Goal: Information Seeking & Learning: Compare options

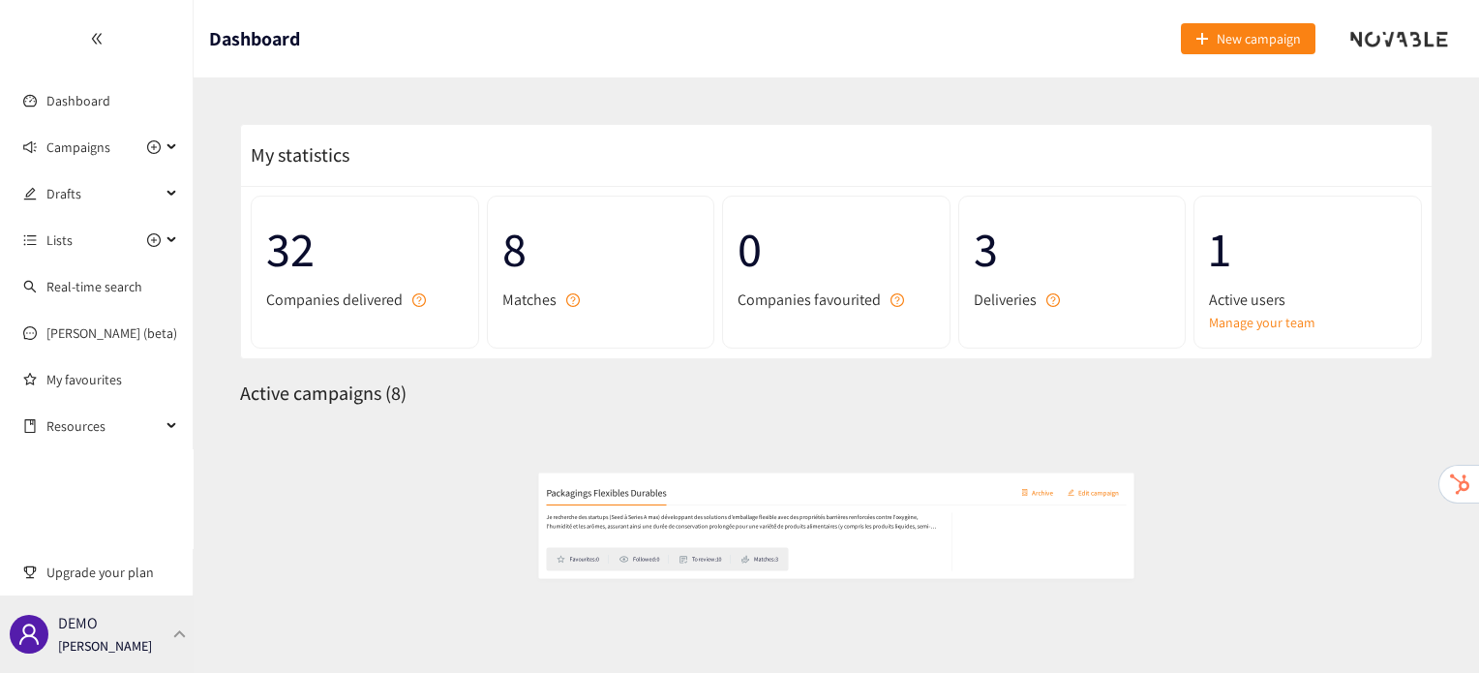
click at [167, 631] on div "DEMO [PERSON_NAME]" at bounding box center [97, 633] width 194 height 77
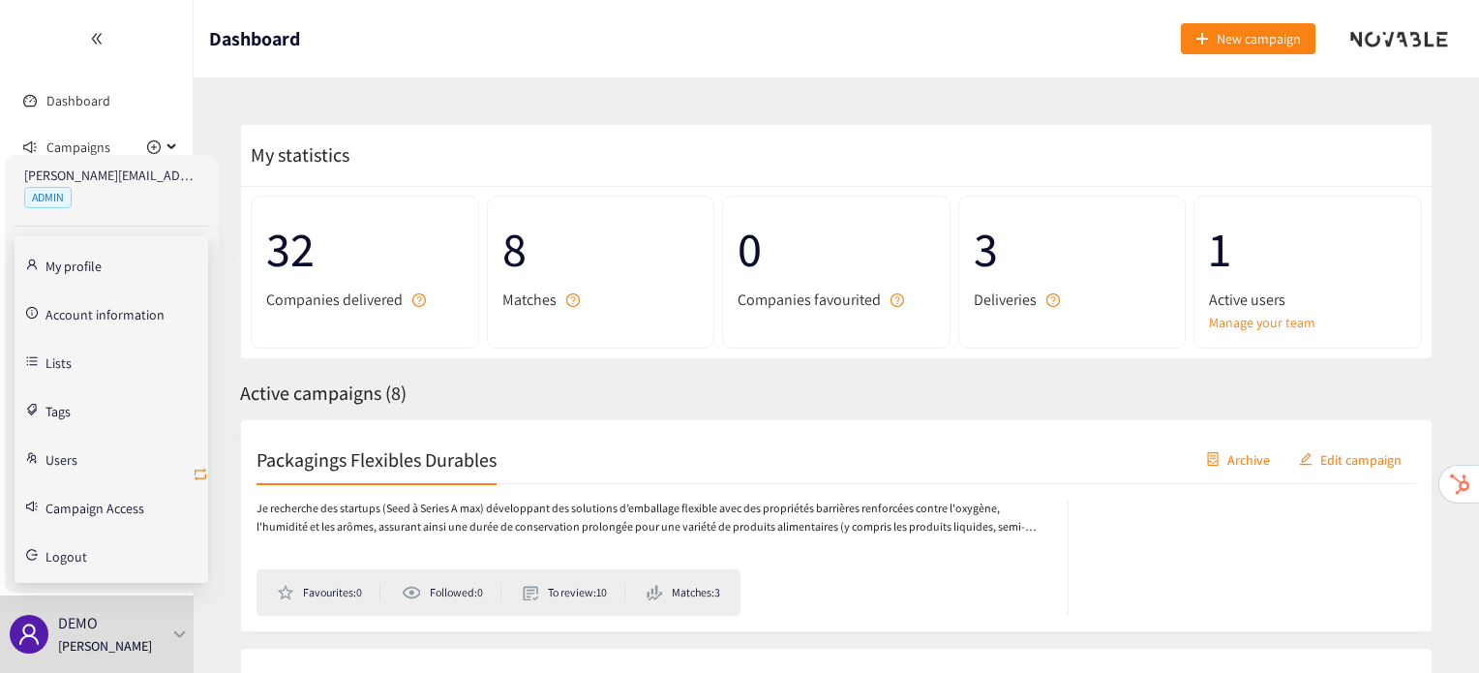
click at [201, 467] on icon "retweet" at bounding box center [200, 474] width 15 height 15
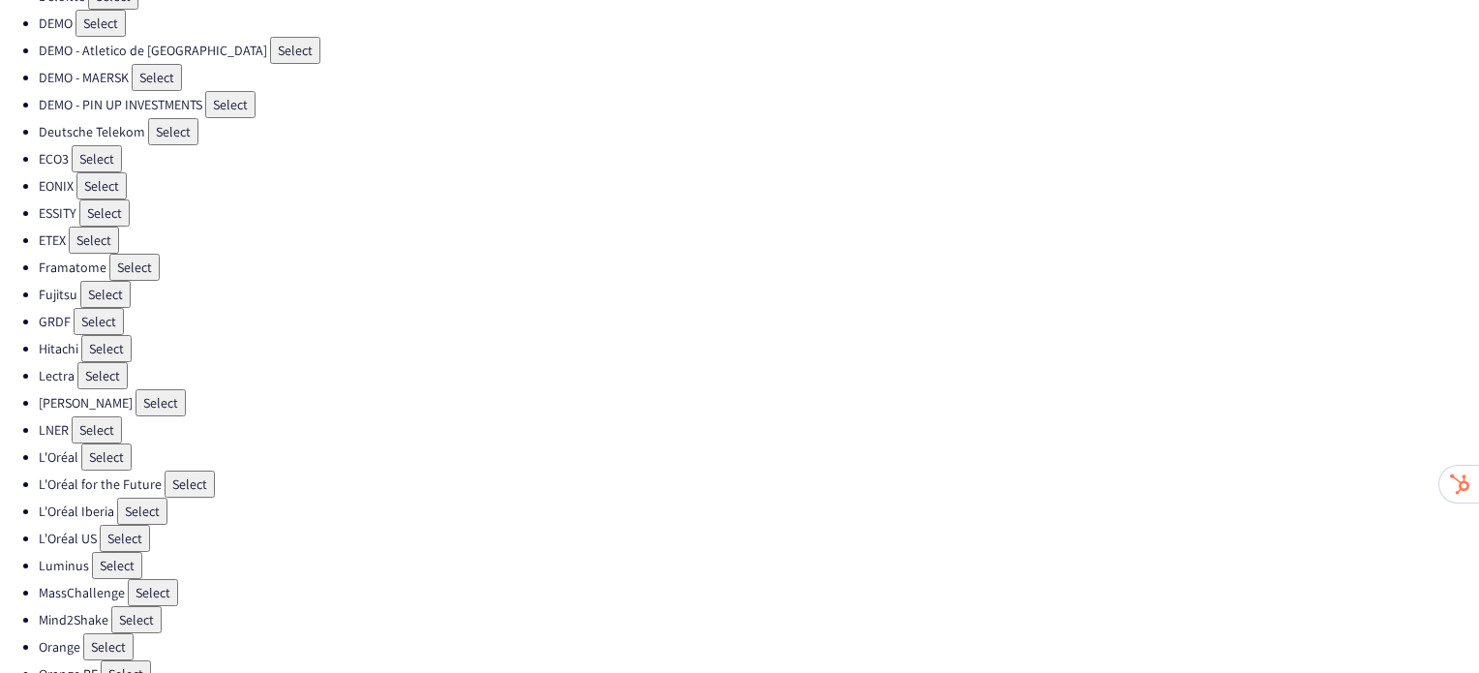
scroll to position [262, 0]
click at [109, 232] on button "Select" at bounding box center [94, 244] width 50 height 27
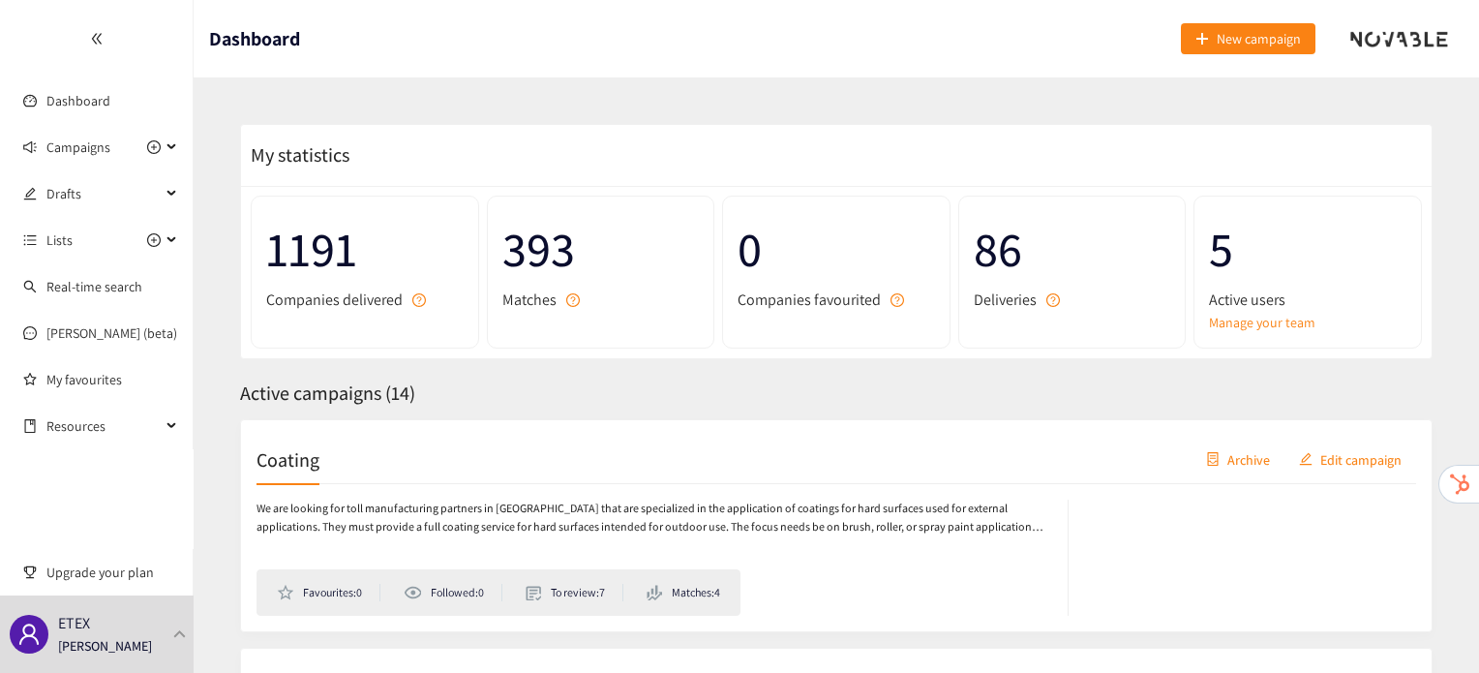
click at [294, 439] on div "Coating Archive Edit campaign" at bounding box center [837, 460] width 1160 height 48
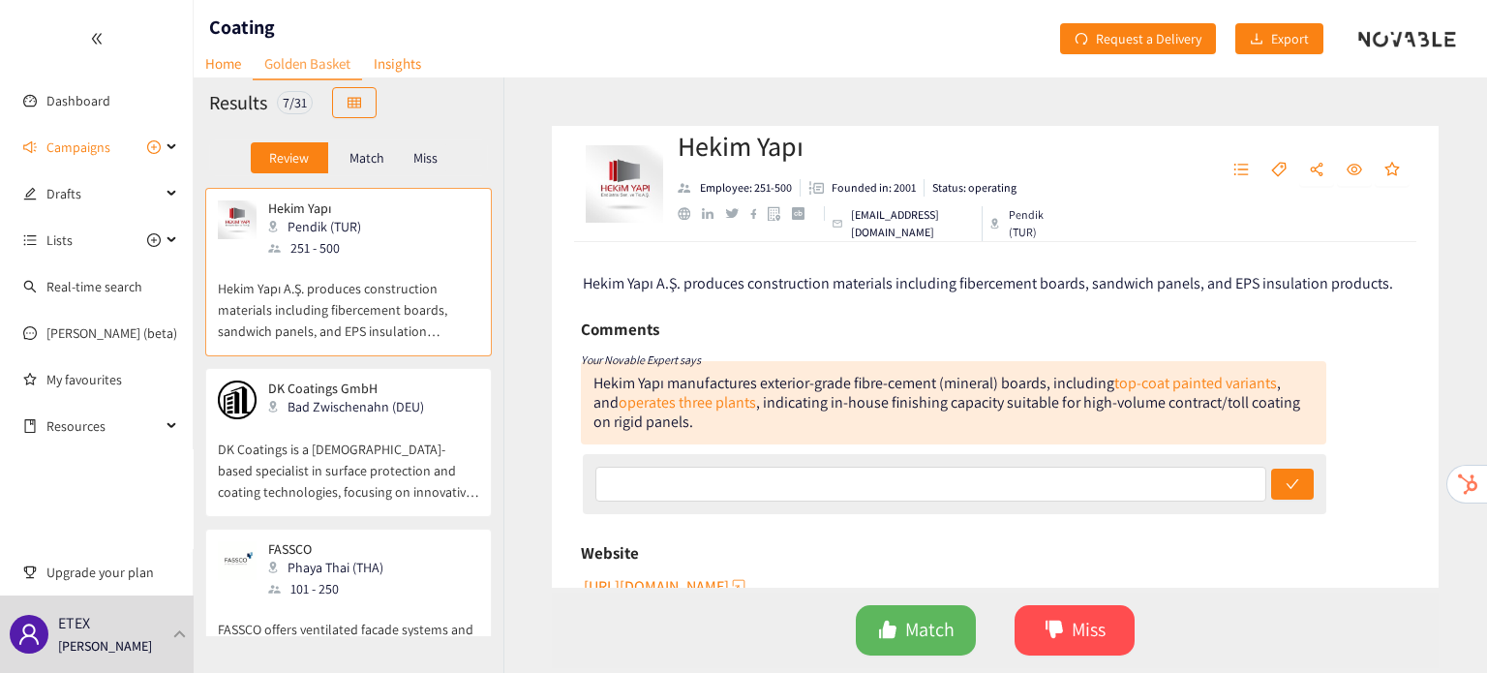
click at [360, 155] on p "Match" at bounding box center [366, 157] width 35 height 15
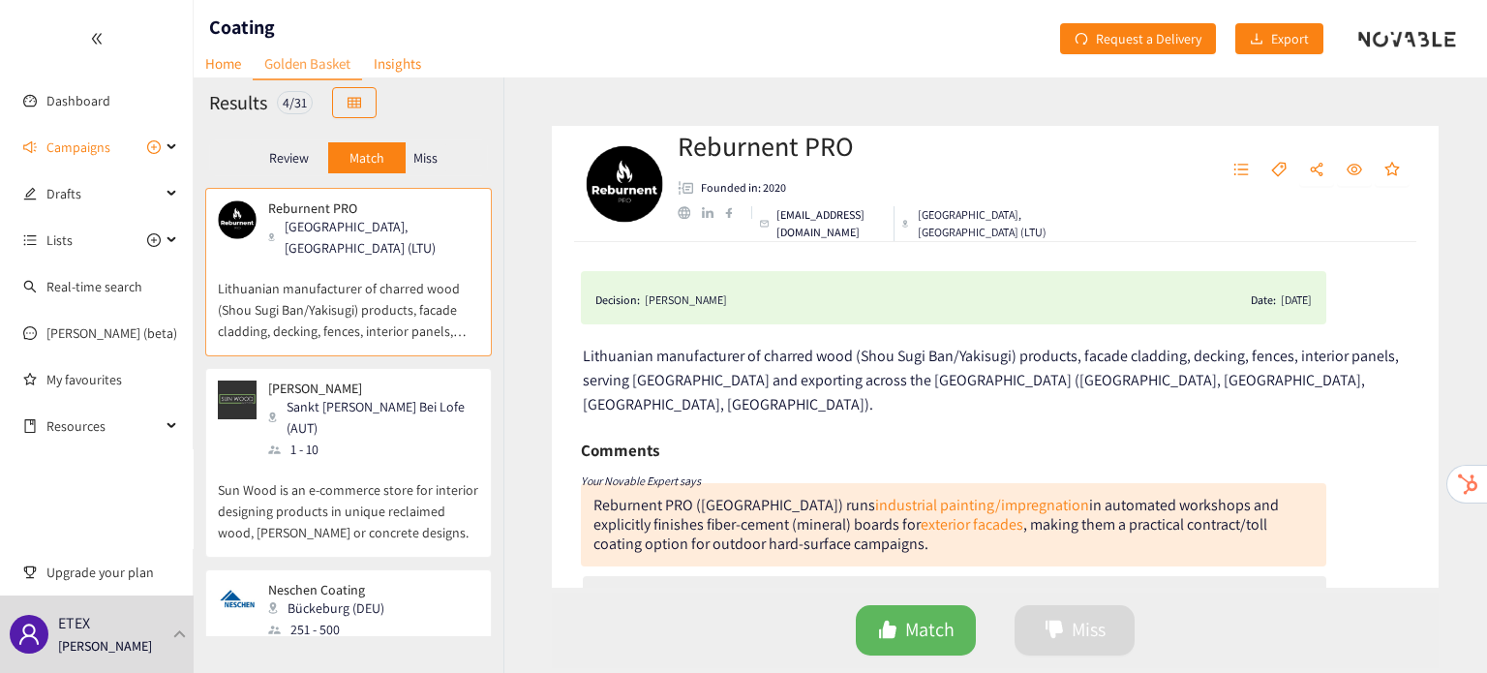
click at [313, 460] on p "Sun Wood is an e-commerce store for interior designing products in unique recla…" at bounding box center [348, 501] width 261 height 83
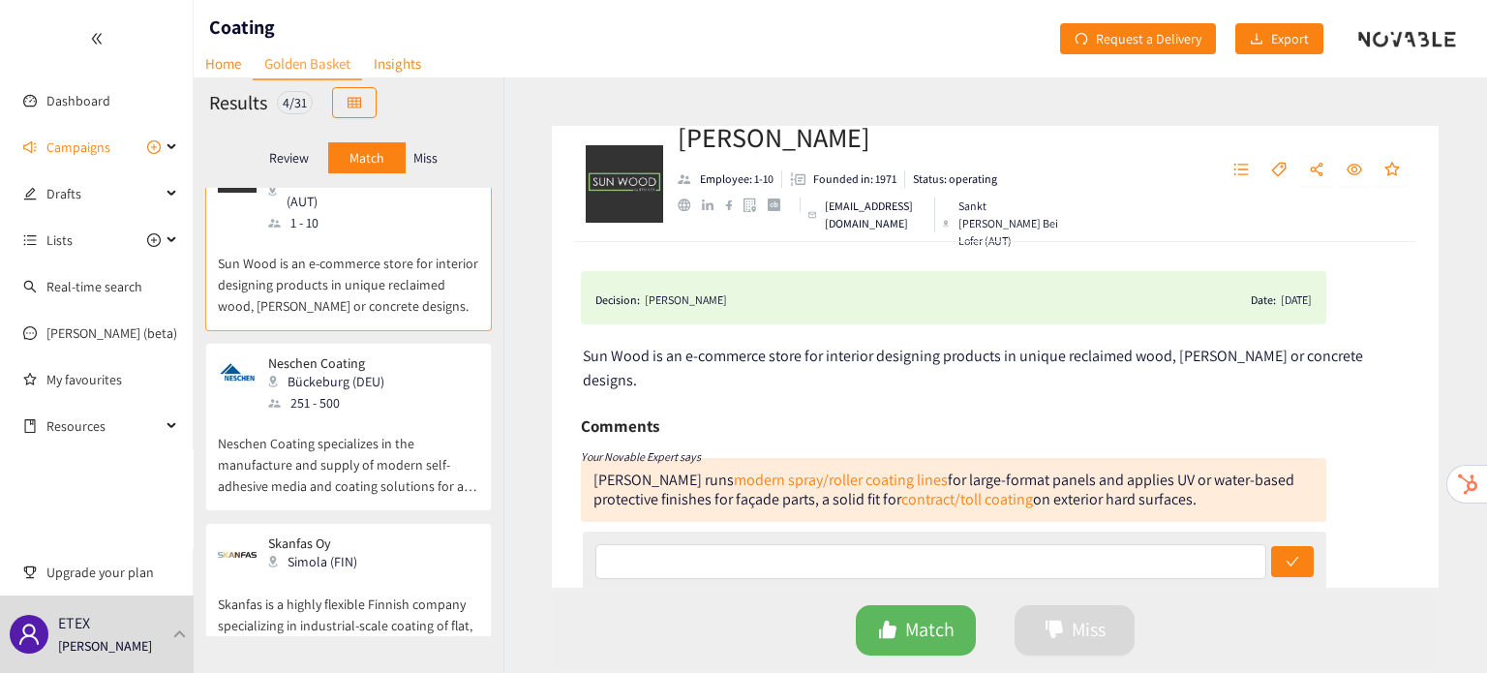
scroll to position [231, 0]
click at [976, 489] on link "contract/toll coating" at bounding box center [967, 499] width 132 height 20
click at [289, 146] on div "Review" at bounding box center [289, 157] width 77 height 31
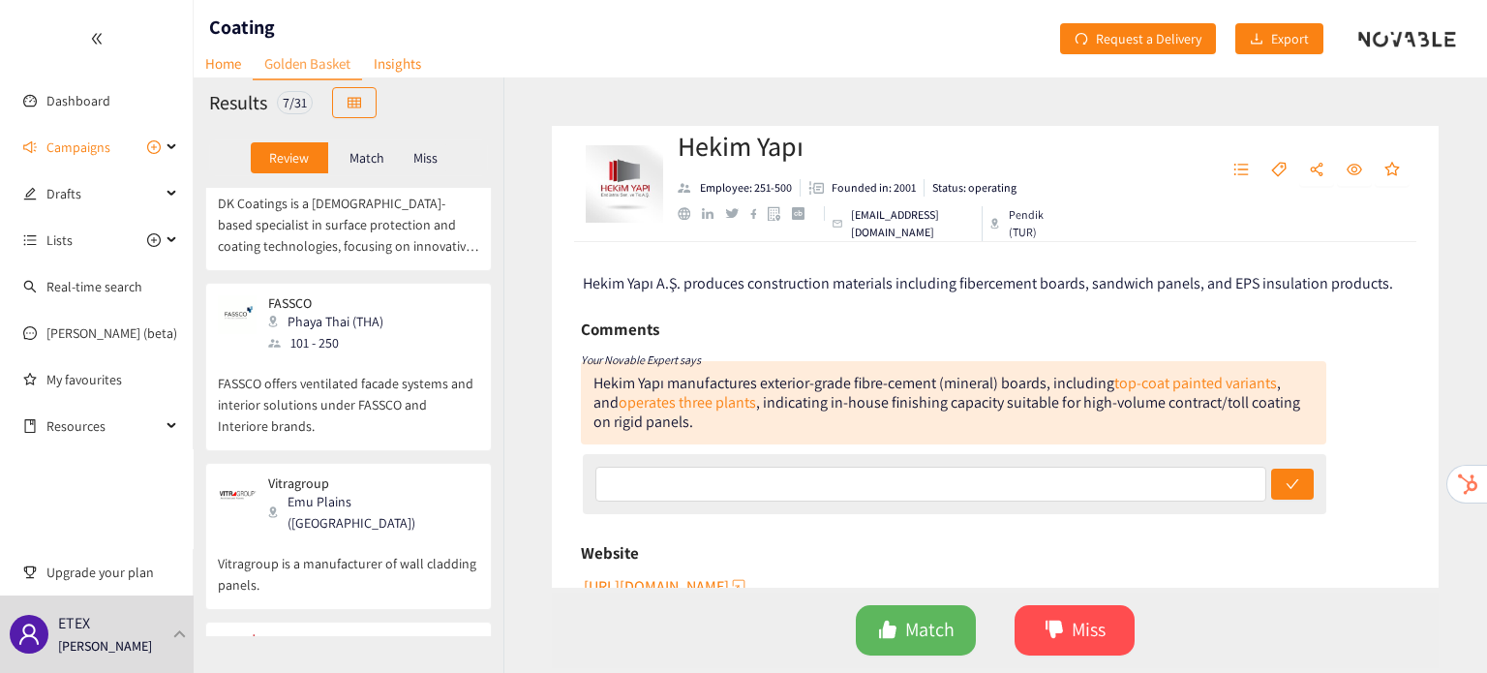
scroll to position [0, 0]
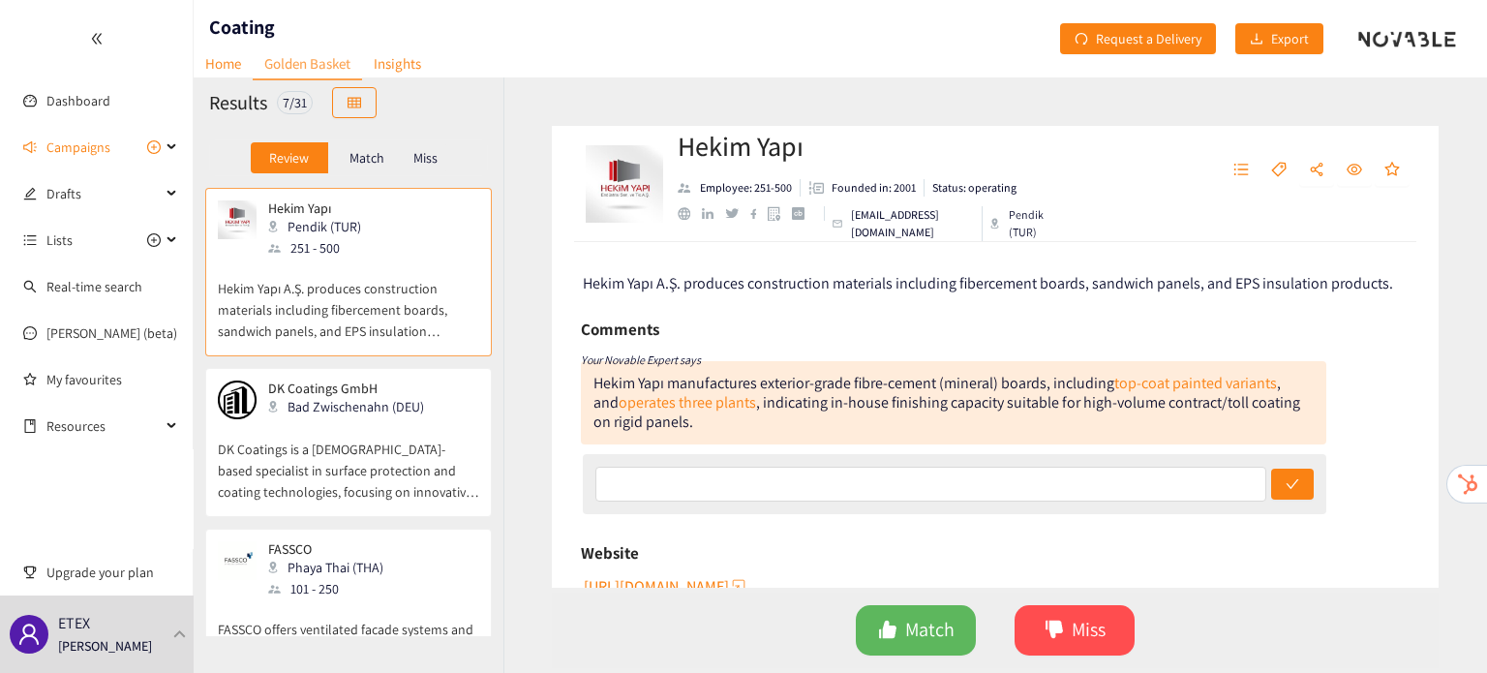
click at [367, 155] on p "Match" at bounding box center [366, 157] width 35 height 15
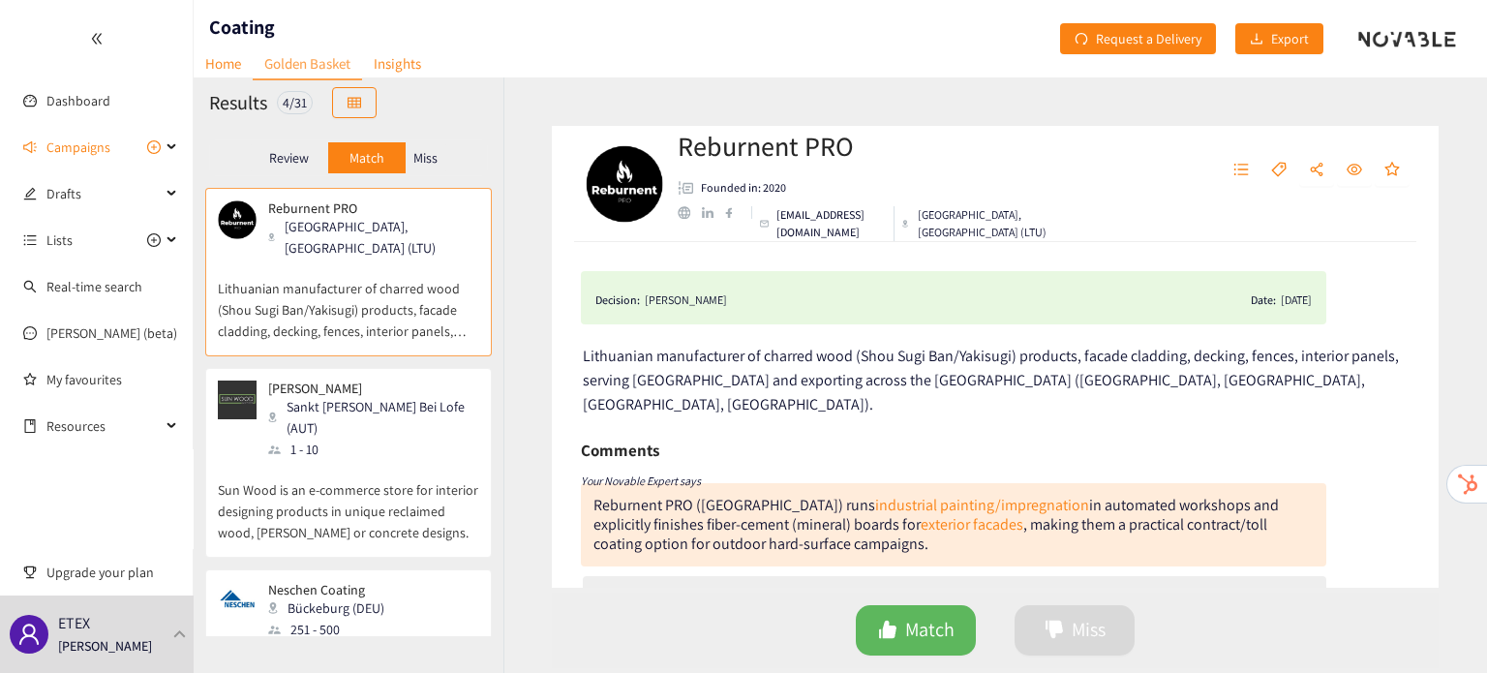
click at [328, 460] on p "Sun Wood is an e-commerce store for interior designing products in unique recla…" at bounding box center [348, 501] width 261 height 83
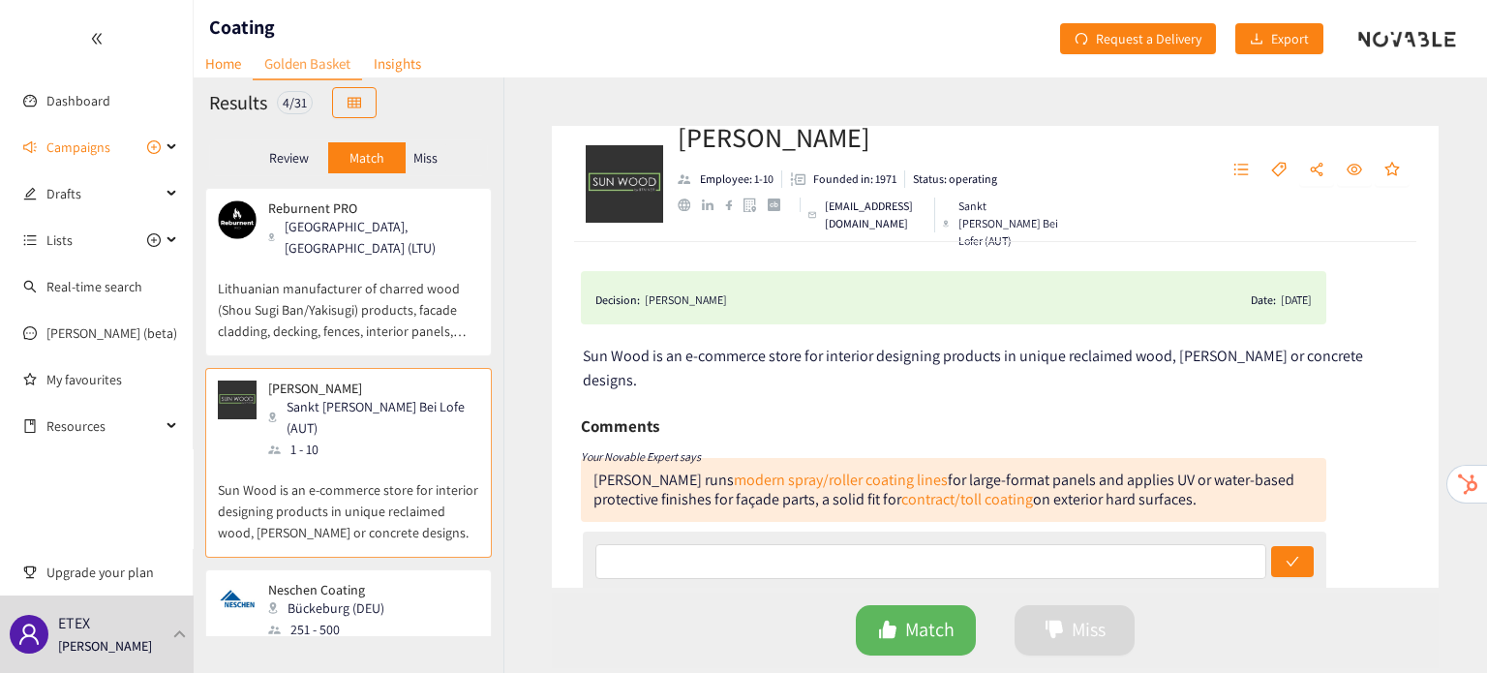
click at [347, 582] on p "Neschen Coating" at bounding box center [326, 589] width 116 height 15
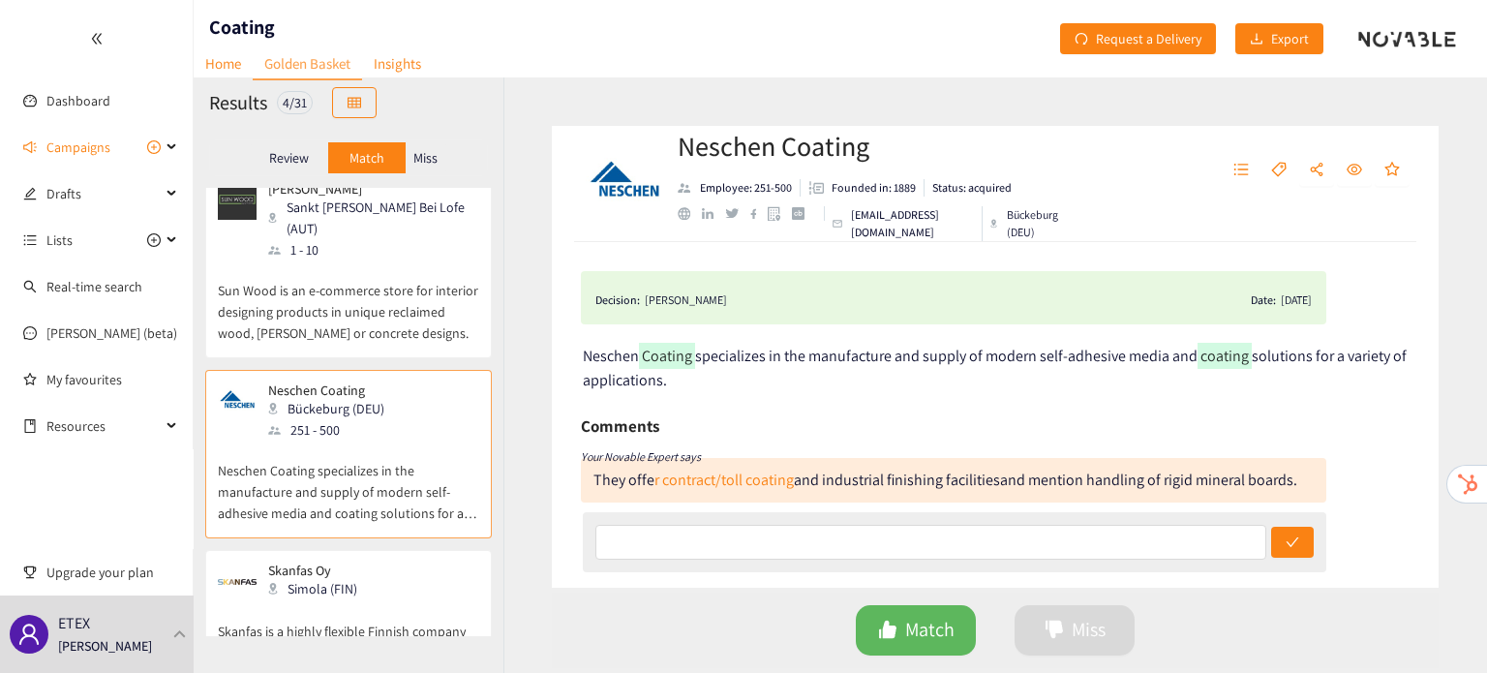
scroll to position [207, 0]
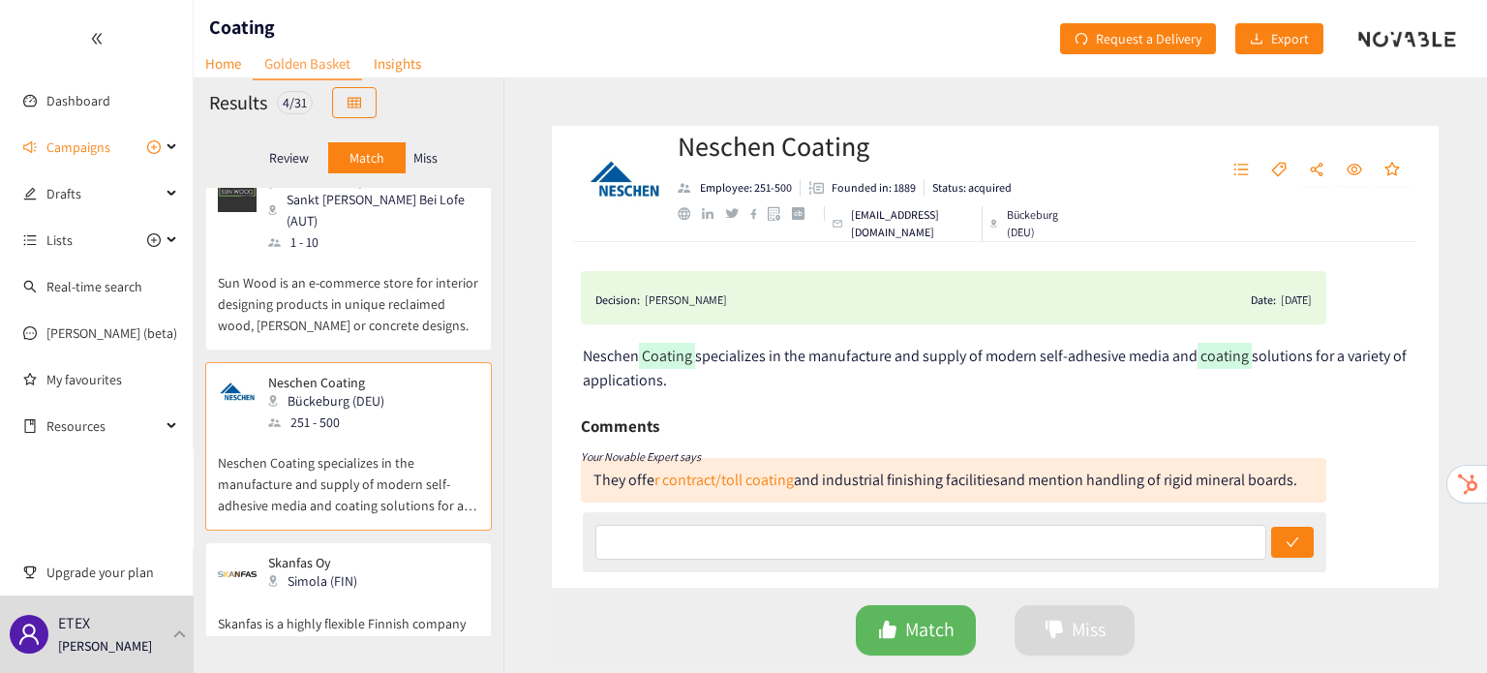
click at [347, 593] on p "Skanfas is a highly flexible Finnish company specializing in industrial-scale c…" at bounding box center [348, 634] width 261 height 83
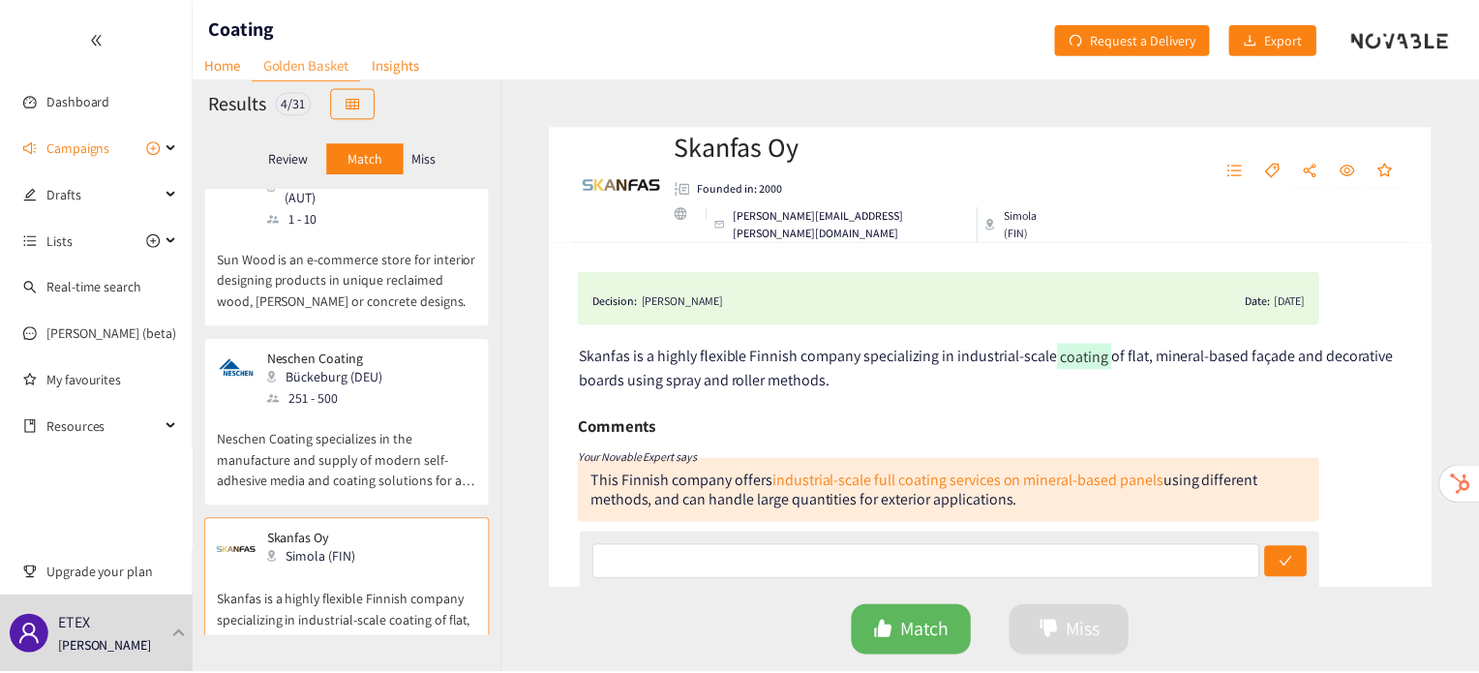
scroll to position [0, 0]
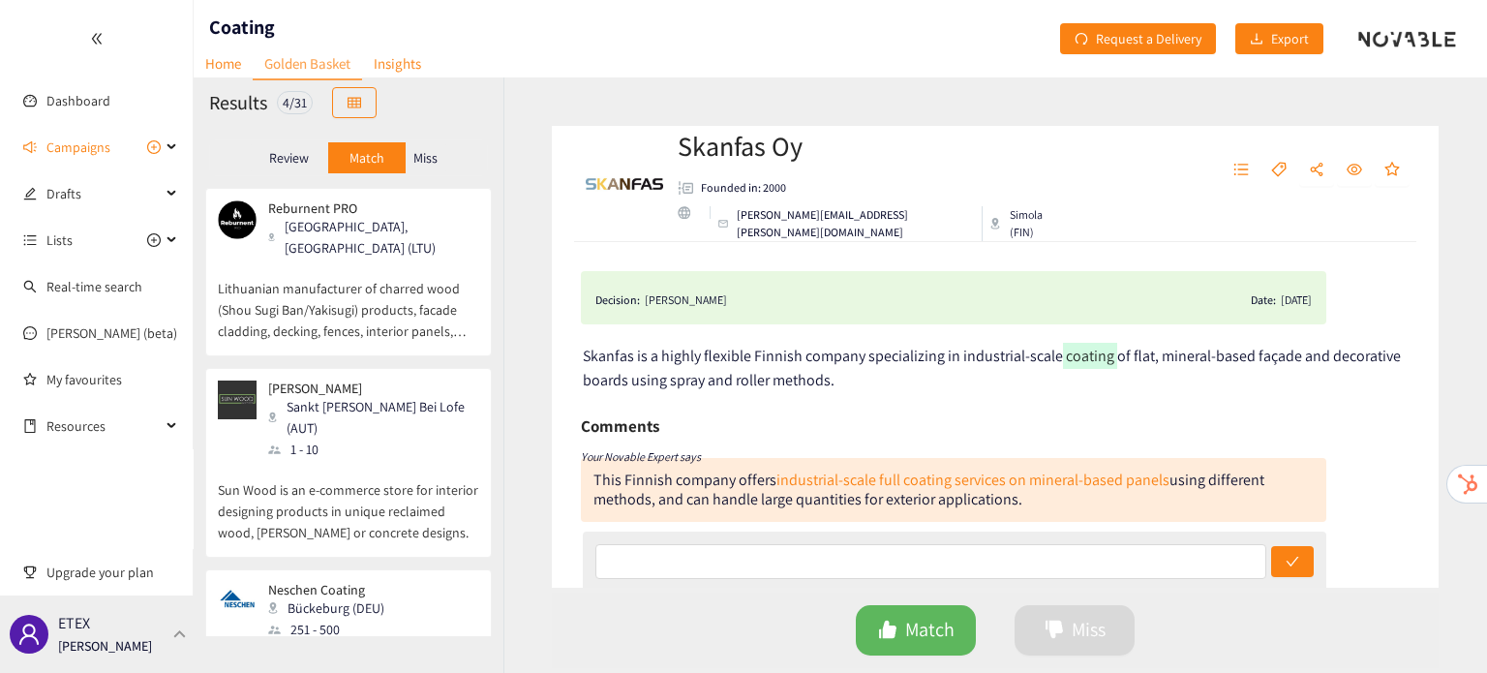
click at [147, 637] on div "ETEX Irene Violetta" at bounding box center [97, 633] width 194 height 77
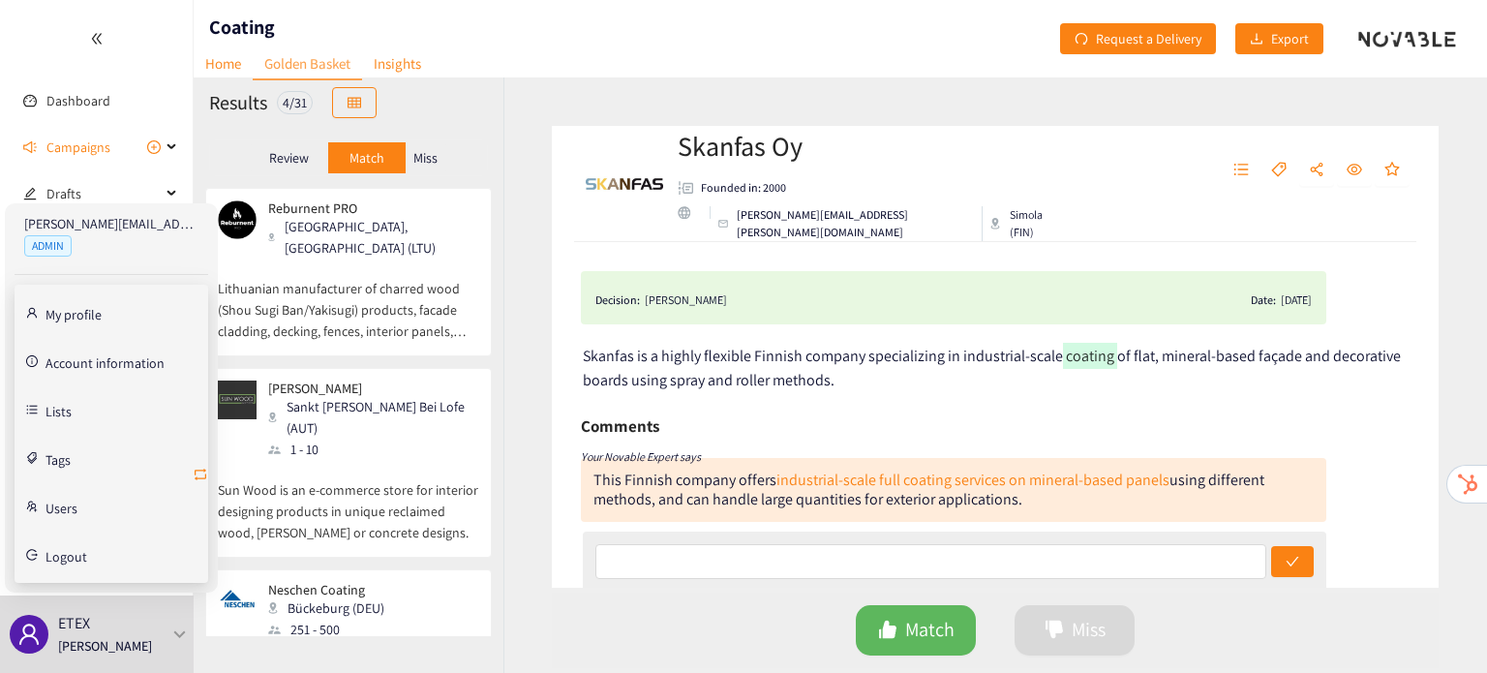
click at [197, 471] on icon "retweet" at bounding box center [200, 474] width 15 height 15
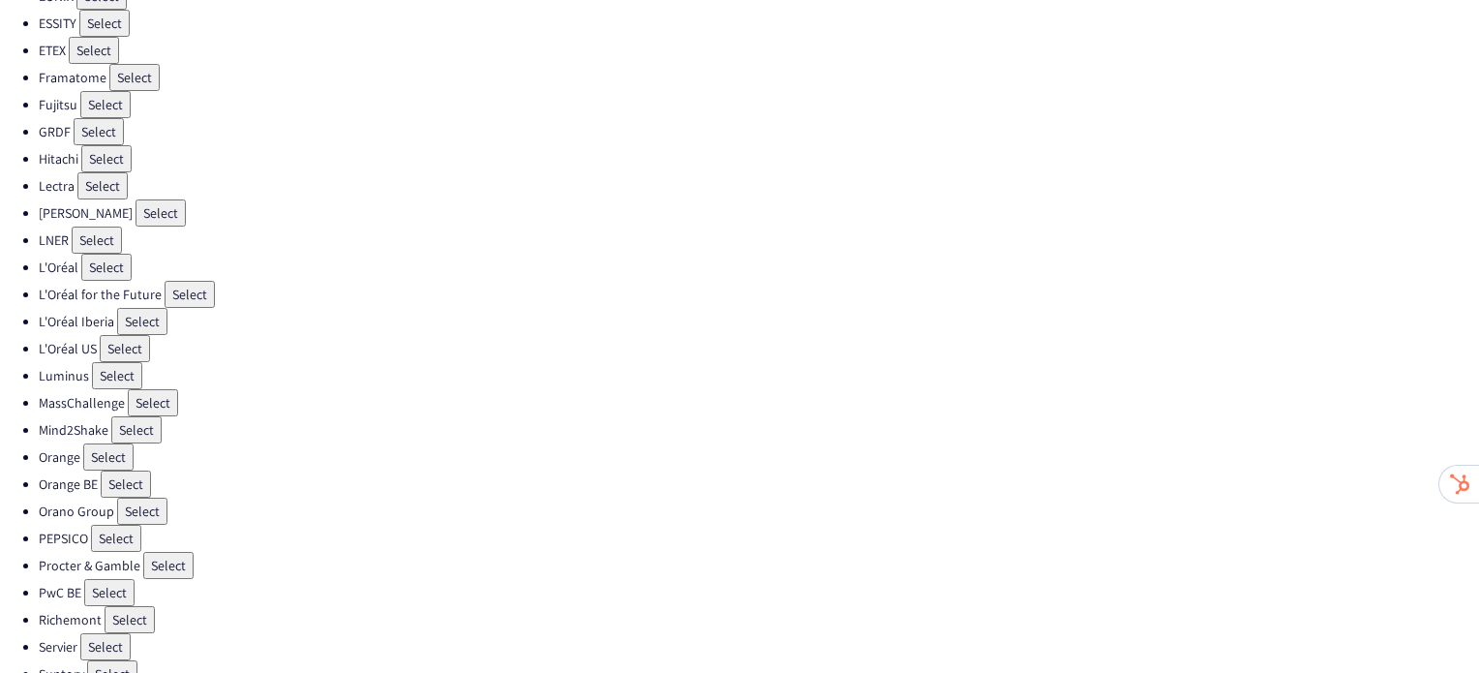
scroll to position [547, 0]
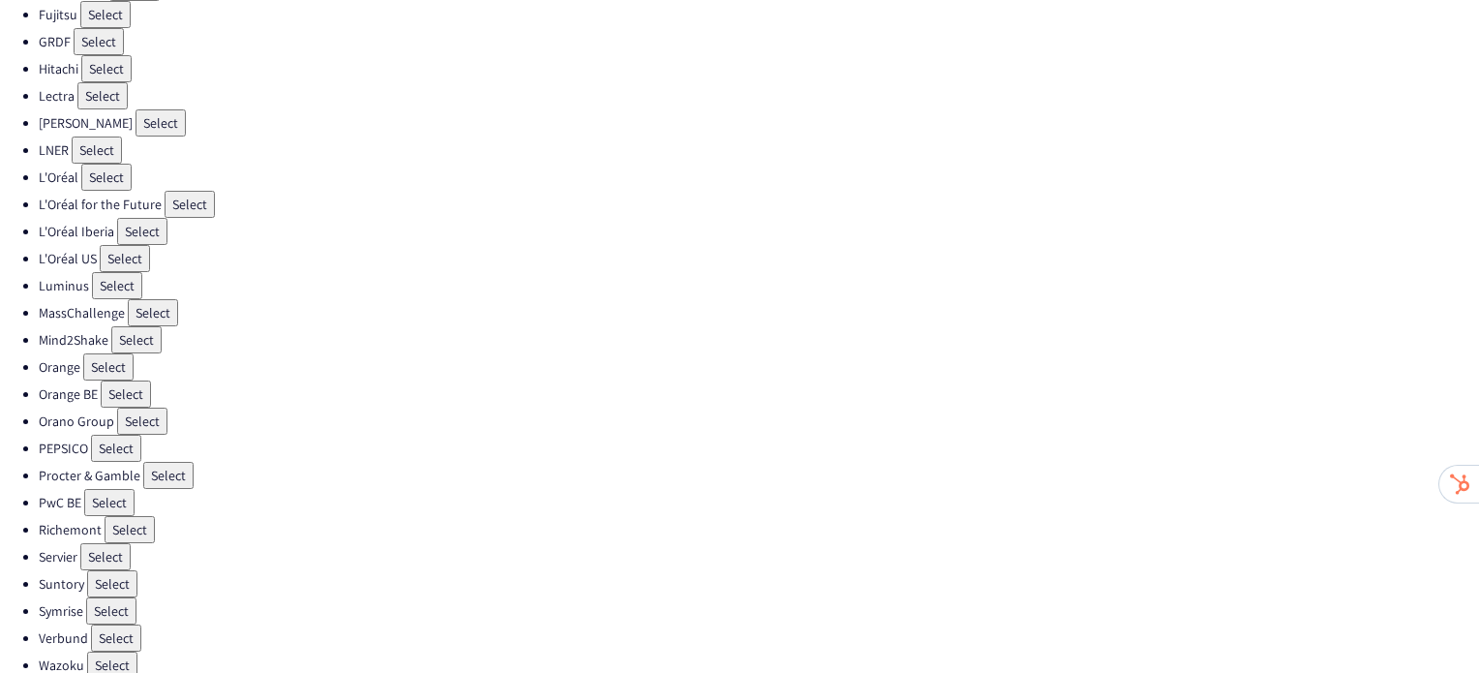
click at [128, 597] on button "Select" at bounding box center [111, 610] width 50 height 27
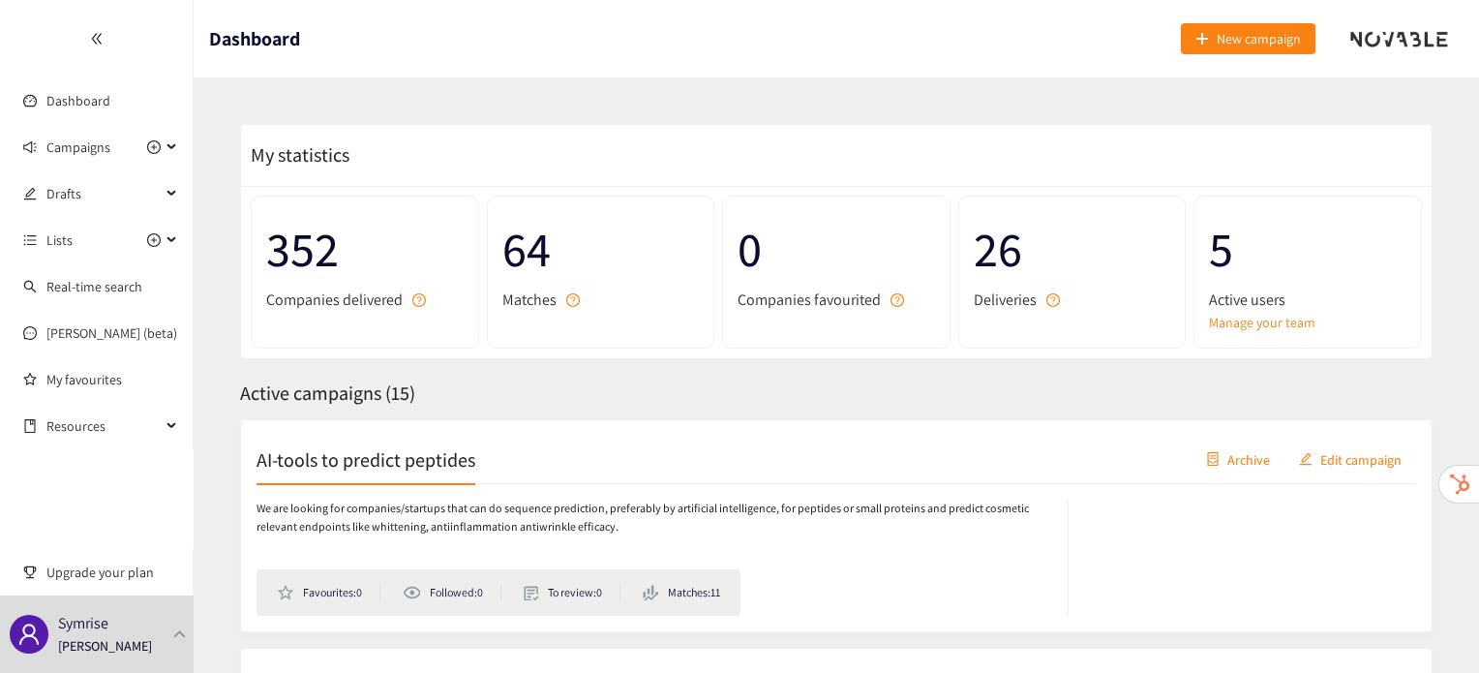
click at [401, 425] on div "AI-tools to predict peptides Archive Edit campaign We are looking for companies…" at bounding box center [836, 525] width 1193 height 213
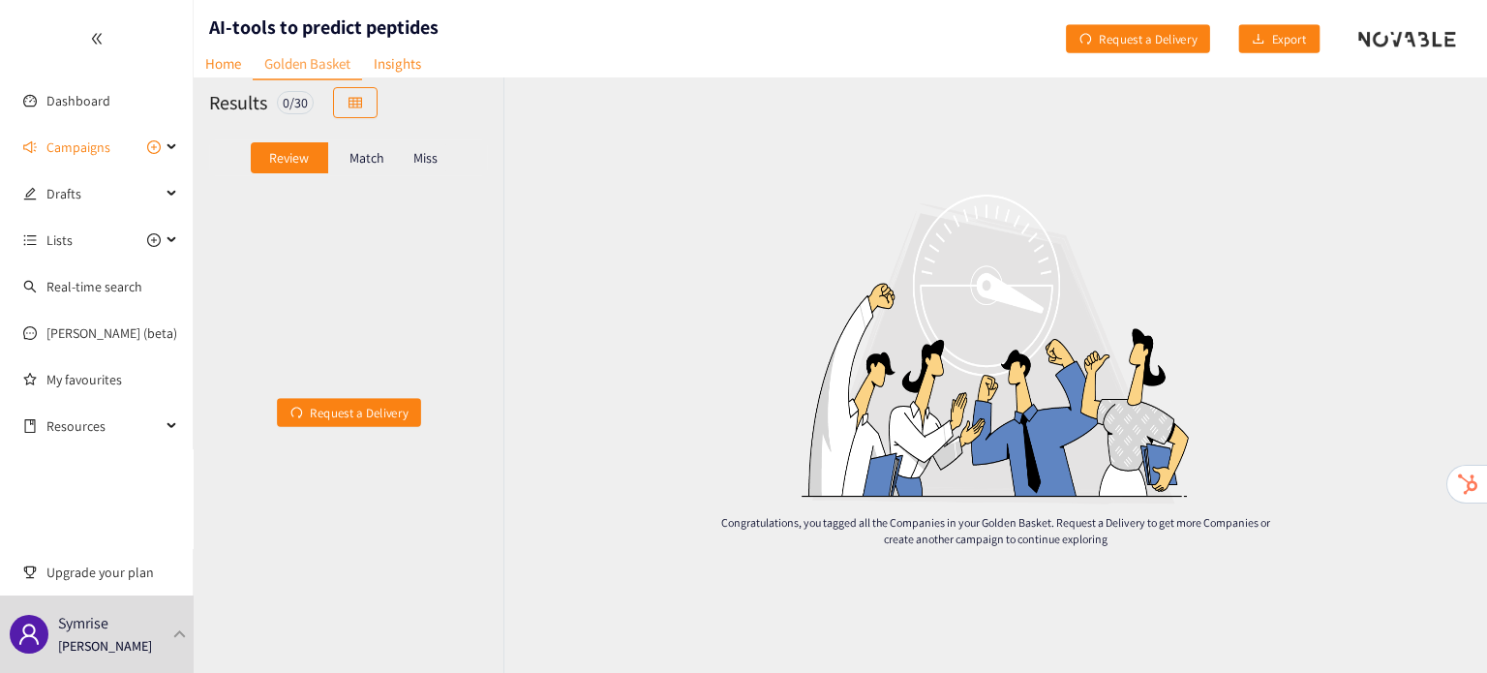
click at [352, 175] on div "Review Match Miss" at bounding box center [348, 157] width 279 height 37
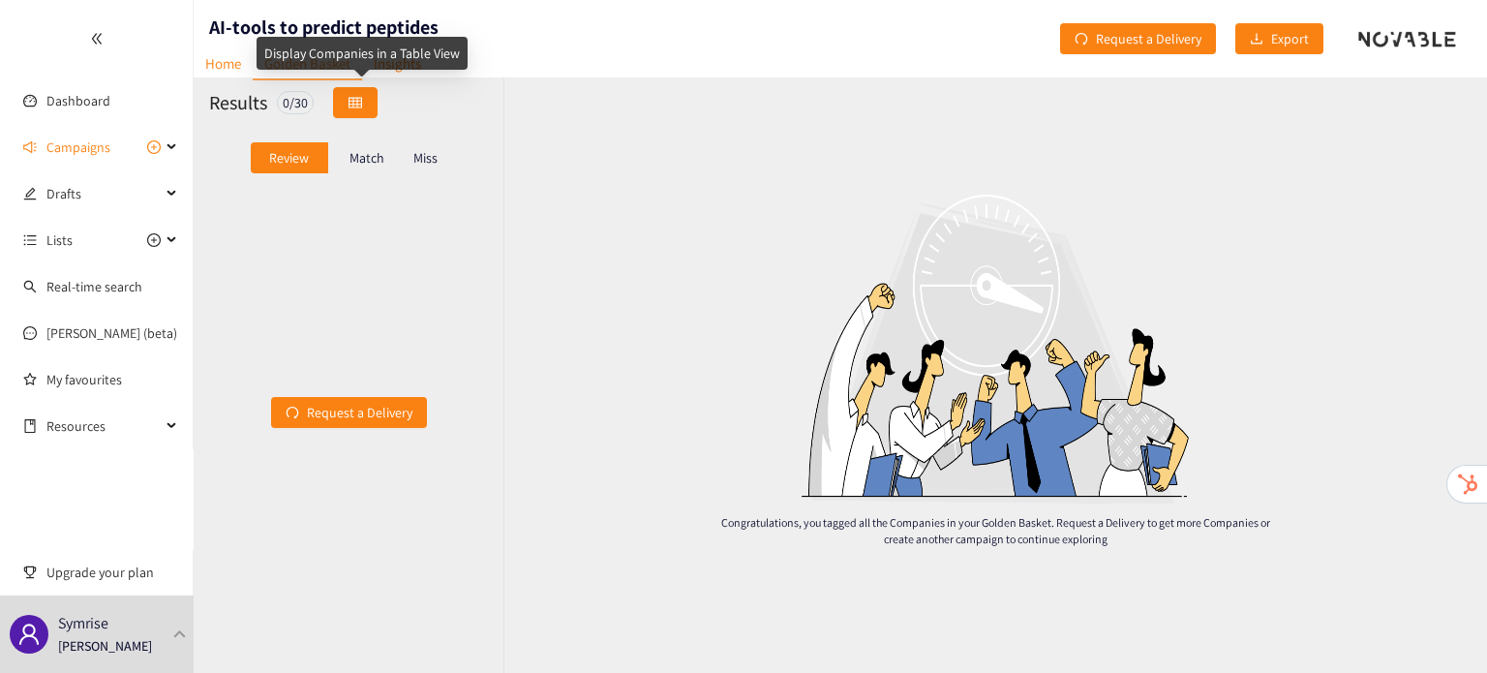
click at [357, 97] on icon "table" at bounding box center [356, 102] width 14 height 11
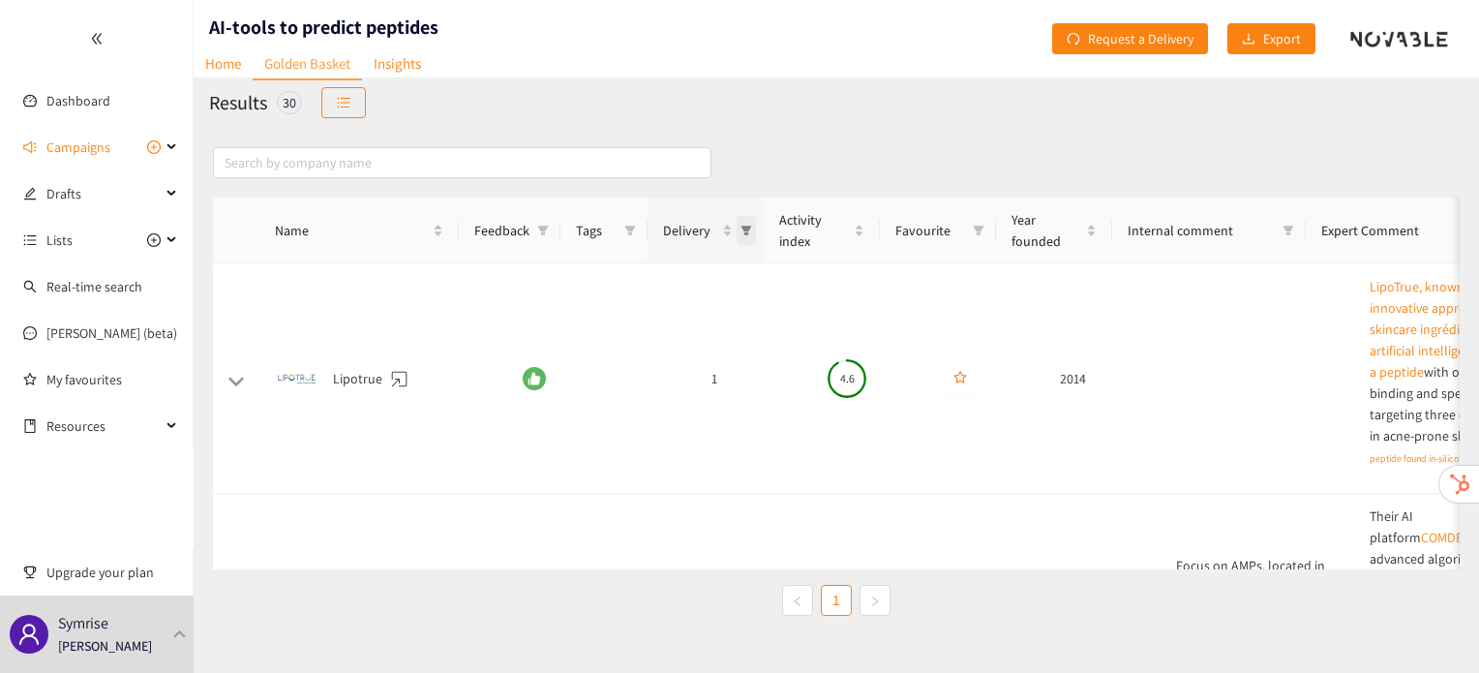
click at [744, 231] on icon "filter" at bounding box center [747, 231] width 12 height 12
click at [724, 351] on span "2" at bounding box center [661, 345] width 168 height 21
checkbox input "true"
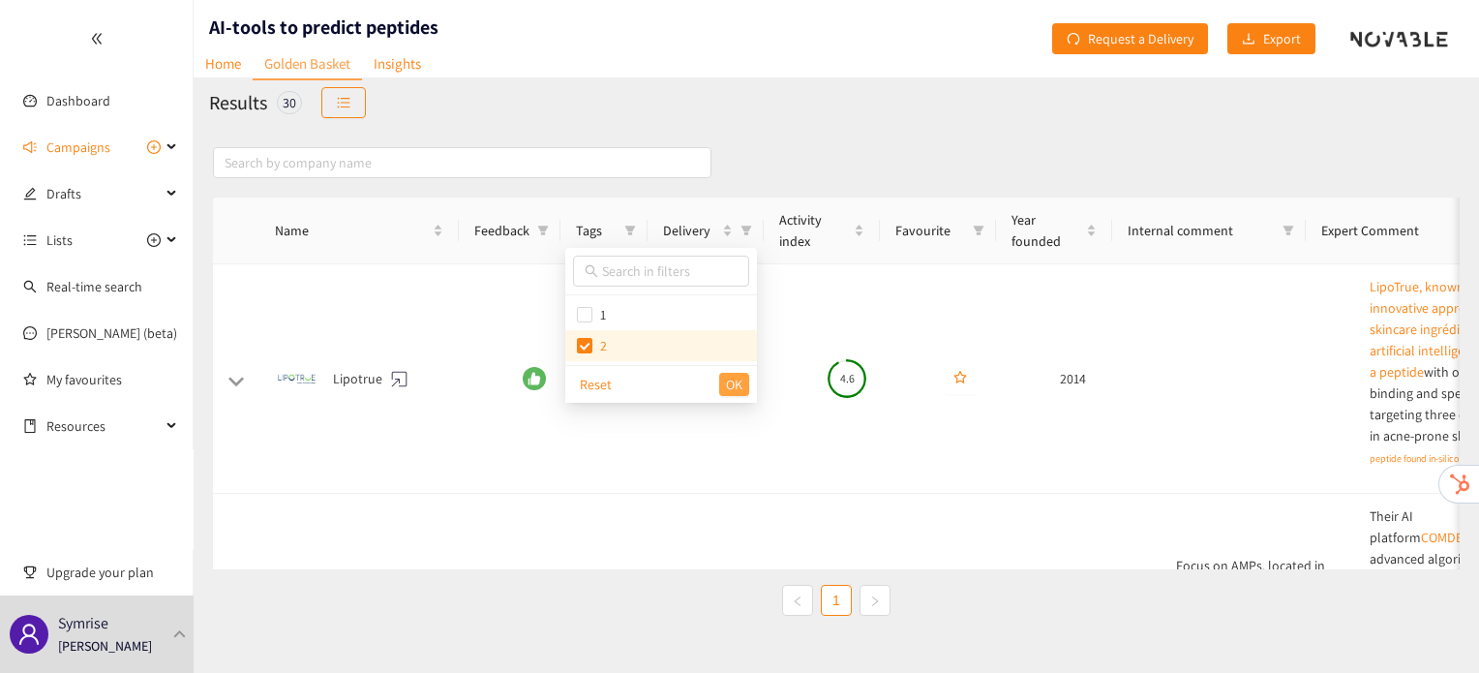
click at [737, 388] on span "OK" at bounding box center [734, 384] width 16 height 21
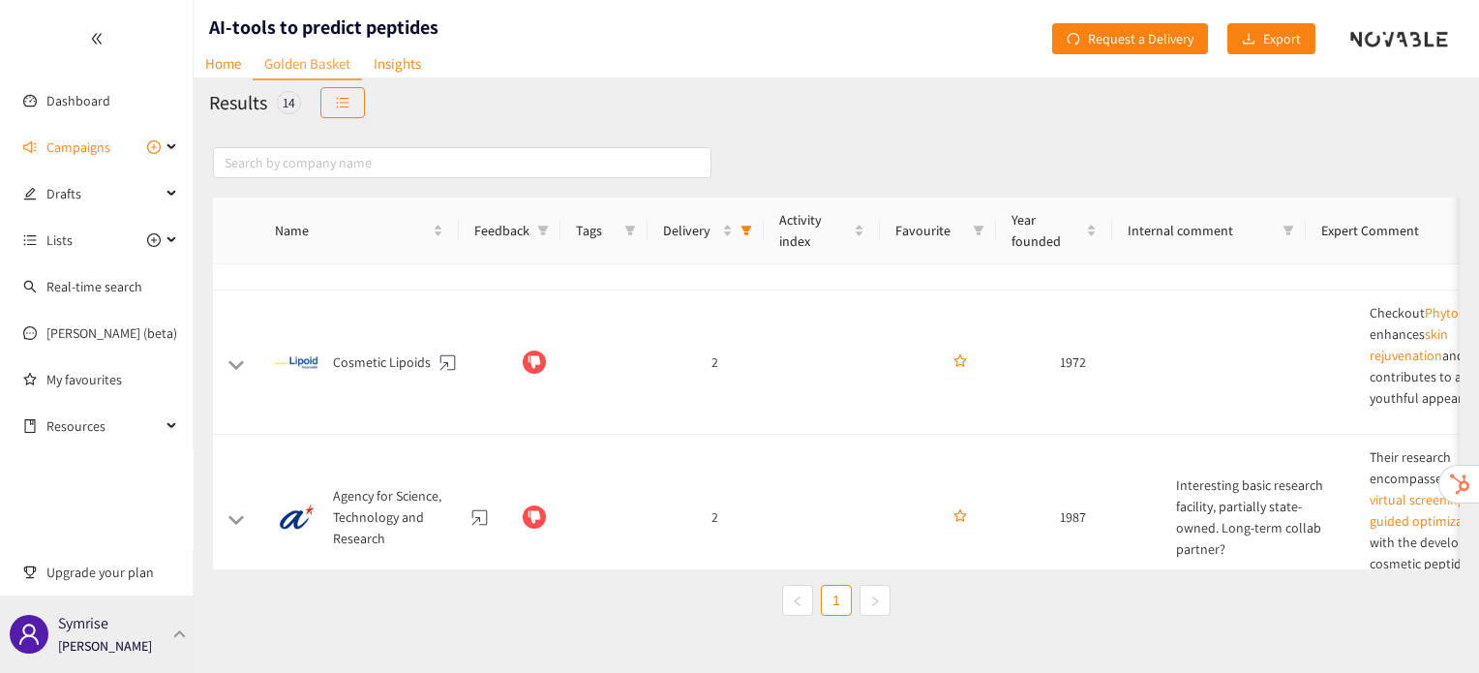
click at [151, 669] on div "Symrise Irene Violetta" at bounding box center [97, 633] width 194 height 77
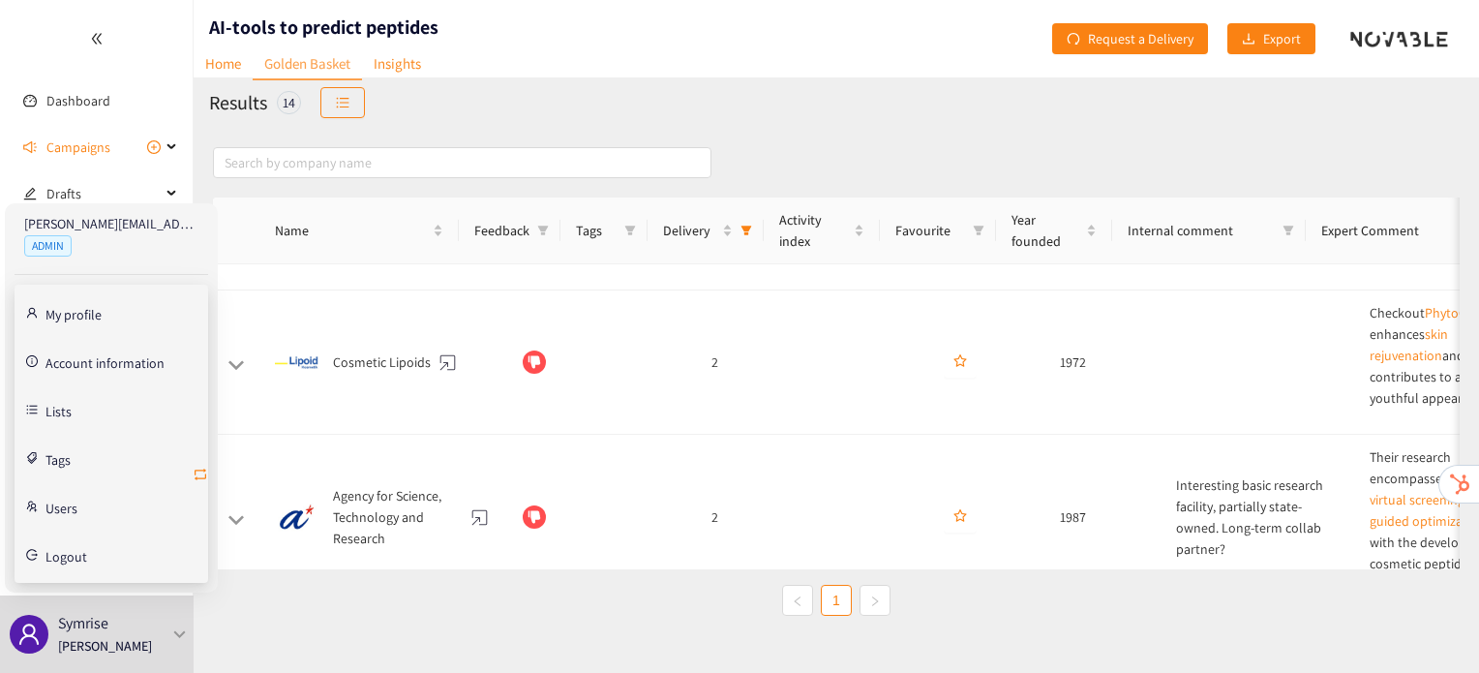
click at [198, 477] on icon "retweet" at bounding box center [201, 475] width 12 height 12
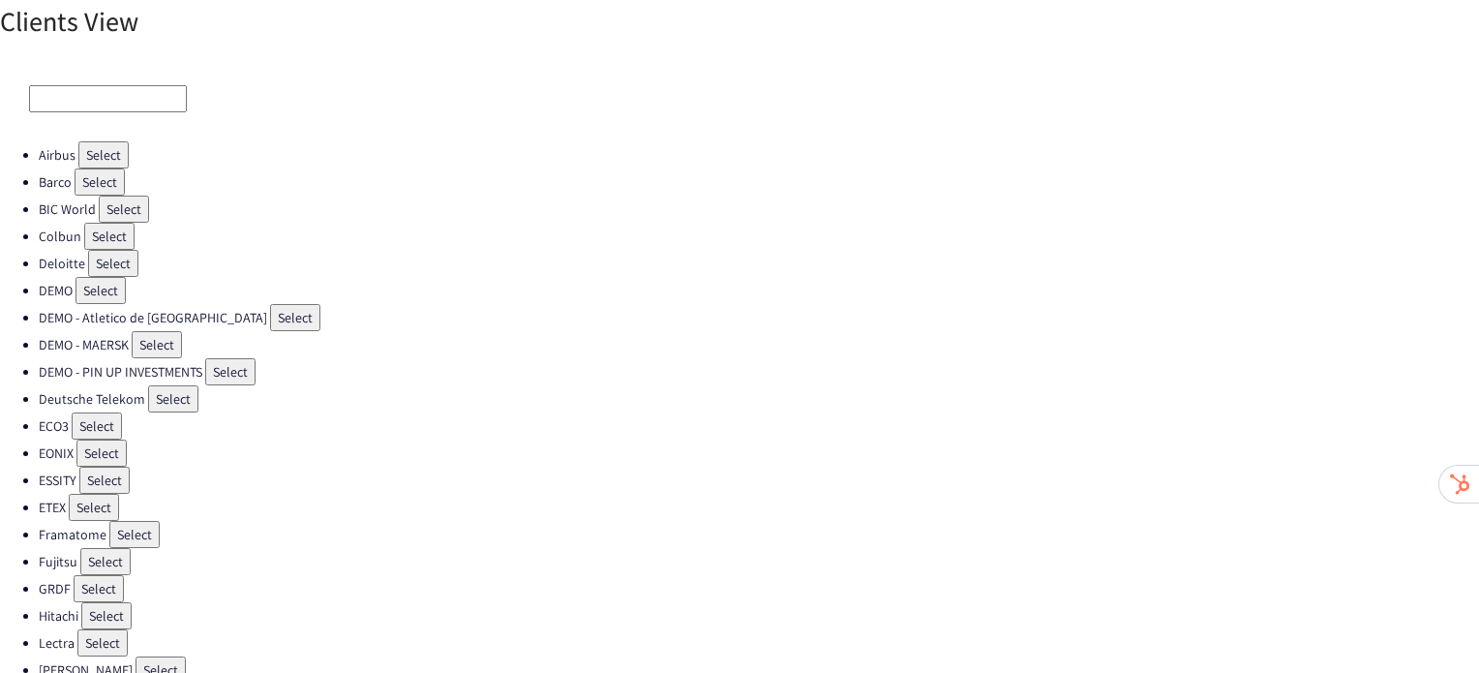
click at [85, 420] on button "Select" at bounding box center [97, 425] width 50 height 27
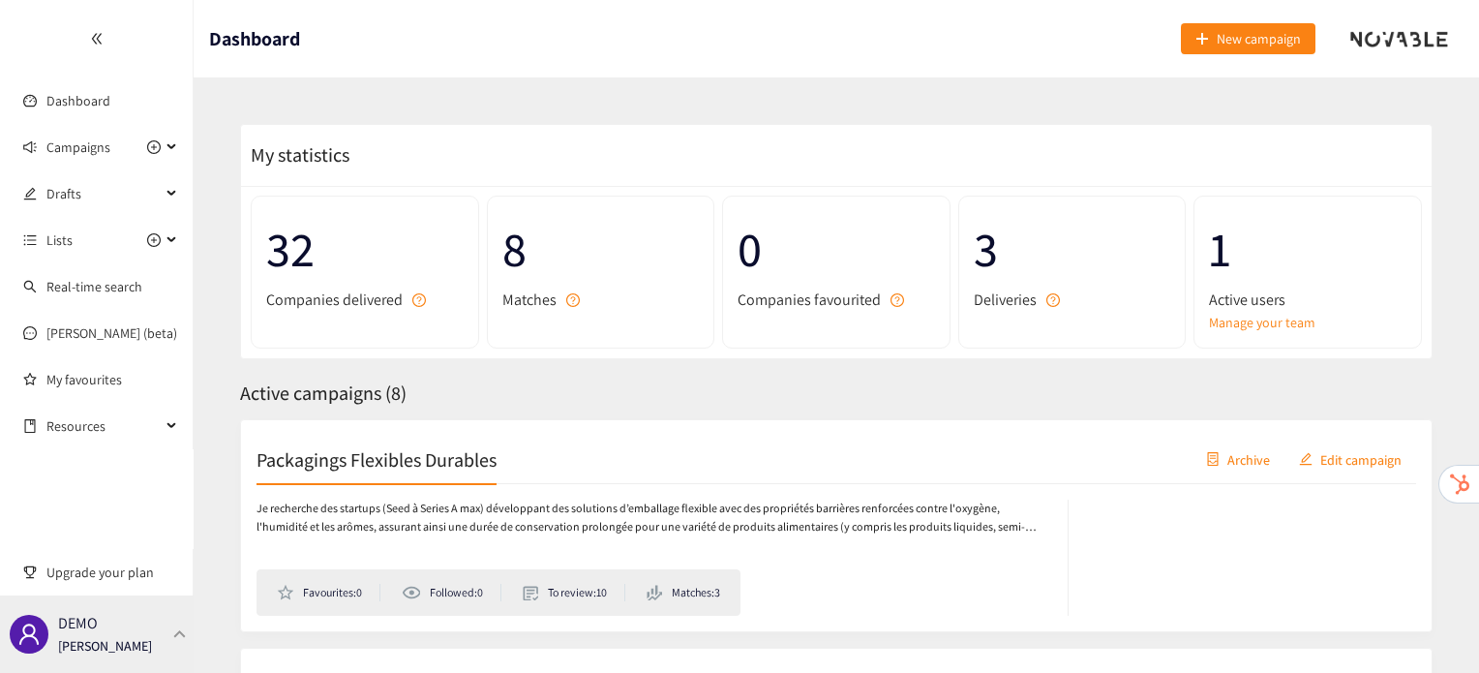
click at [168, 635] on div "DEMO [PERSON_NAME]" at bounding box center [97, 633] width 194 height 77
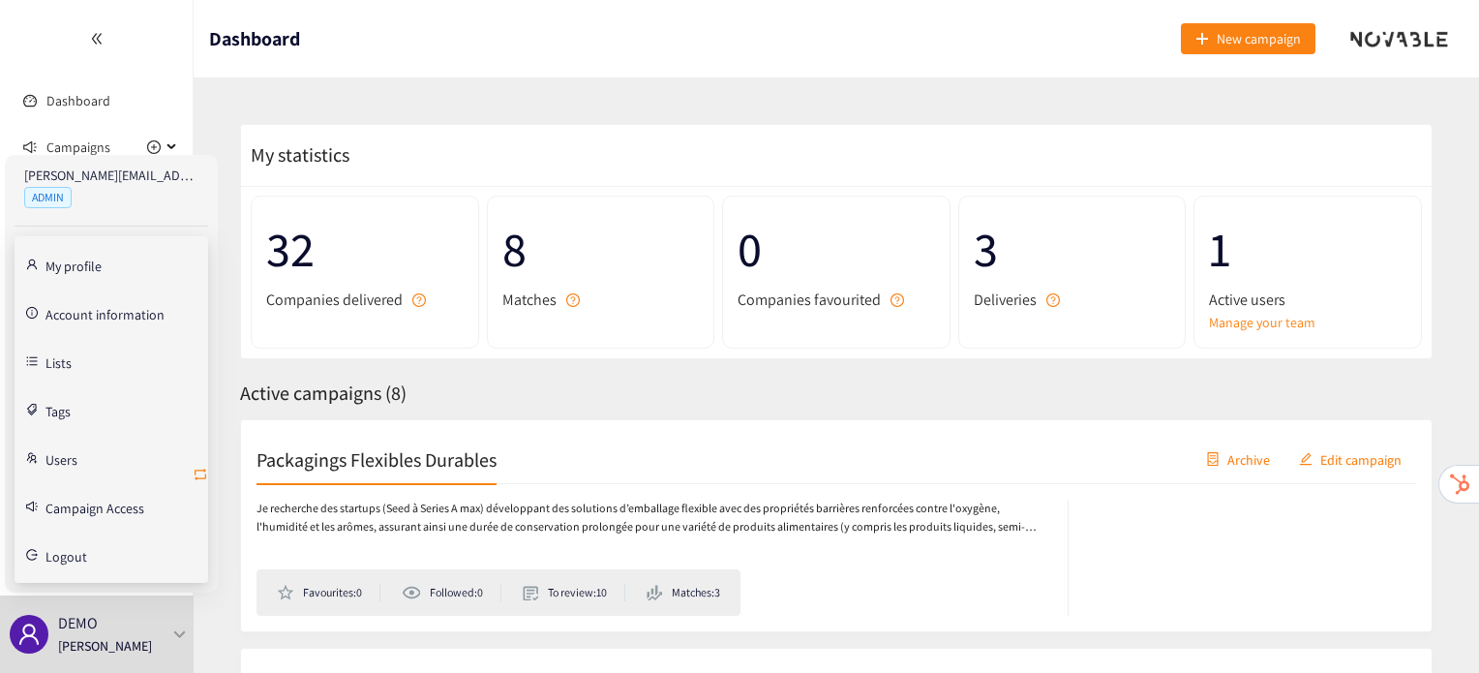
click at [201, 467] on icon "retweet" at bounding box center [200, 474] width 15 height 15
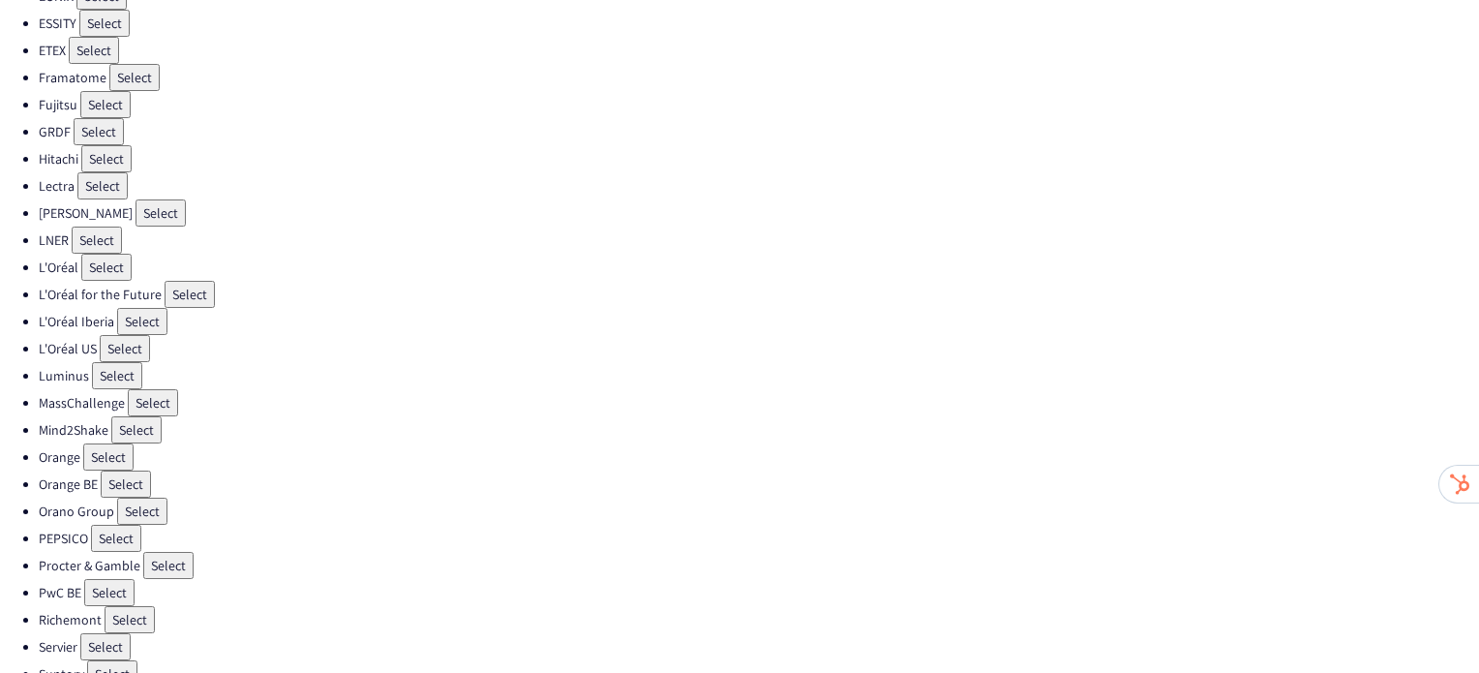
scroll to position [461, 0]
click at [112, 629] on button "Select" at bounding box center [105, 642] width 50 height 27
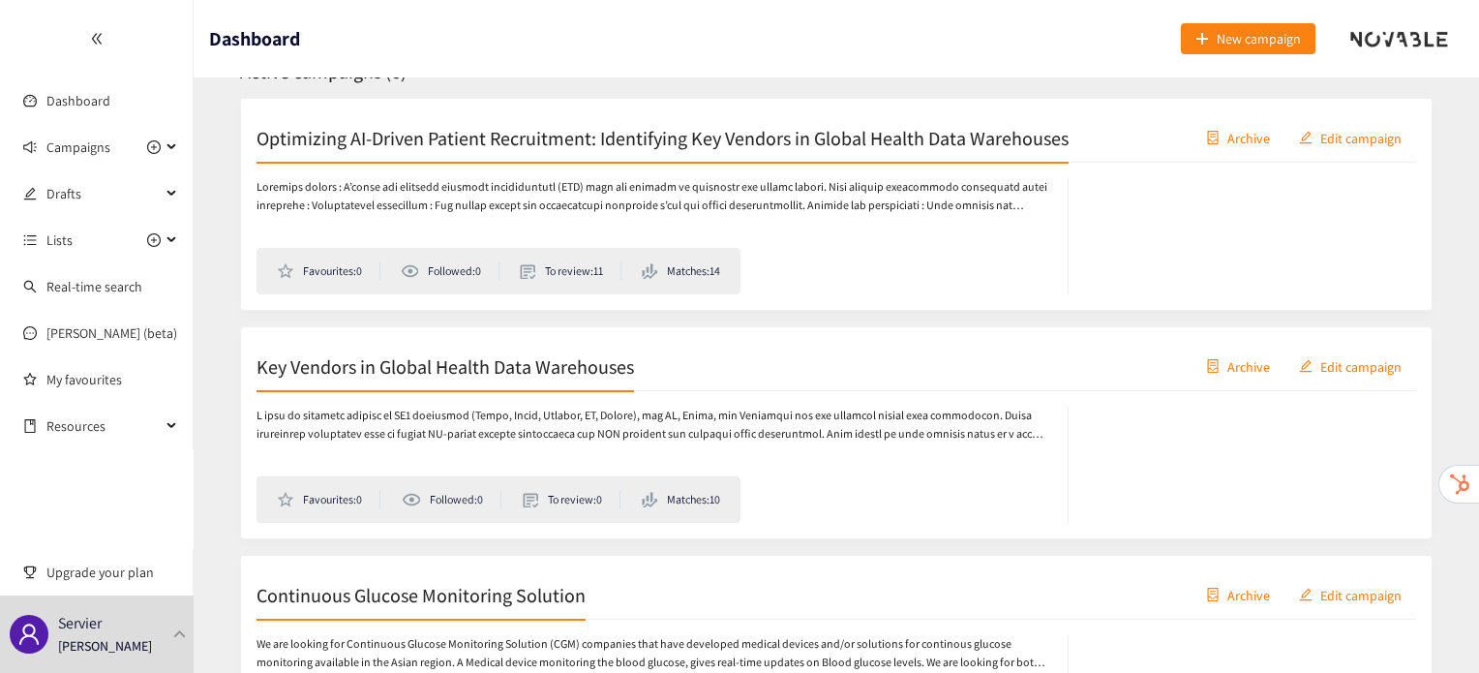
scroll to position [324, 0]
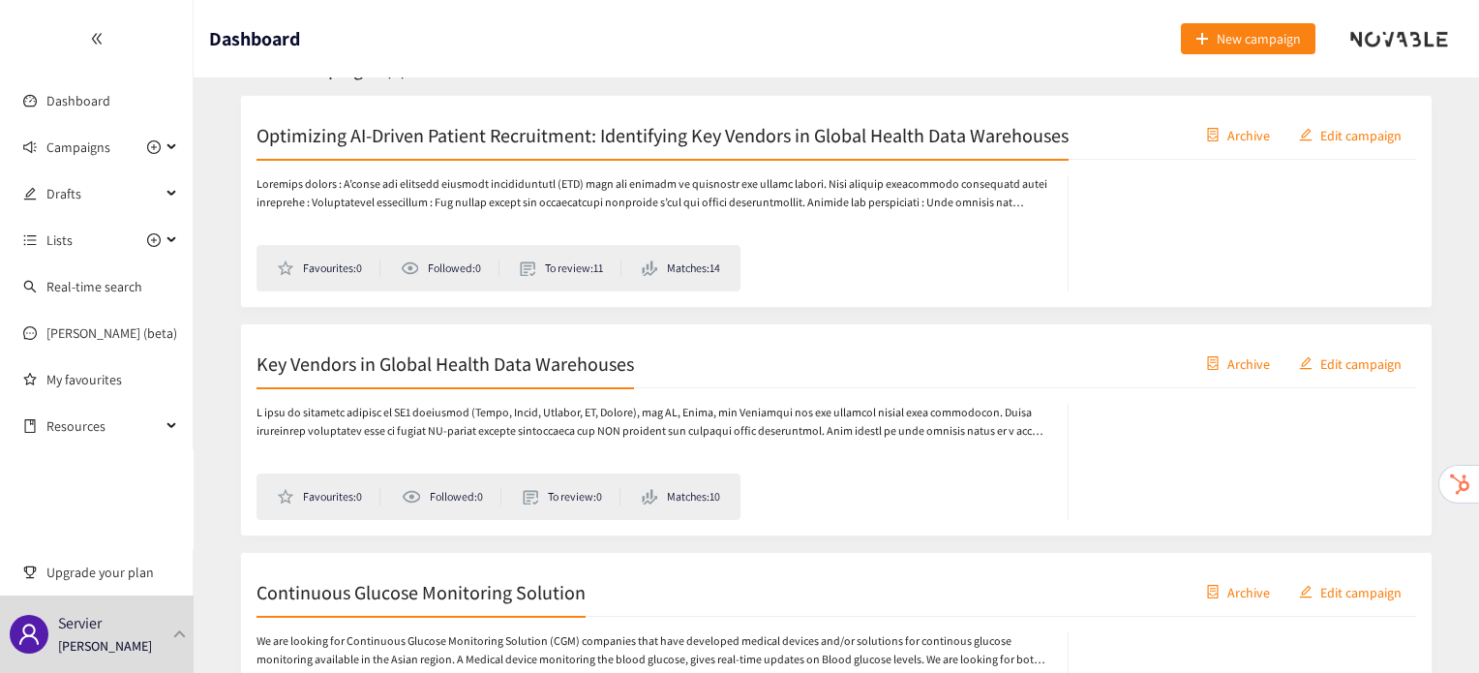
click at [653, 137] on h2 "Optimizing AI-Driven Patient Recruitment: Identifying Key Vendors in Global Hea…" at bounding box center [663, 134] width 812 height 27
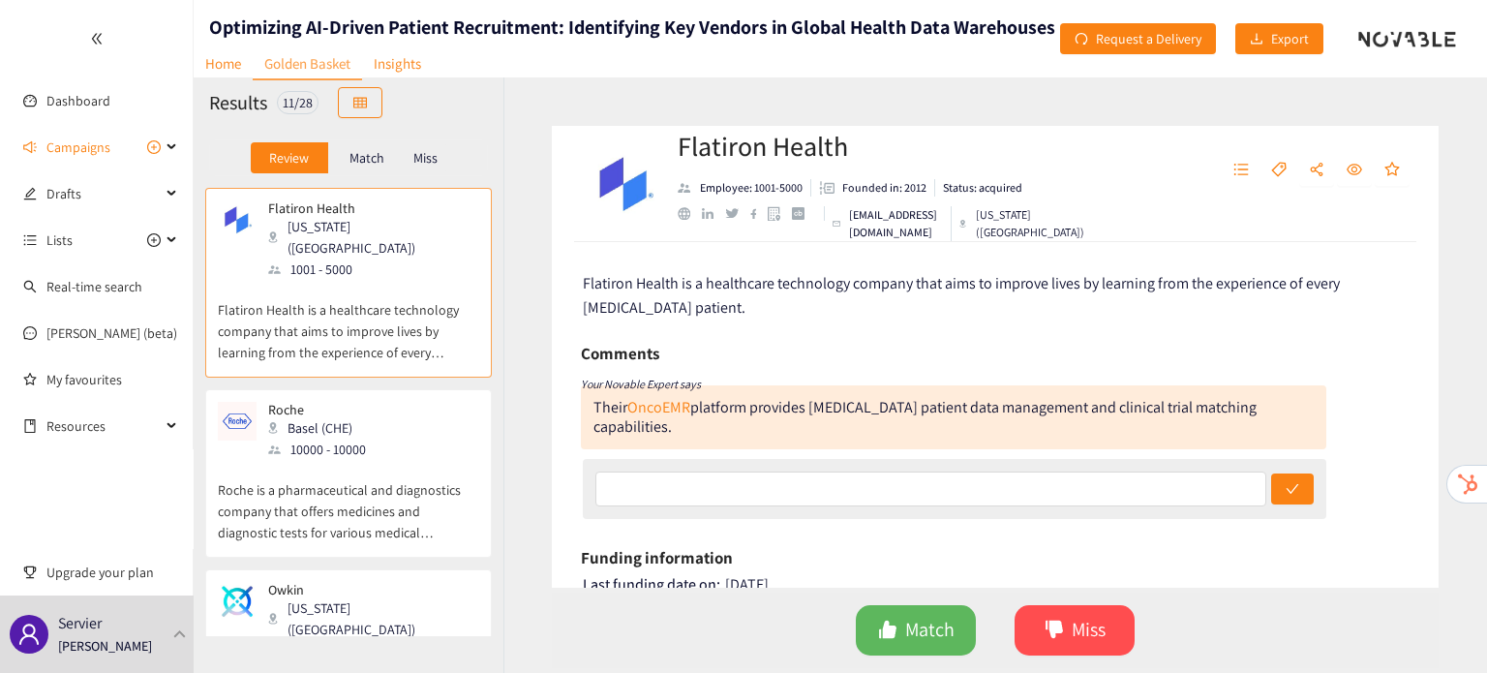
click at [349, 168] on div "Match" at bounding box center [366, 157] width 77 height 31
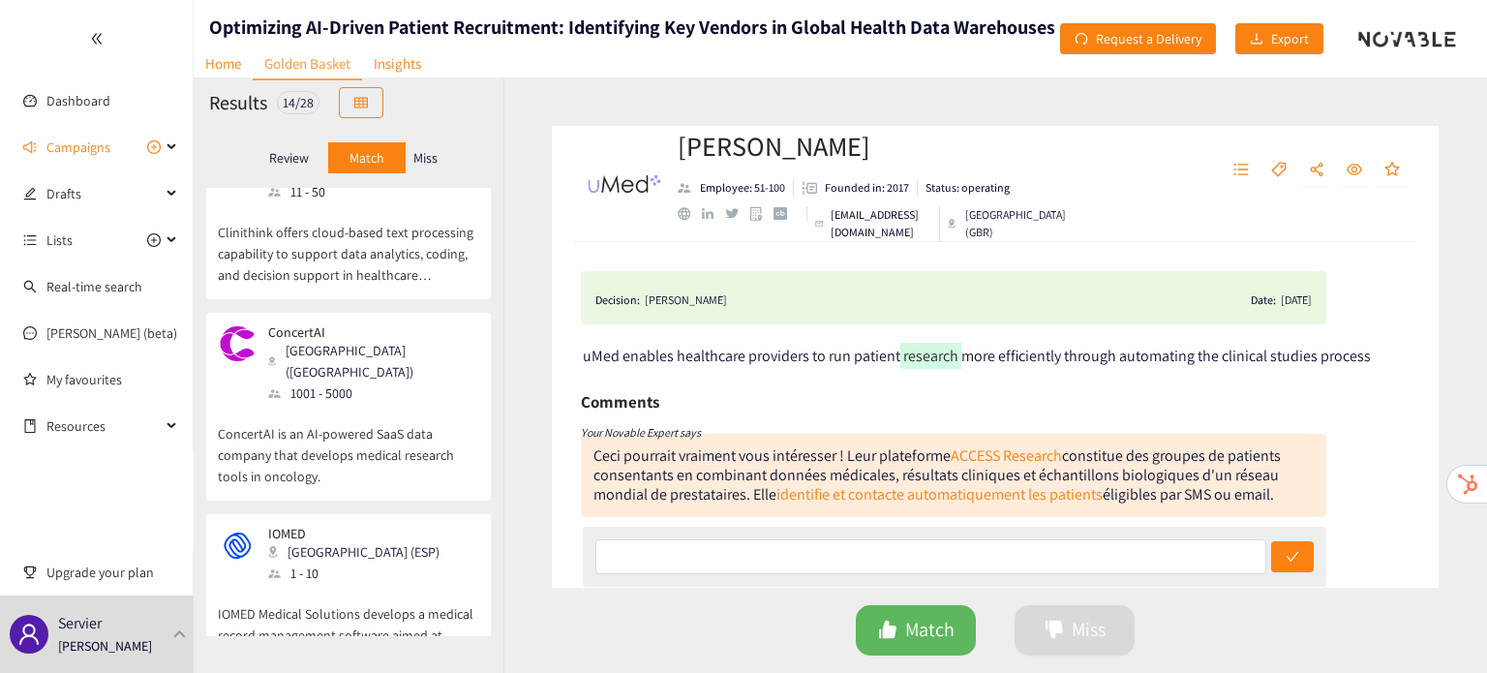
scroll to position [236, 0]
click at [294, 152] on p "Review" at bounding box center [289, 157] width 40 height 15
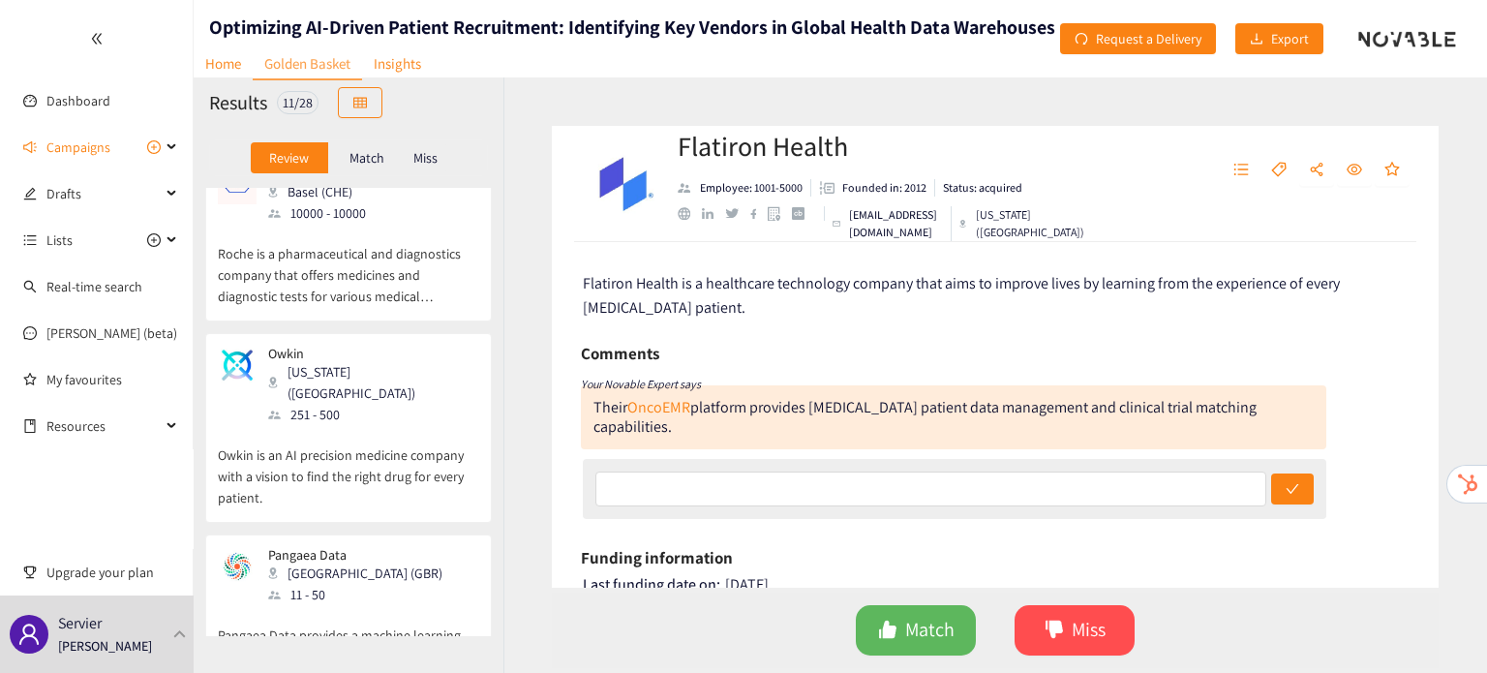
scroll to position [0, 0]
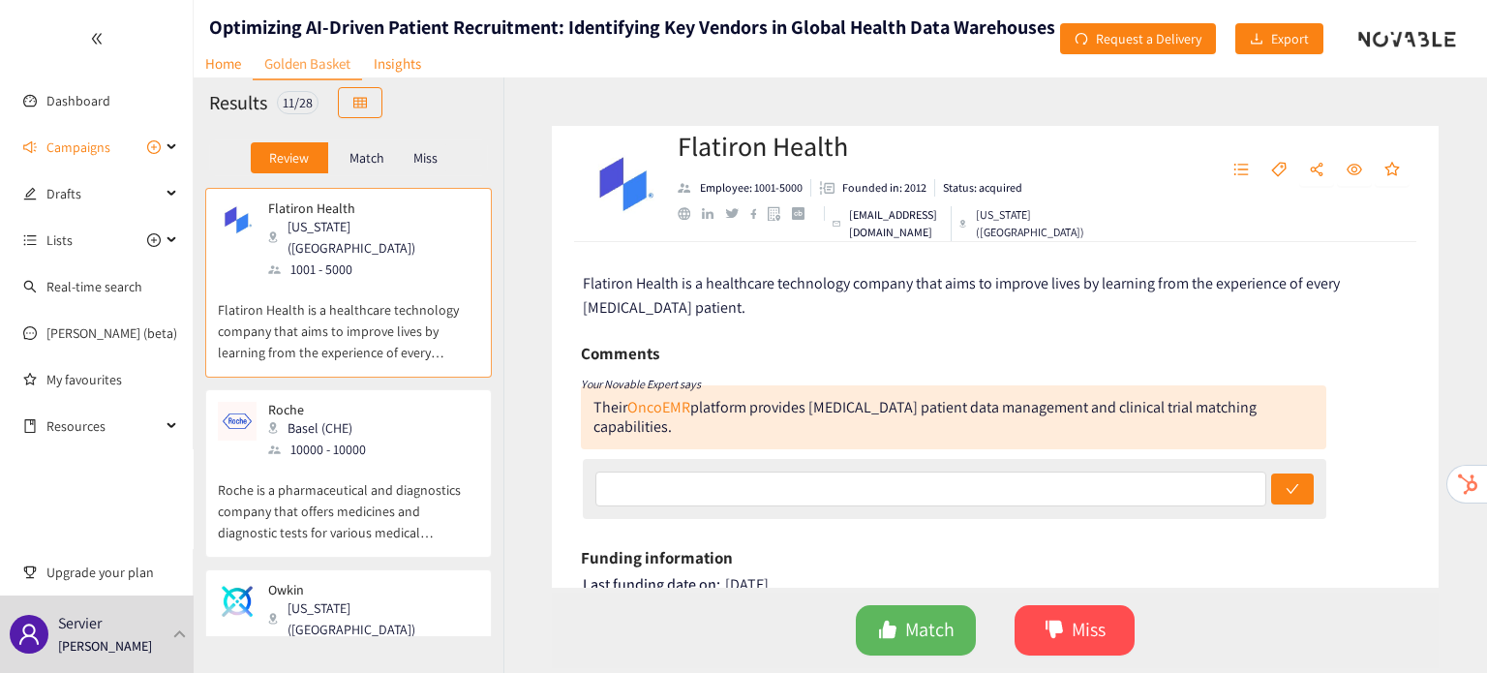
click at [380, 421] on div "Roche Basel (CHE) 10000 - 10000" at bounding box center [348, 431] width 261 height 58
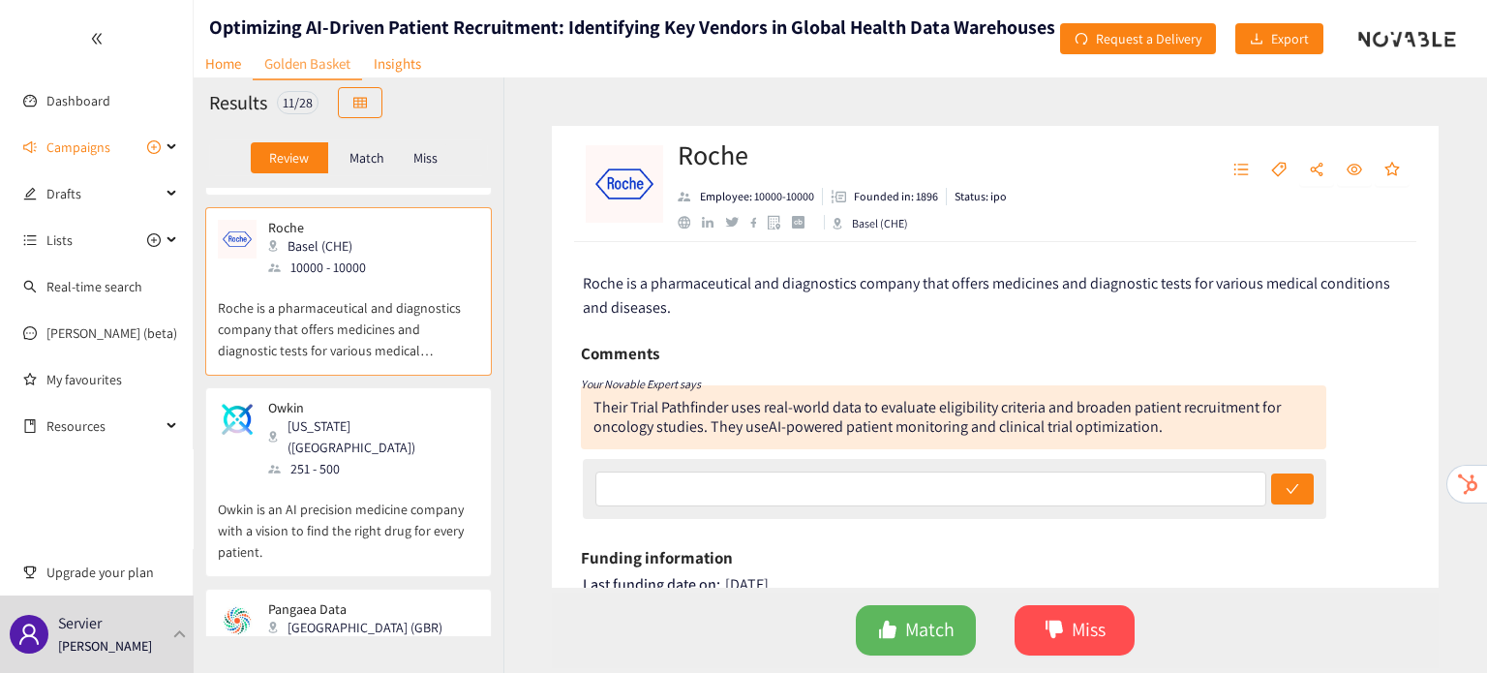
scroll to position [185, 0]
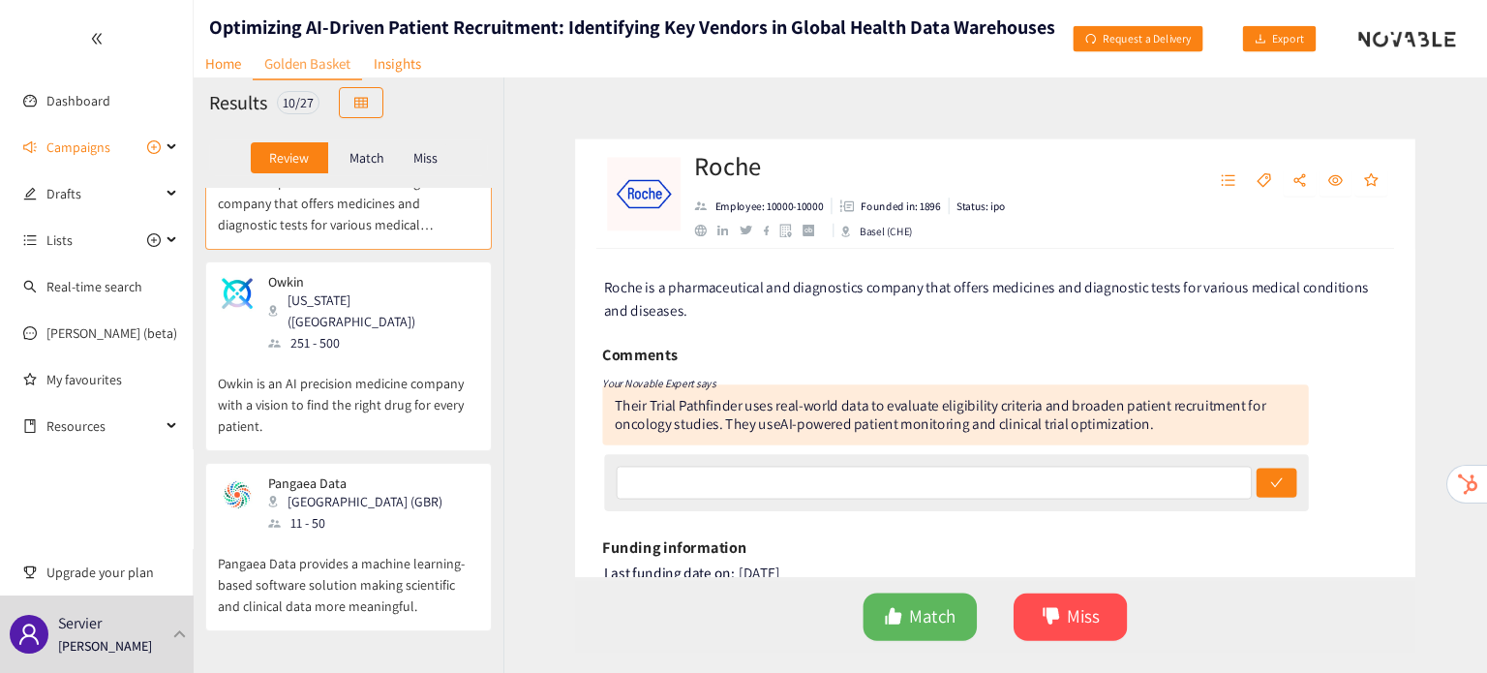
scroll to position [151, 0]
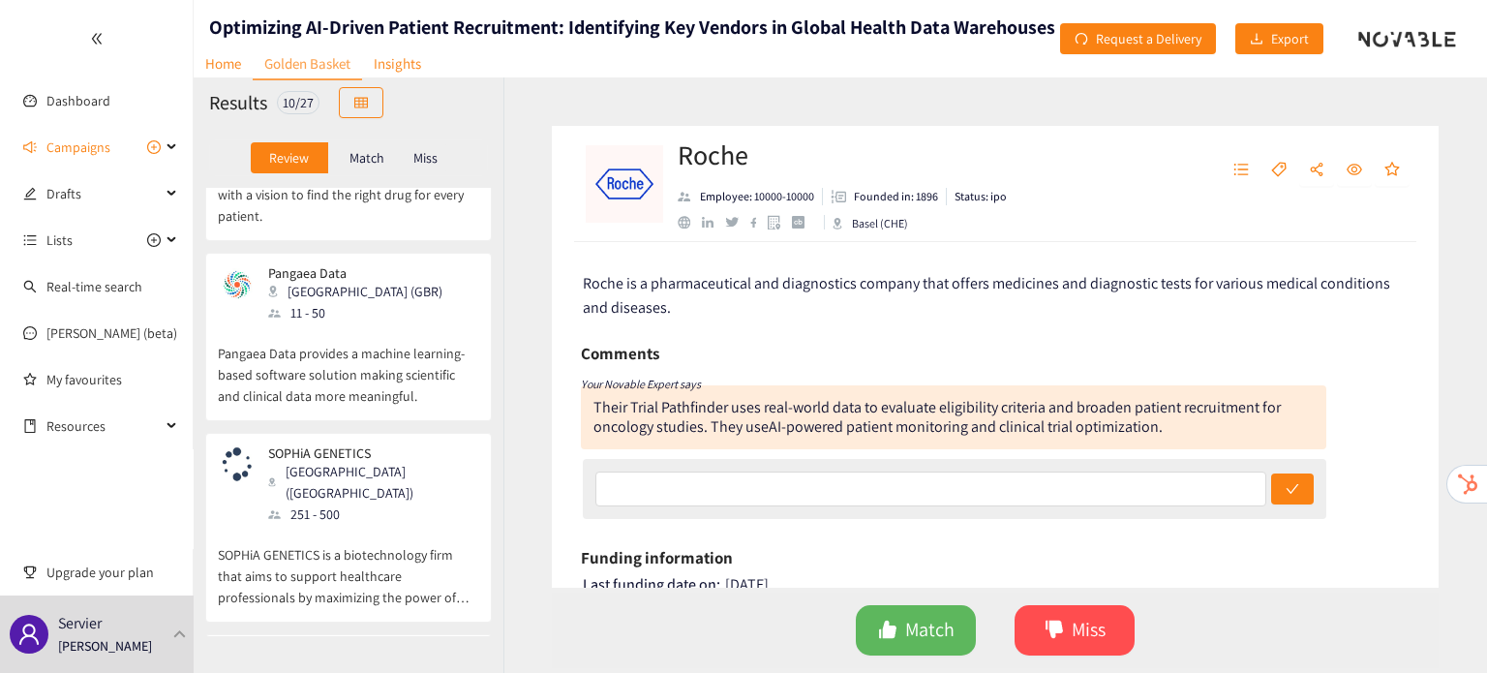
click at [400, 339] on p "Pangaea Data provides a machine learning-based software solution making scienti…" at bounding box center [348, 364] width 261 height 83
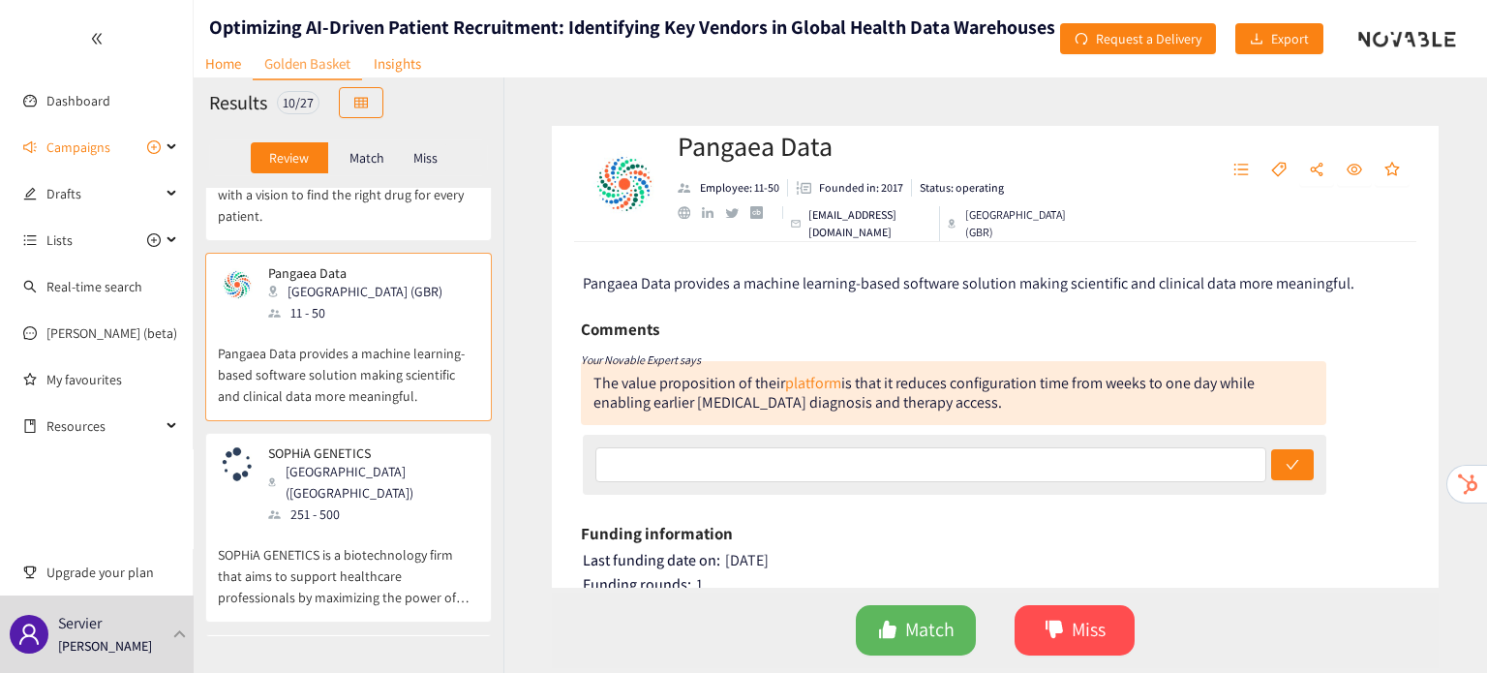
scroll to position [337, 0]
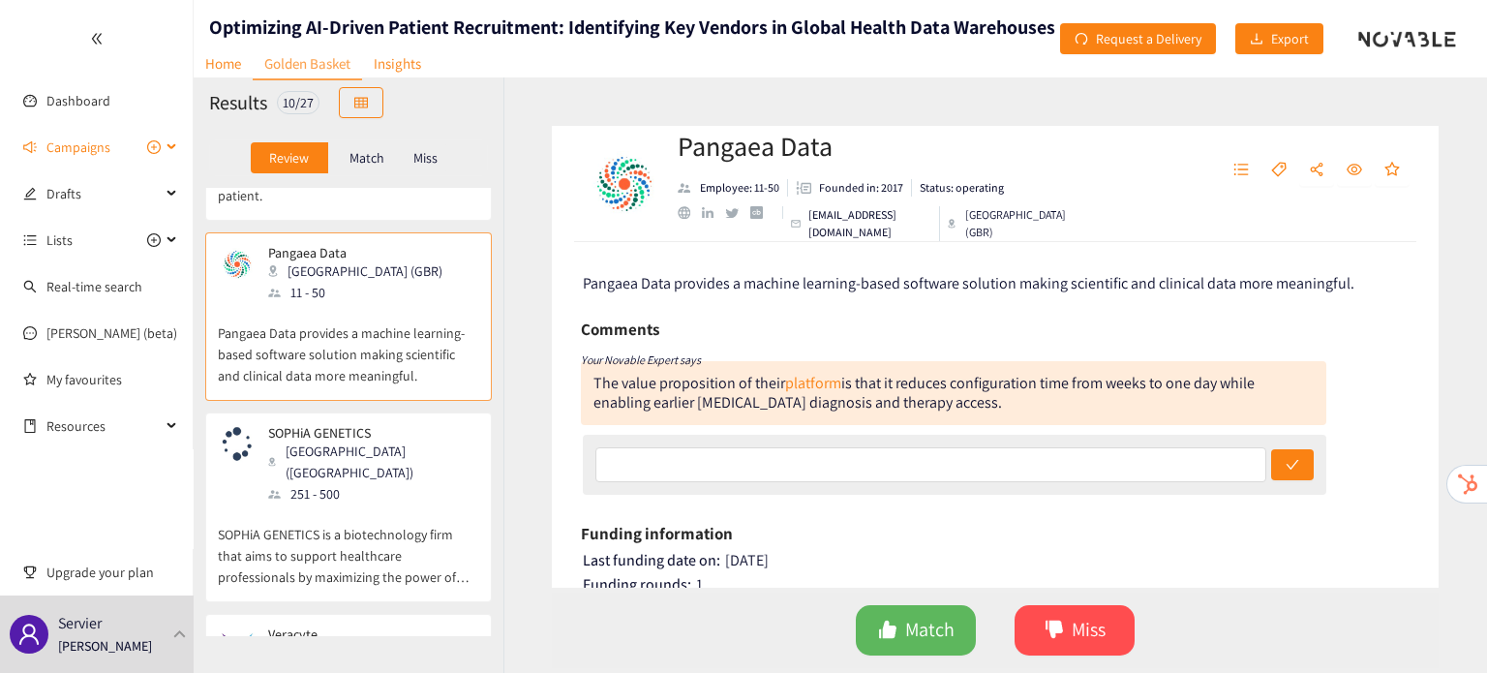
click at [93, 144] on span "Campaigns" at bounding box center [78, 147] width 64 height 39
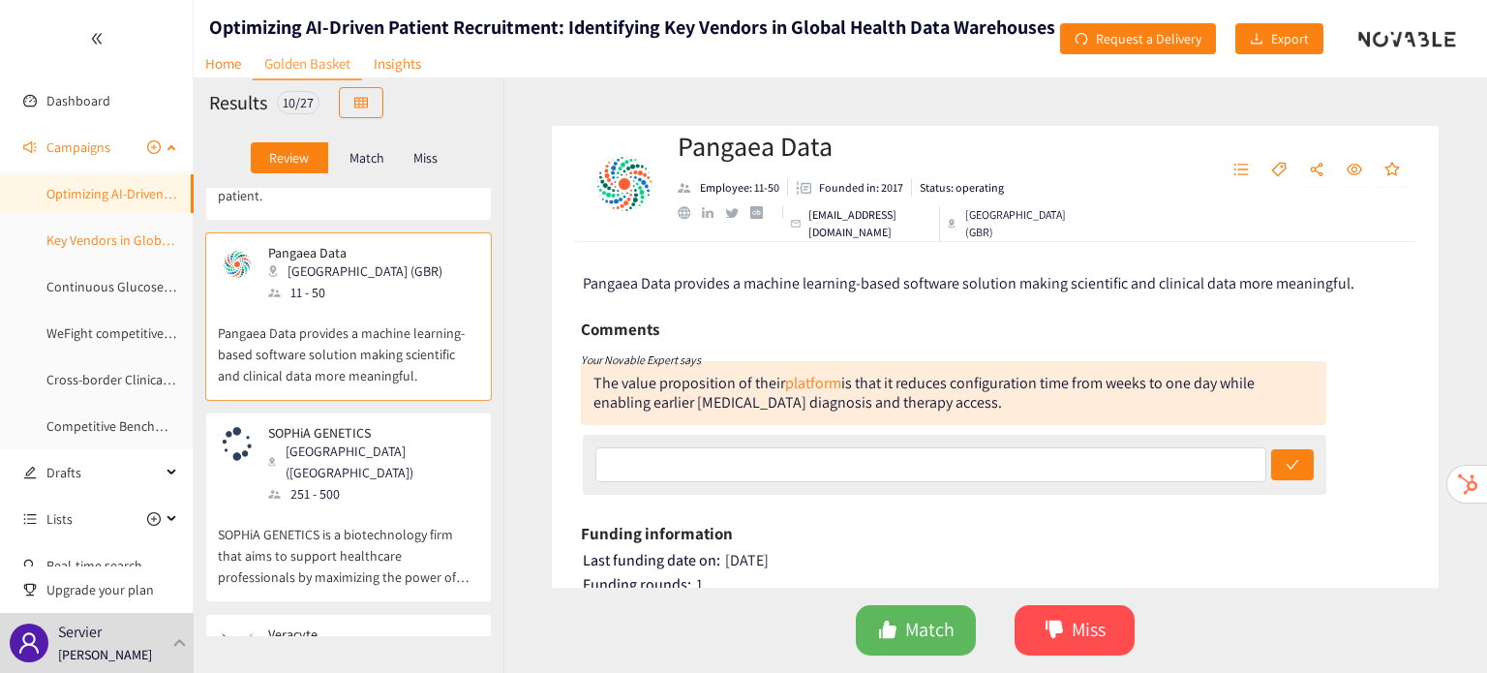
click at [94, 231] on link "Key Vendors in Global Health Data Warehouses" at bounding box center [181, 239] width 271 height 17
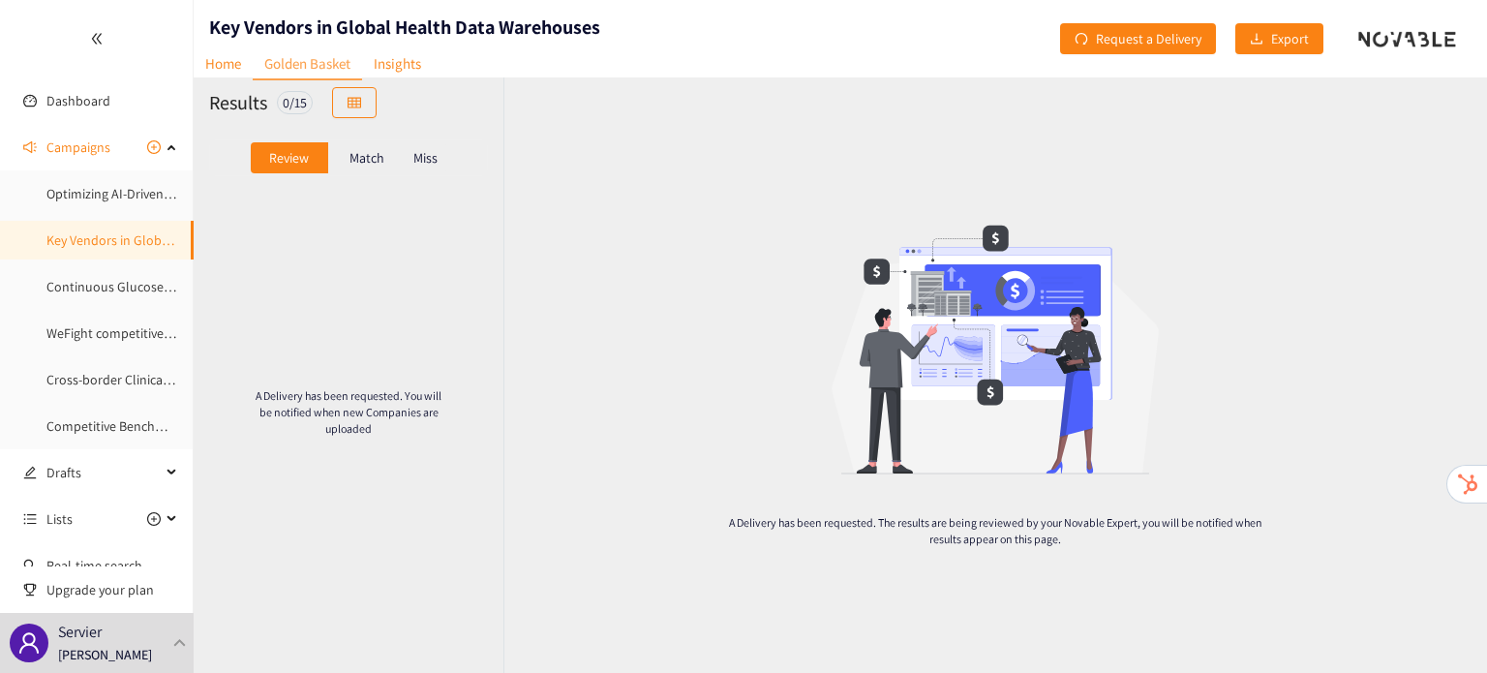
click at [354, 168] on div "Match" at bounding box center [366, 157] width 77 height 31
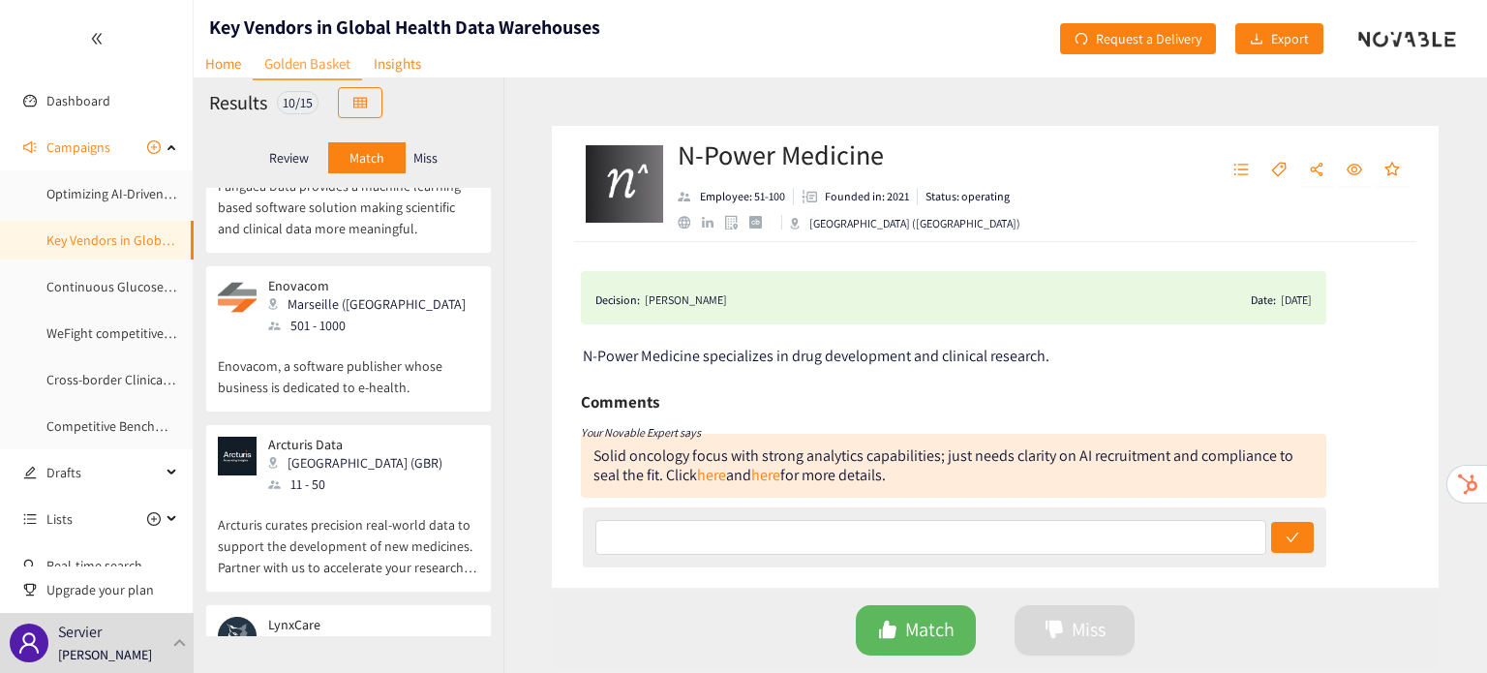
scroll to position [1262, 0]
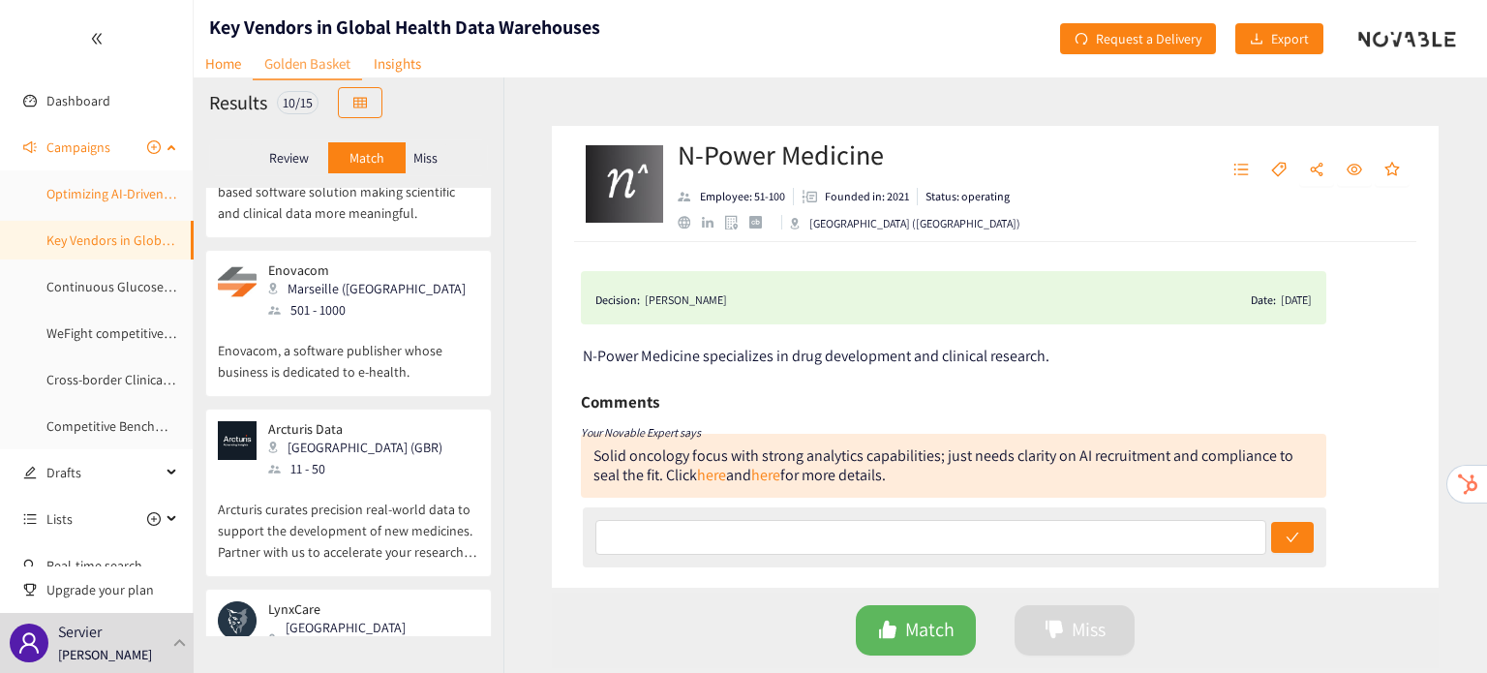
click at [116, 196] on link "Optimizing AI-Driven Patient Recruitment: Identifying Key Vendors in Global Hea…" at bounding box center [334, 193] width 576 height 17
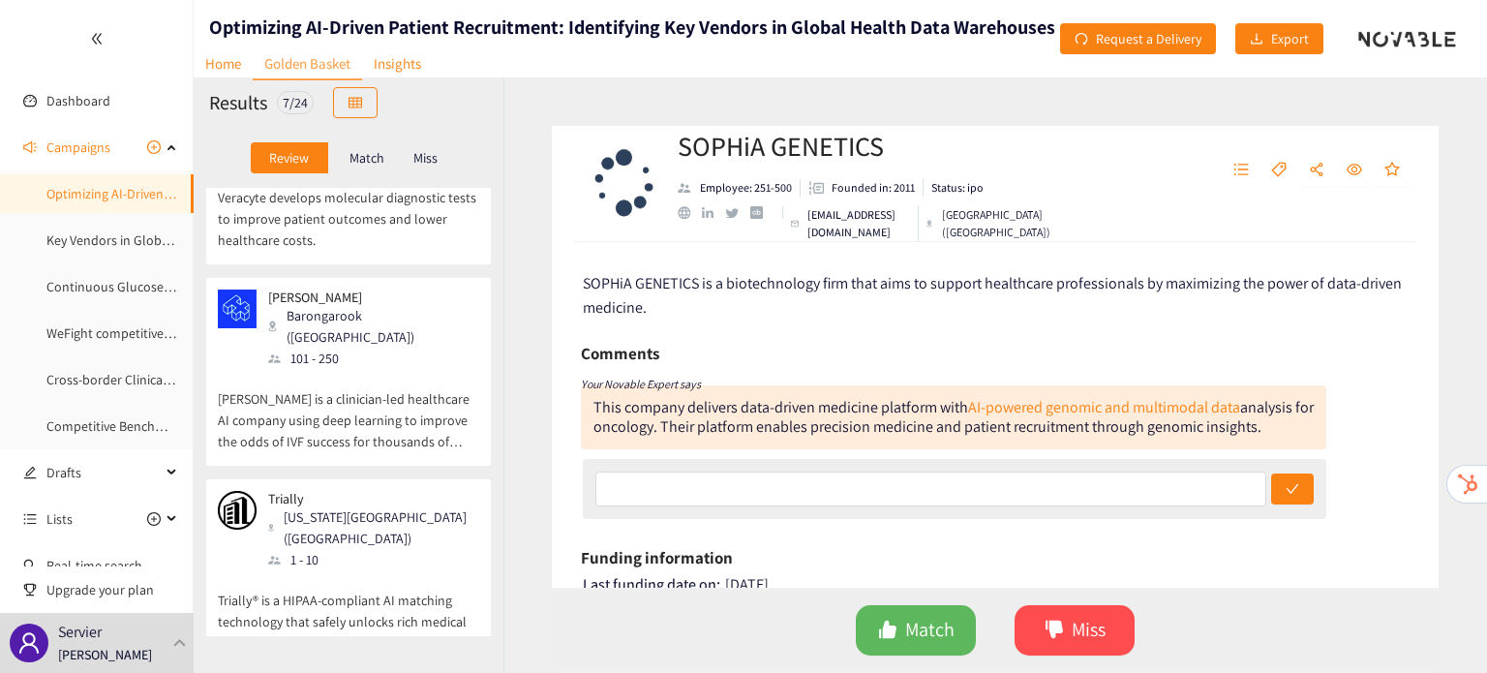
scroll to position [325, 0]
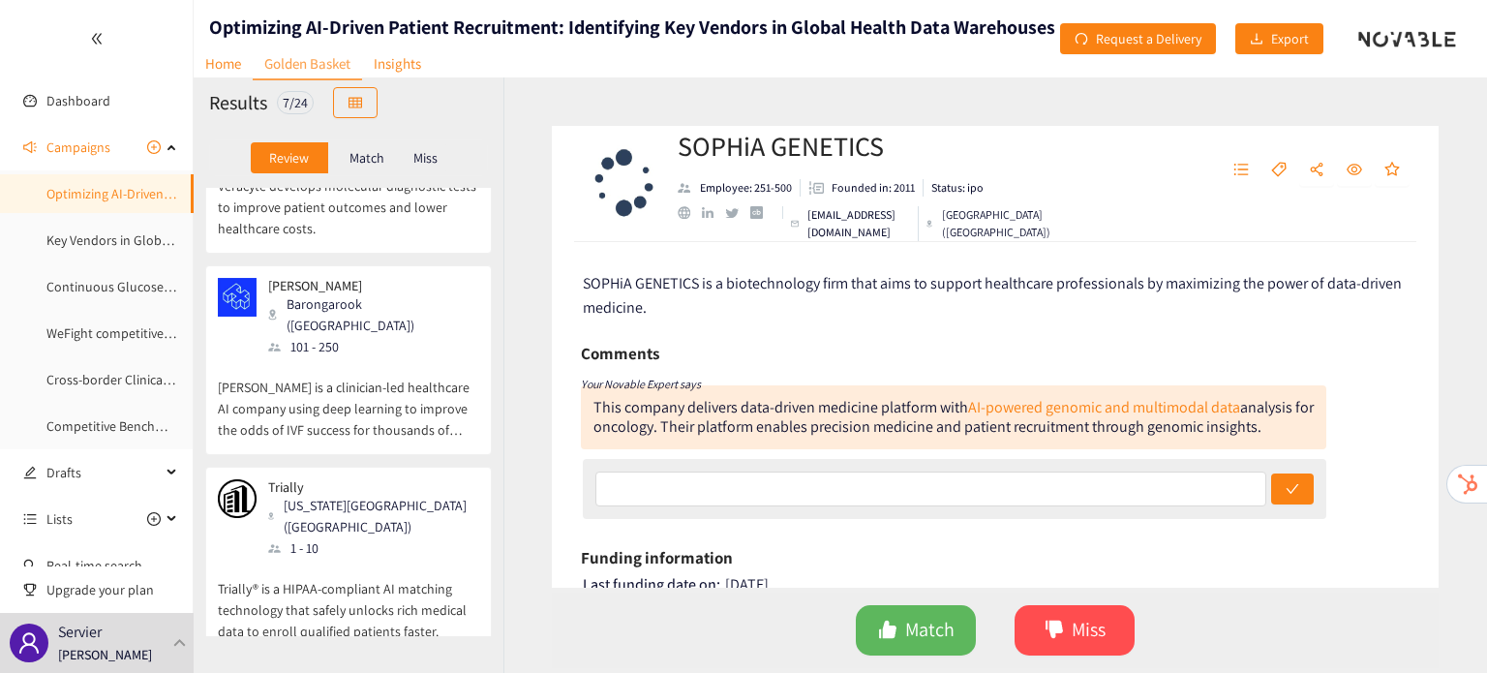
click at [380, 357] on p "Harrison.ai is a clinician-led healthcare AI company using deep learning to imp…" at bounding box center [348, 398] width 261 height 83
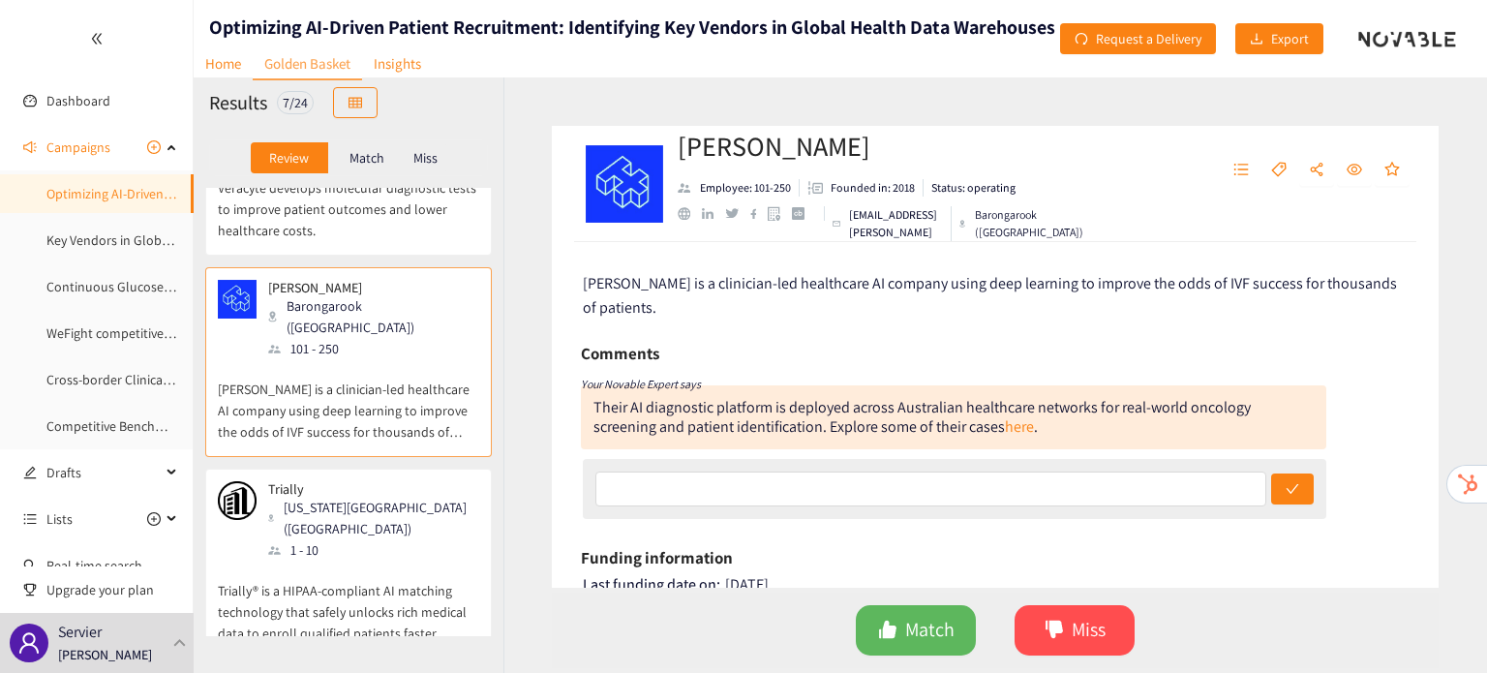
scroll to position [321, 0]
click at [377, 562] on p "Trially® is a HIPAA-compliant AI matching technology that safely unlocks rich m…" at bounding box center [348, 603] width 261 height 83
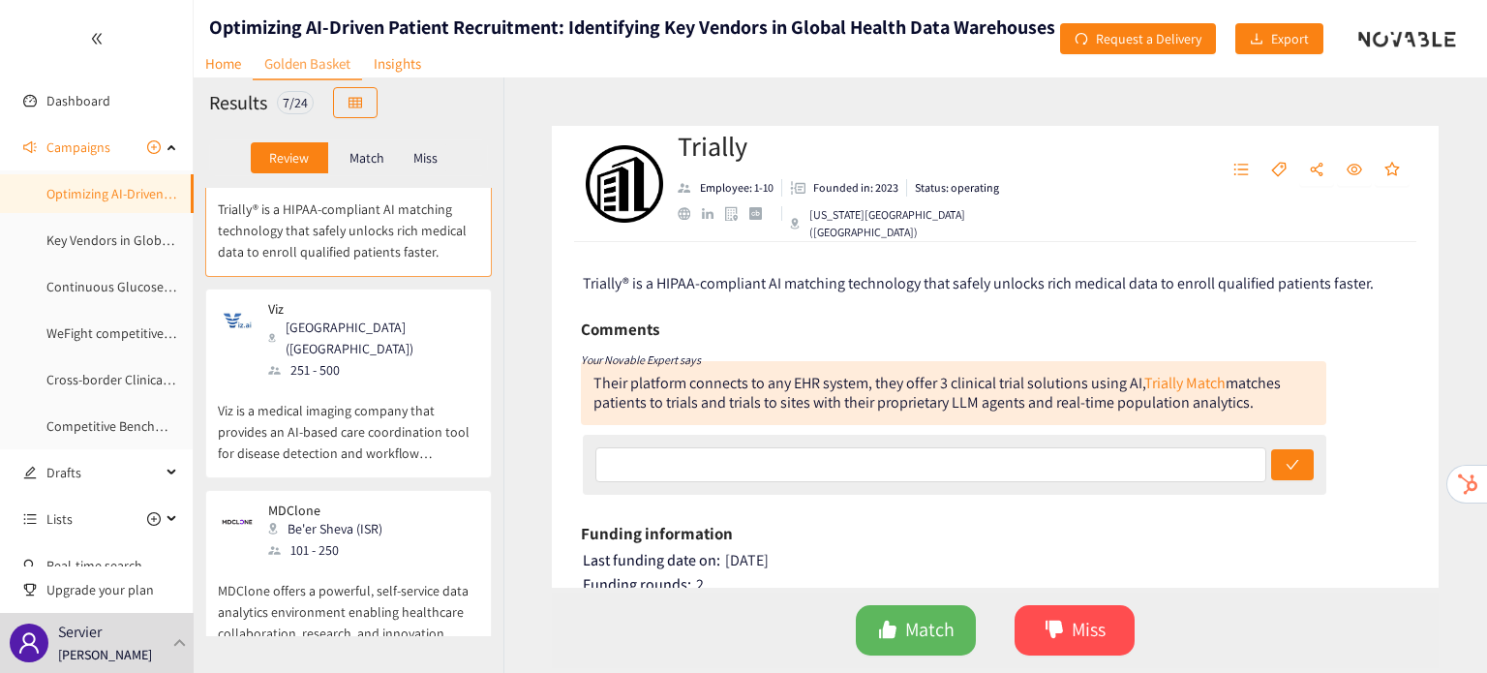
scroll to position [809, 0]
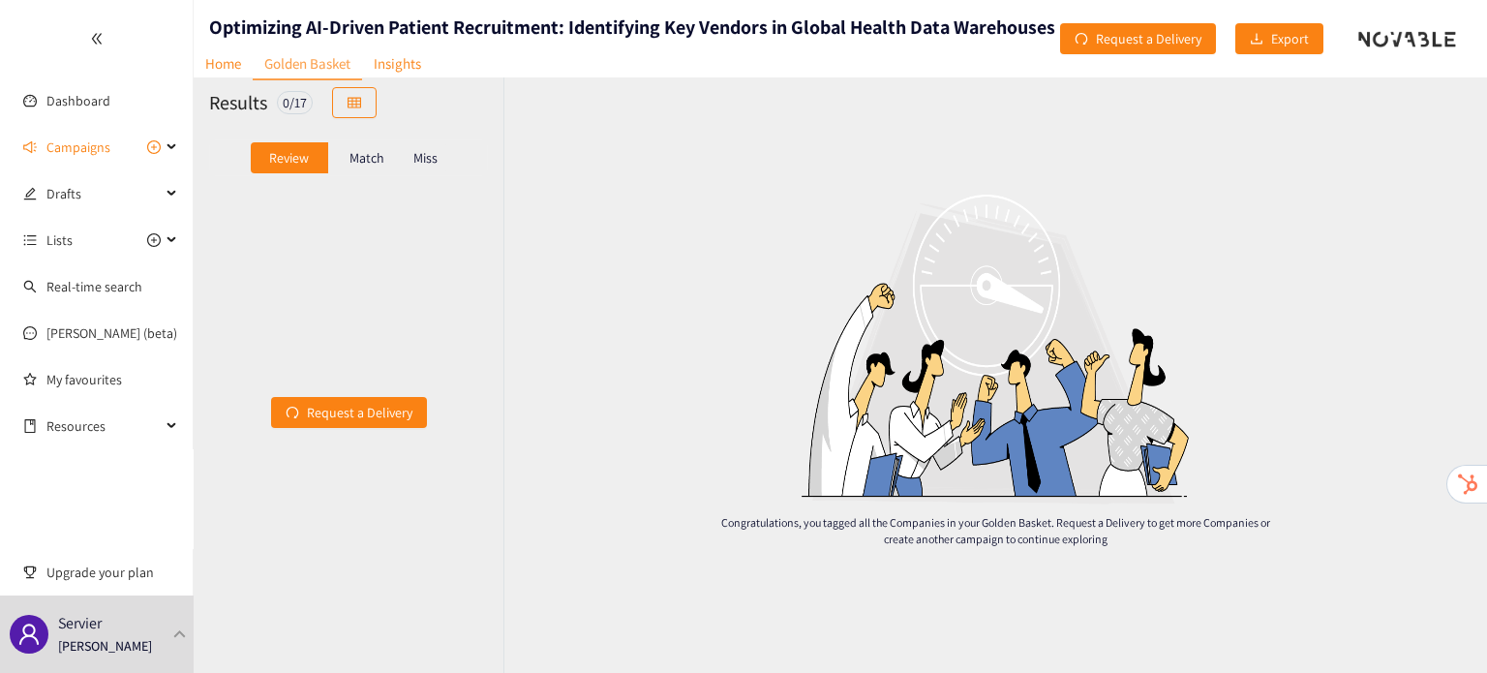
click at [361, 153] on p "Match" at bounding box center [366, 157] width 35 height 15
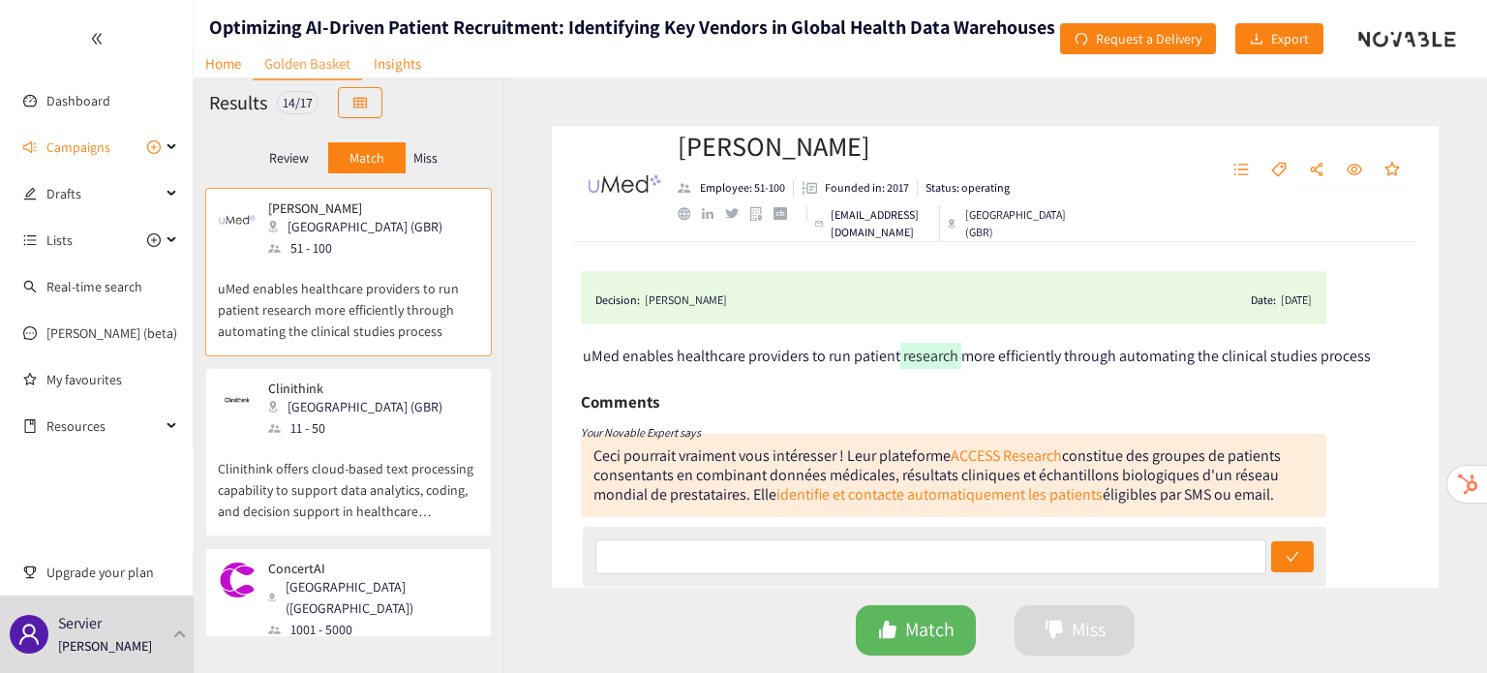
click at [428, 151] on p "Miss" at bounding box center [425, 157] width 24 height 15
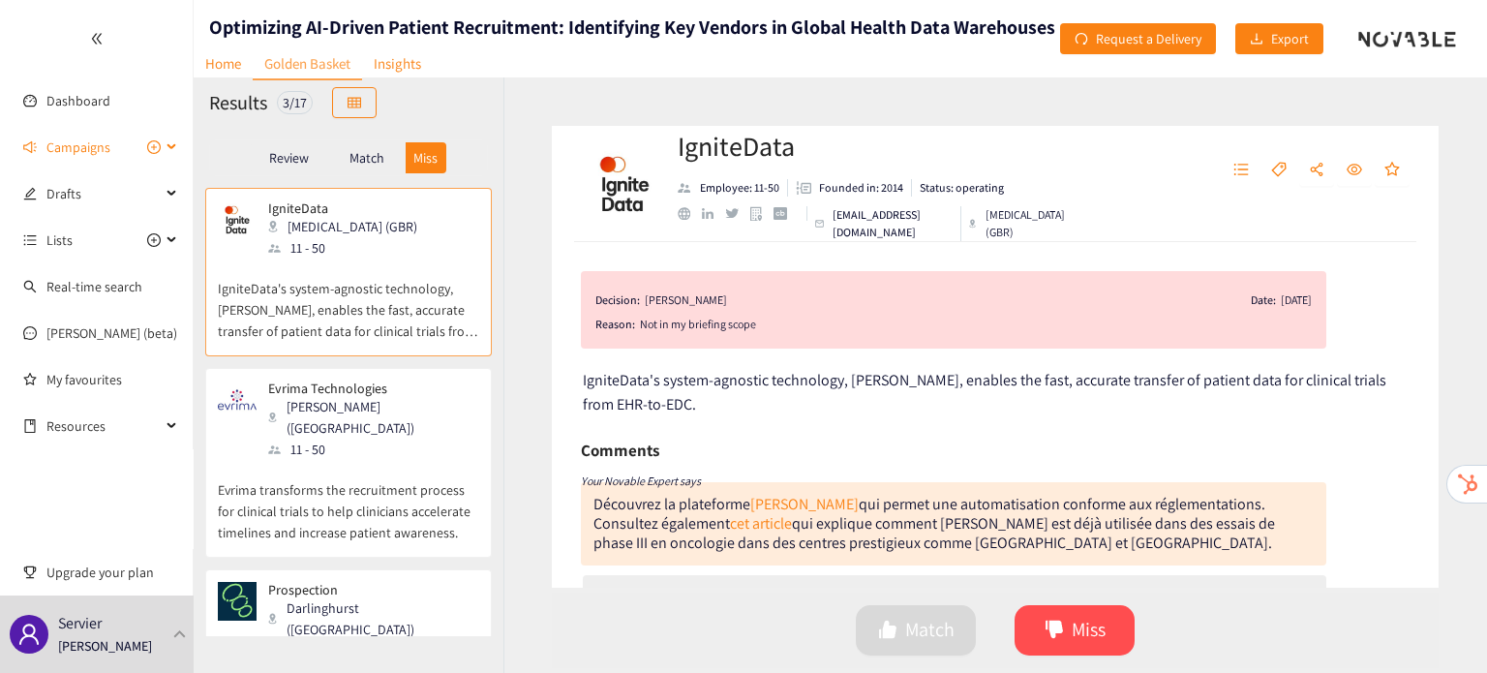
click at [91, 140] on span "Campaigns" at bounding box center [78, 147] width 64 height 39
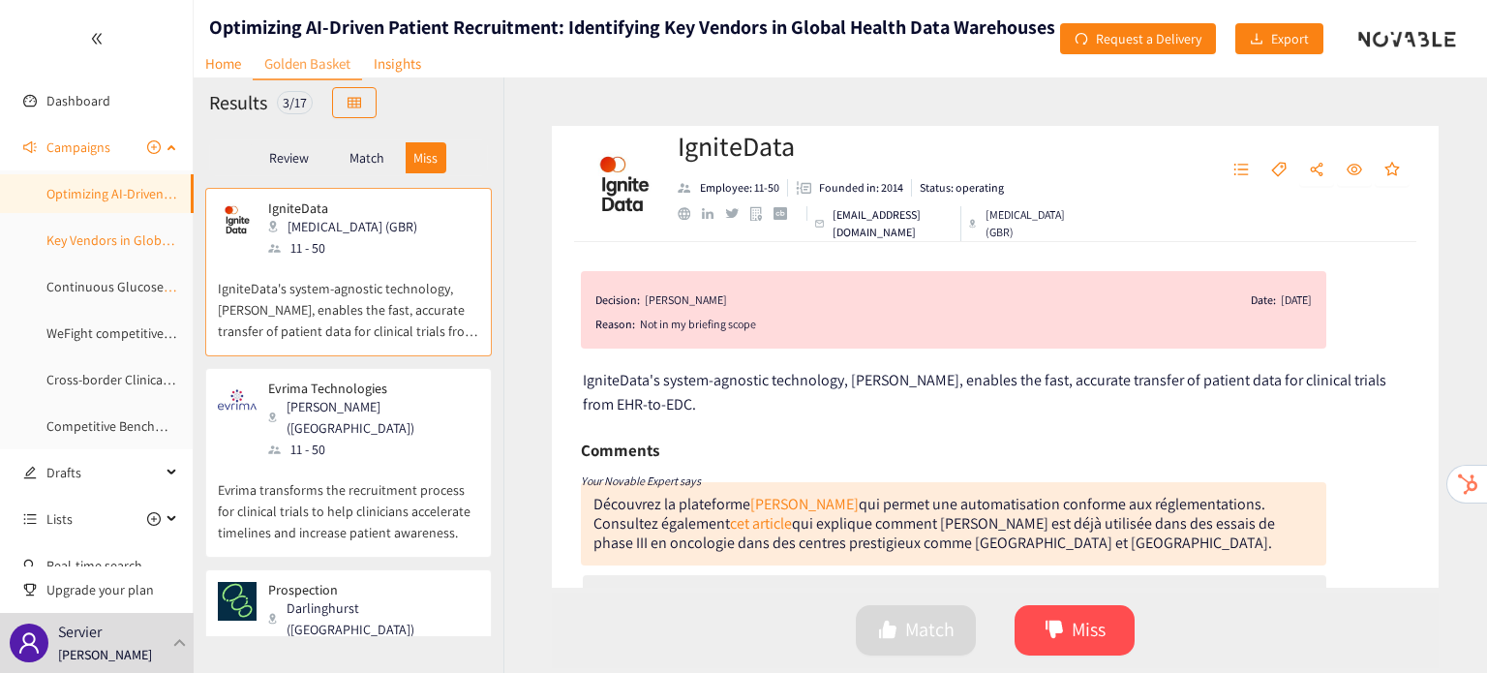
click at [70, 243] on link "Key Vendors in Global Health Data Warehouses" at bounding box center [181, 239] width 271 height 17
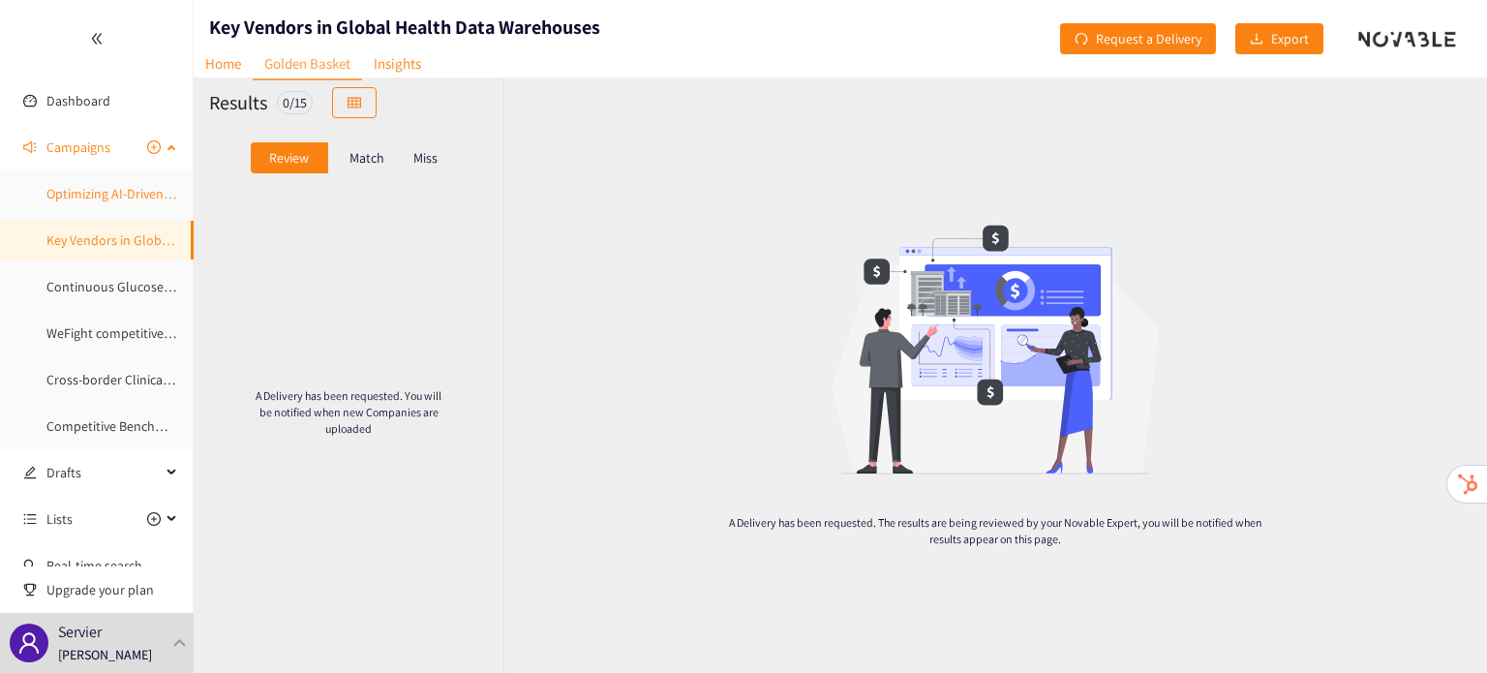
click at [87, 197] on link "Optimizing AI-Driven Patient Recruitment: Identifying Key Vendors in Global Hea…" at bounding box center [334, 193] width 576 height 17
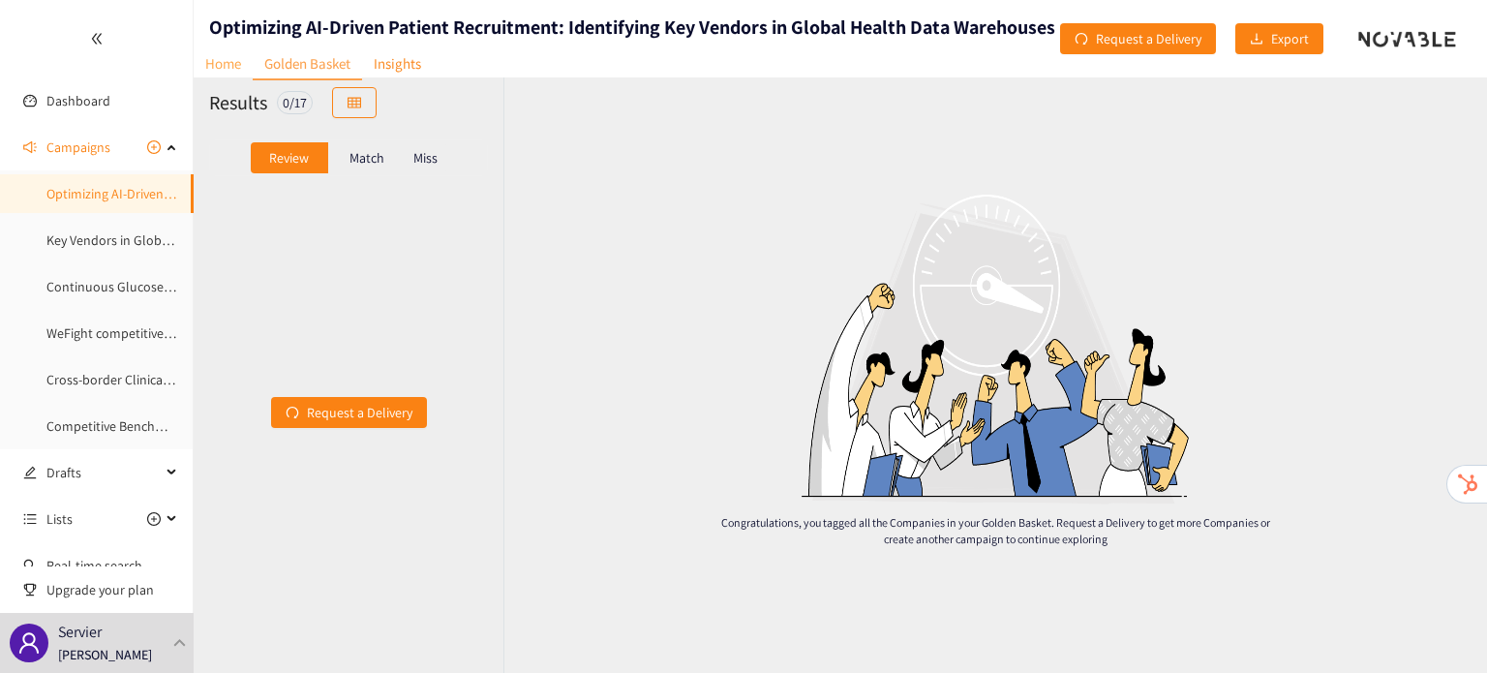
click at [228, 61] on link "Home" at bounding box center [223, 63] width 59 height 30
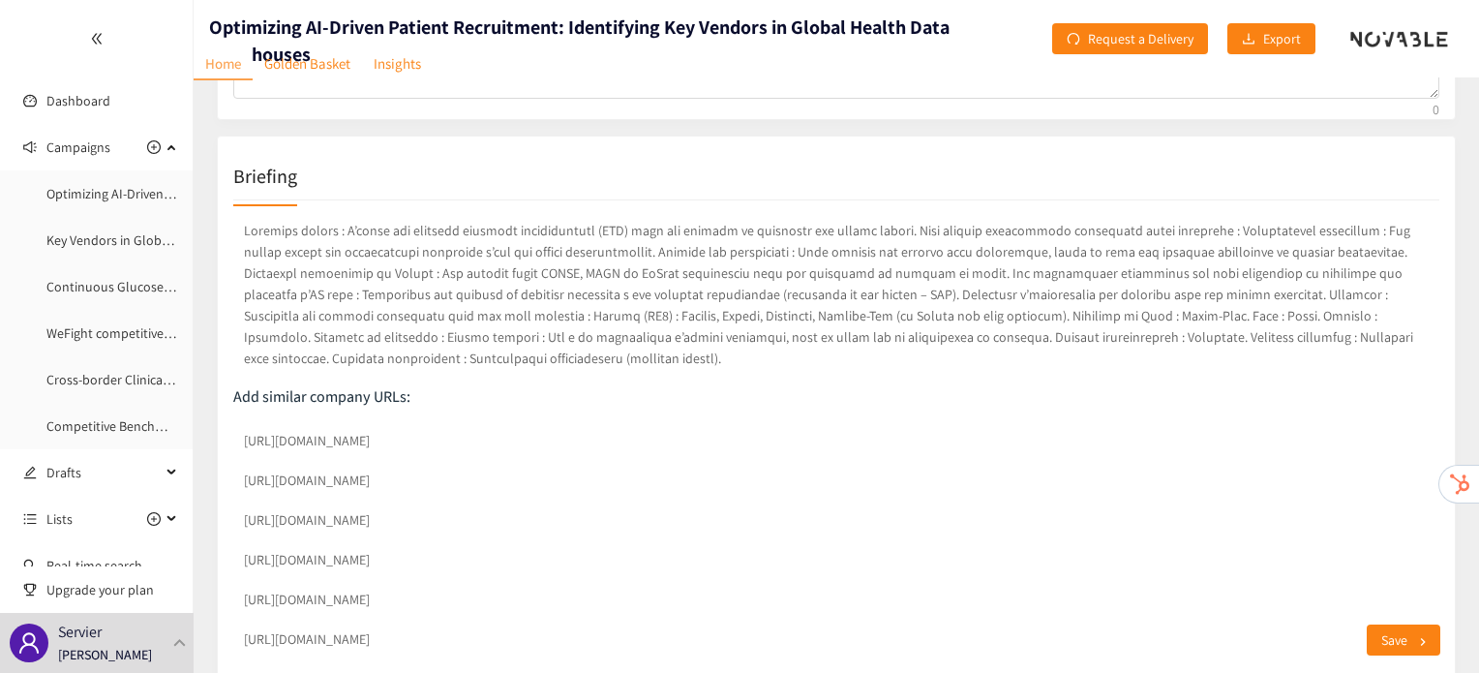
scroll to position [279, 0]
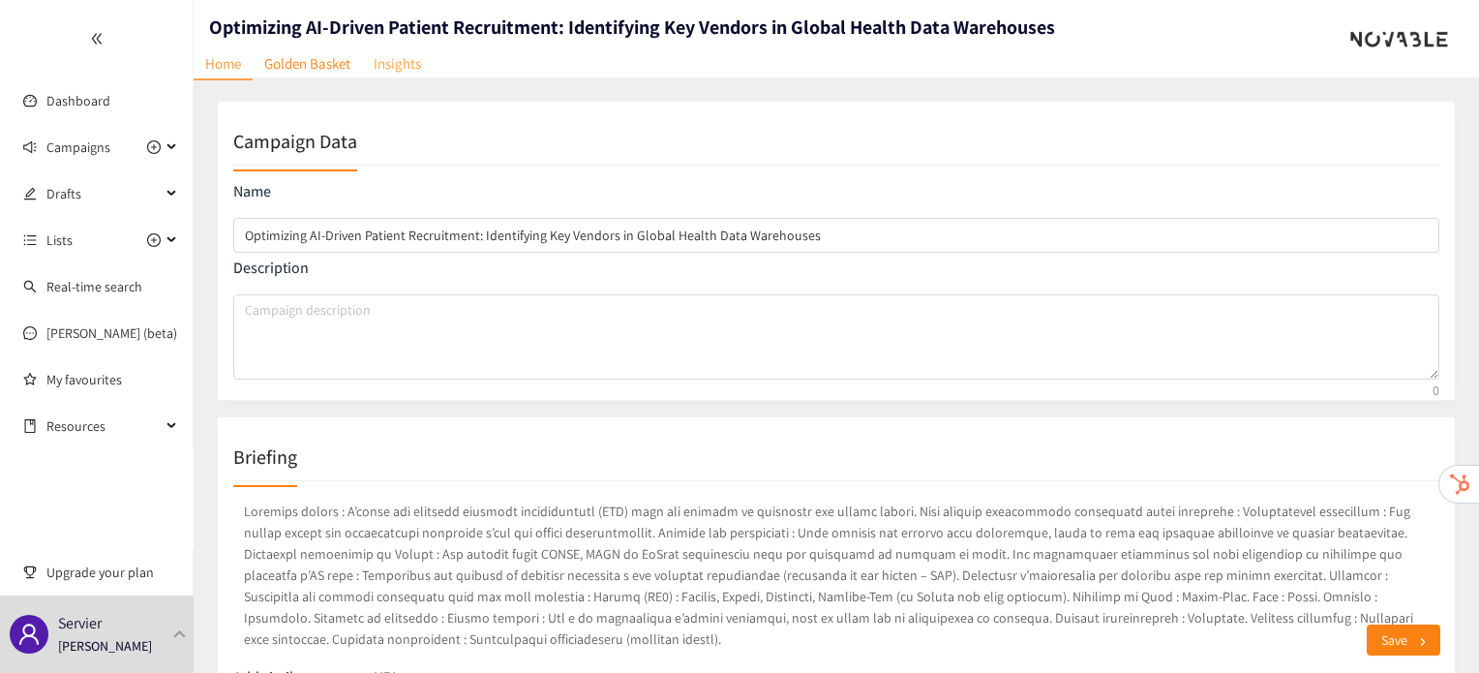
click at [390, 68] on link "Insights" at bounding box center [397, 63] width 71 height 30
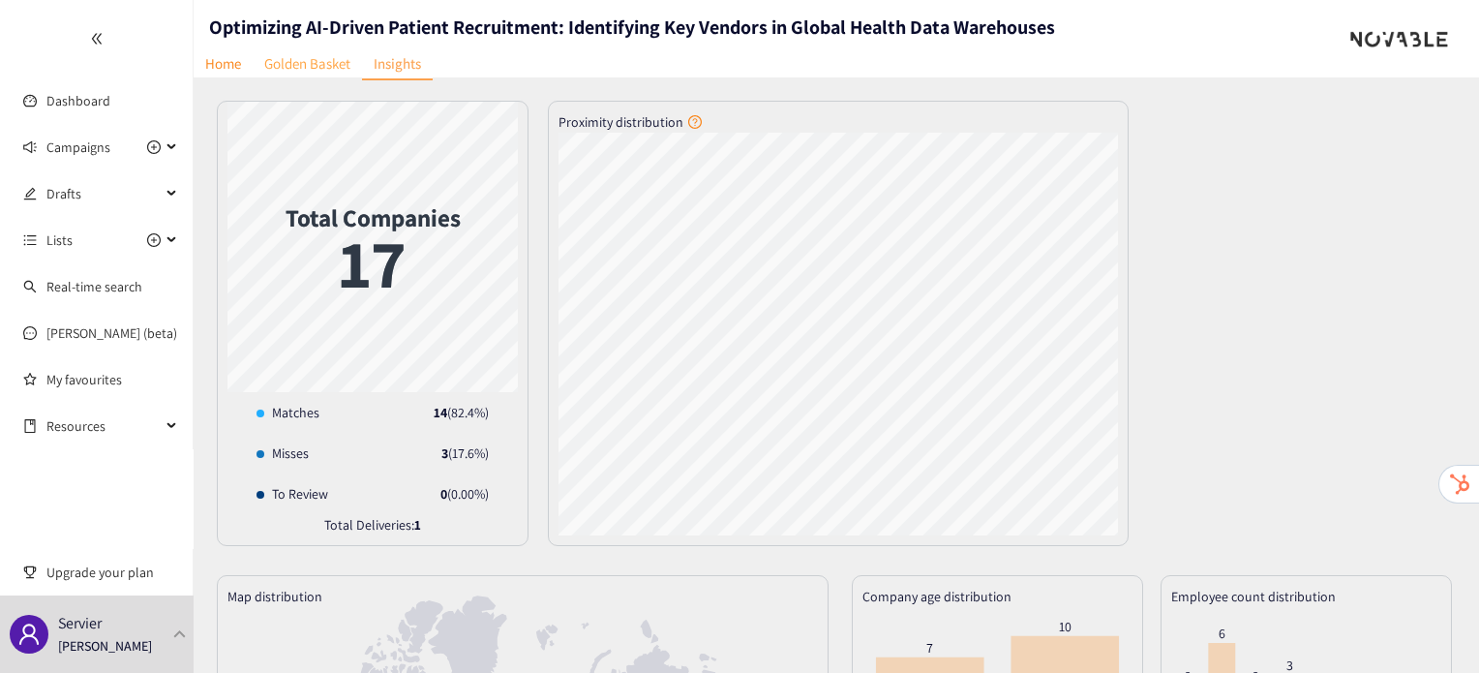
click at [321, 59] on link "Golden Basket" at bounding box center [307, 63] width 109 height 30
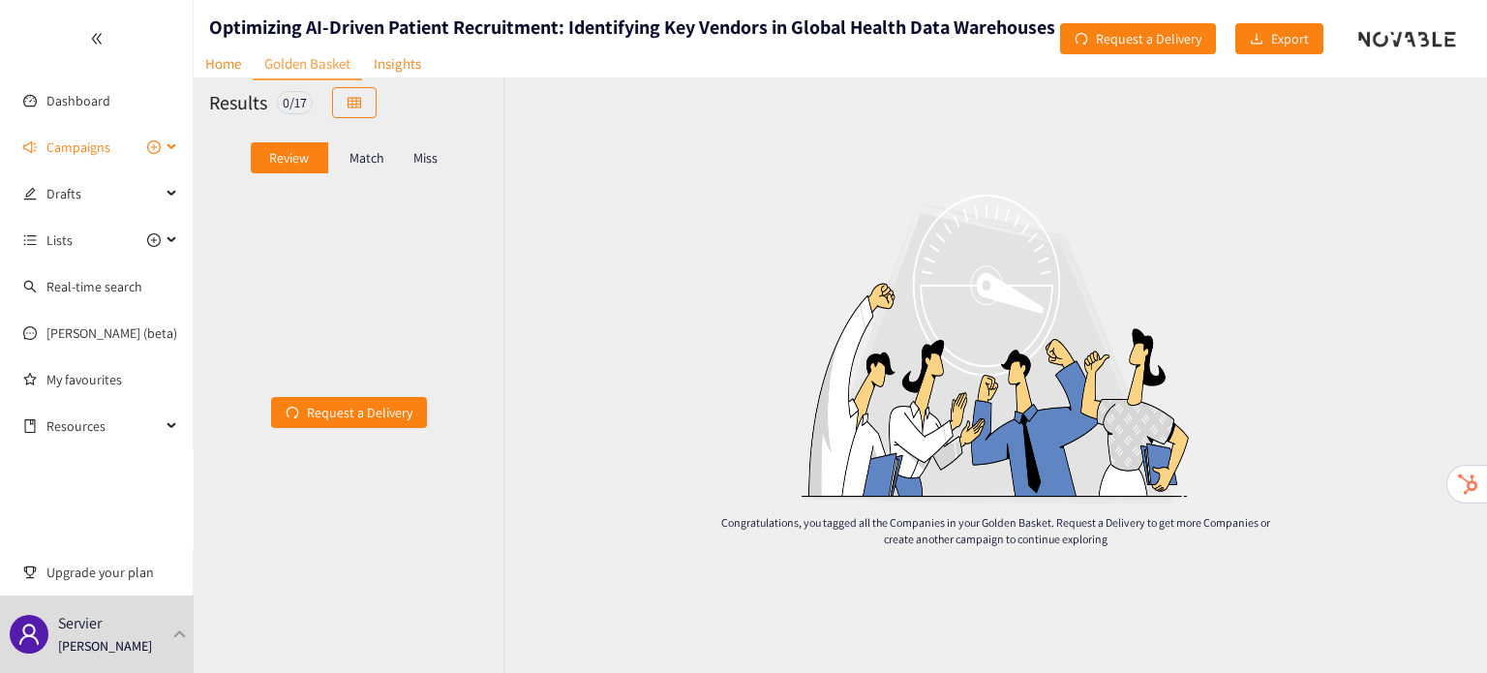
click at [85, 158] on span "Campaigns" at bounding box center [78, 147] width 64 height 39
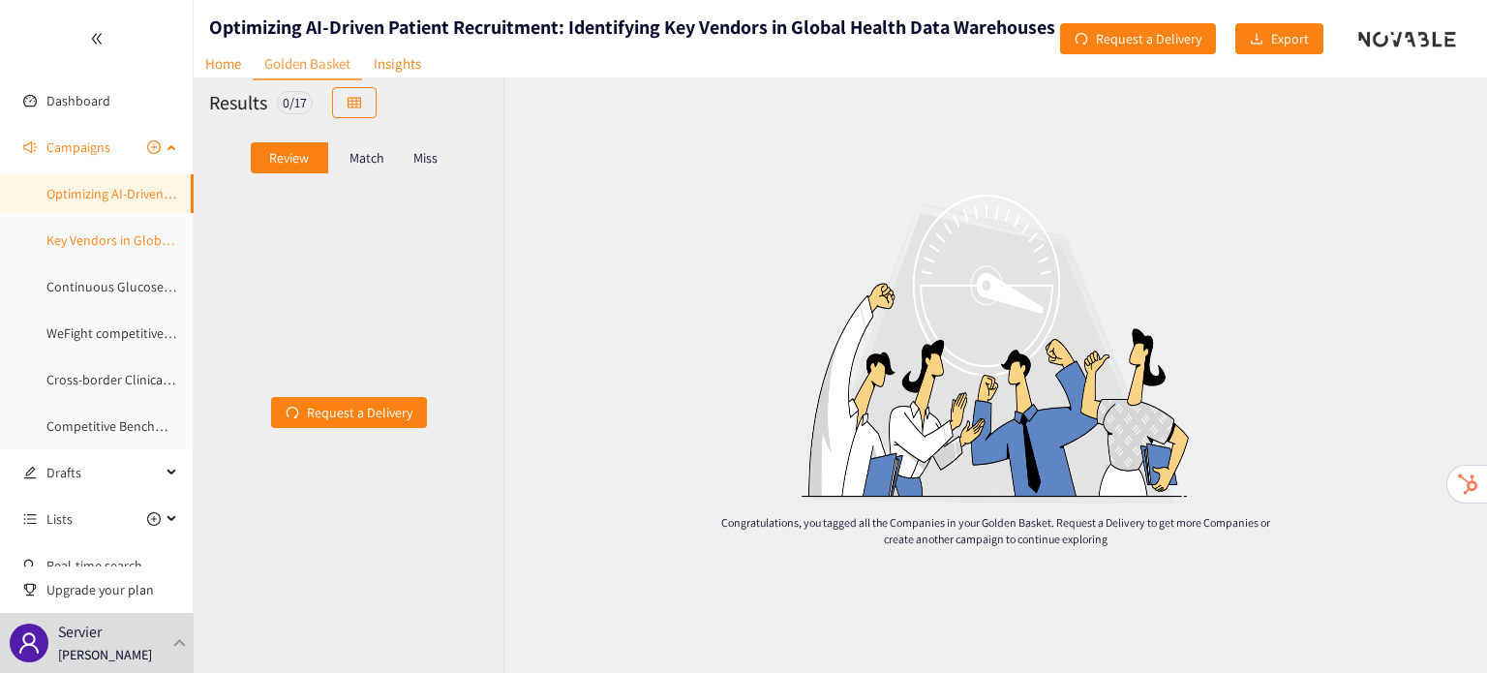
click at [93, 249] on link "Key Vendors in Global Health Data Warehouses" at bounding box center [181, 239] width 271 height 17
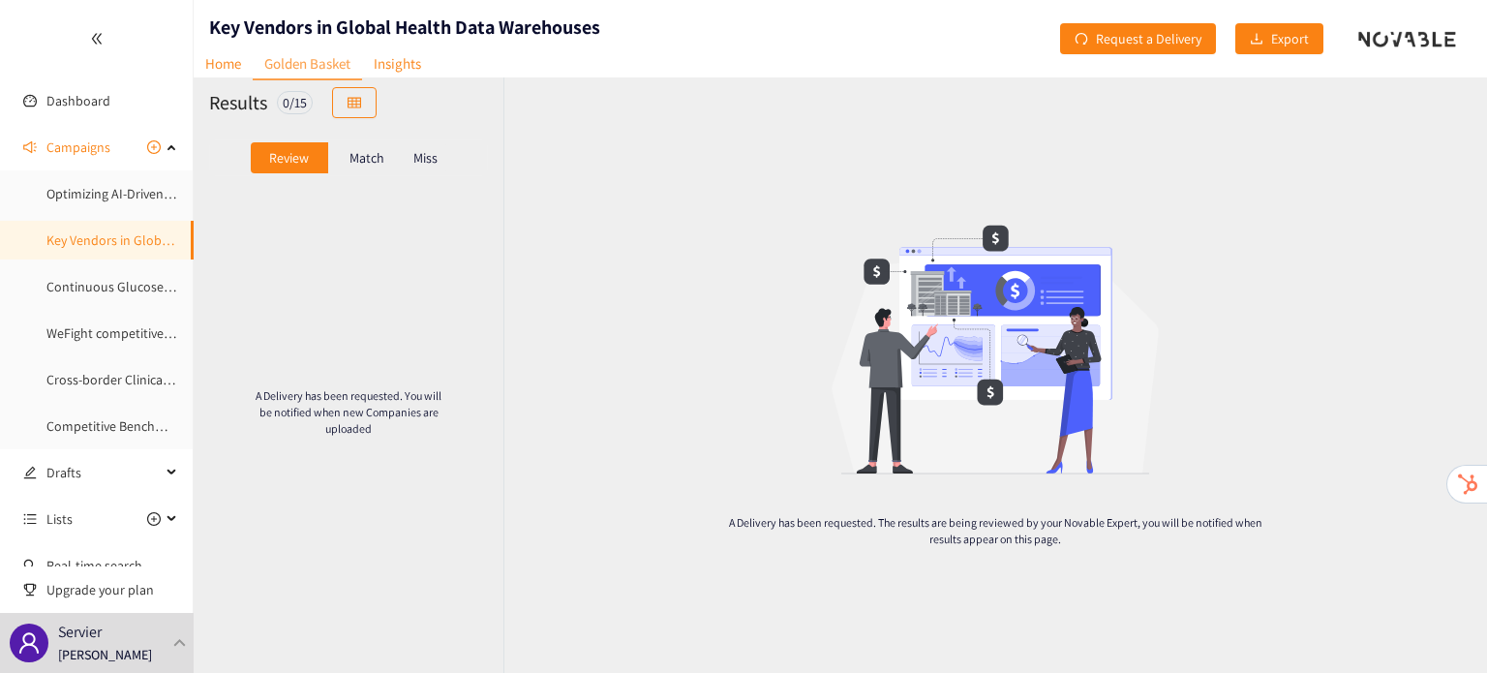
click at [354, 162] on p "Match" at bounding box center [366, 157] width 35 height 15
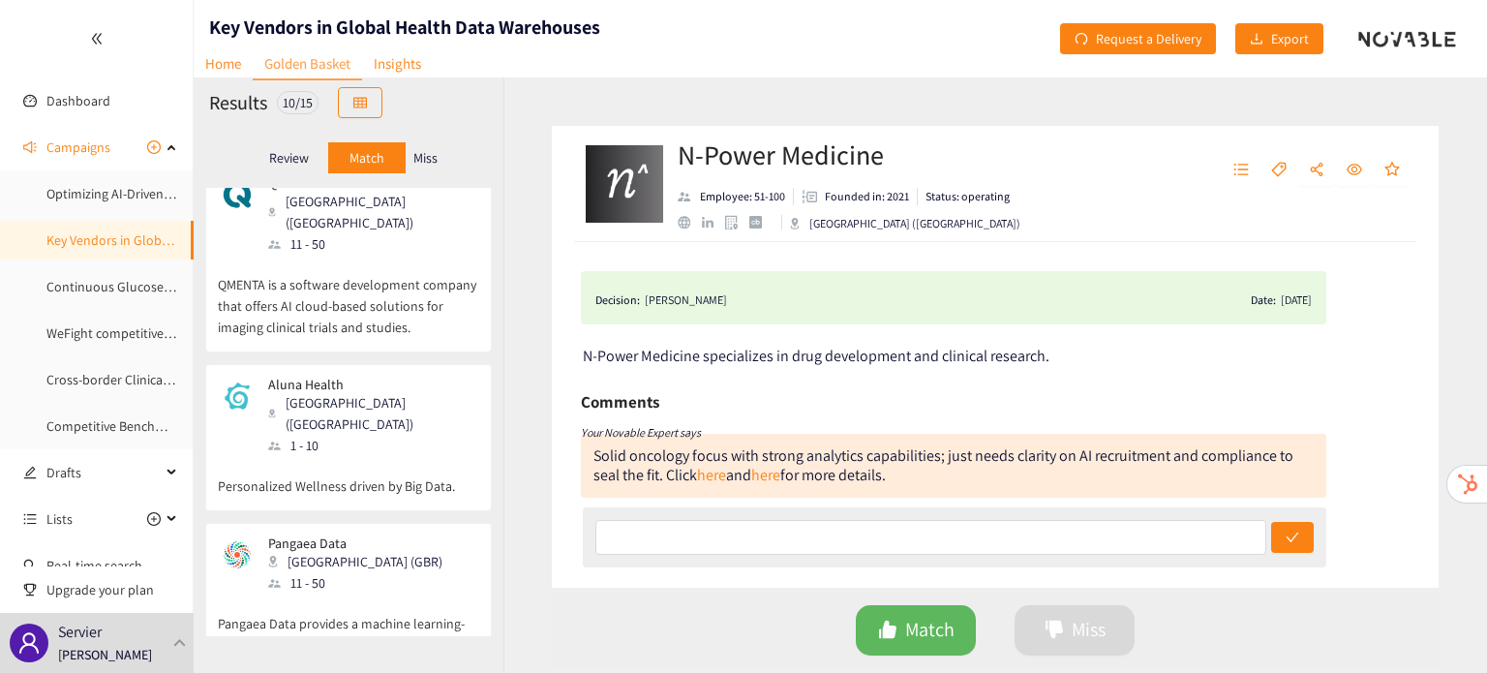
scroll to position [1262, 0]
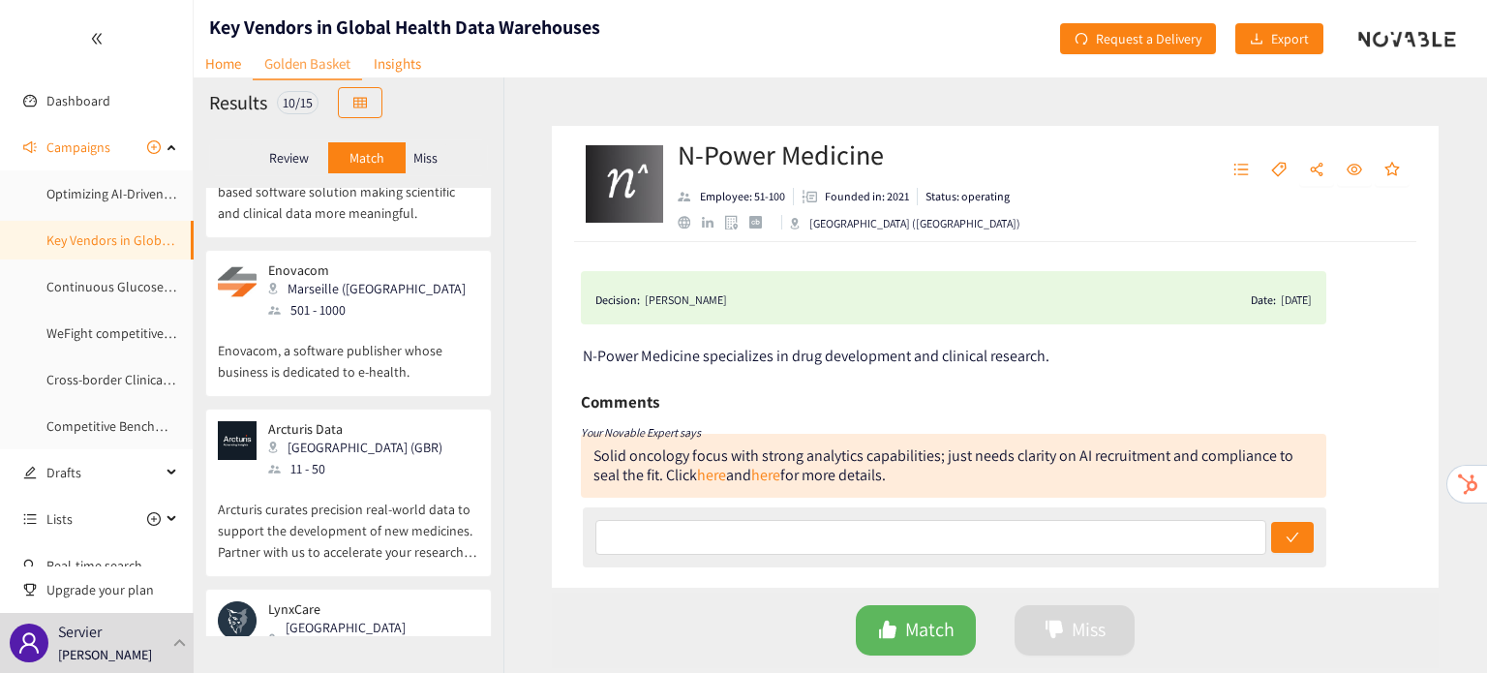
click at [418, 161] on p "Miss" at bounding box center [425, 157] width 24 height 15
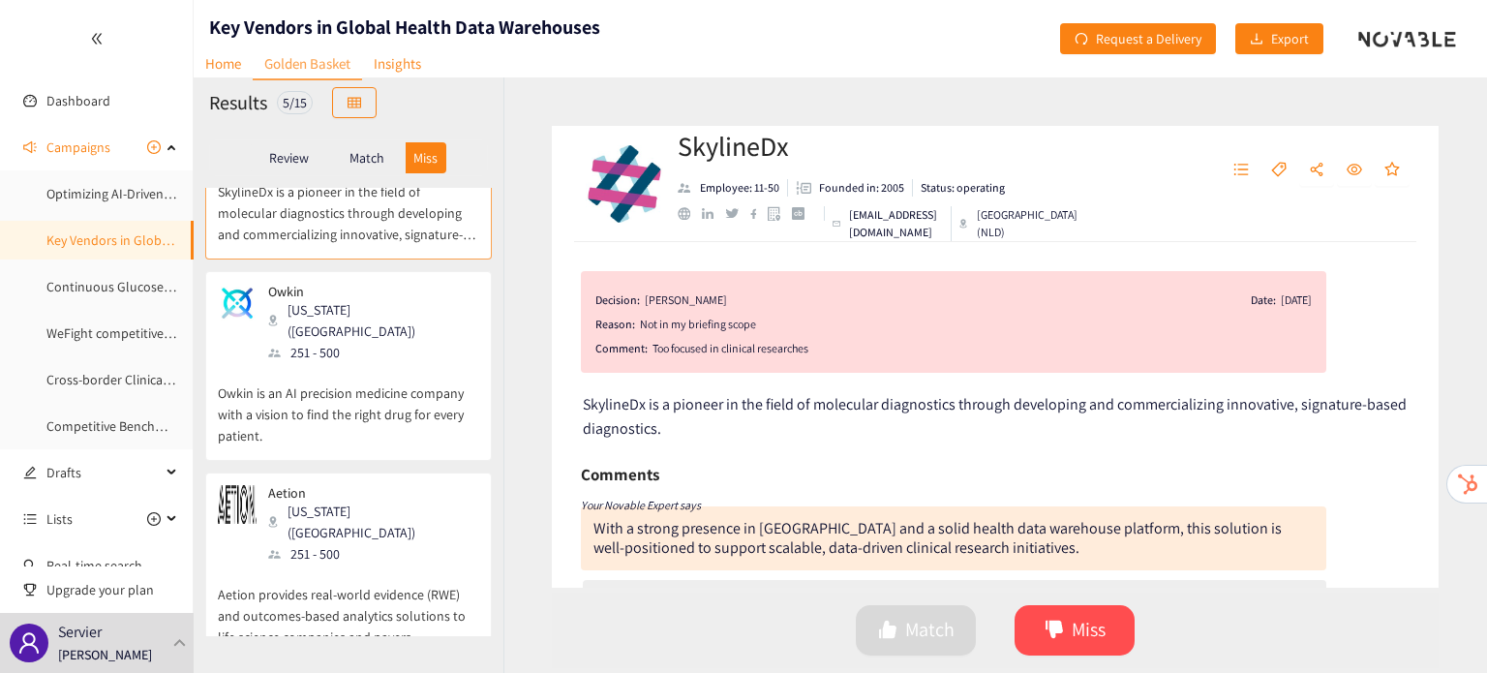
scroll to position [0, 0]
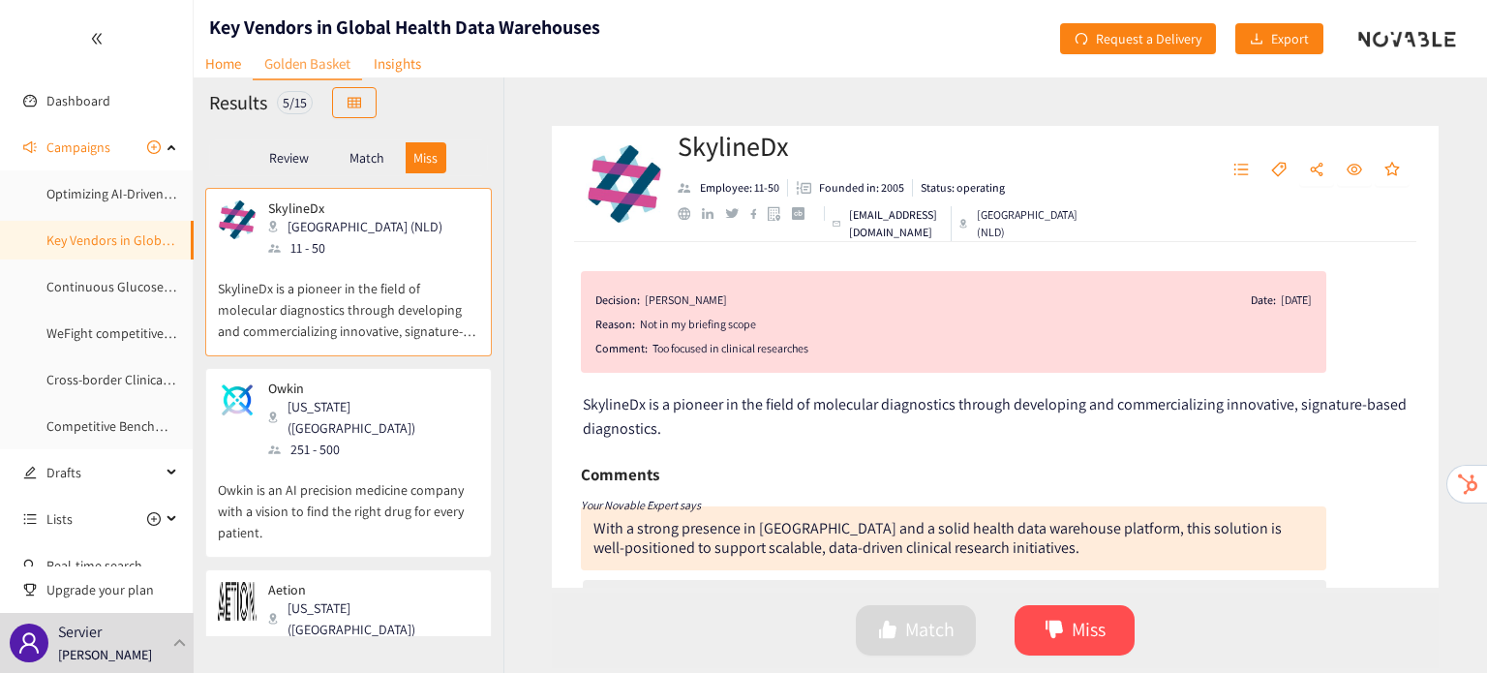
click at [364, 147] on div "Match" at bounding box center [366, 157] width 77 height 31
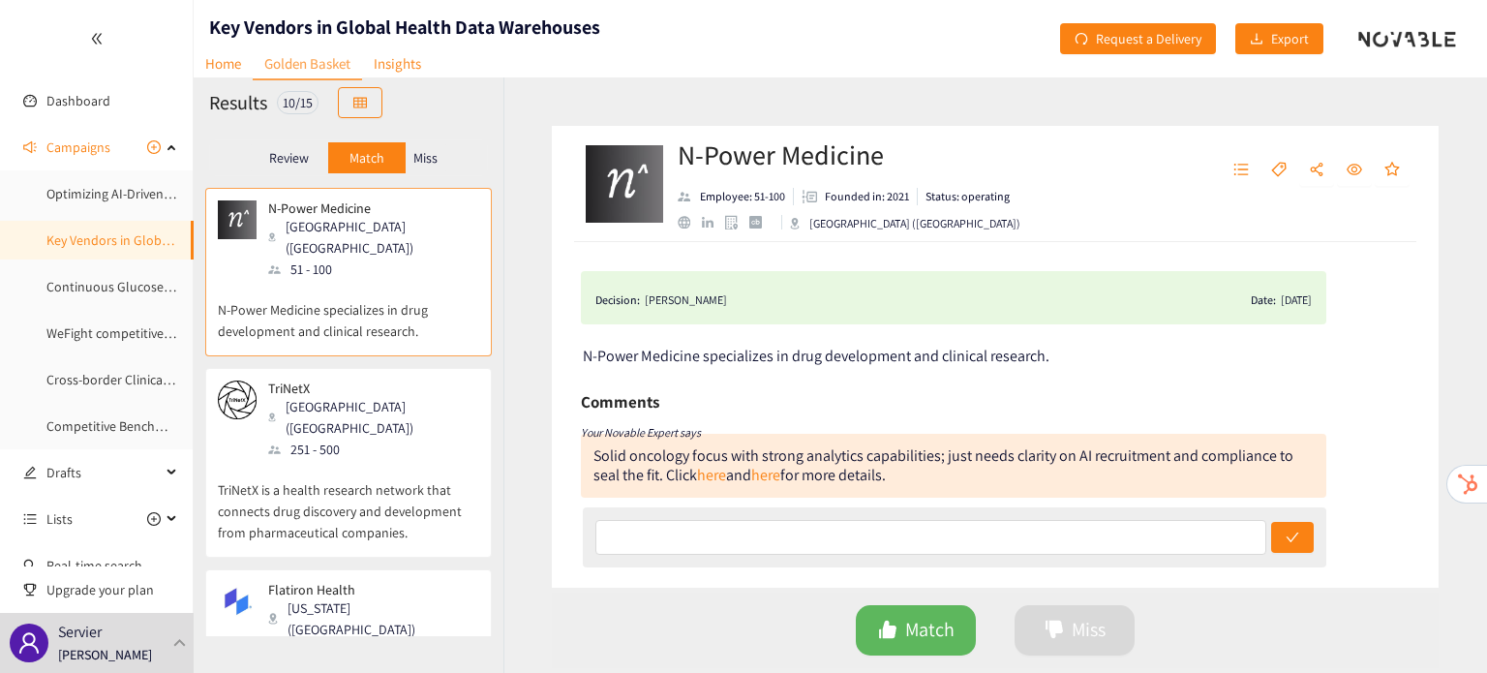
click at [424, 155] on p "Miss" at bounding box center [425, 157] width 24 height 15
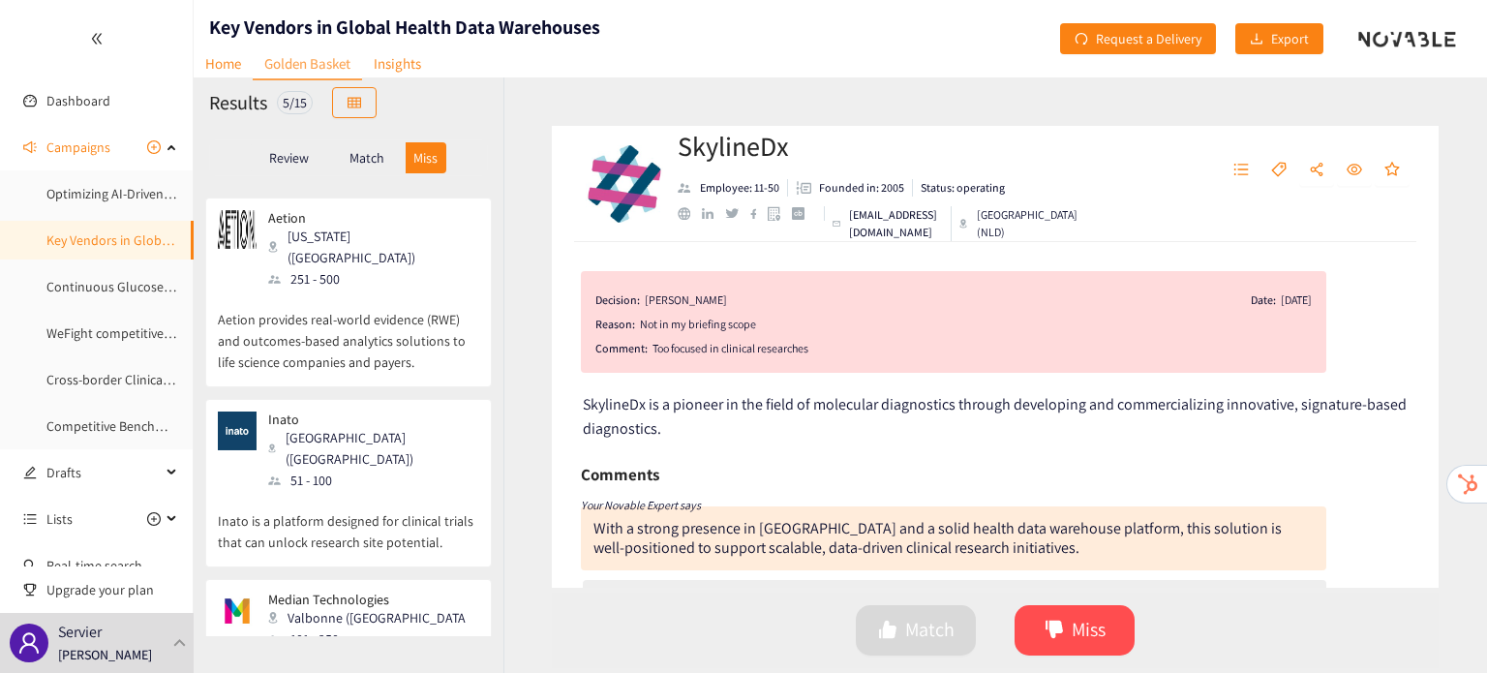
scroll to position [428, 0]
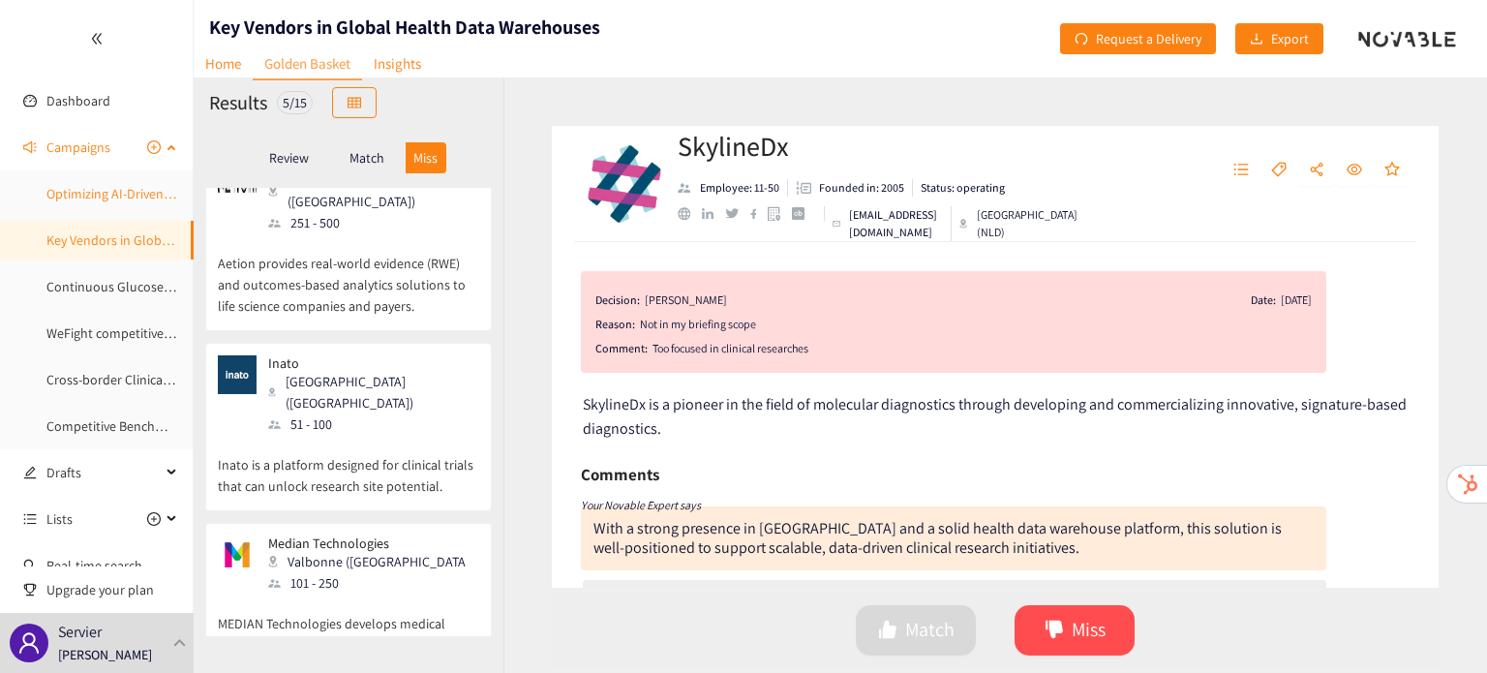
click at [77, 200] on link "Optimizing AI-Driven Patient Recruitment: Identifying Key Vendors in Global Hea…" at bounding box center [334, 193] width 576 height 17
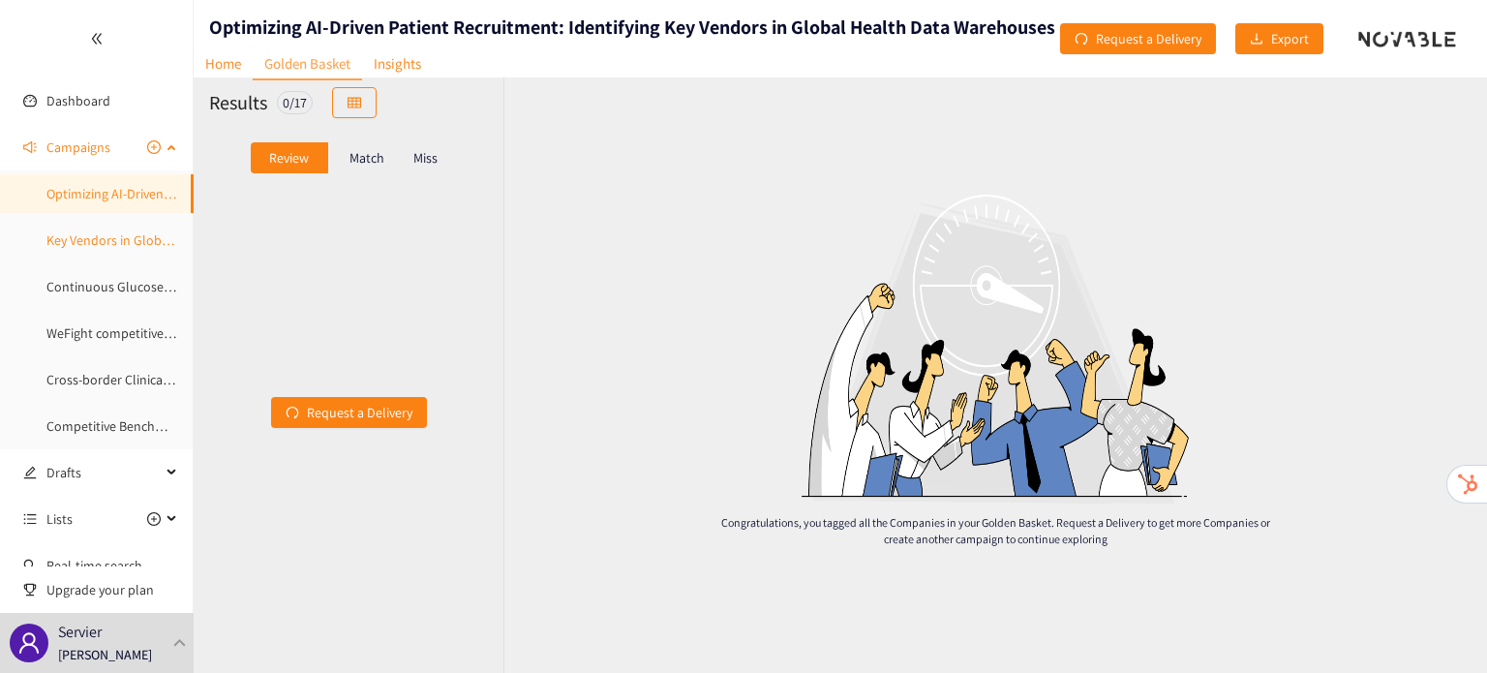
click at [123, 249] on link "Key Vendors in Global Health Data Warehouses" at bounding box center [181, 239] width 271 height 17
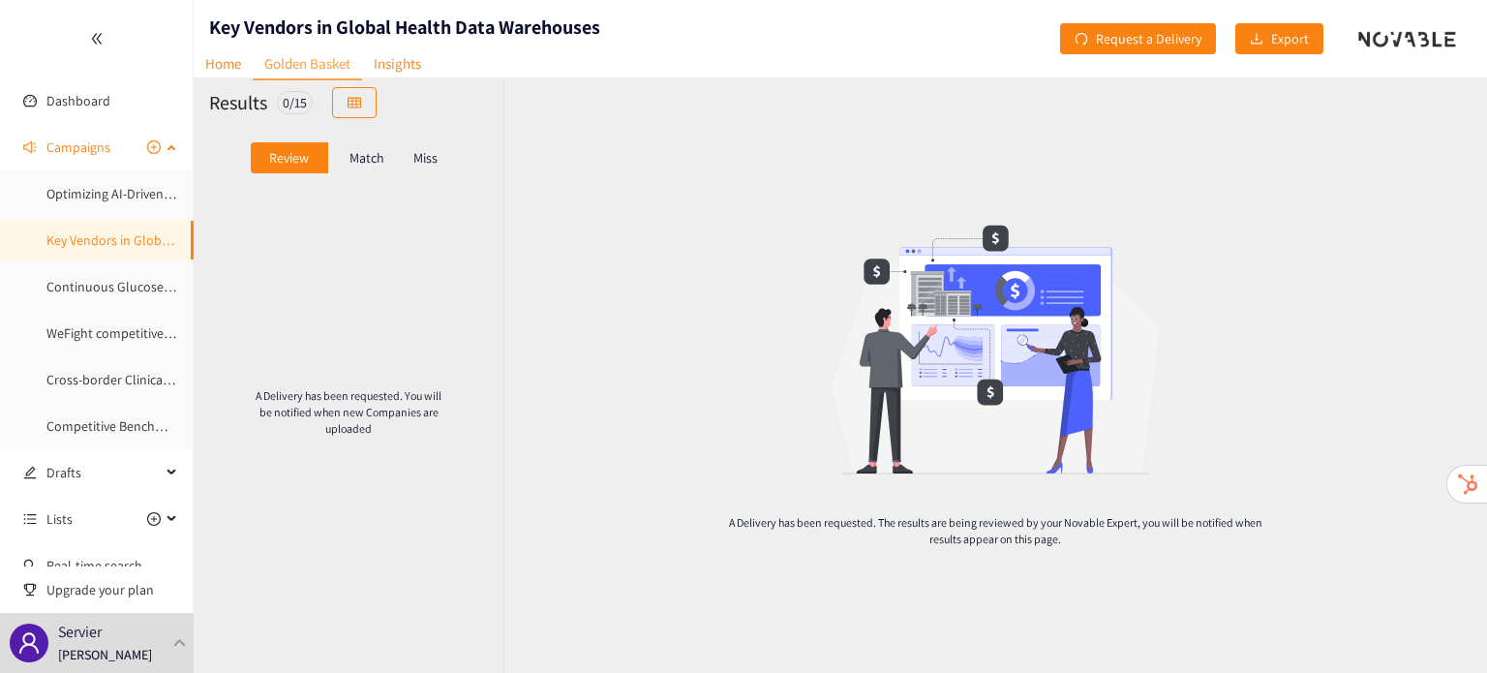
click at [92, 213] on ul "Optimizing AI-Driven Patient Recruitment: Identifying Key Vendors in Global Hea…" at bounding box center [96, 309] width 193 height 271
click at [81, 192] on link "Optimizing AI-Driven Patient Recruitment: Identifying Key Vendors in Global Hea…" at bounding box center [334, 193] width 576 height 17
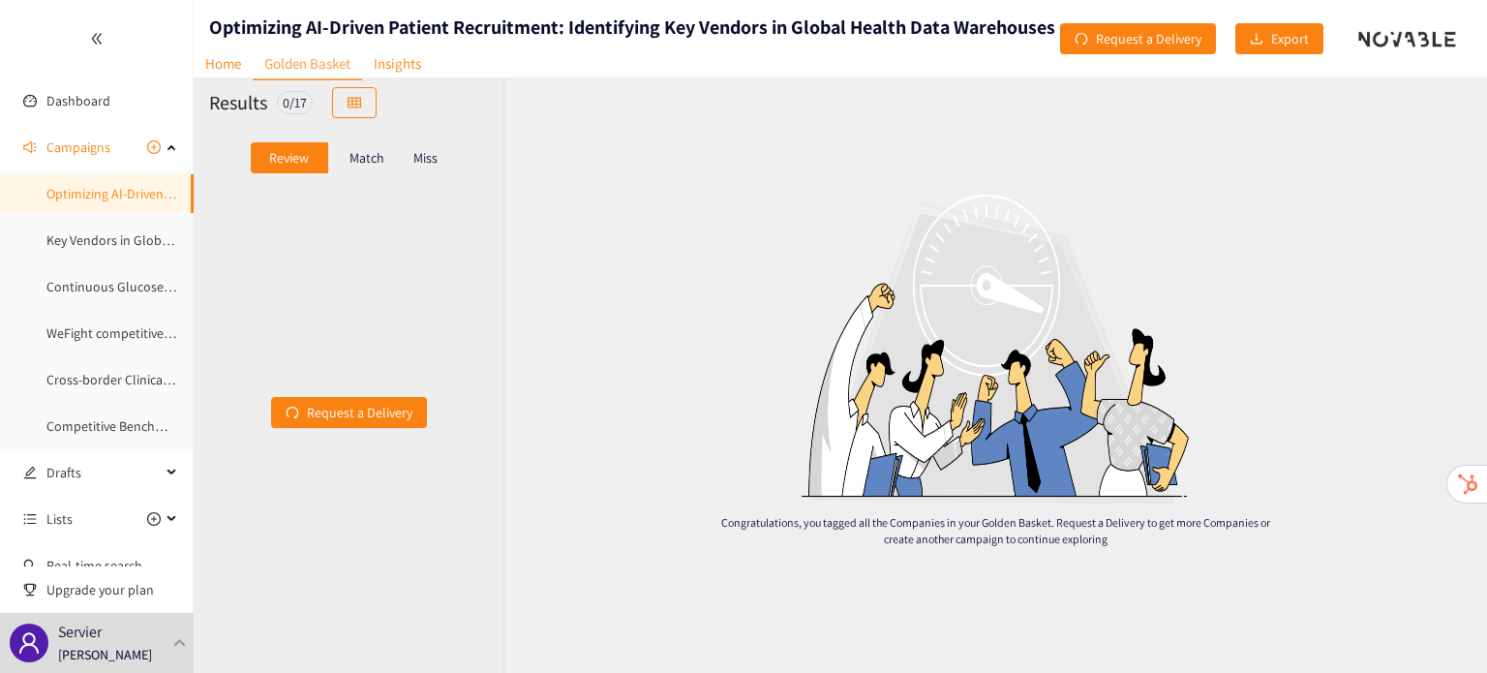
click at [410, 165] on div "Miss" at bounding box center [426, 157] width 41 height 31
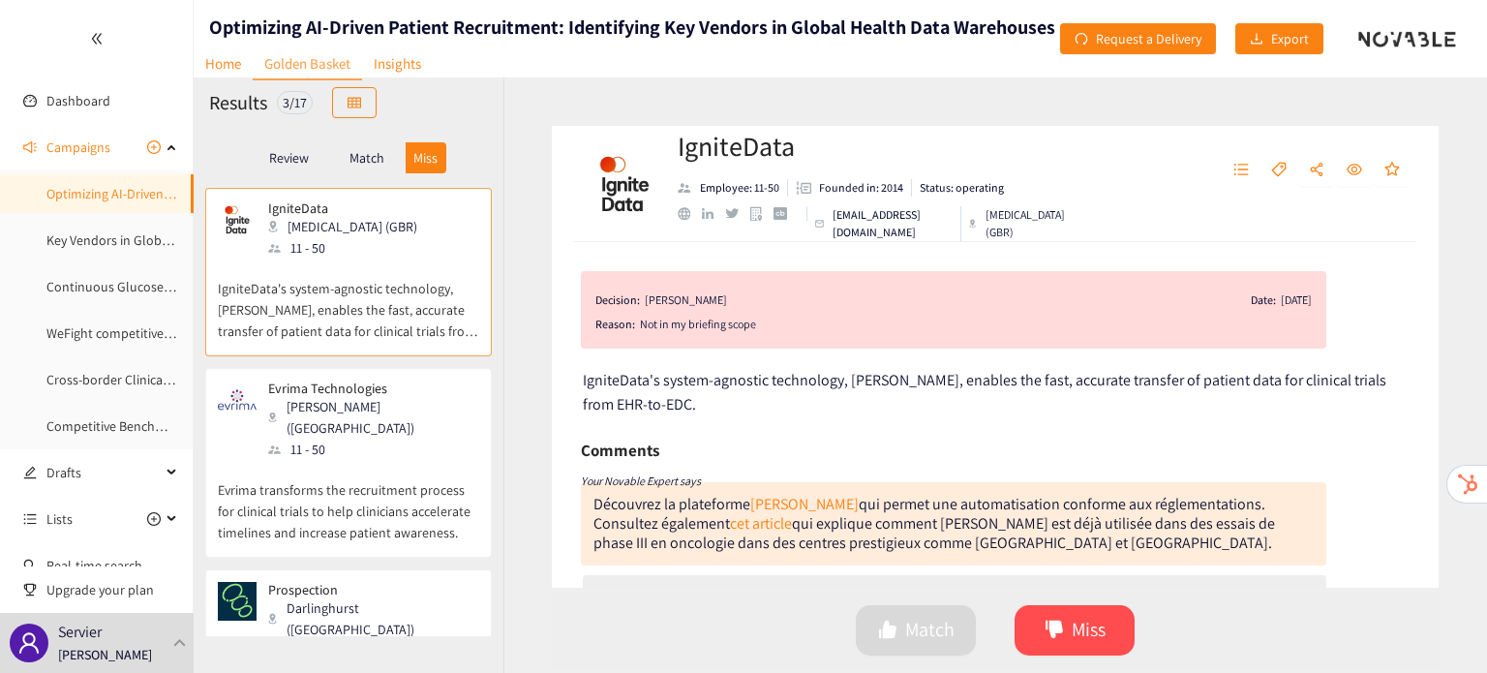
scroll to position [90, 0]
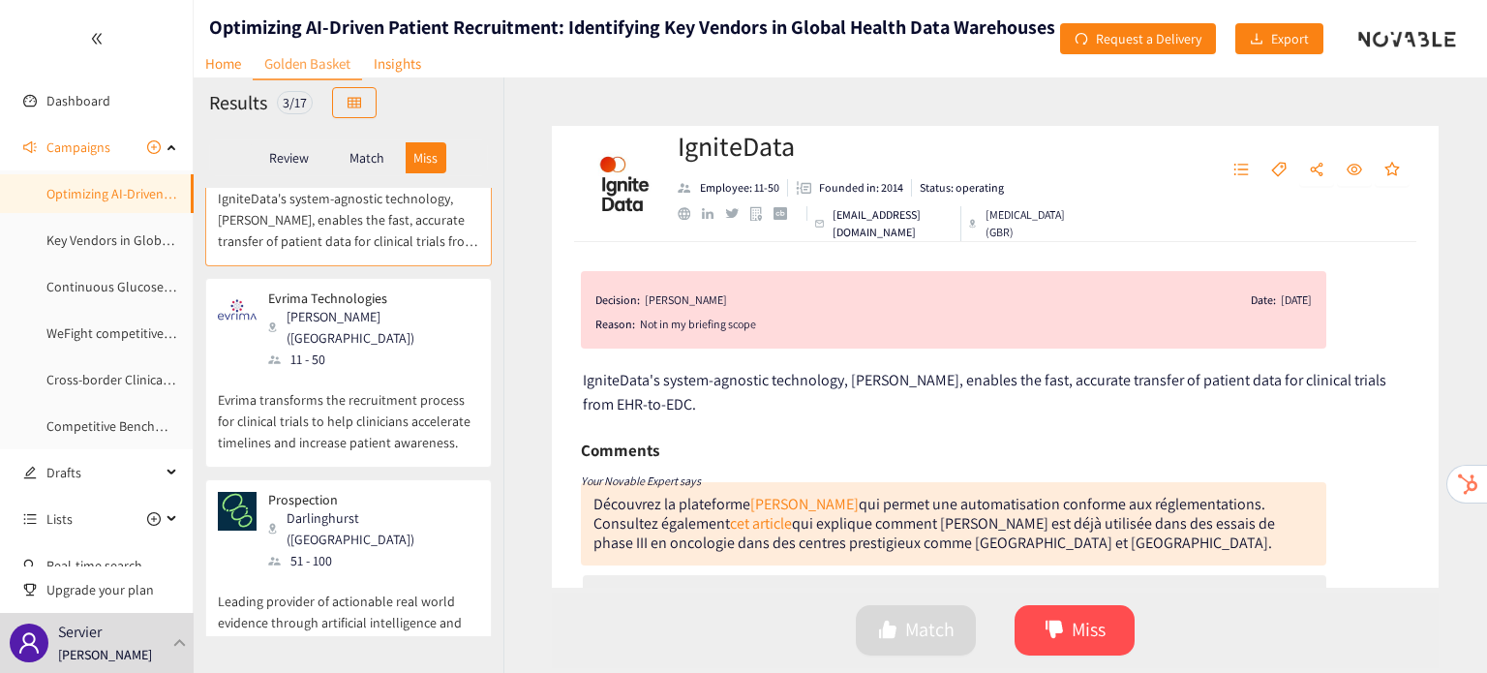
click at [354, 156] on p "Match" at bounding box center [366, 157] width 35 height 15
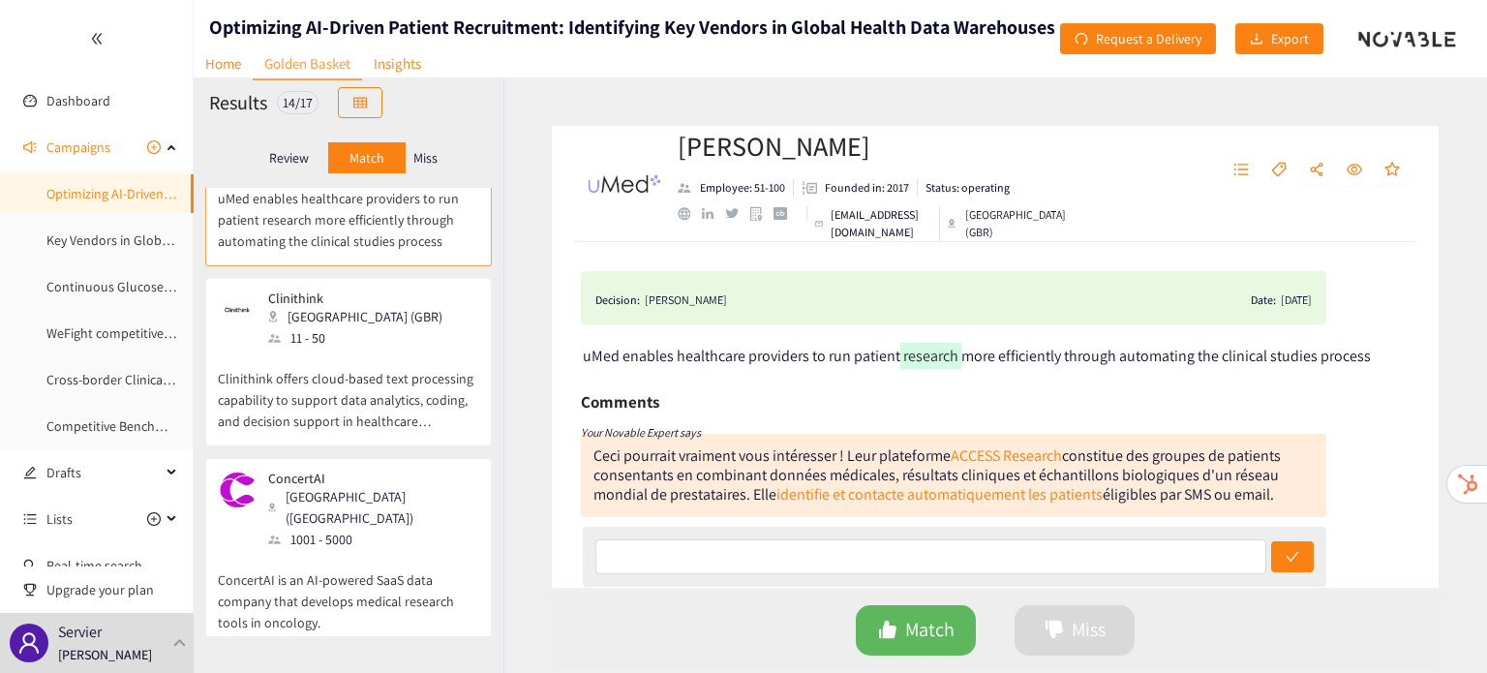
click at [407, 505] on div "ConcertAI Cambridge (USA) 1001 - 5000" at bounding box center [348, 510] width 261 height 79
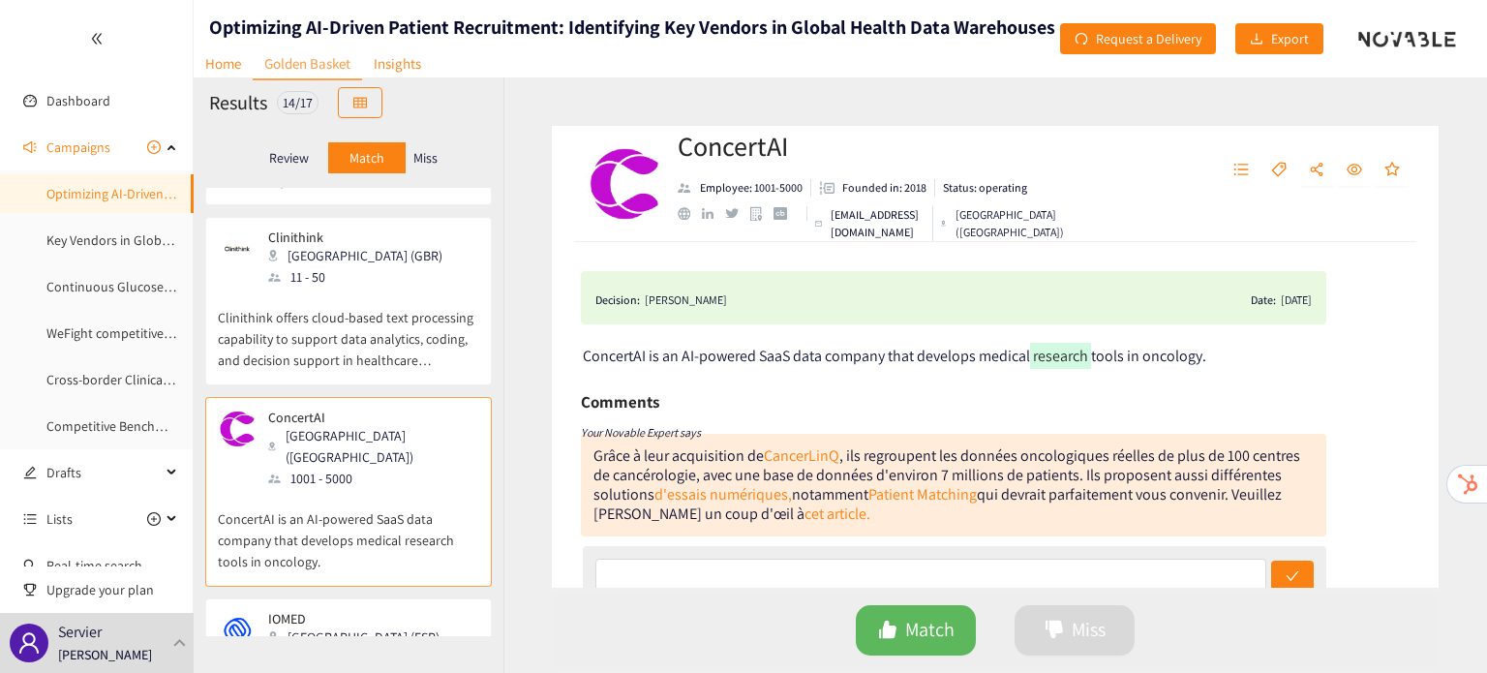
scroll to position [0, 0]
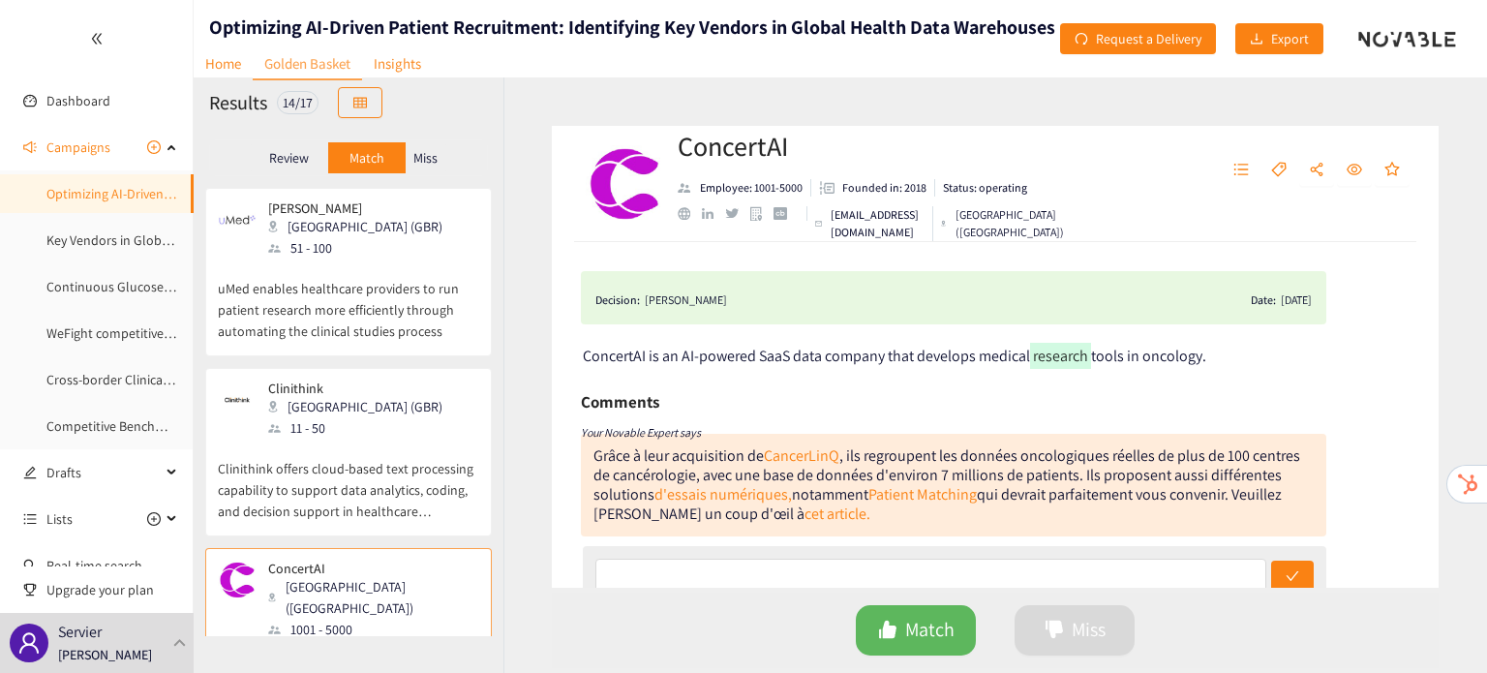
click at [431, 160] on p "Miss" at bounding box center [425, 157] width 24 height 15
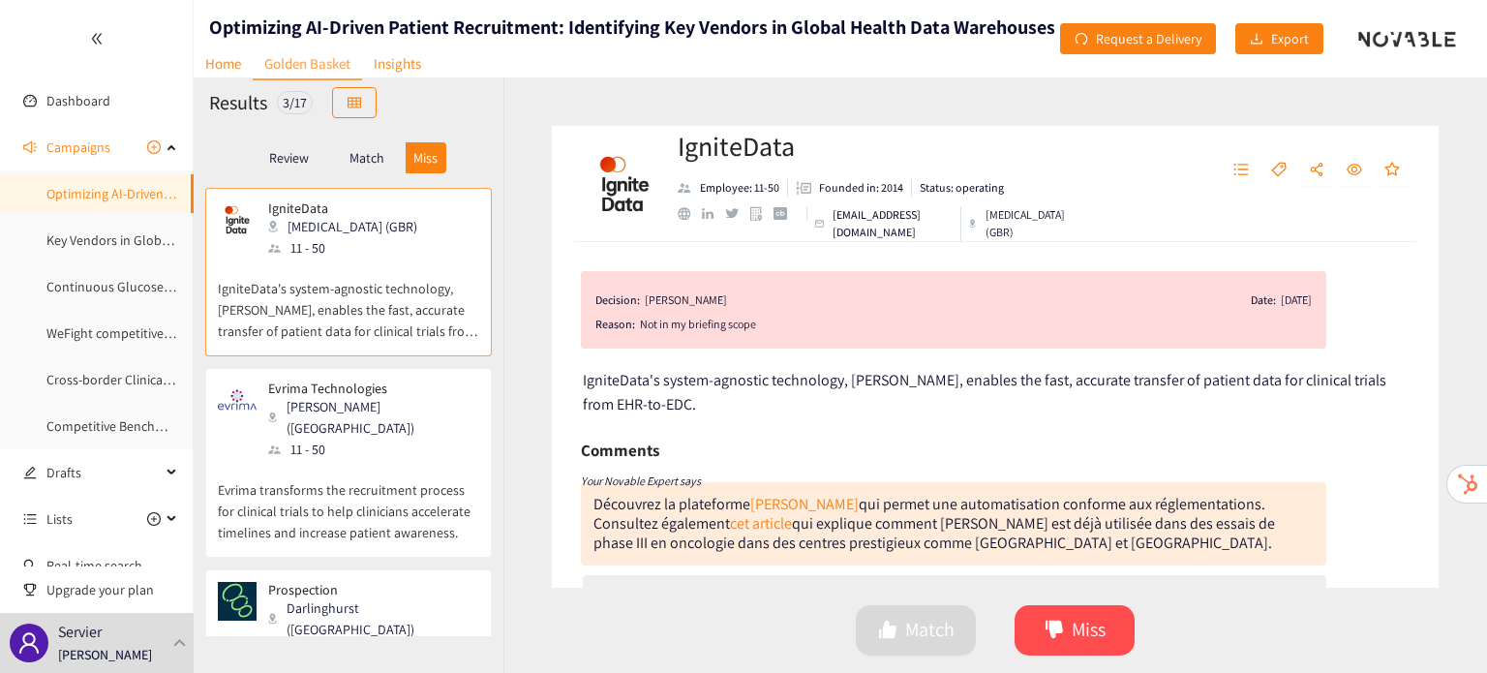
click at [360, 158] on p "Match" at bounding box center [366, 157] width 35 height 15
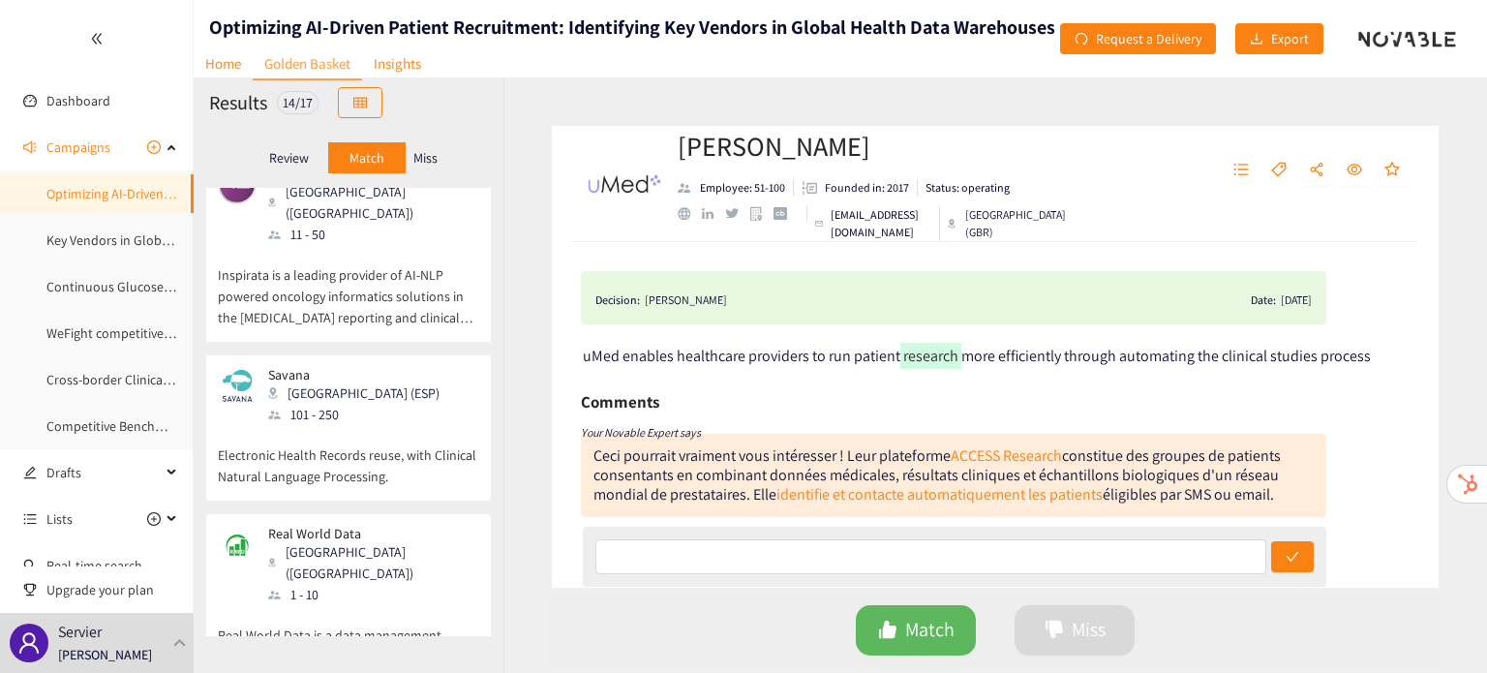
scroll to position [1982, 0]
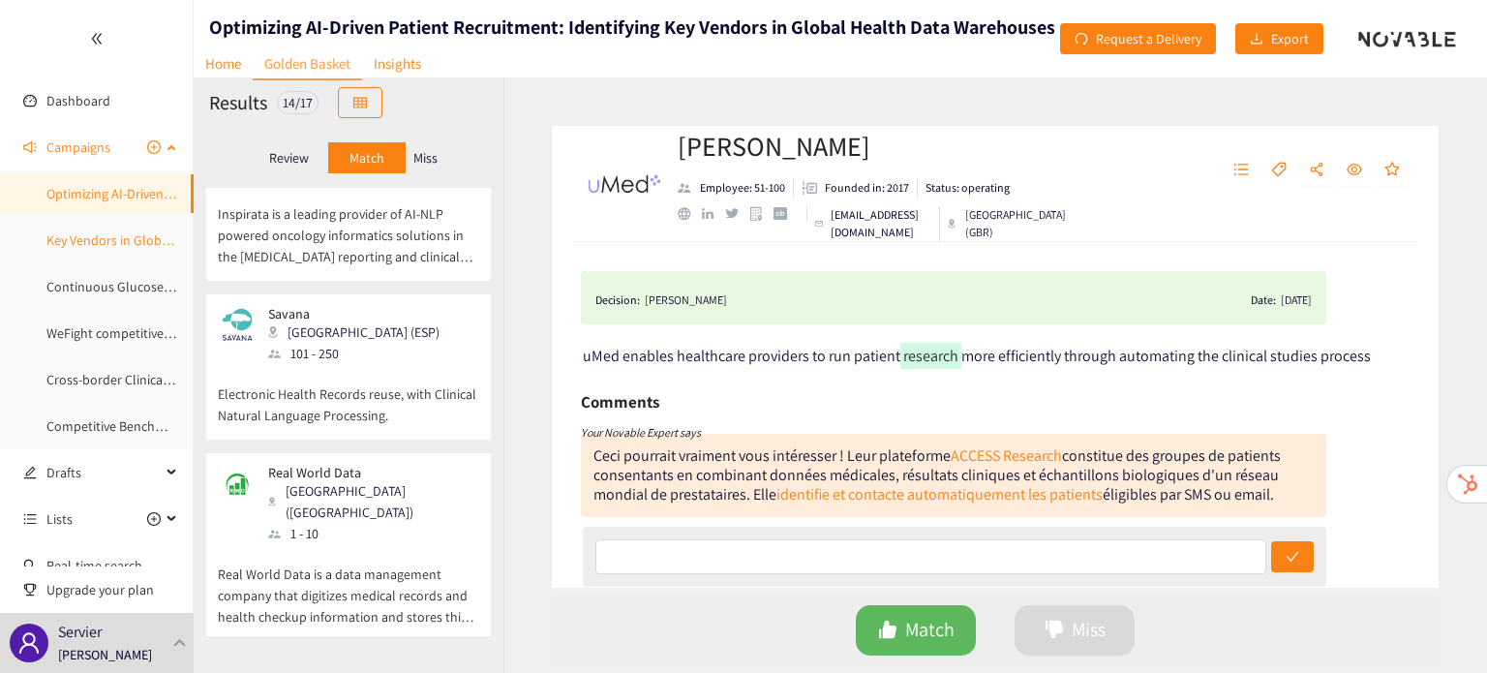
click at [105, 231] on link "Key Vendors in Global Health Data Warehouses" at bounding box center [181, 239] width 271 height 17
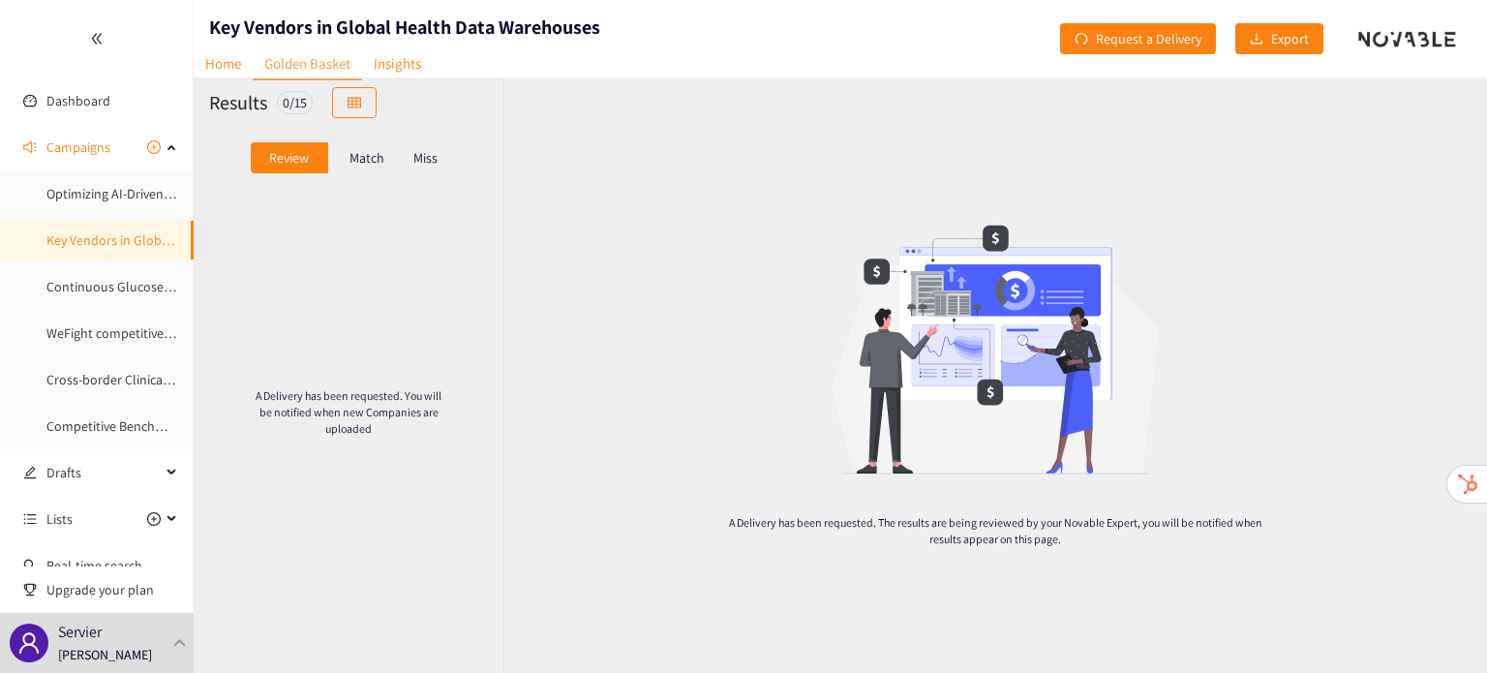
click at [365, 164] on p "Match" at bounding box center [366, 157] width 35 height 15
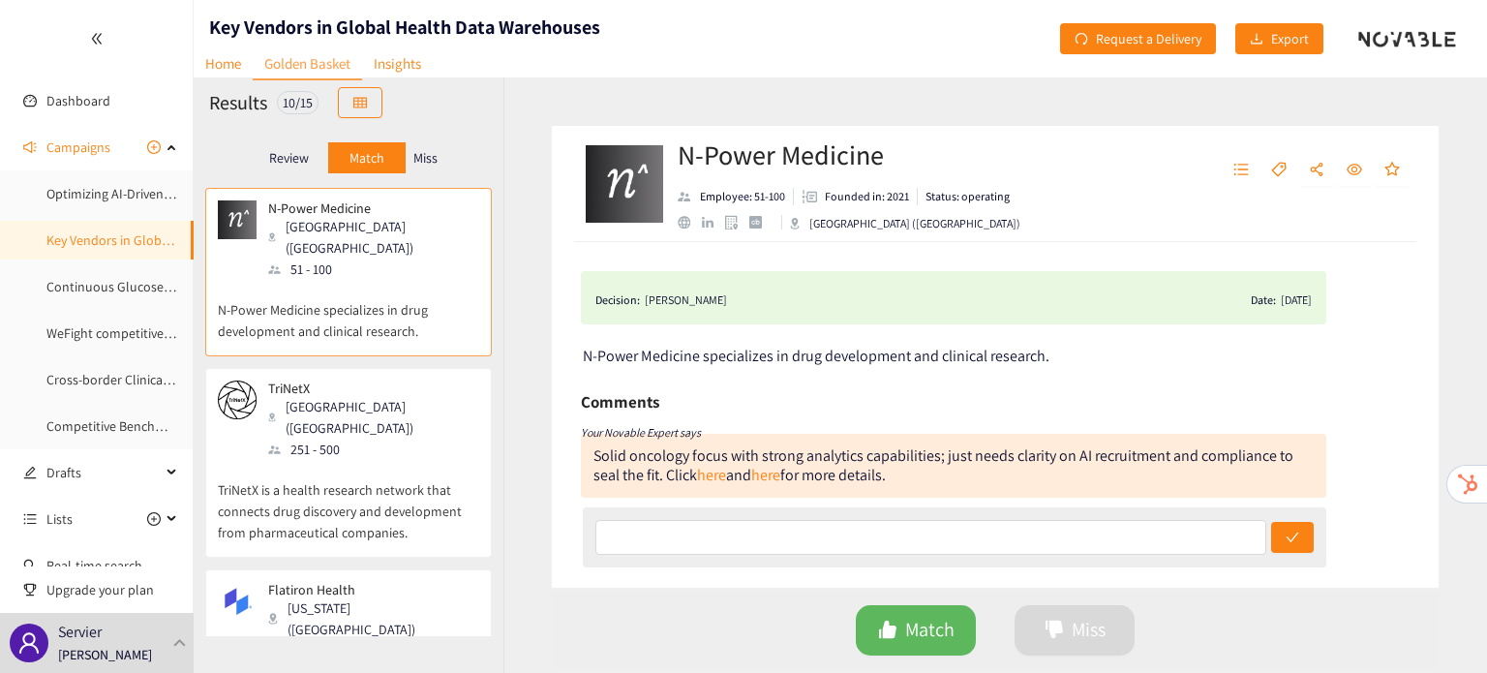
click at [438, 162] on p "Miss" at bounding box center [425, 157] width 24 height 15
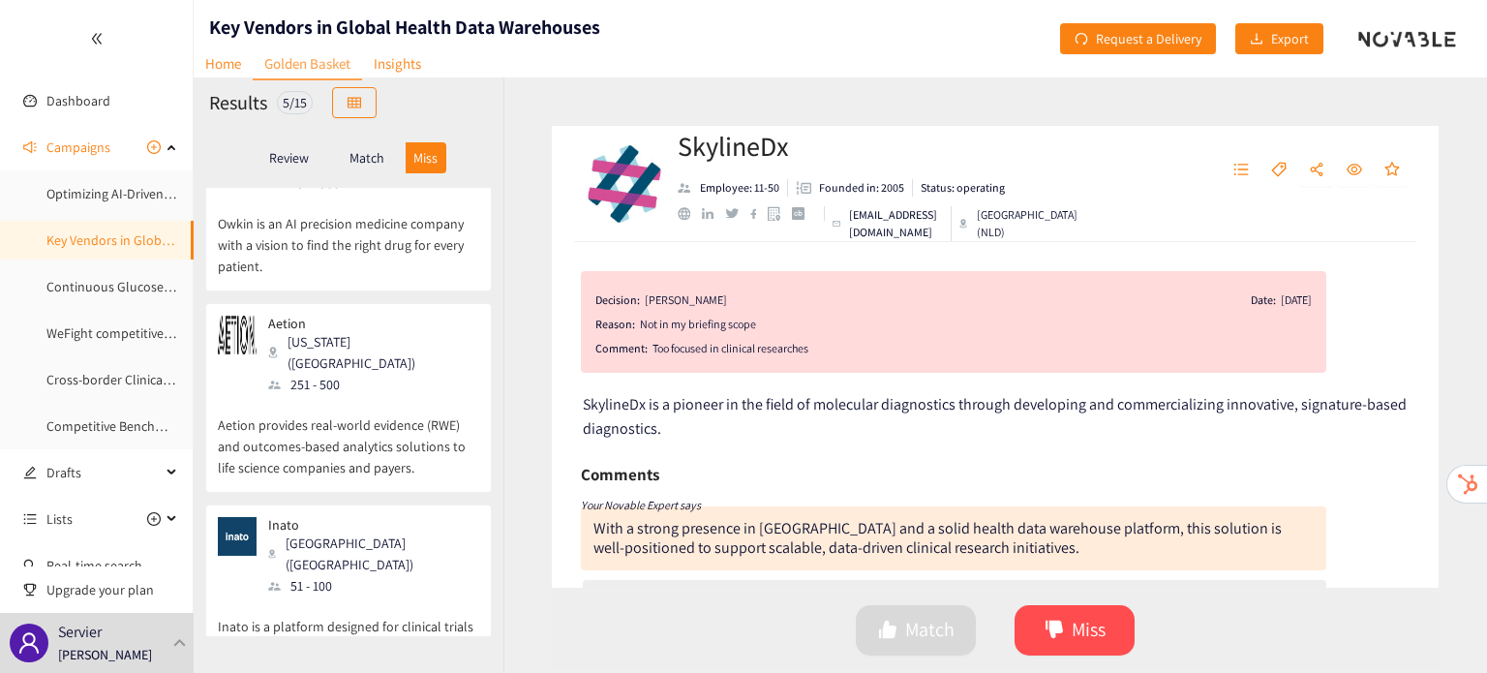
scroll to position [428, 0]
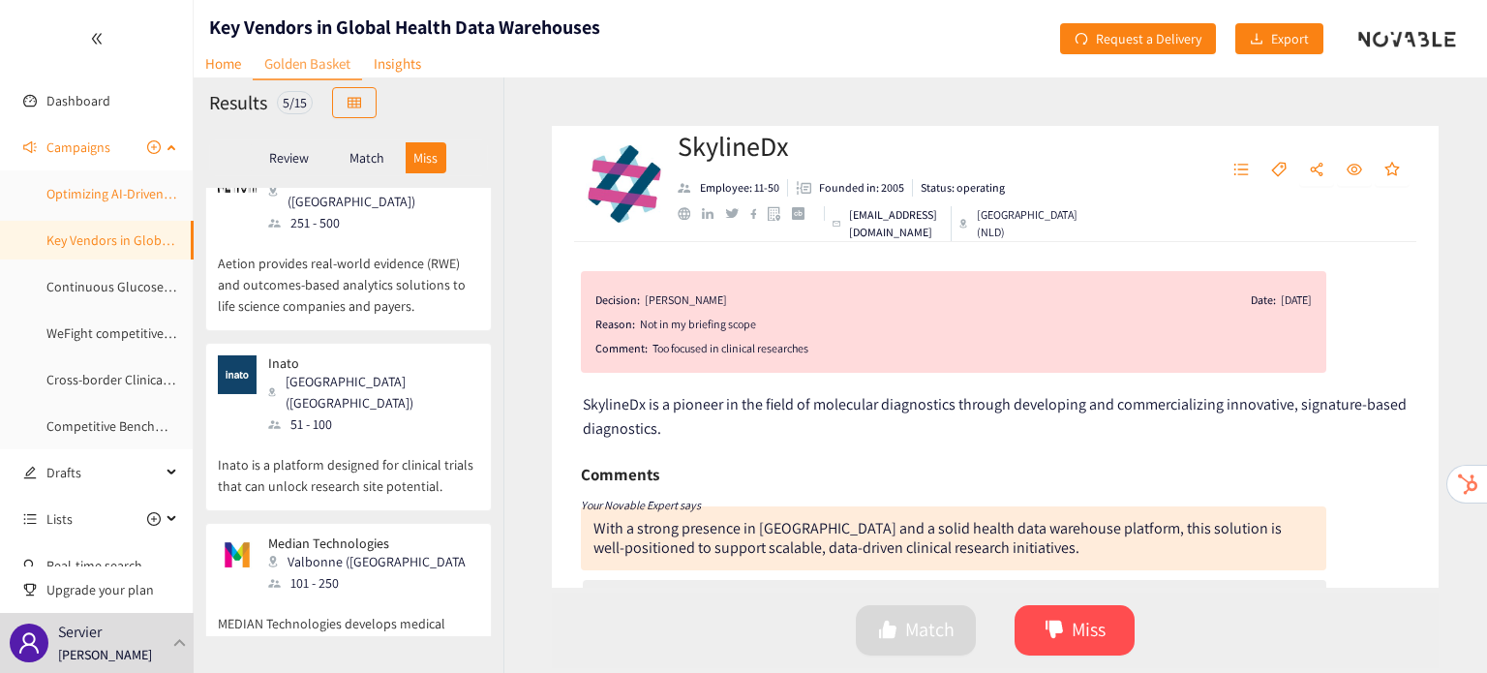
click at [121, 196] on link "Optimizing AI-Driven Patient Recruitment: Identifying Key Vendors in Global Hea…" at bounding box center [334, 193] width 576 height 17
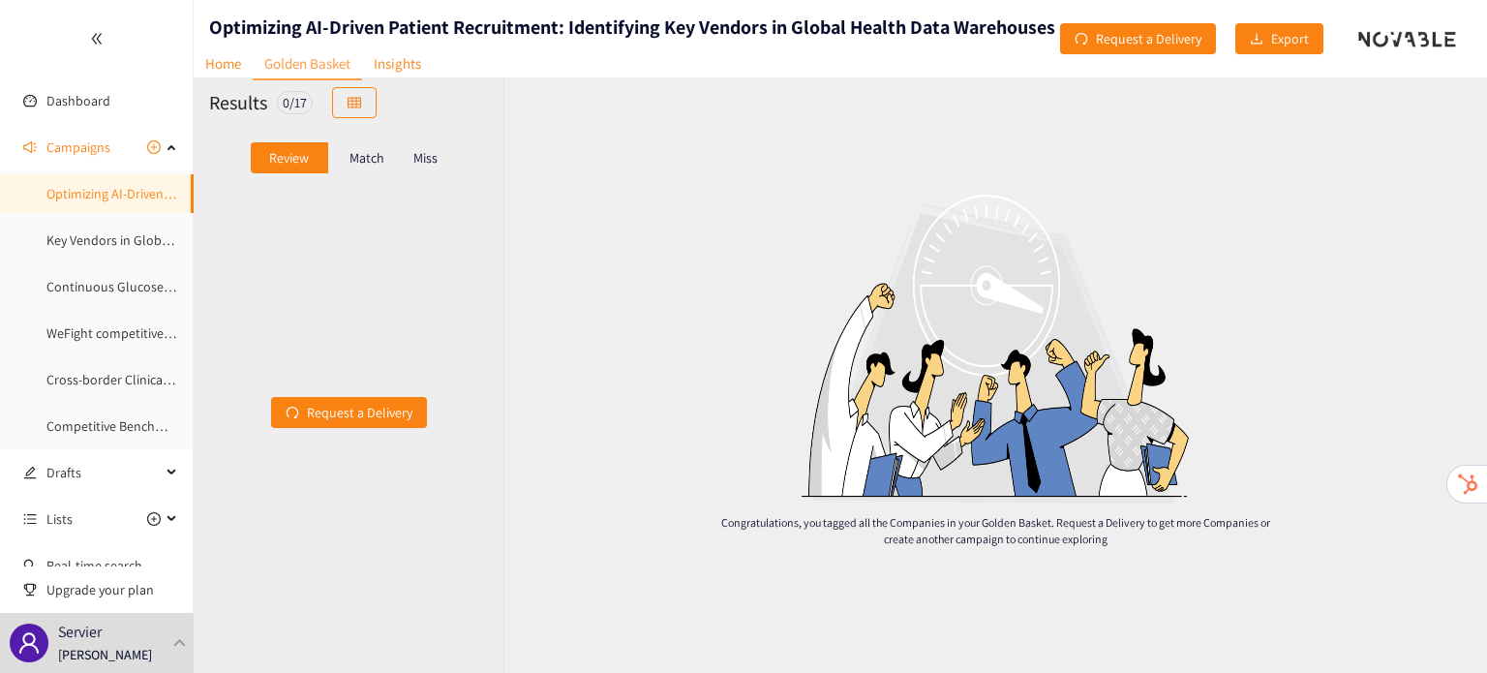
click at [372, 145] on div "Match" at bounding box center [366, 157] width 77 height 31
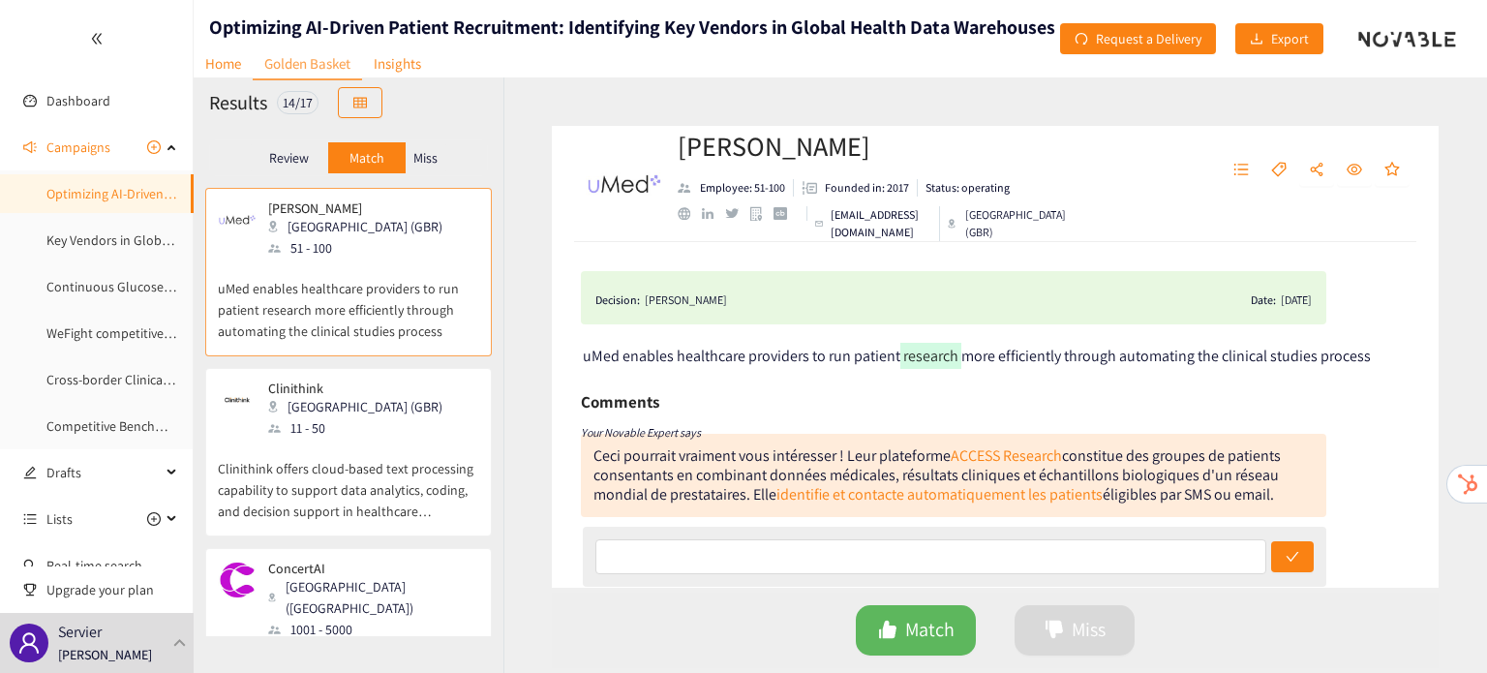
click at [437, 137] on div "Review Match Miss" at bounding box center [349, 158] width 310 height 60
click at [426, 150] on p "Miss" at bounding box center [425, 157] width 24 height 15
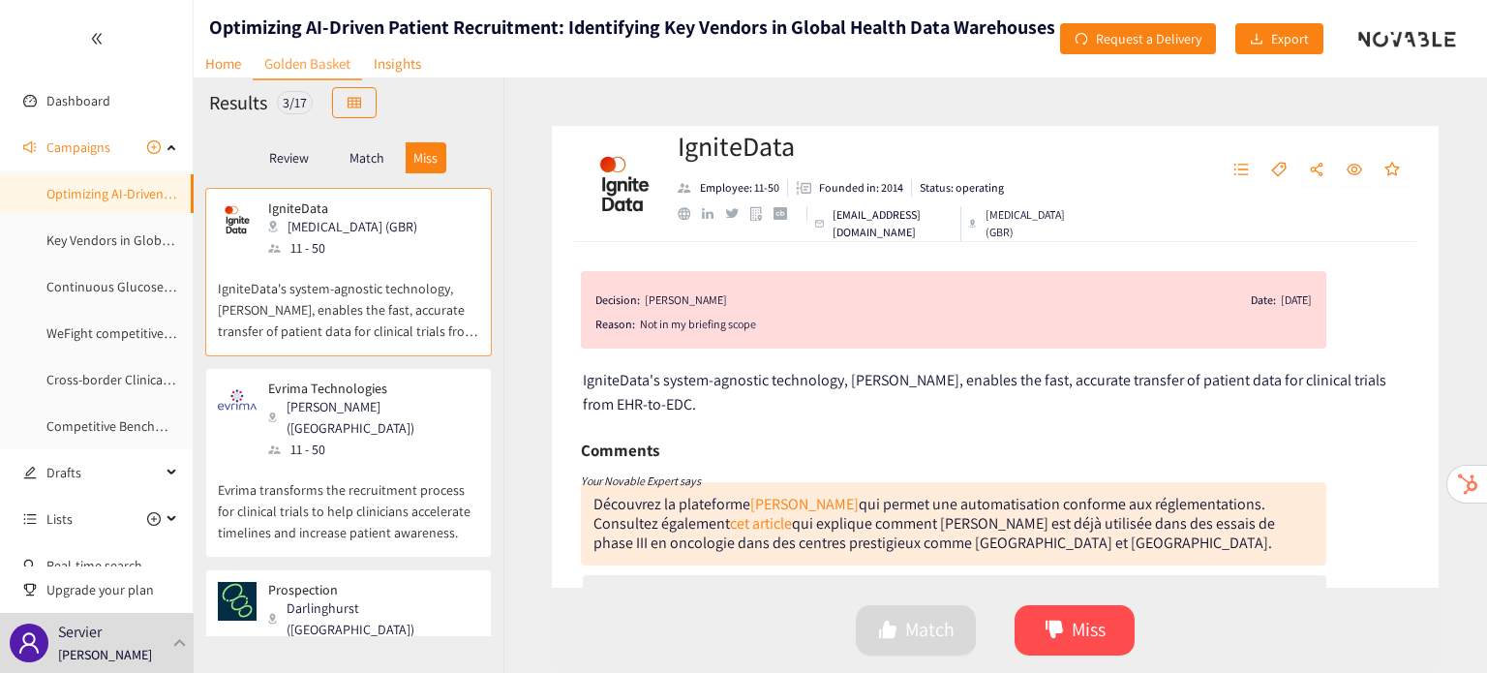
scroll to position [90, 0]
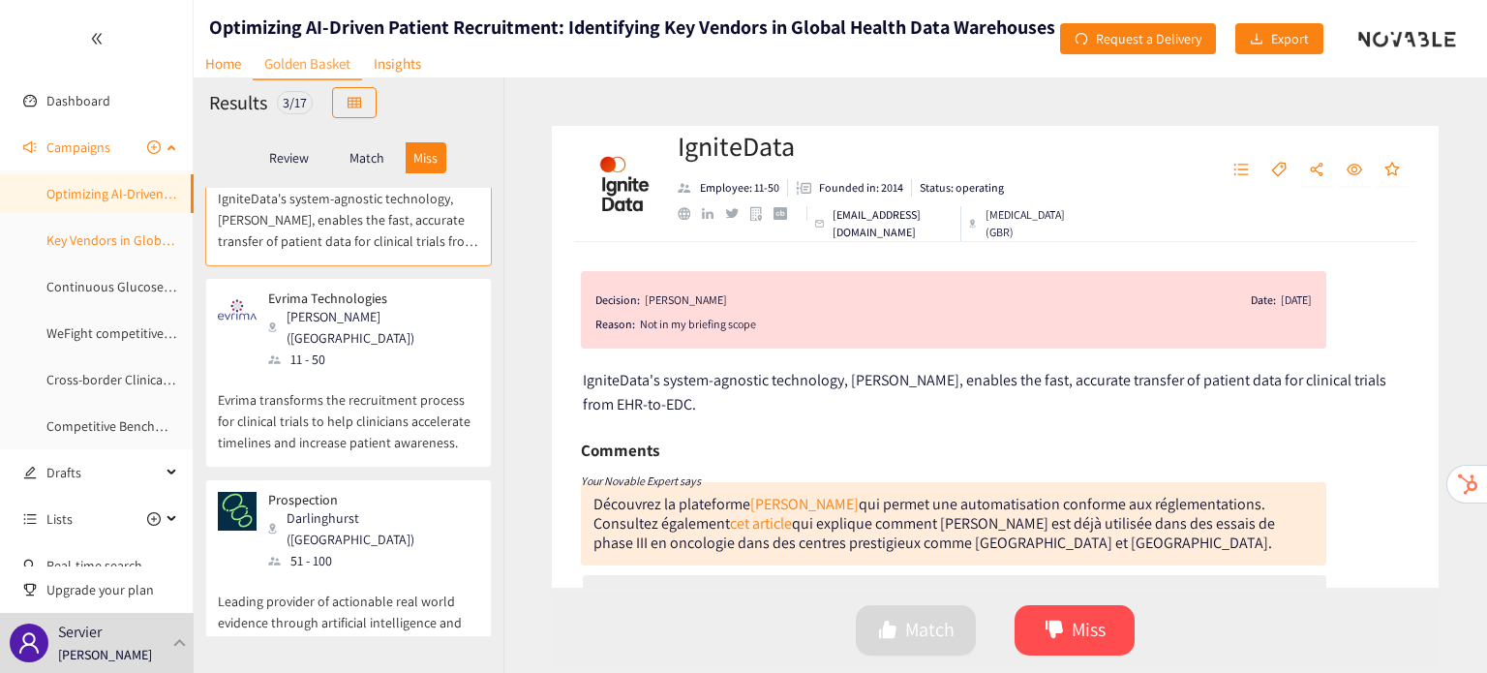
click at [93, 238] on link "Key Vendors in Global Health Data Warehouses" at bounding box center [181, 239] width 271 height 17
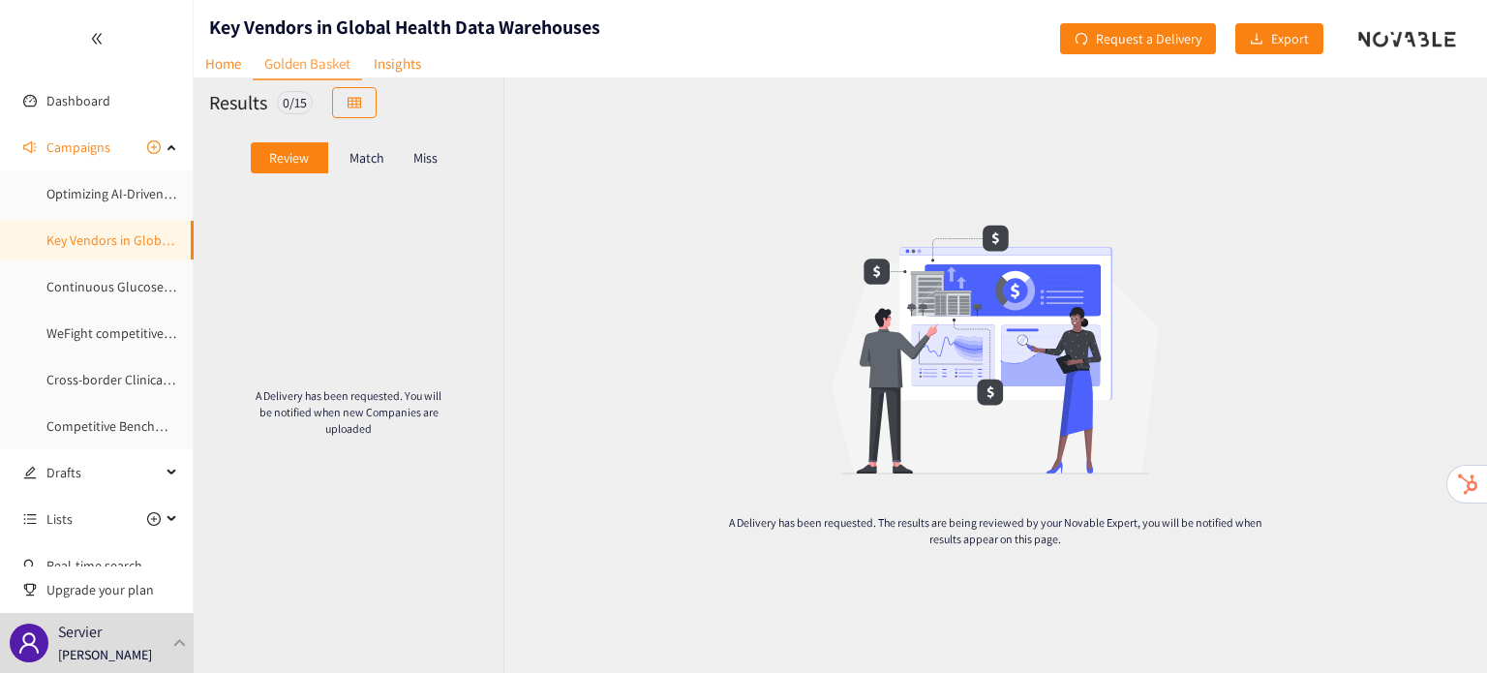
click at [359, 162] on p "Match" at bounding box center [366, 157] width 35 height 15
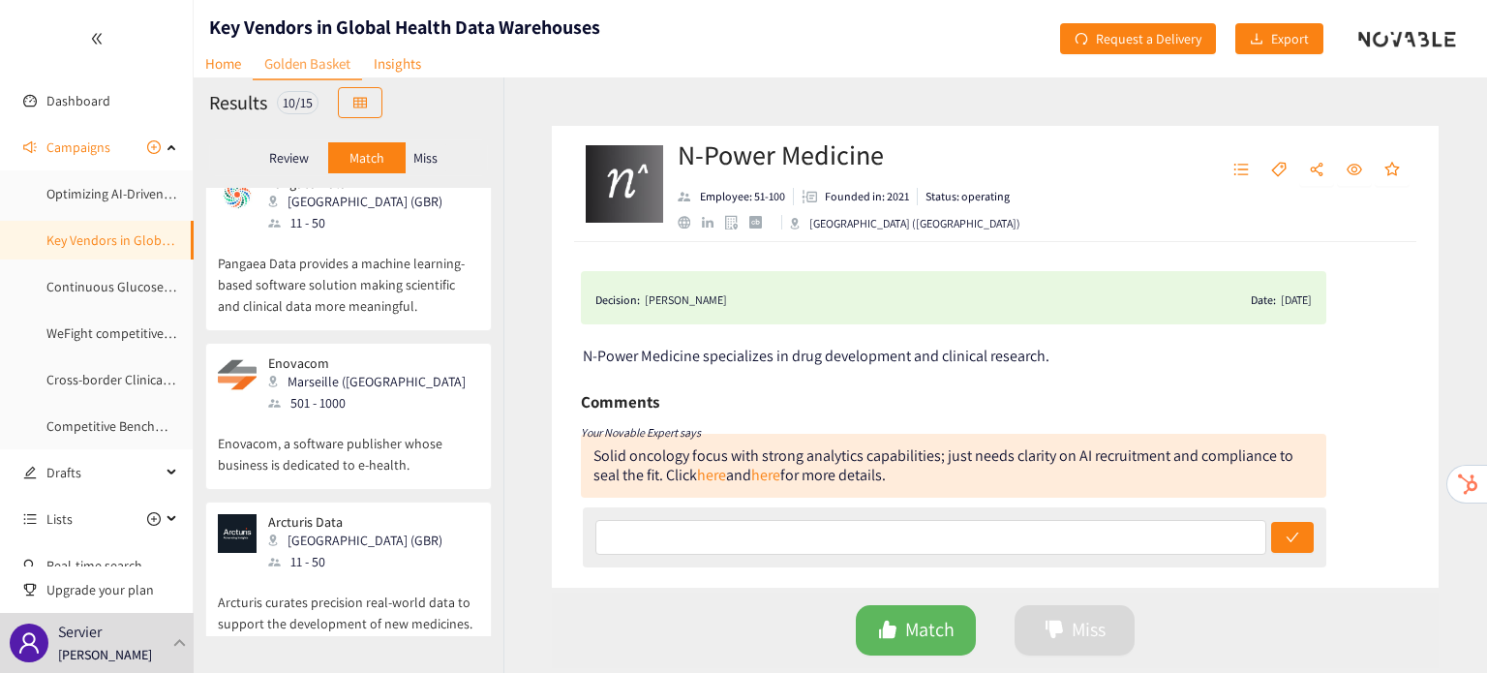
scroll to position [1262, 0]
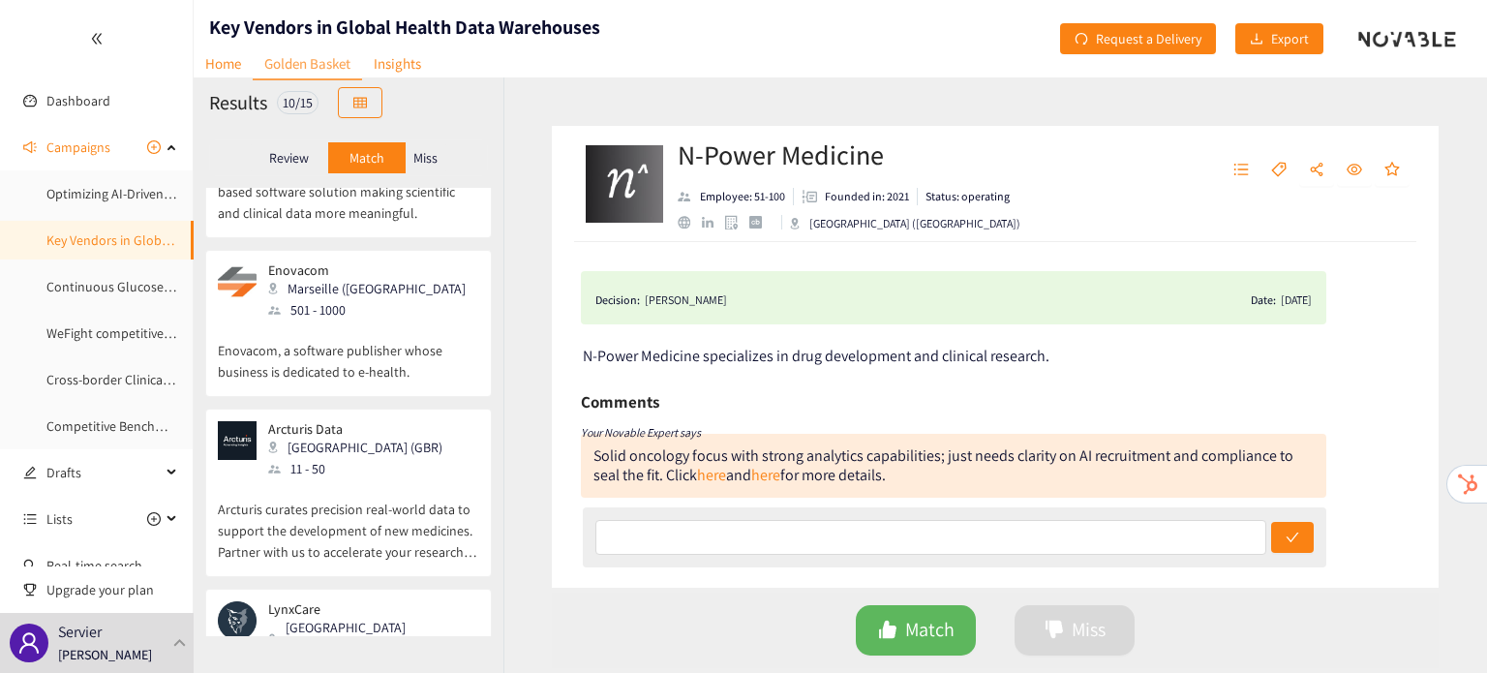
click at [441, 154] on div "Miss" at bounding box center [426, 157] width 41 height 31
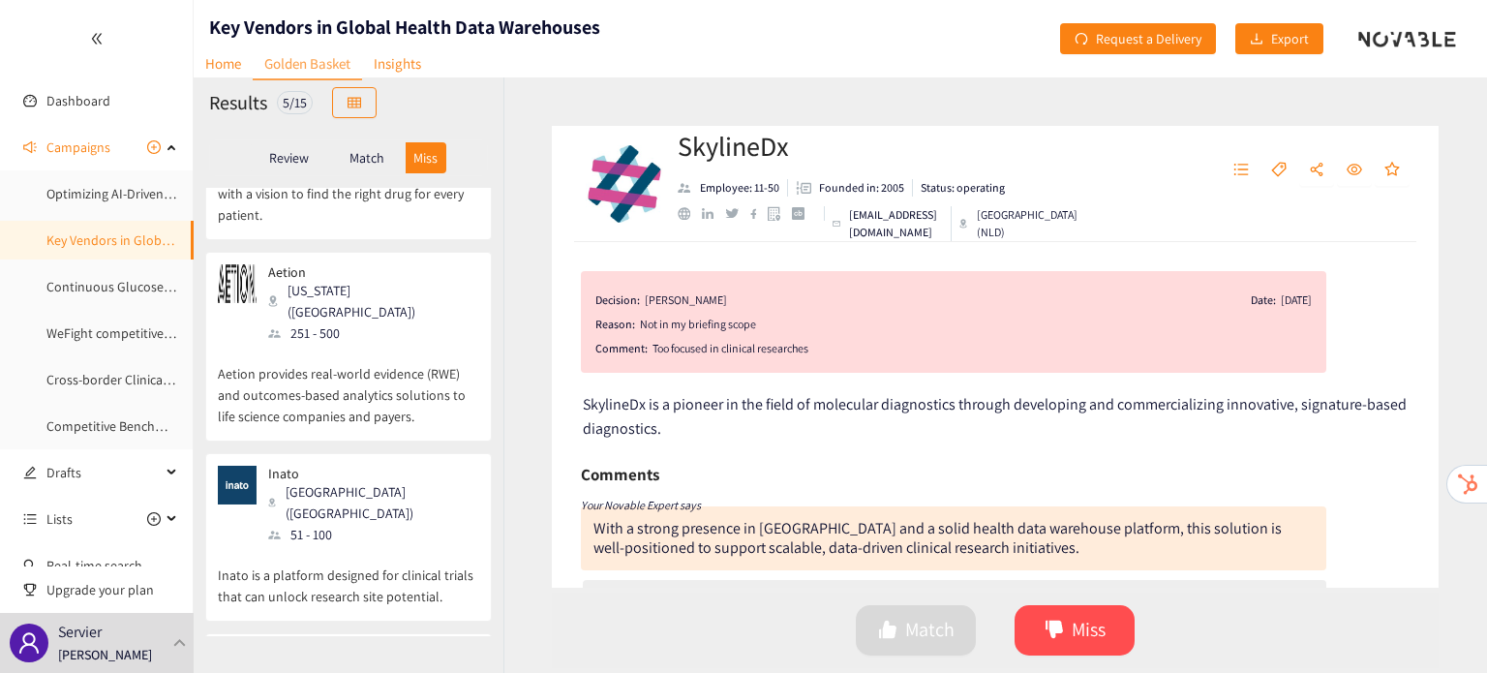
scroll to position [428, 0]
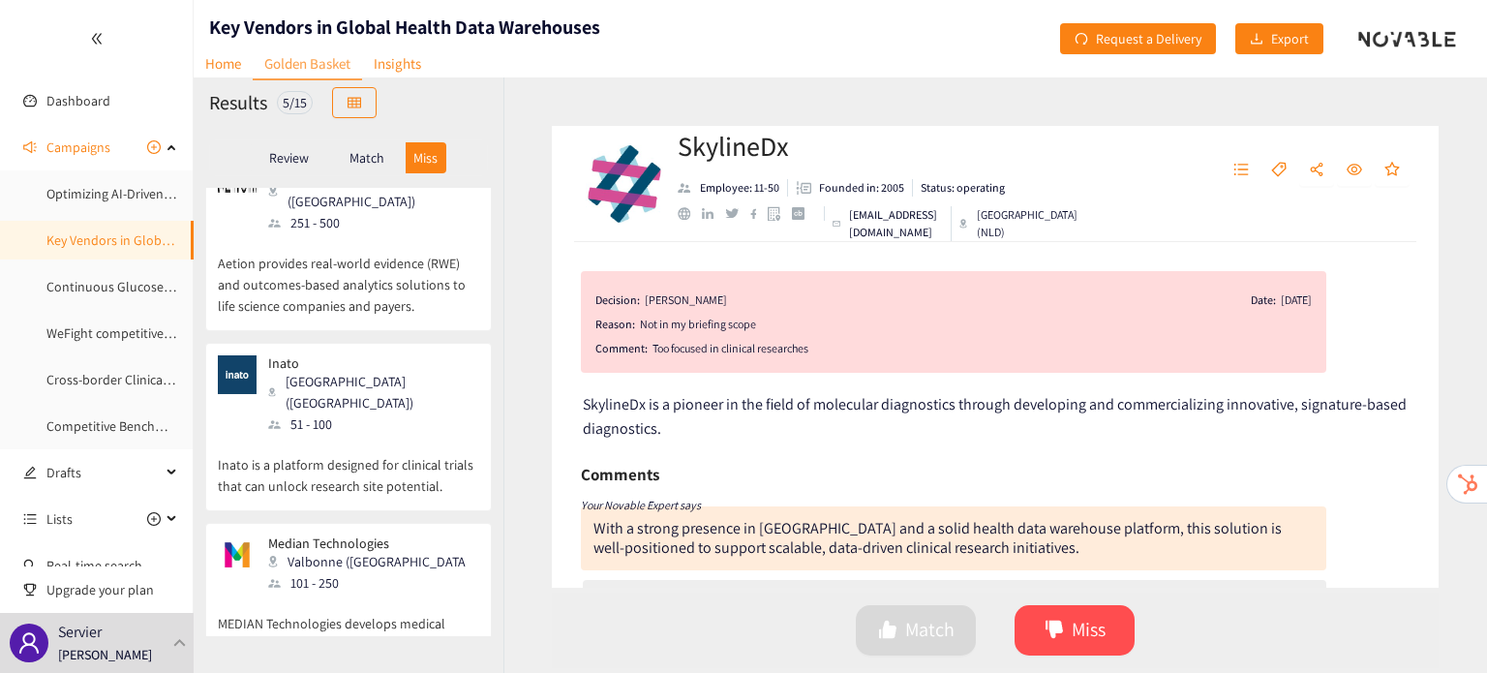
click at [356, 169] on div "Match" at bounding box center [366, 157] width 77 height 31
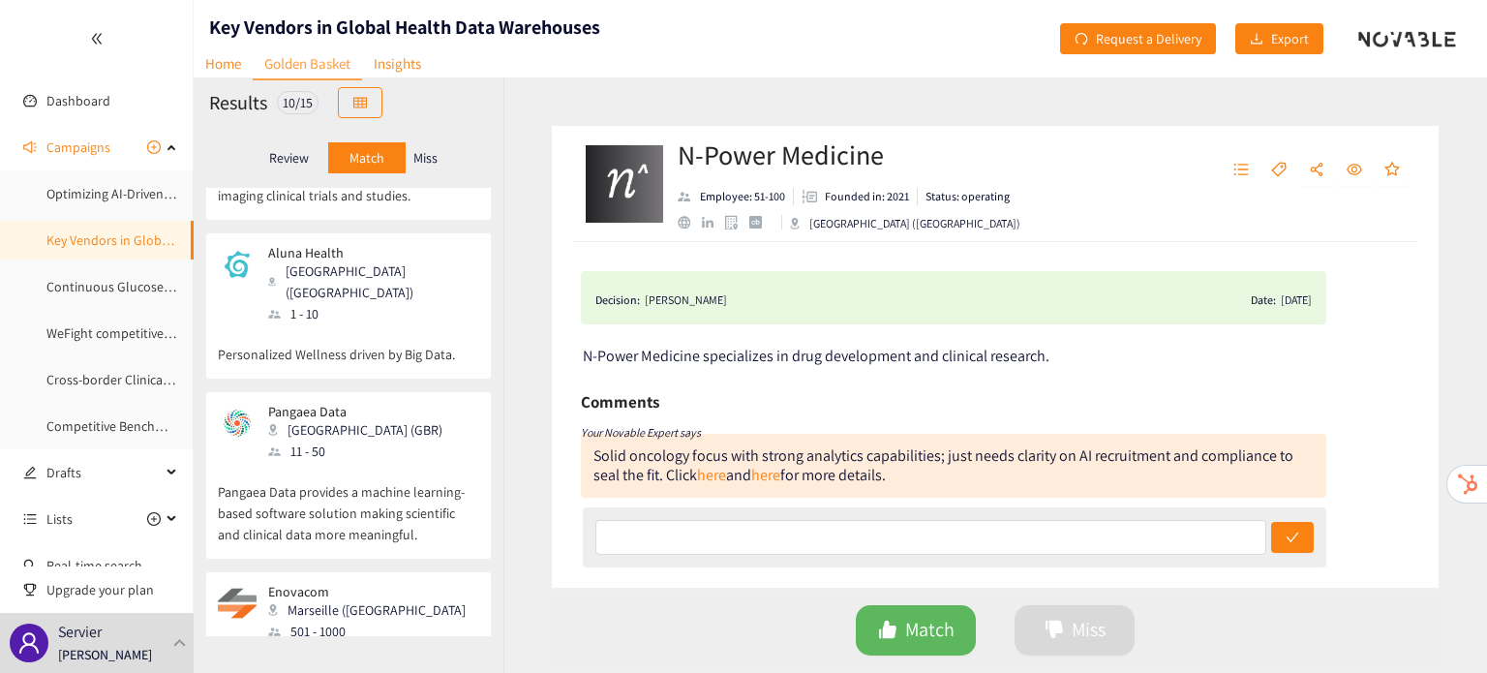
scroll to position [941, 0]
click at [368, 462] on p "Pangaea Data provides a machine learning-based software solution making scienti…" at bounding box center [348, 503] width 261 height 83
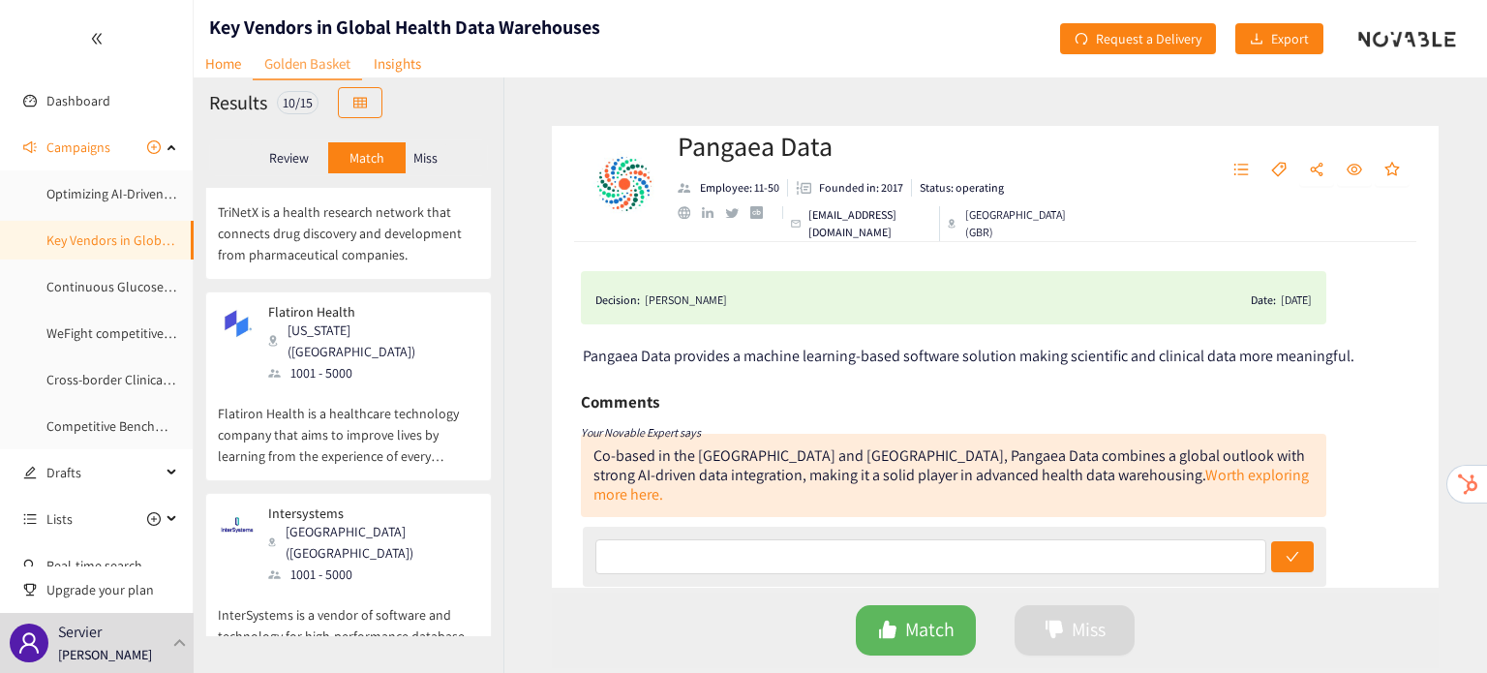
scroll to position [0, 0]
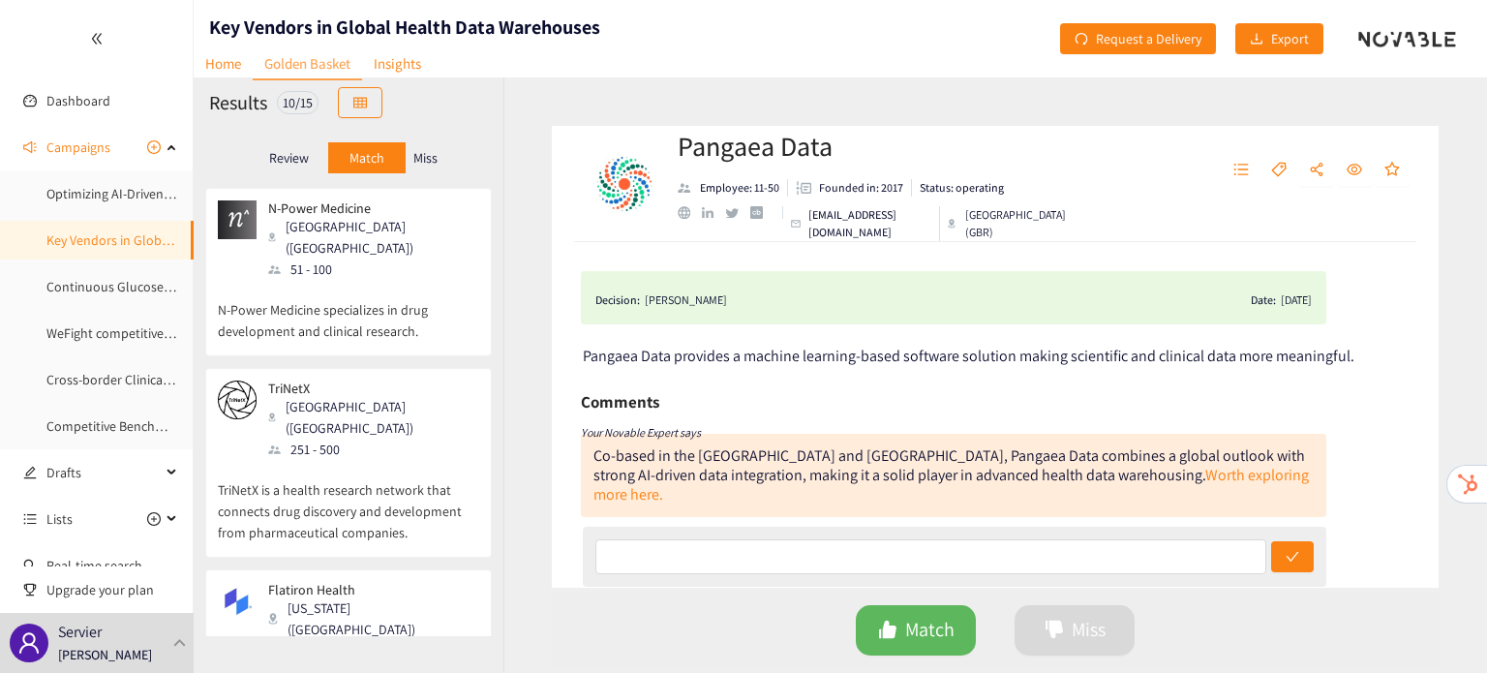
click at [430, 145] on div "Miss" at bounding box center [426, 157] width 41 height 31
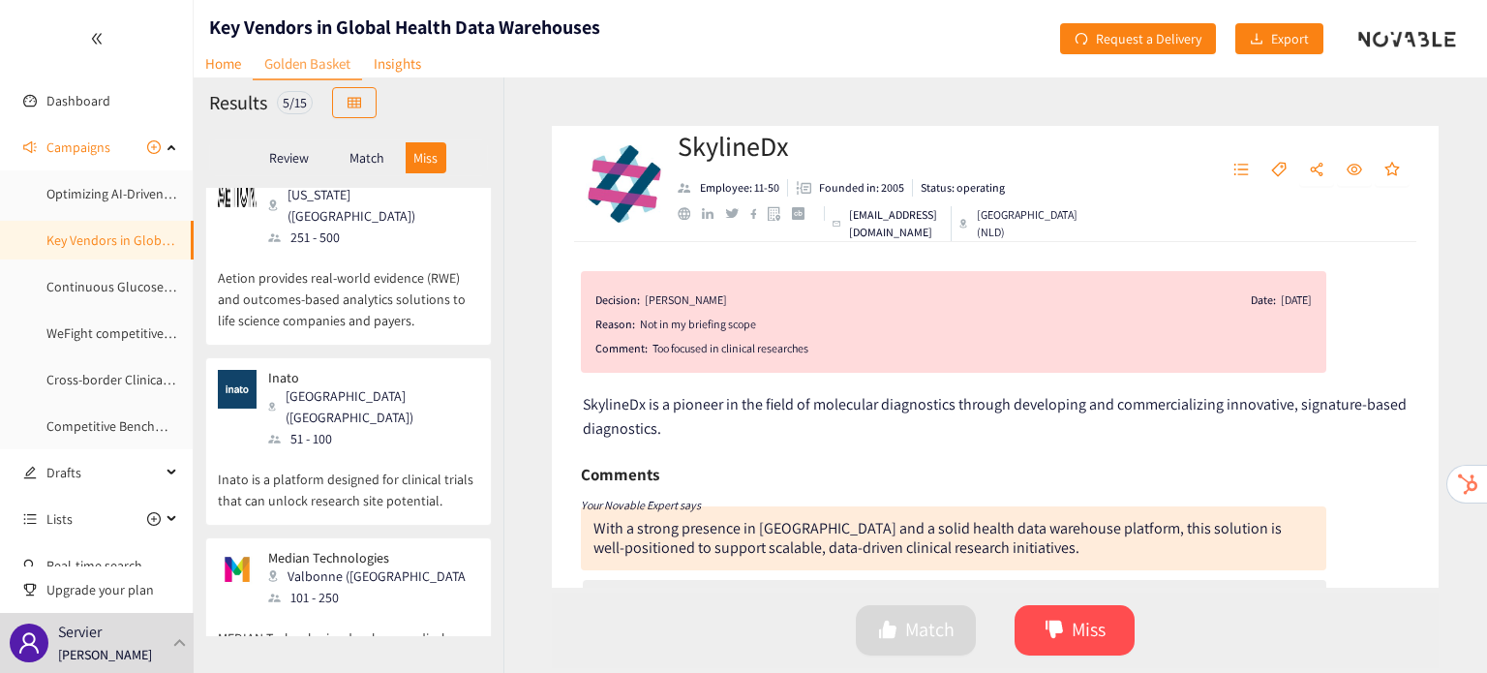
scroll to position [428, 0]
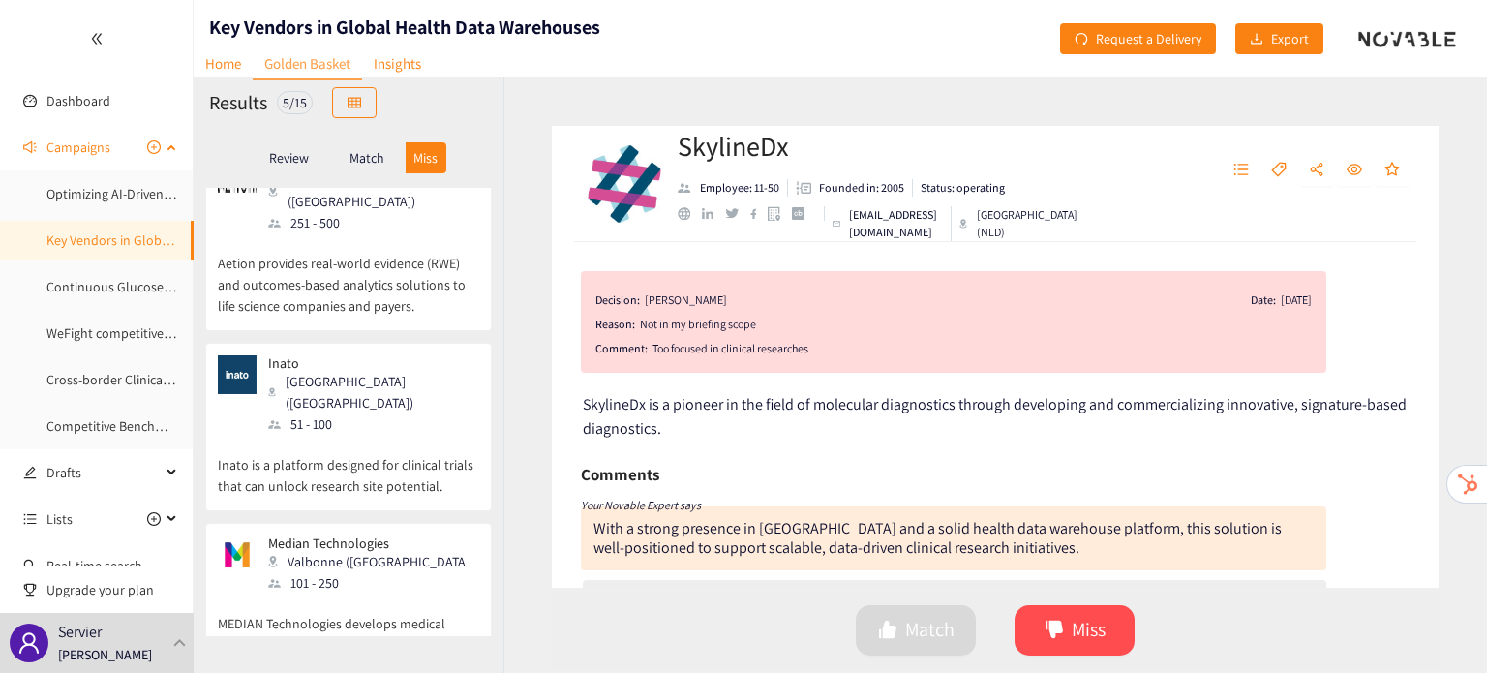
click at [118, 217] on ul "Optimizing AI-Driven Patient Recruitment: Identifying Key Vendors in Global Hea…" at bounding box center [96, 309] width 193 height 271
click at [118, 202] on link "Optimizing AI-Driven Patient Recruitment: Identifying Key Vendors in Global Hea…" at bounding box center [334, 193] width 576 height 17
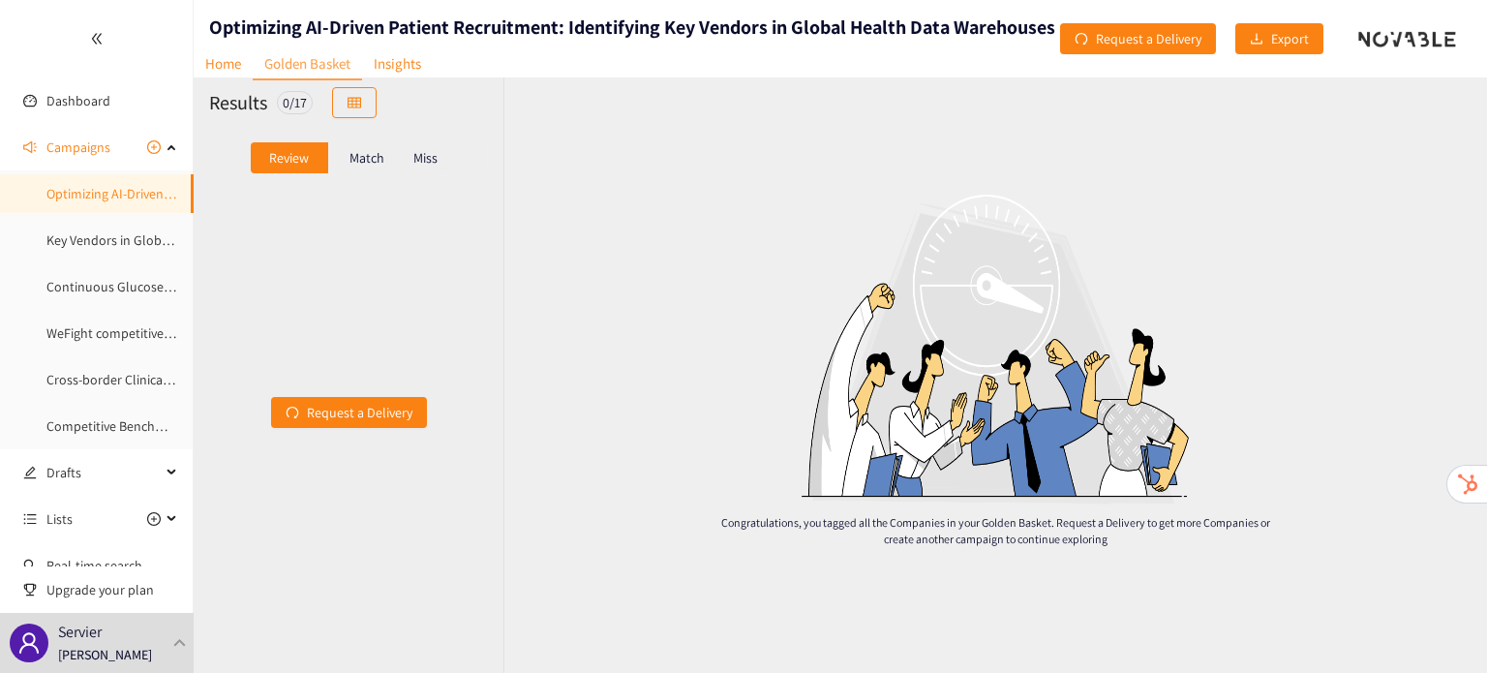
click at [378, 153] on p "Match" at bounding box center [366, 157] width 35 height 15
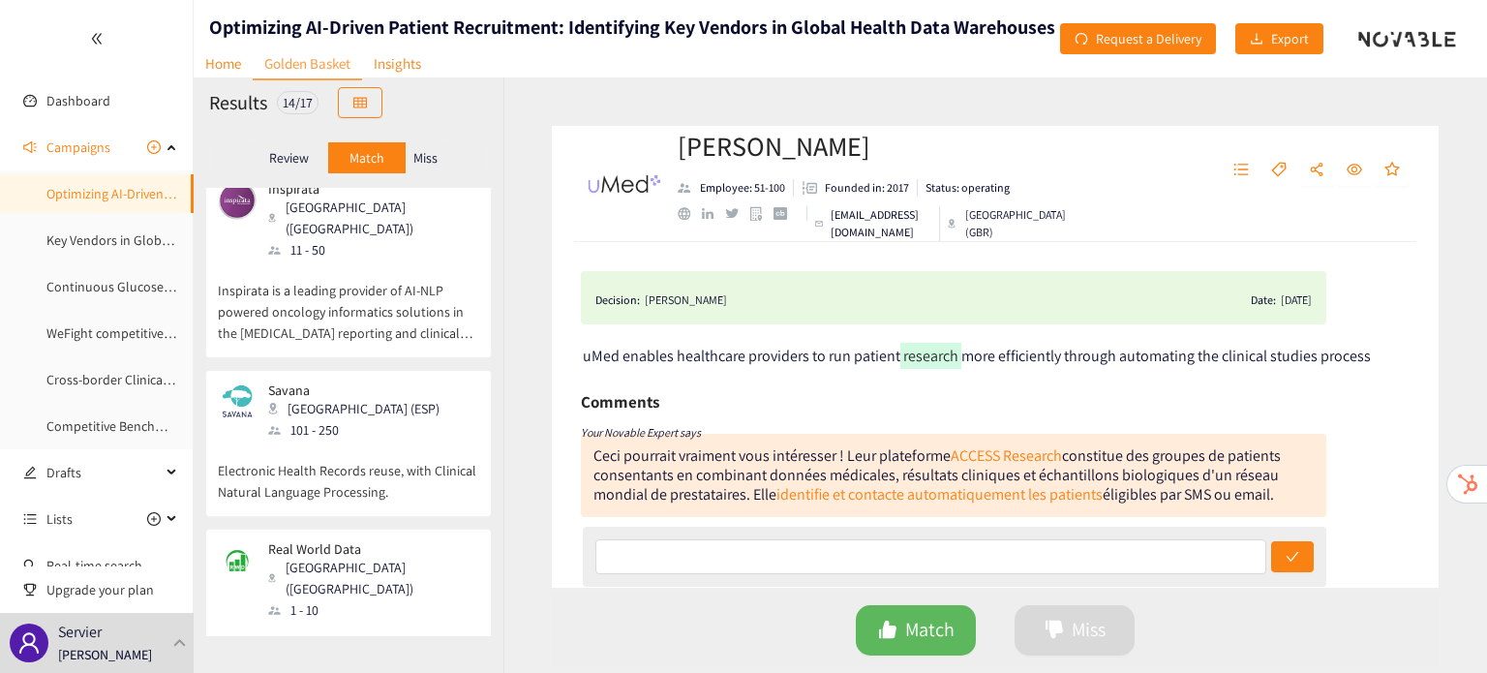
scroll to position [1982, 0]
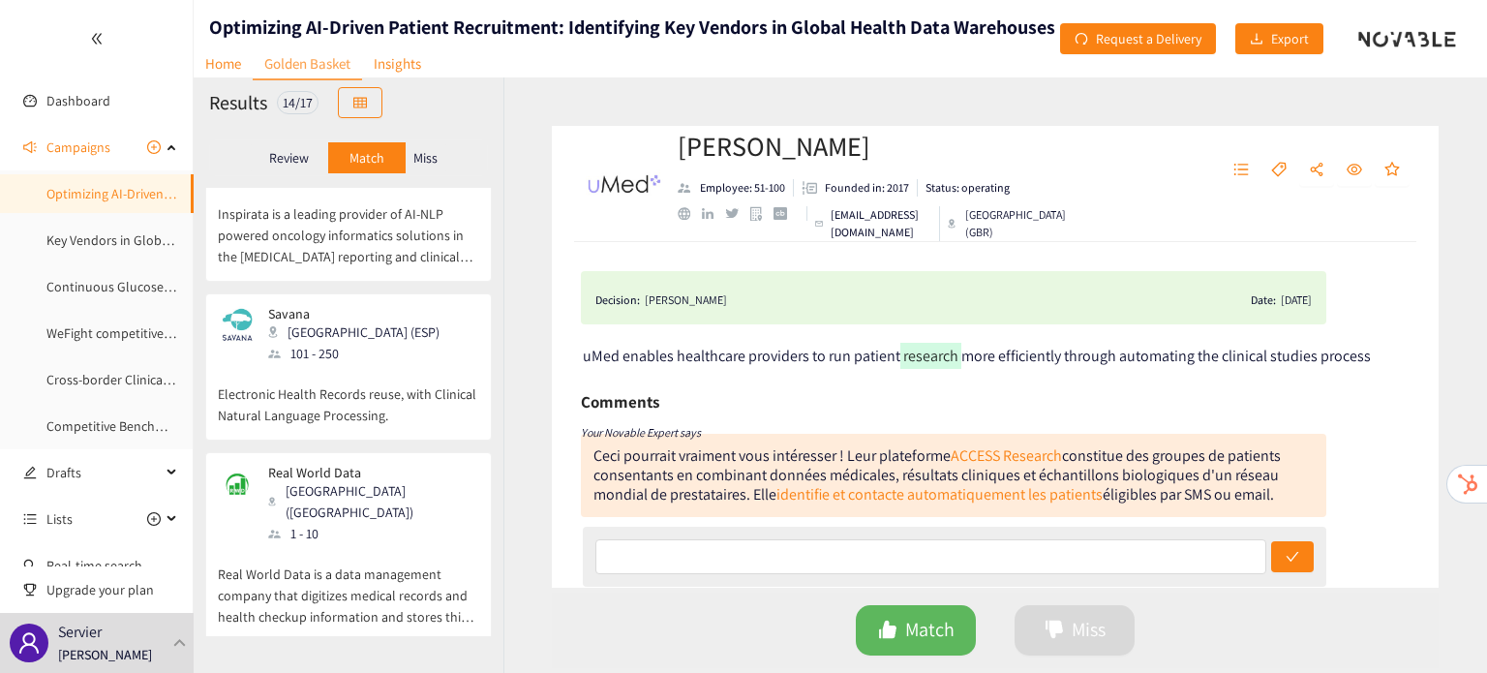
click at [436, 160] on p "Miss" at bounding box center [425, 157] width 24 height 15
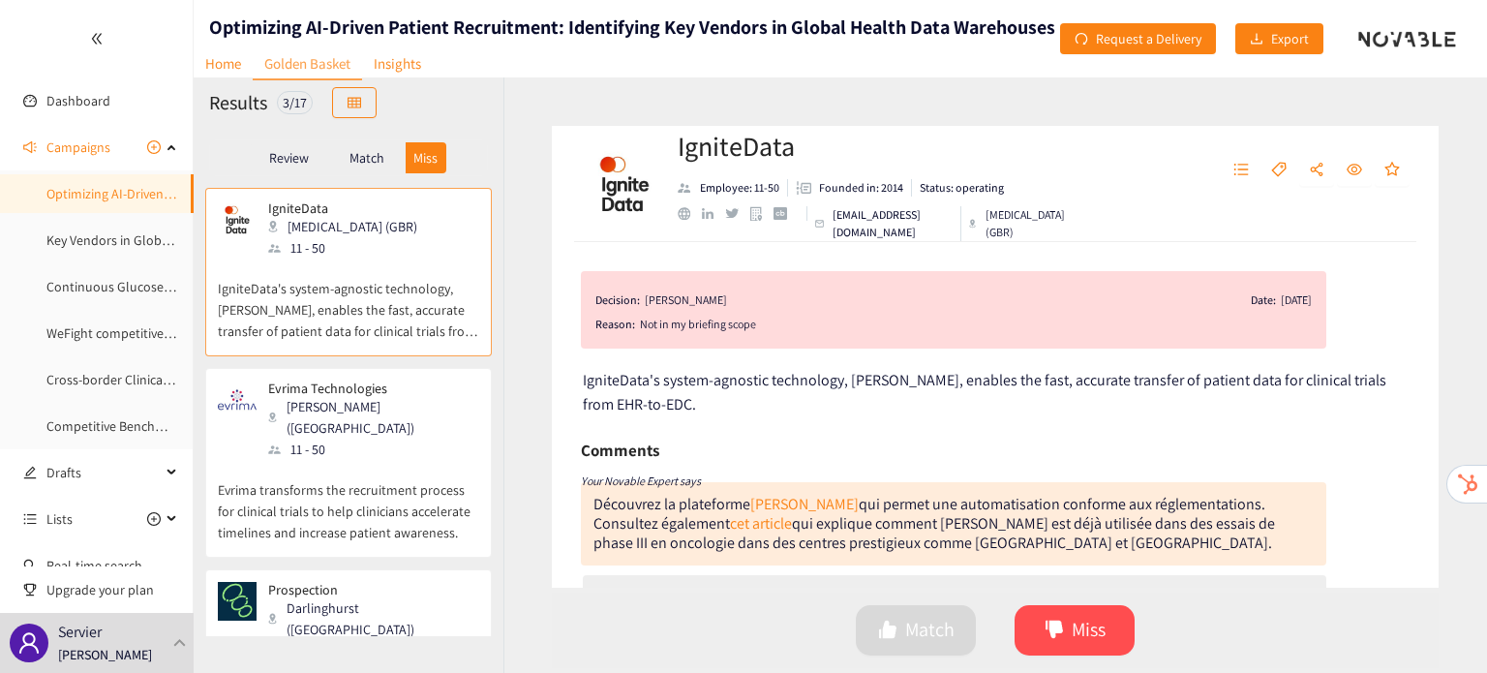
scroll to position [90, 0]
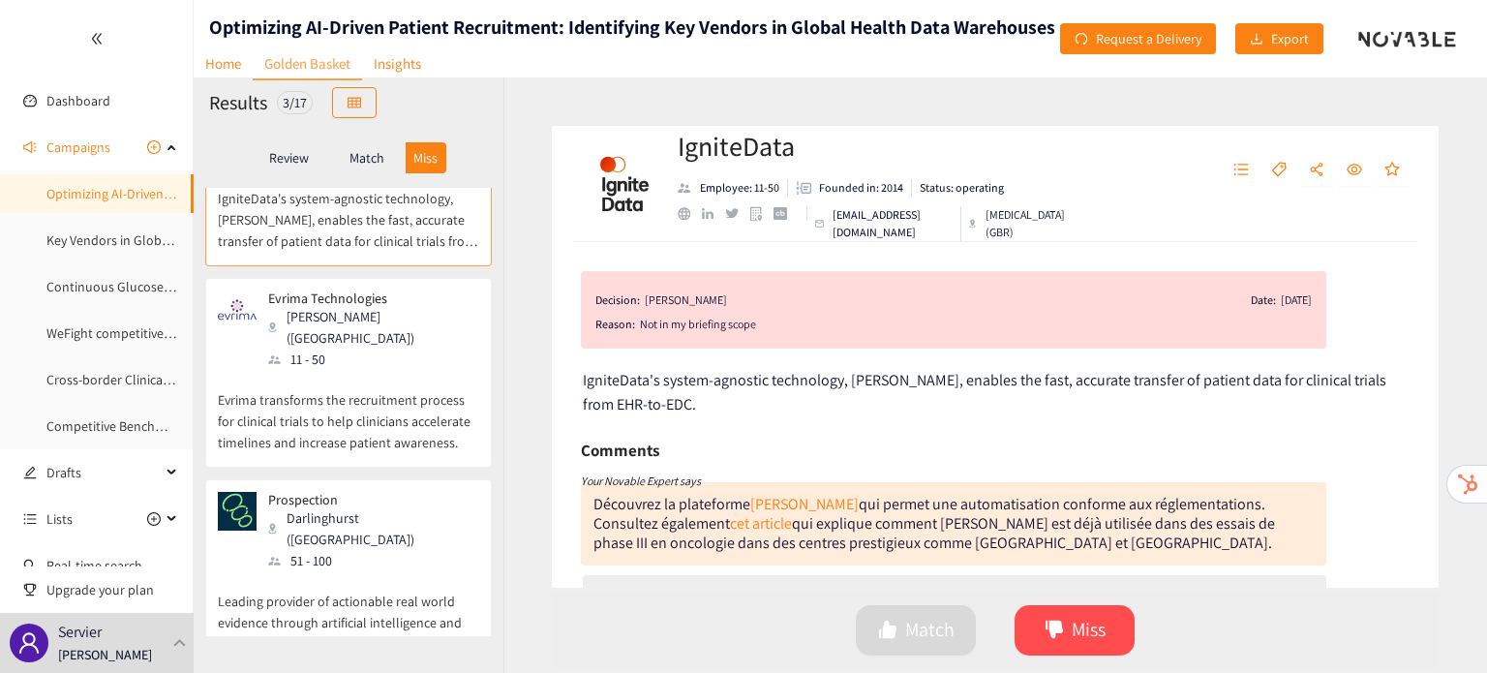
click at [371, 165] on p "Match" at bounding box center [366, 157] width 35 height 15
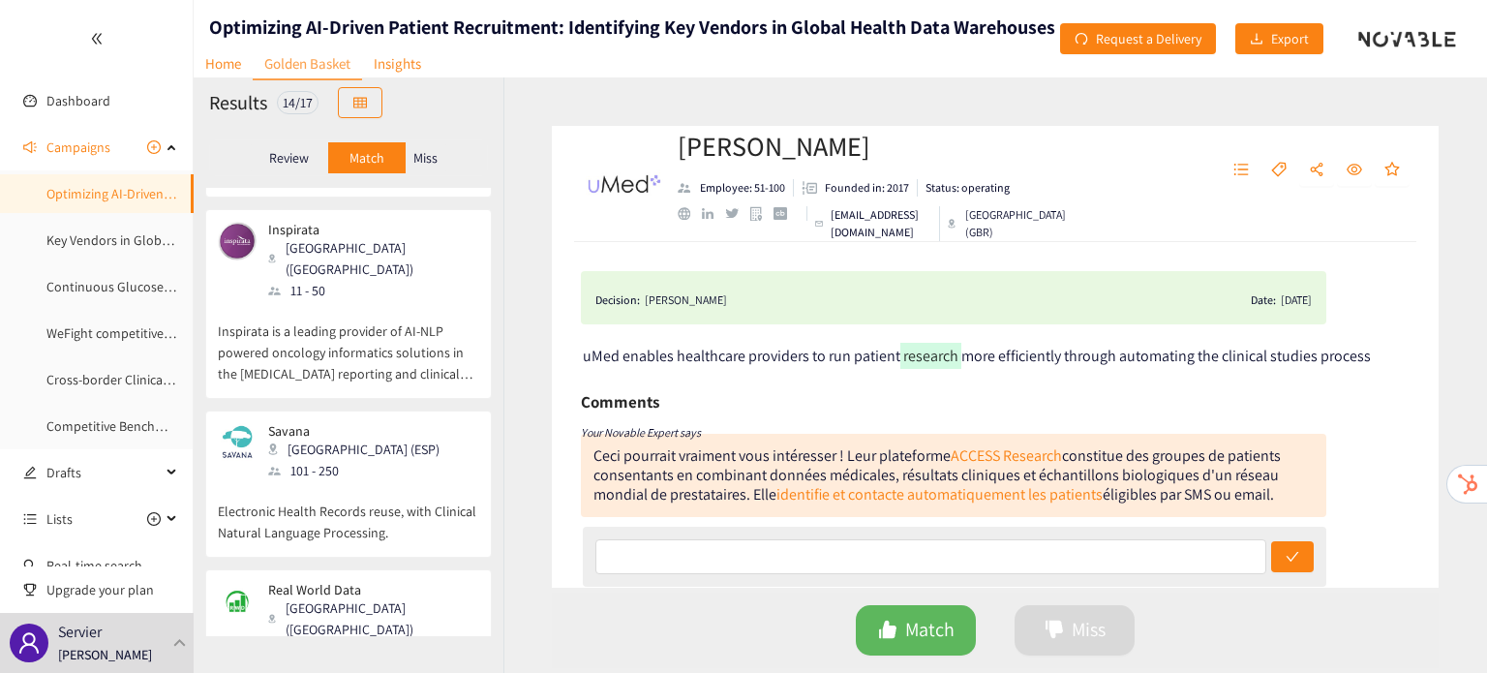
scroll to position [1982, 0]
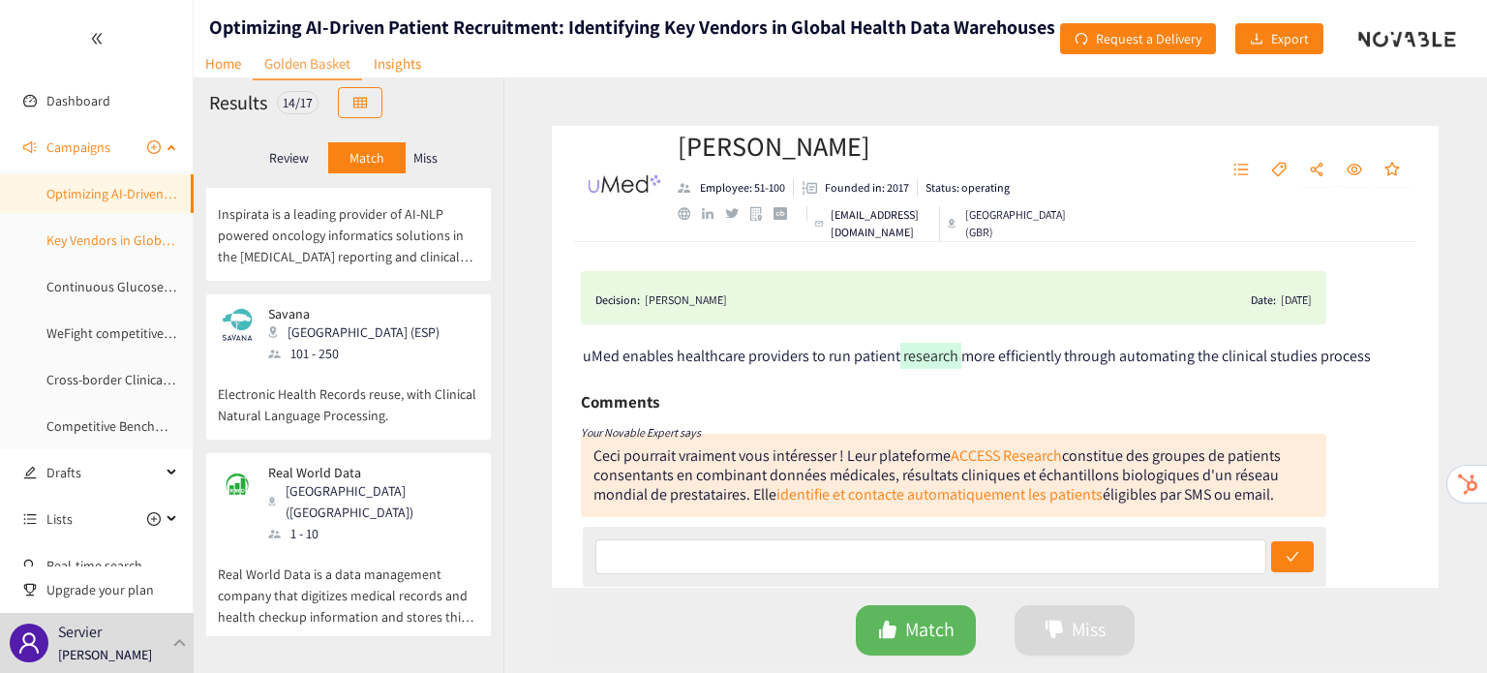
click at [111, 249] on link "Key Vendors in Global Health Data Warehouses" at bounding box center [181, 239] width 271 height 17
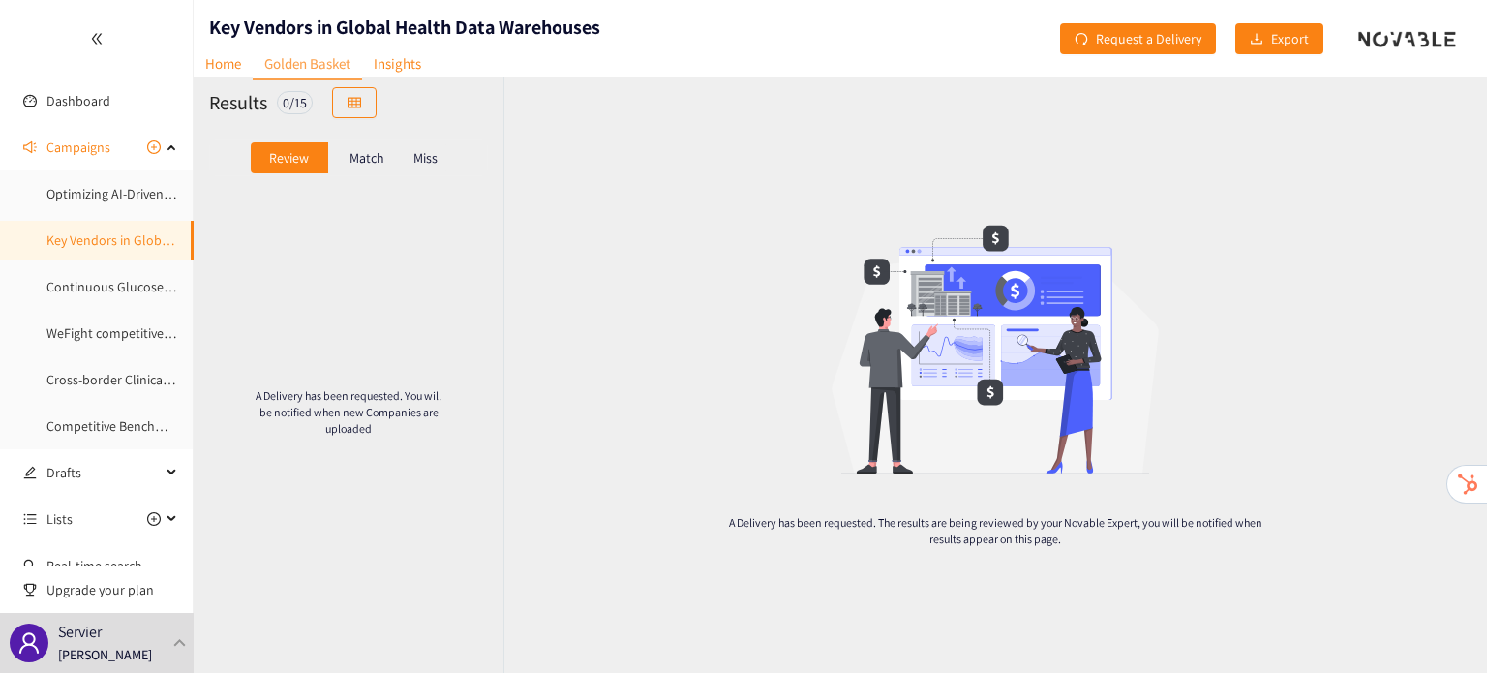
click at [366, 151] on p "Match" at bounding box center [366, 157] width 35 height 15
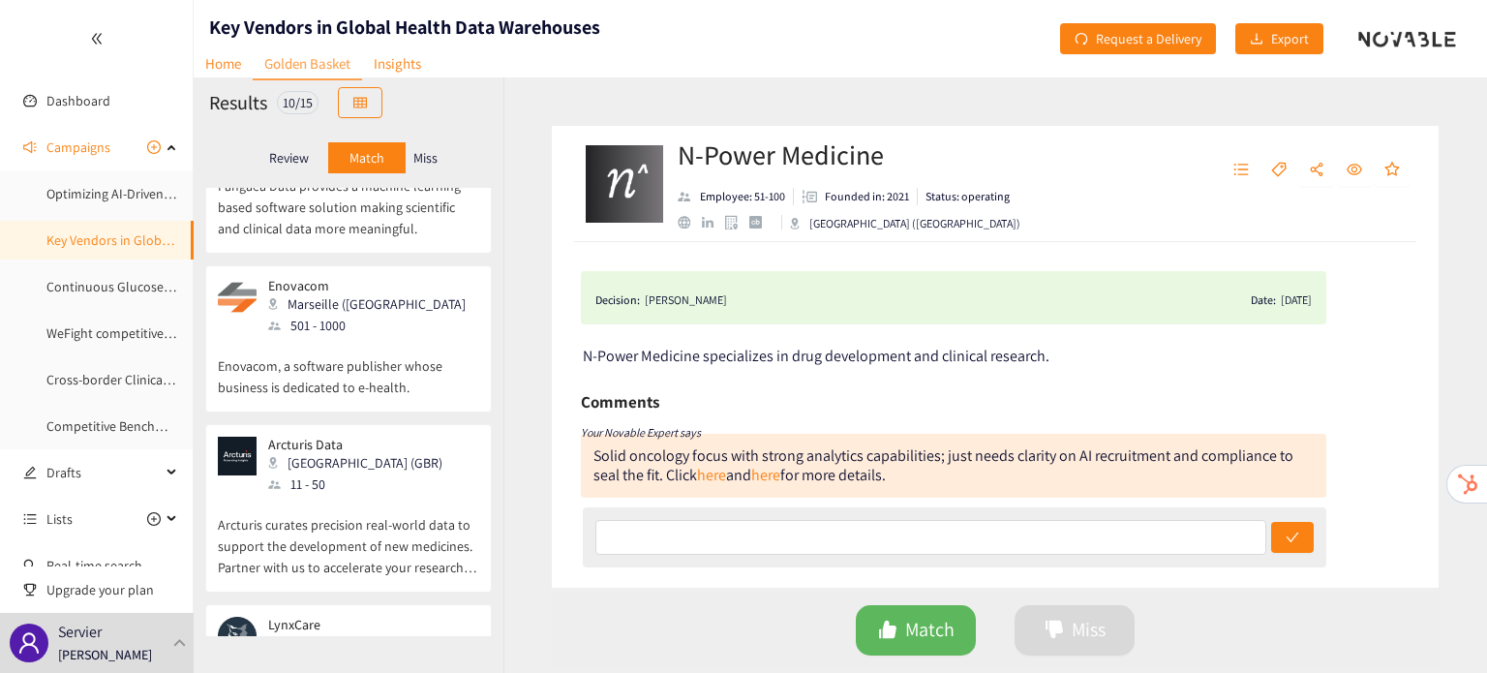
scroll to position [1250, 0]
click at [420, 164] on p "Miss" at bounding box center [425, 157] width 24 height 15
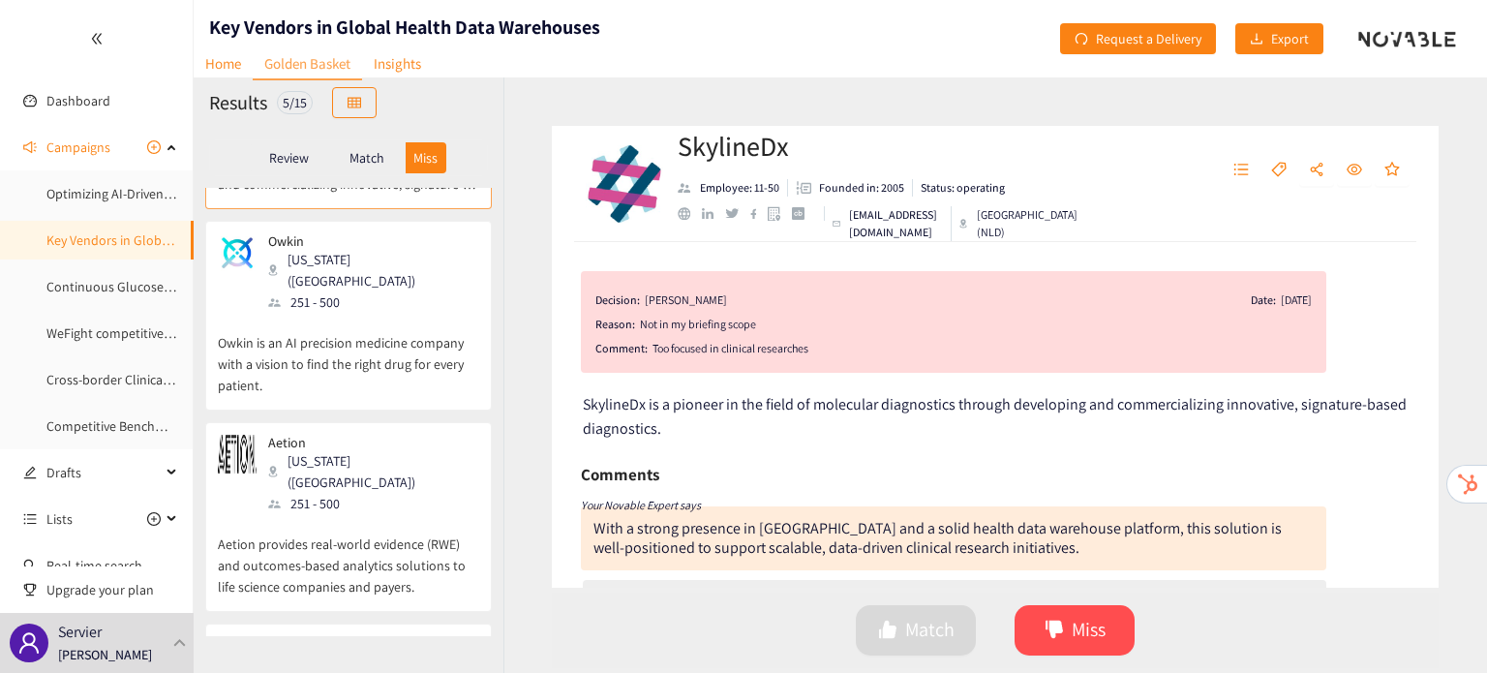
scroll to position [0, 0]
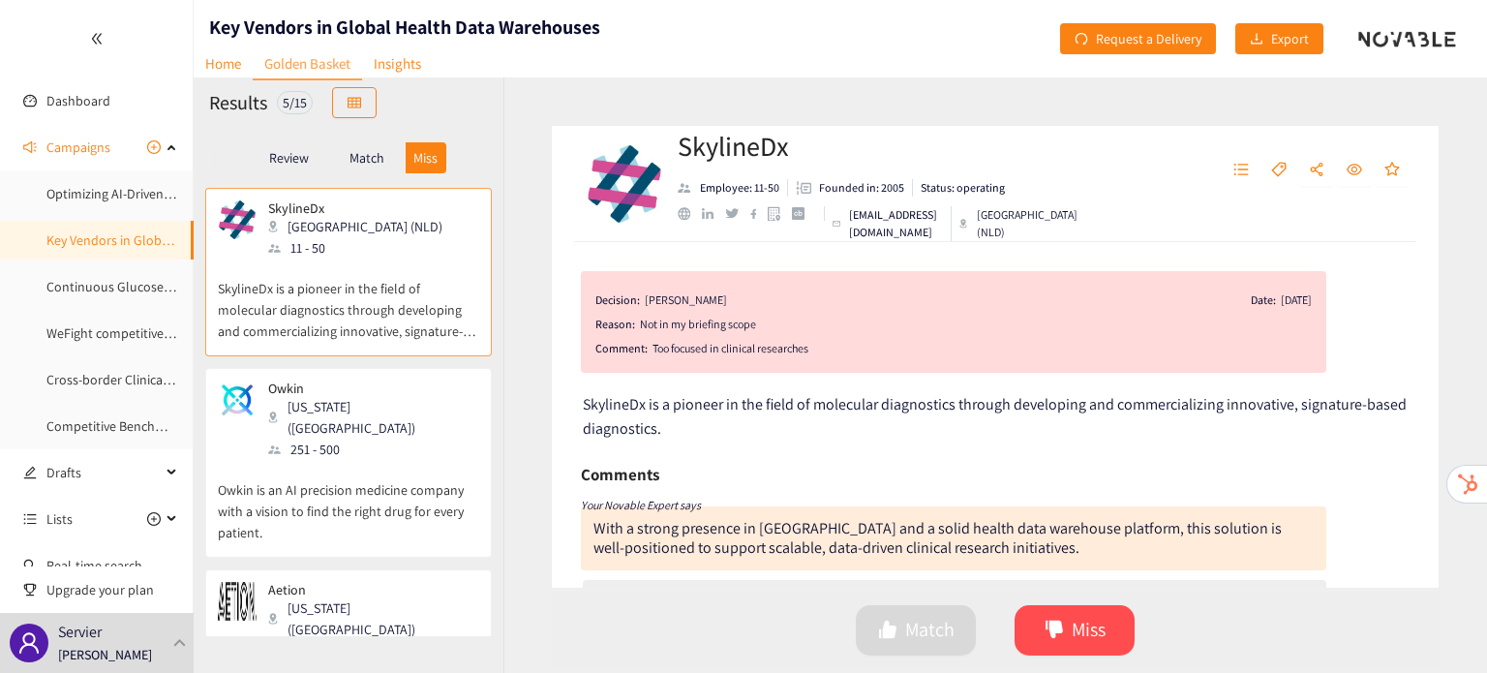
click at [385, 157] on div "Match" at bounding box center [366, 157] width 77 height 31
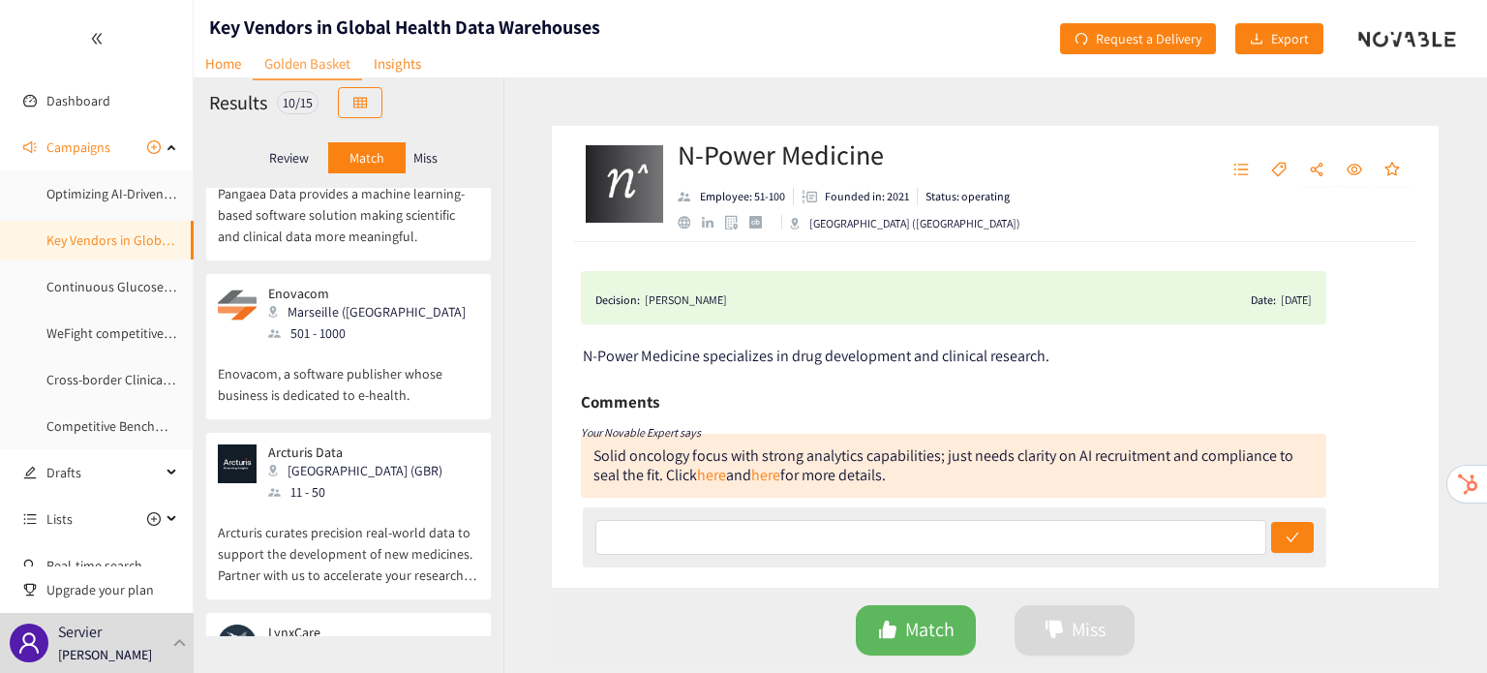
scroll to position [1262, 0]
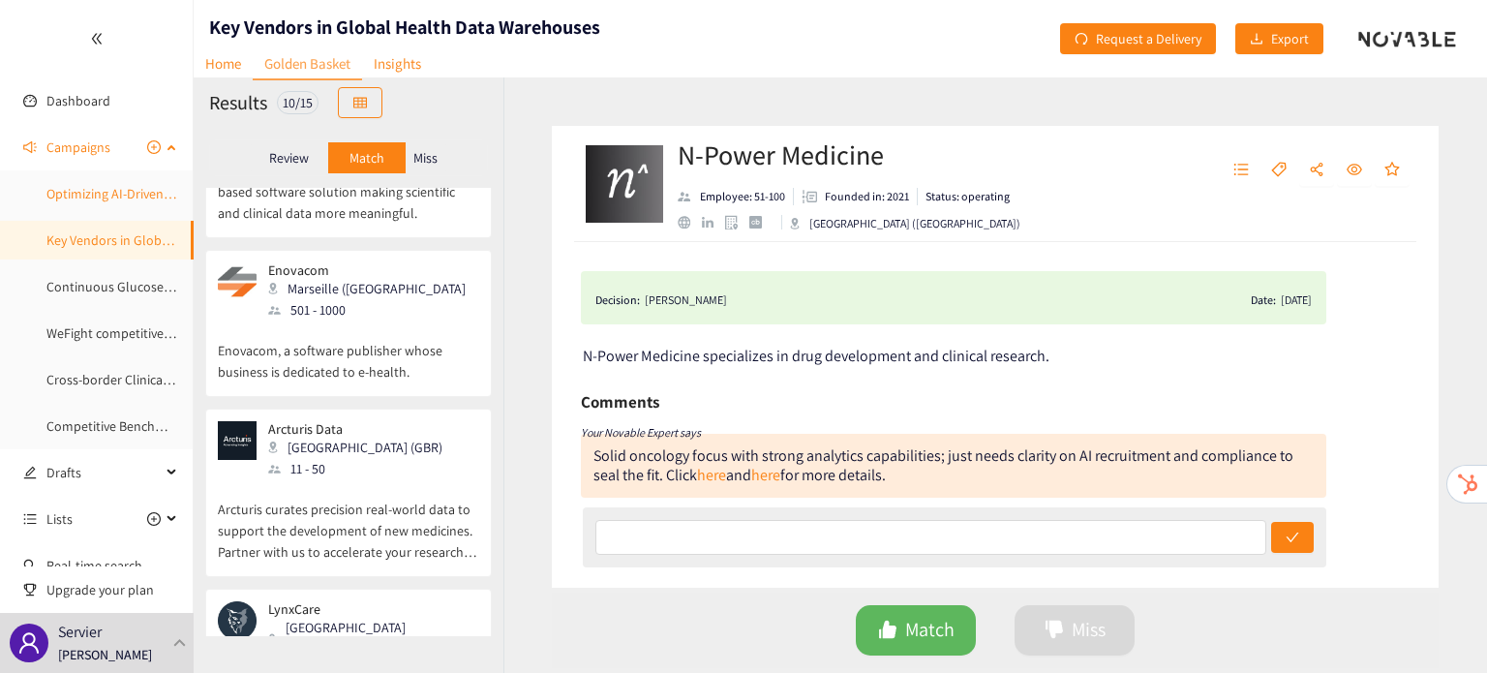
click at [93, 185] on link "Optimizing AI-Driven Patient Recruitment: Identifying Key Vendors in Global Hea…" at bounding box center [334, 193] width 576 height 17
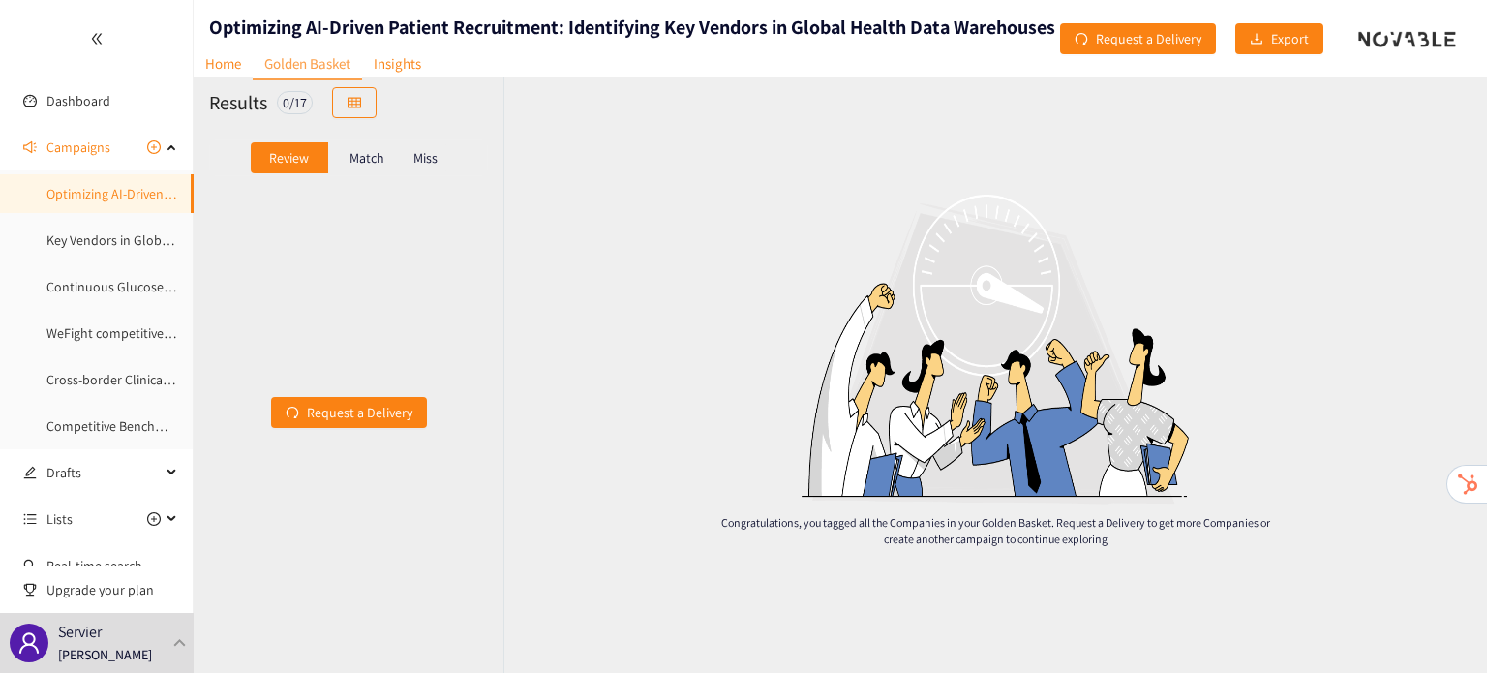
click at [373, 139] on div "Review Match Miss" at bounding box center [348, 157] width 279 height 37
click at [372, 156] on p "Match" at bounding box center [366, 157] width 35 height 15
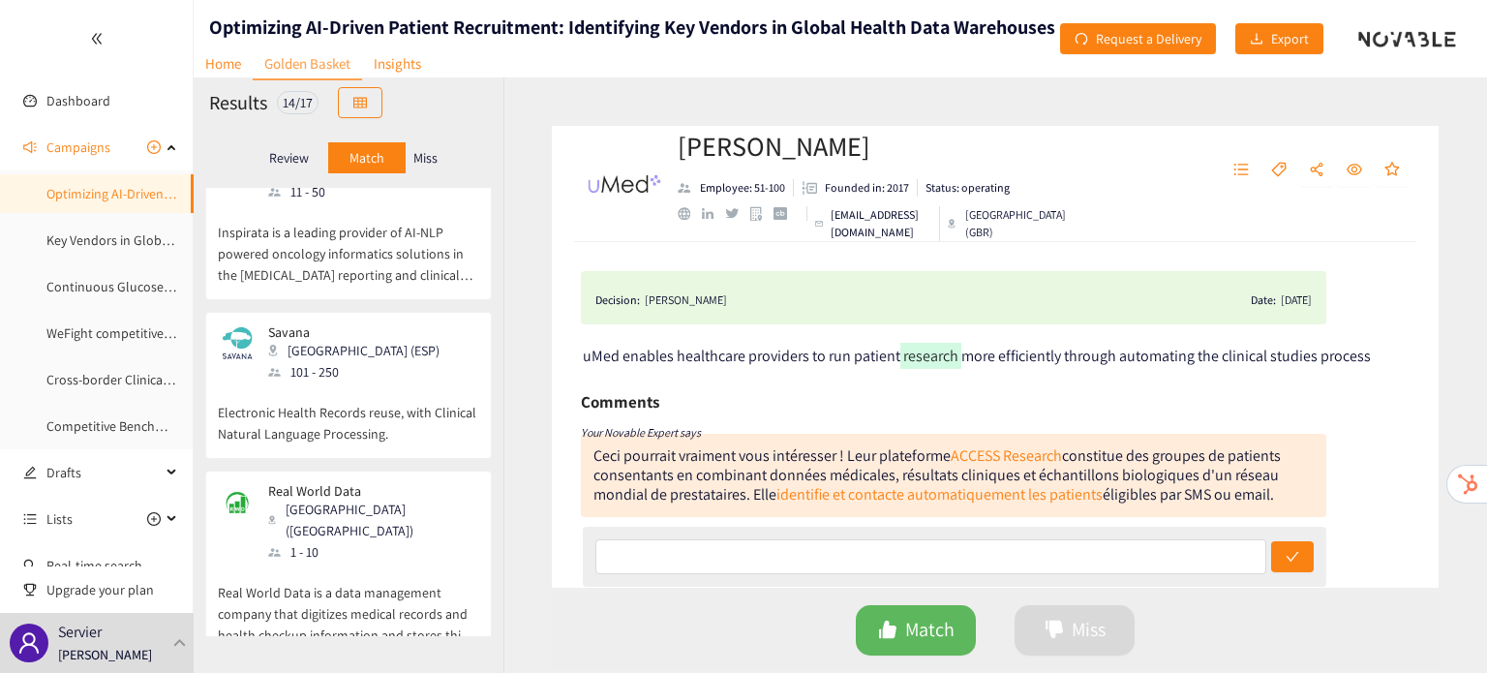
scroll to position [1982, 0]
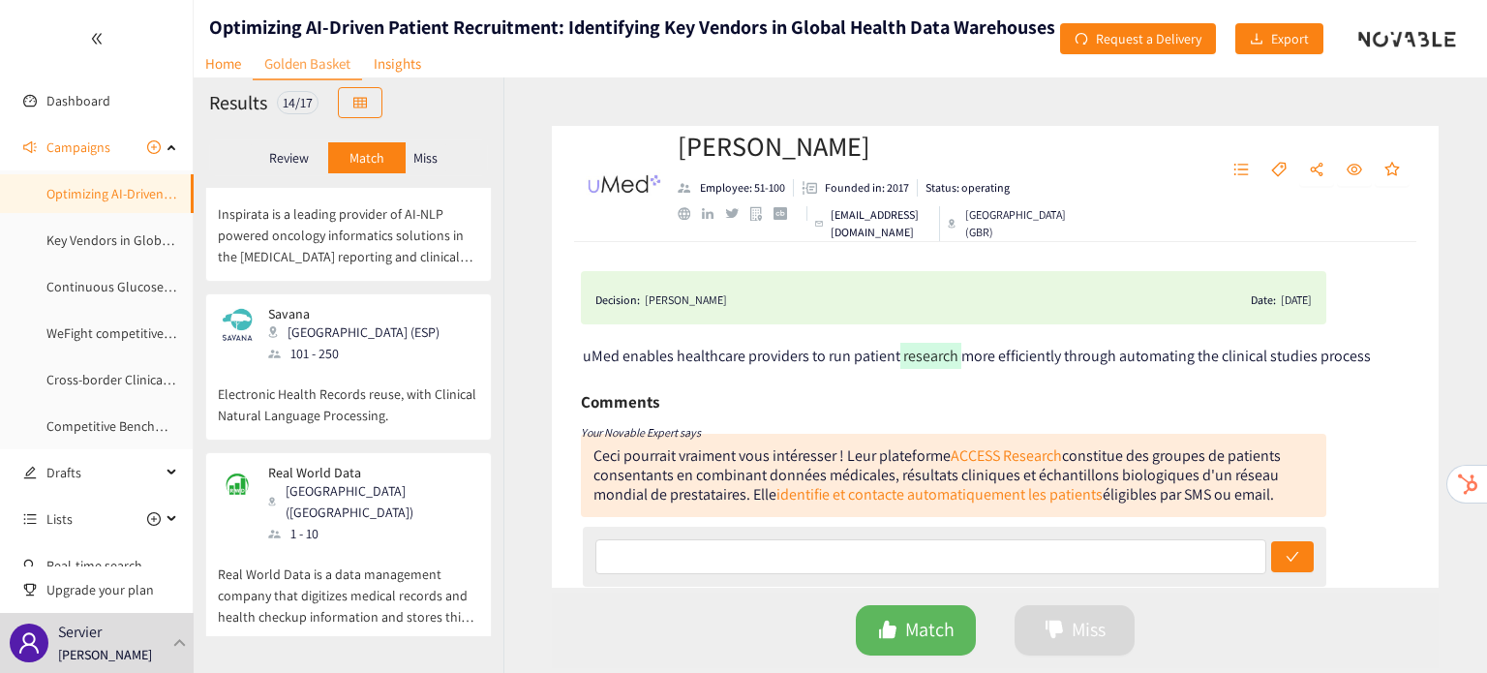
click at [426, 160] on p "Miss" at bounding box center [425, 157] width 24 height 15
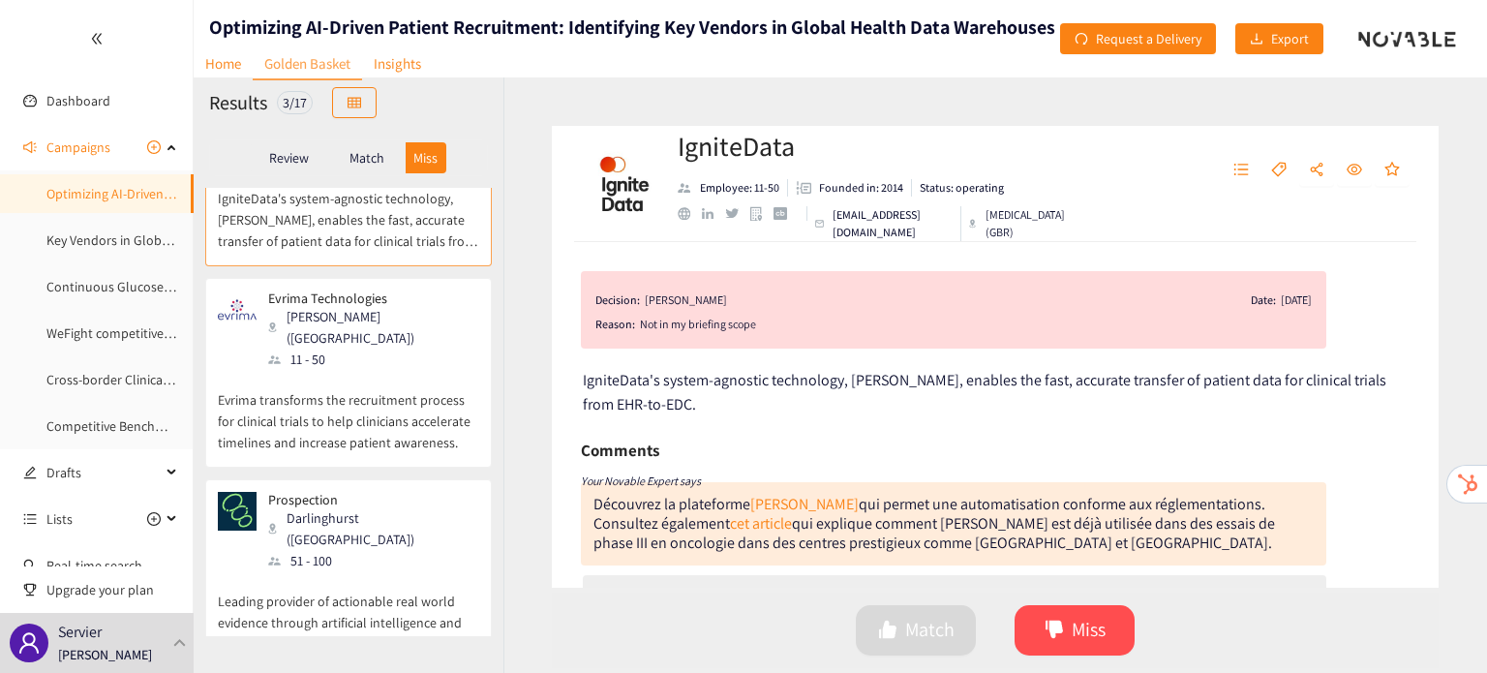
scroll to position [0, 0]
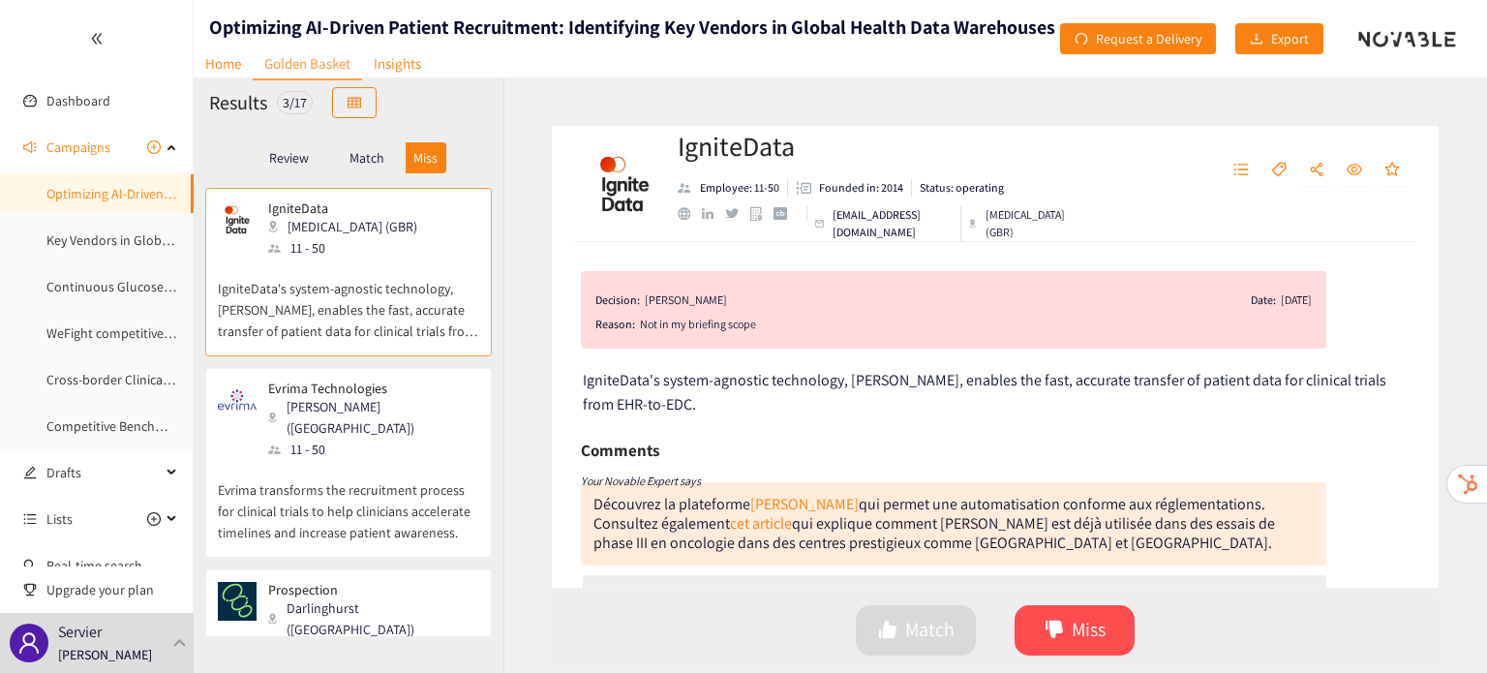
click at [370, 150] on p "Match" at bounding box center [366, 157] width 35 height 15
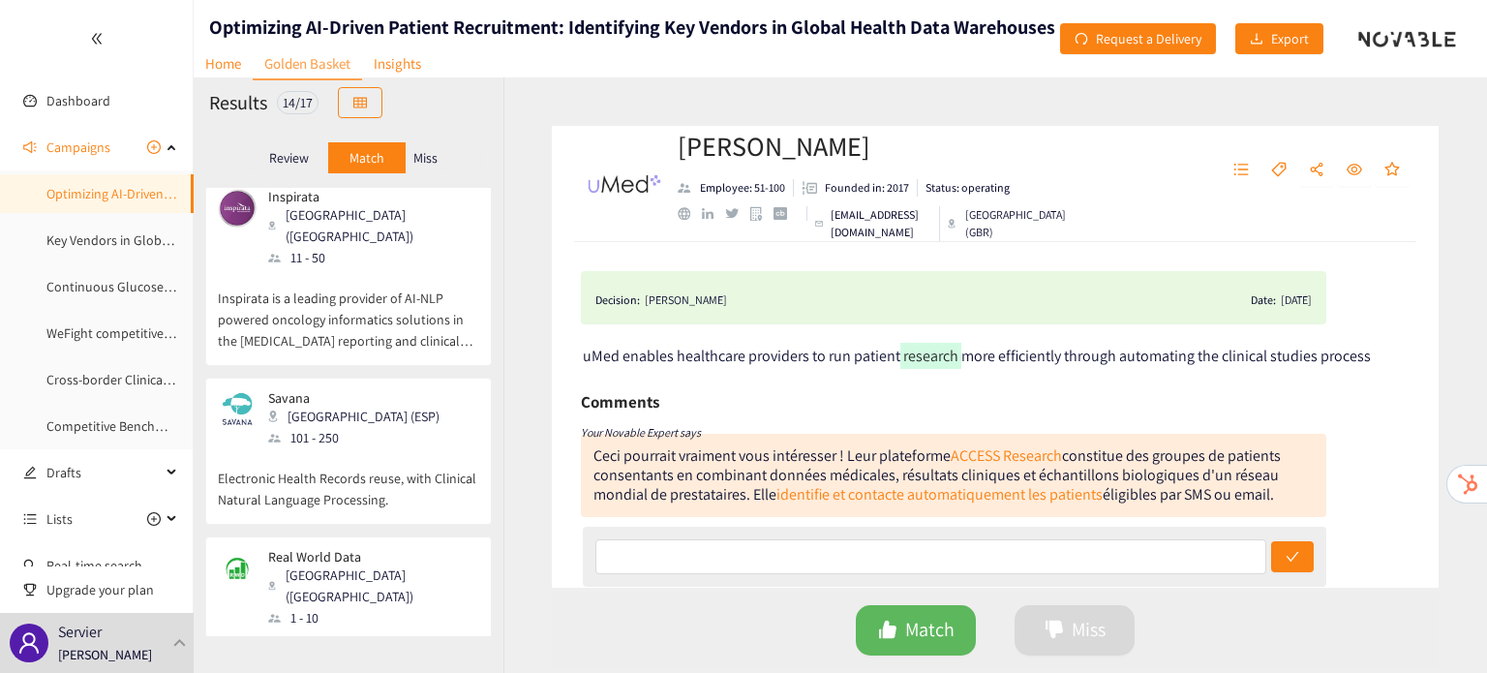
scroll to position [1982, 0]
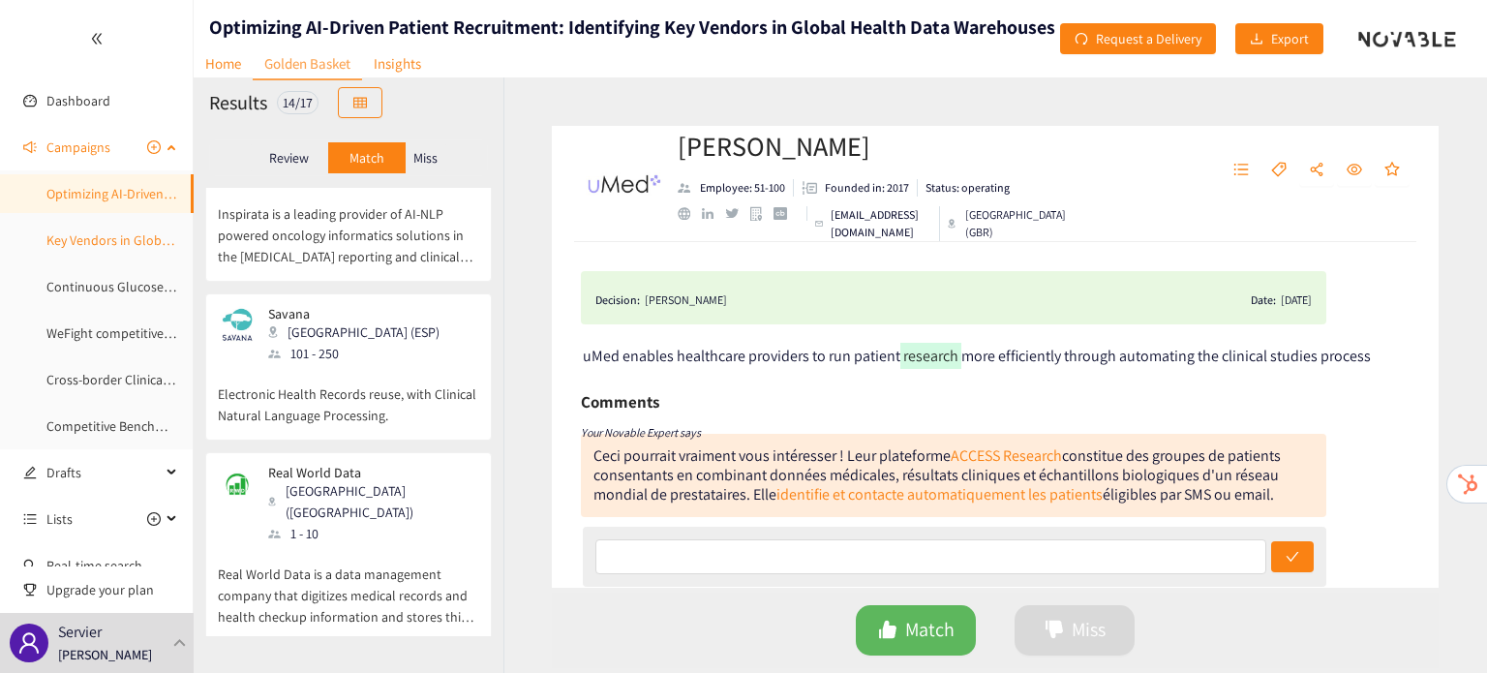
click at [113, 231] on link "Key Vendors in Global Health Data Warehouses" at bounding box center [181, 239] width 271 height 17
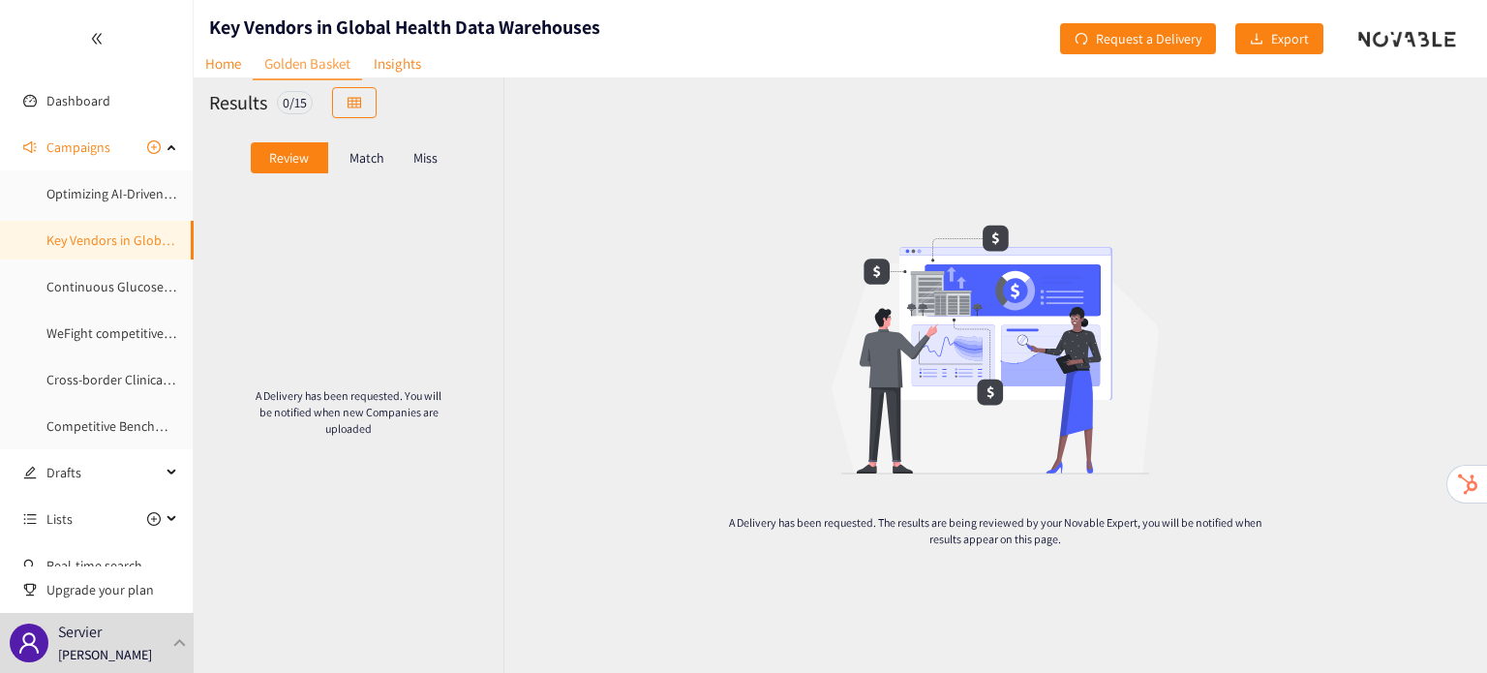
click at [371, 172] on div "Match" at bounding box center [366, 157] width 77 height 31
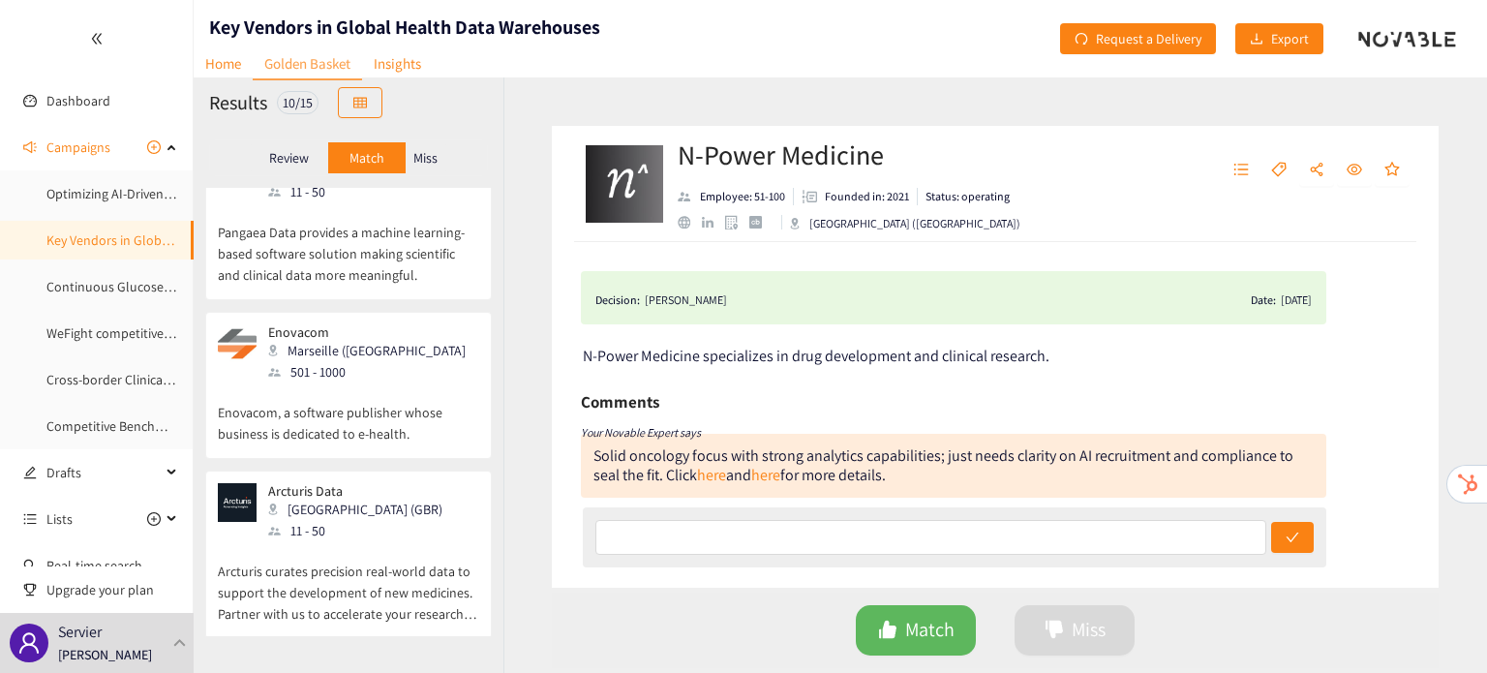
scroll to position [1262, 0]
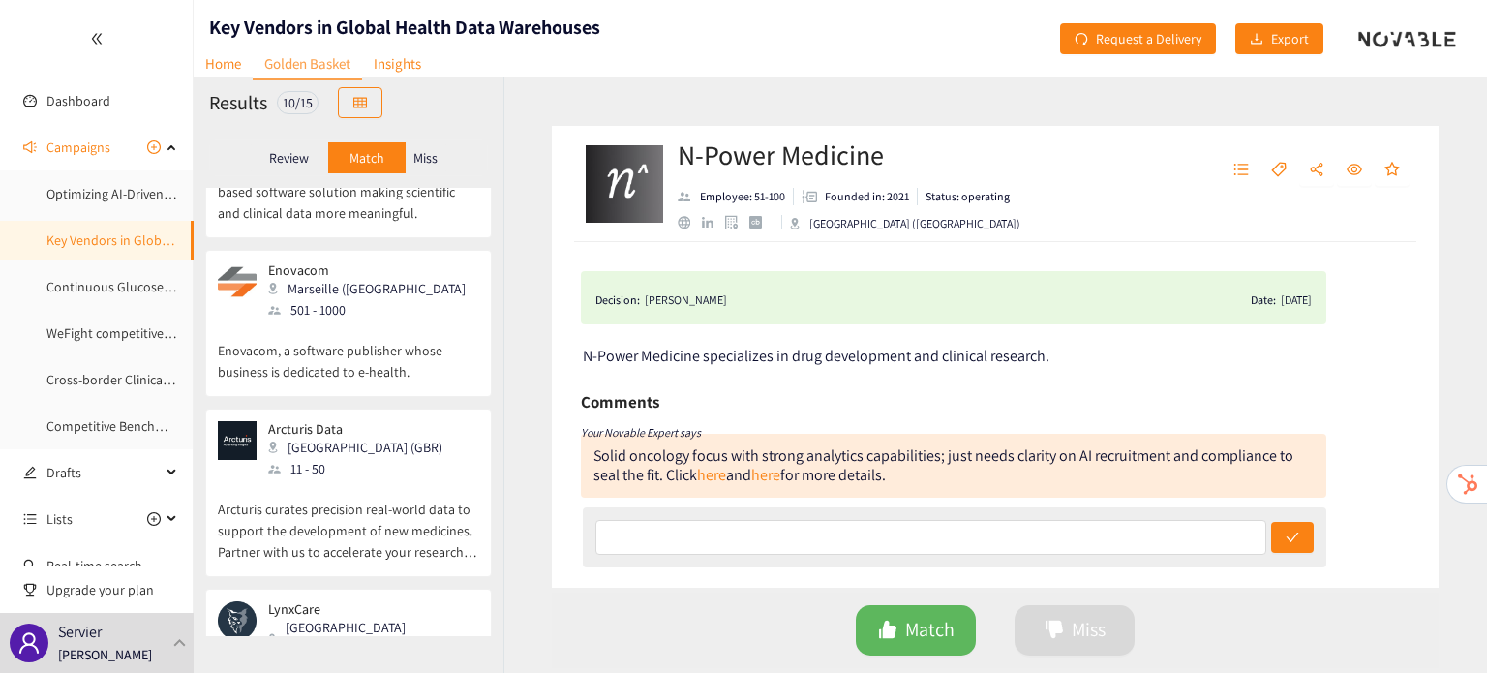
click at [426, 155] on p "Miss" at bounding box center [425, 157] width 24 height 15
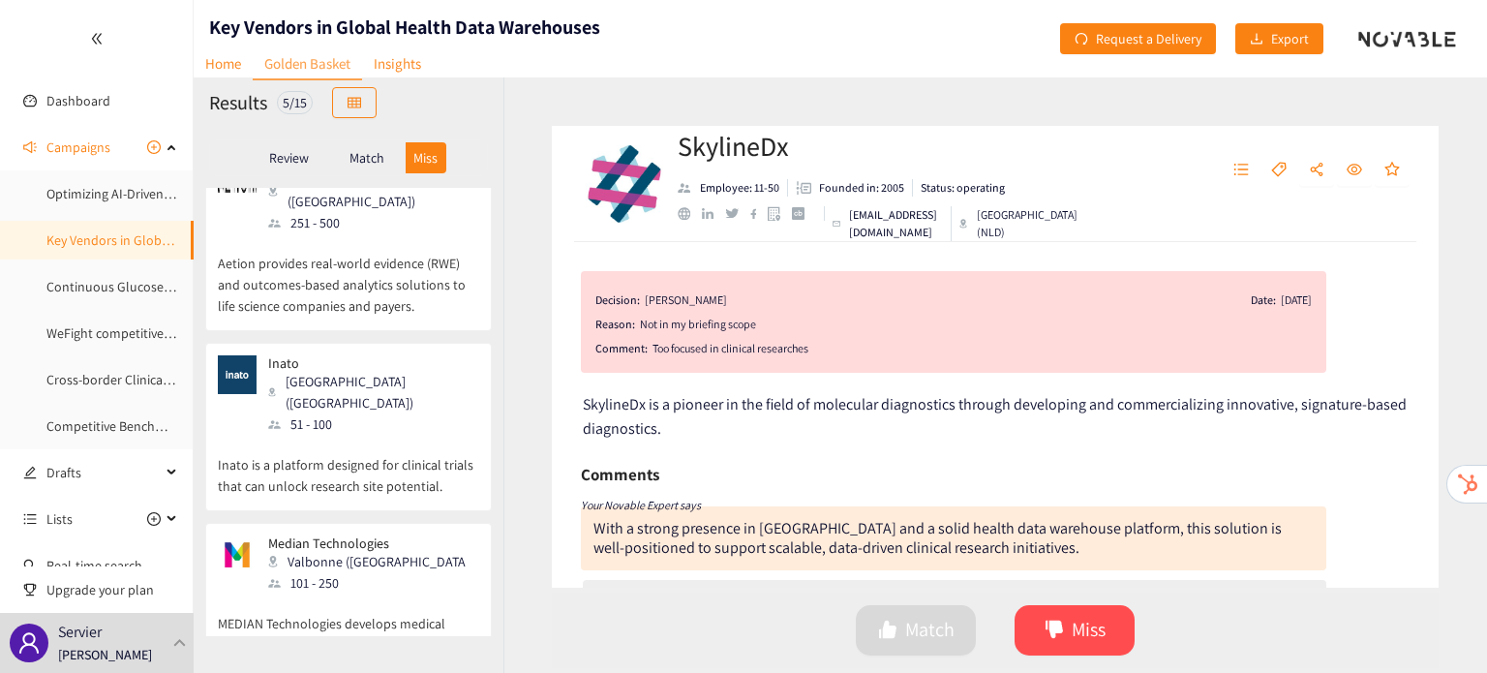
scroll to position [0, 0]
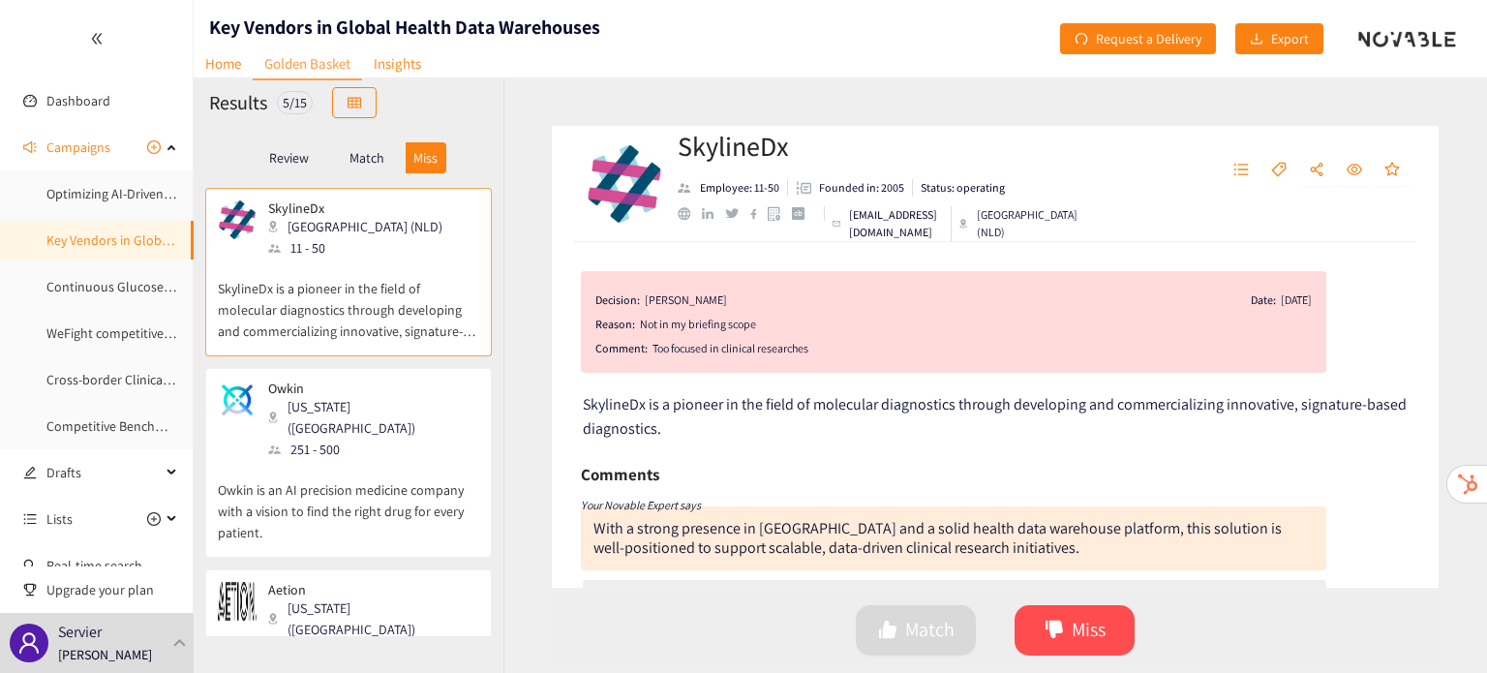
click at [358, 139] on div "Review Match Miss" at bounding box center [348, 157] width 279 height 37
click at [358, 147] on div "Match" at bounding box center [366, 157] width 77 height 31
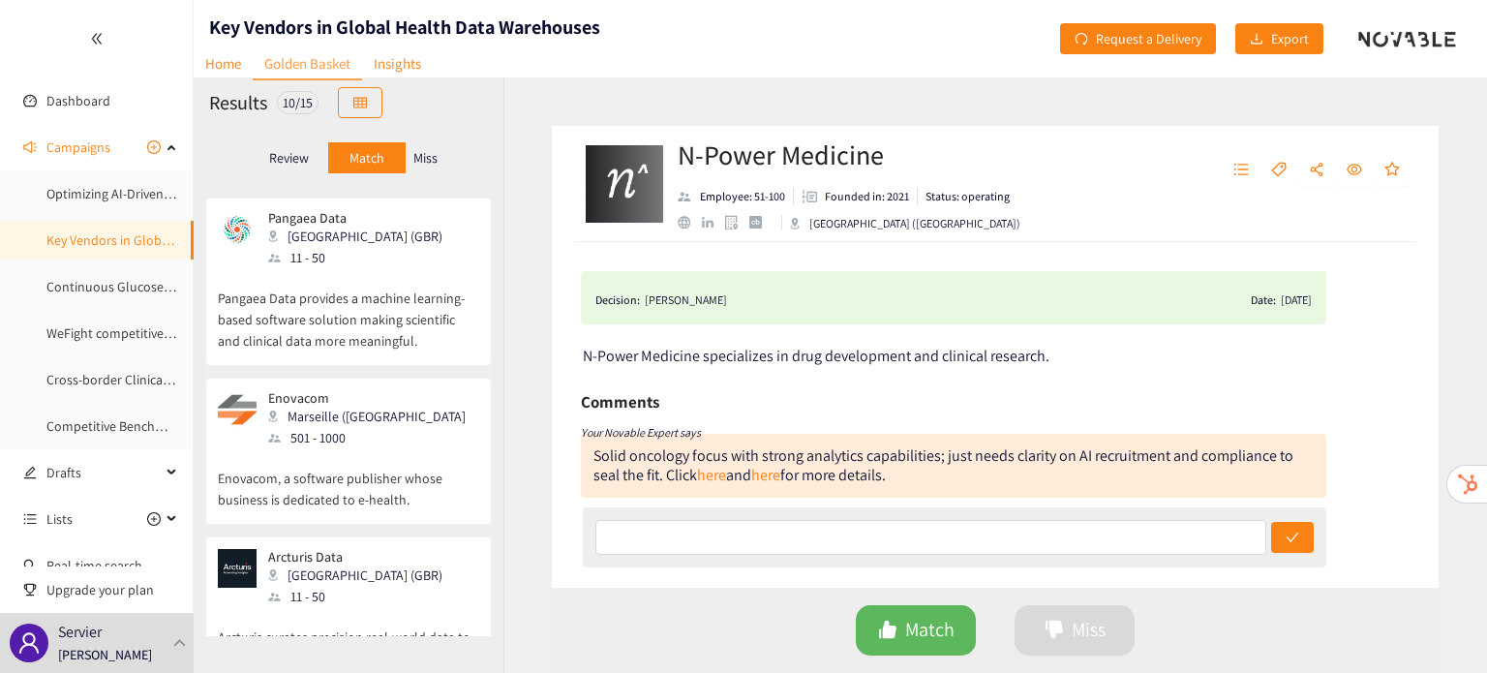
scroll to position [1262, 0]
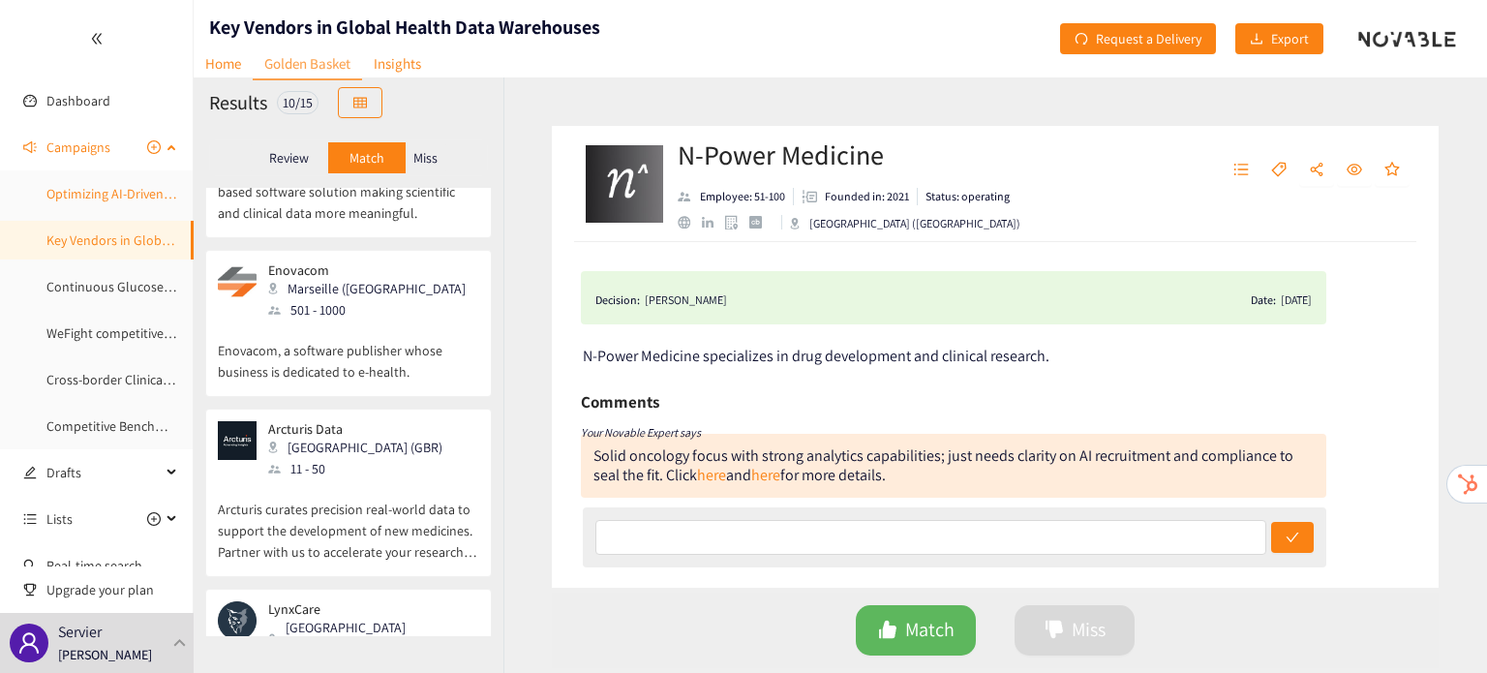
click at [113, 201] on link "Optimizing AI-Driven Patient Recruitment: Identifying Key Vendors in Global Hea…" at bounding box center [334, 193] width 576 height 17
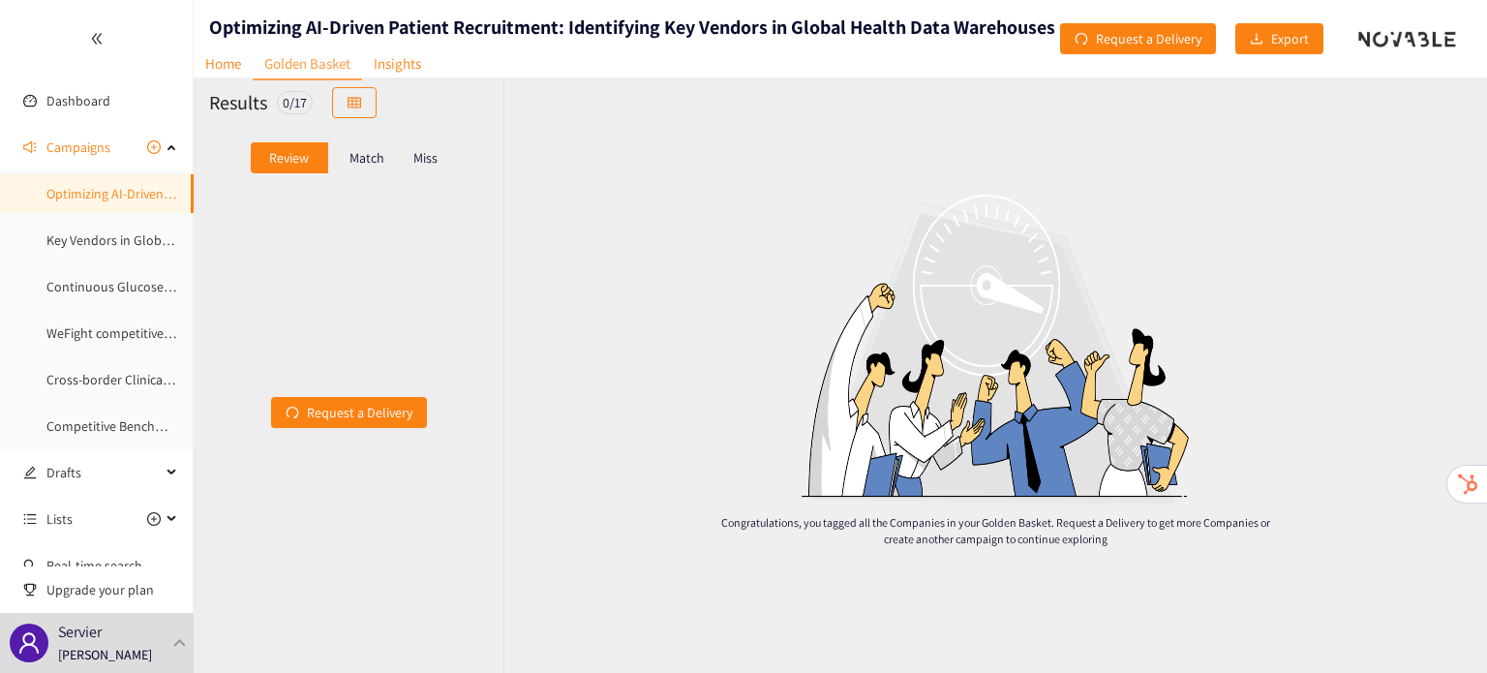
click at [366, 169] on div "Match" at bounding box center [366, 157] width 77 height 31
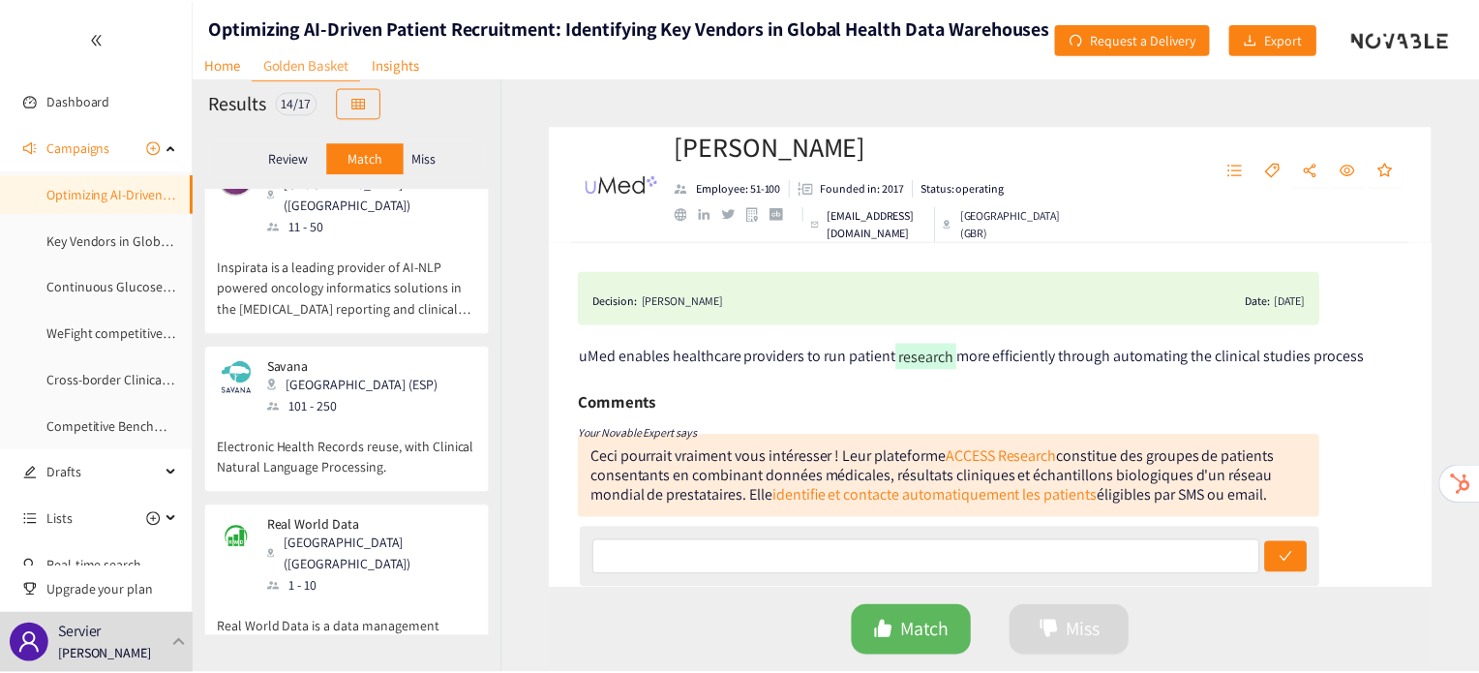
scroll to position [1982, 0]
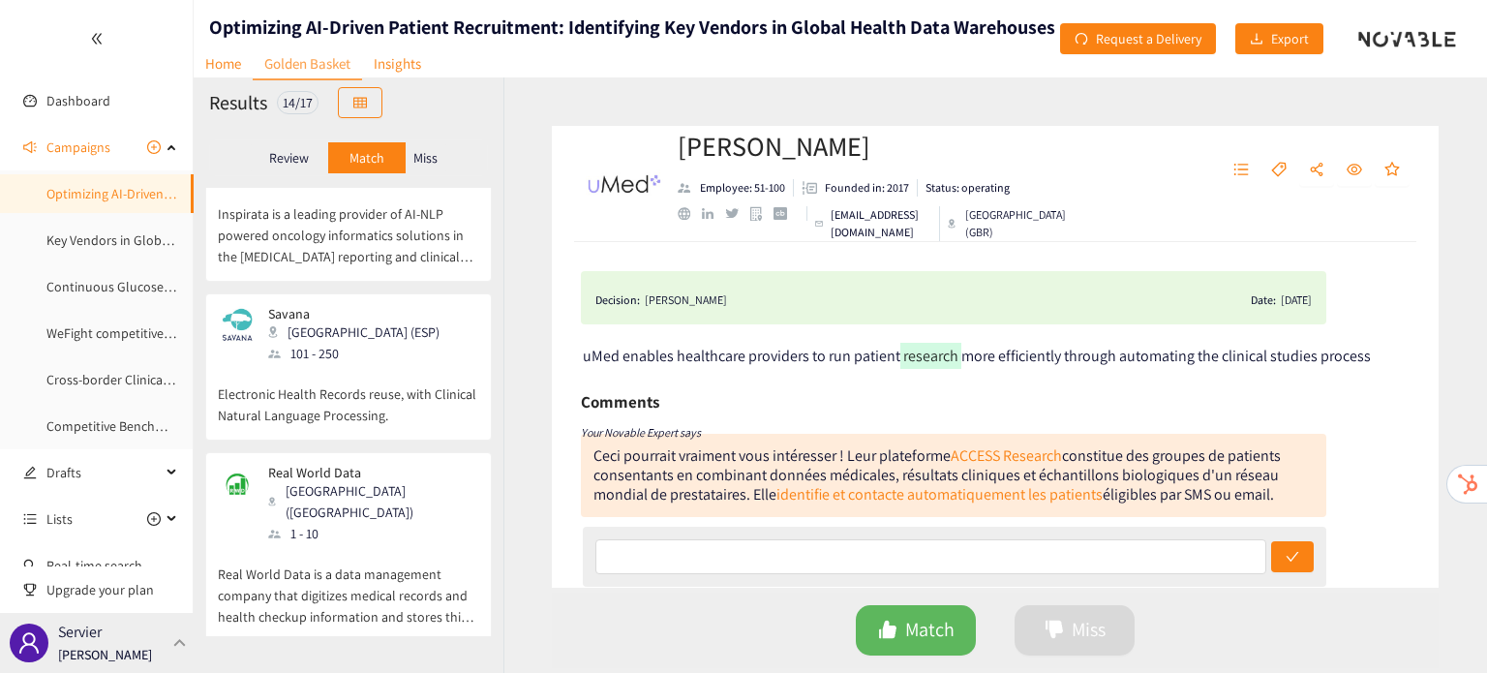
click at [171, 657] on div "Servier Irene Violetta" at bounding box center [97, 643] width 194 height 60
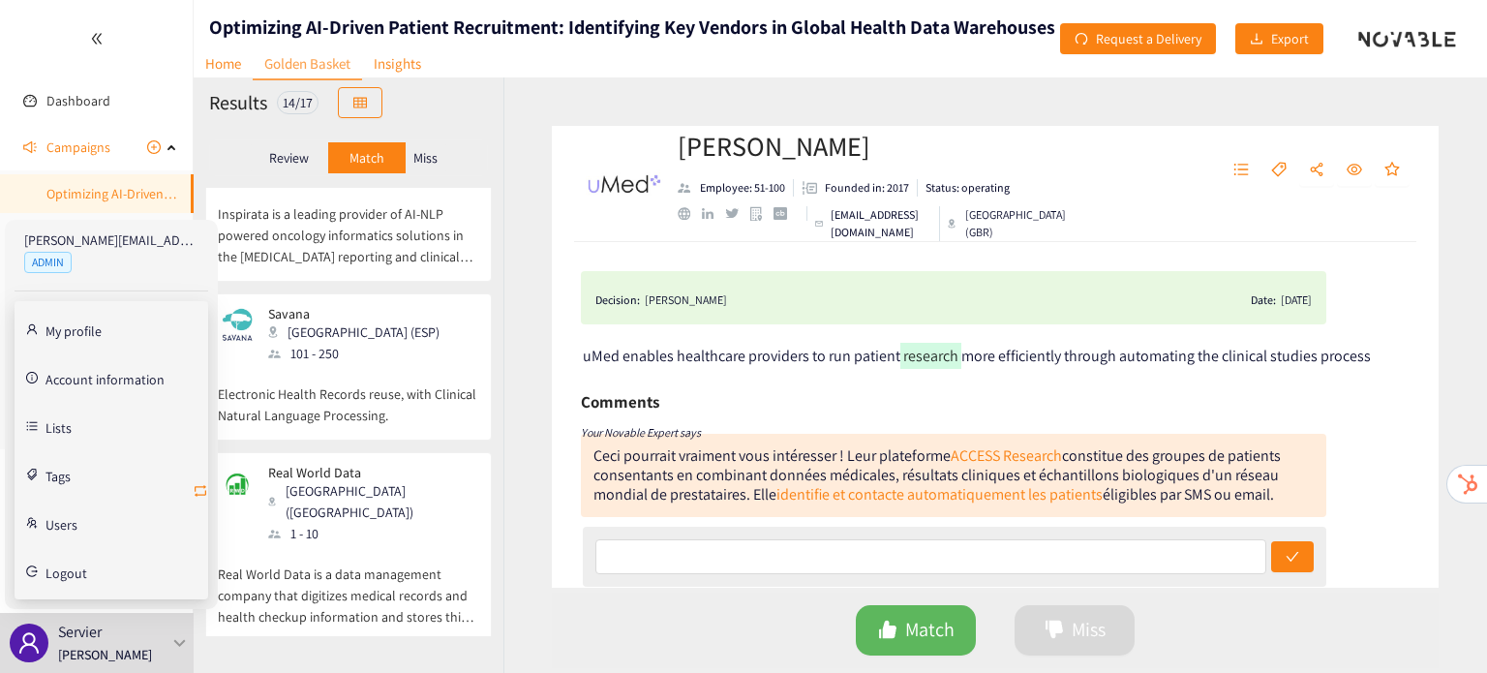
click at [199, 479] on button "button" at bounding box center [200, 491] width 15 height 31
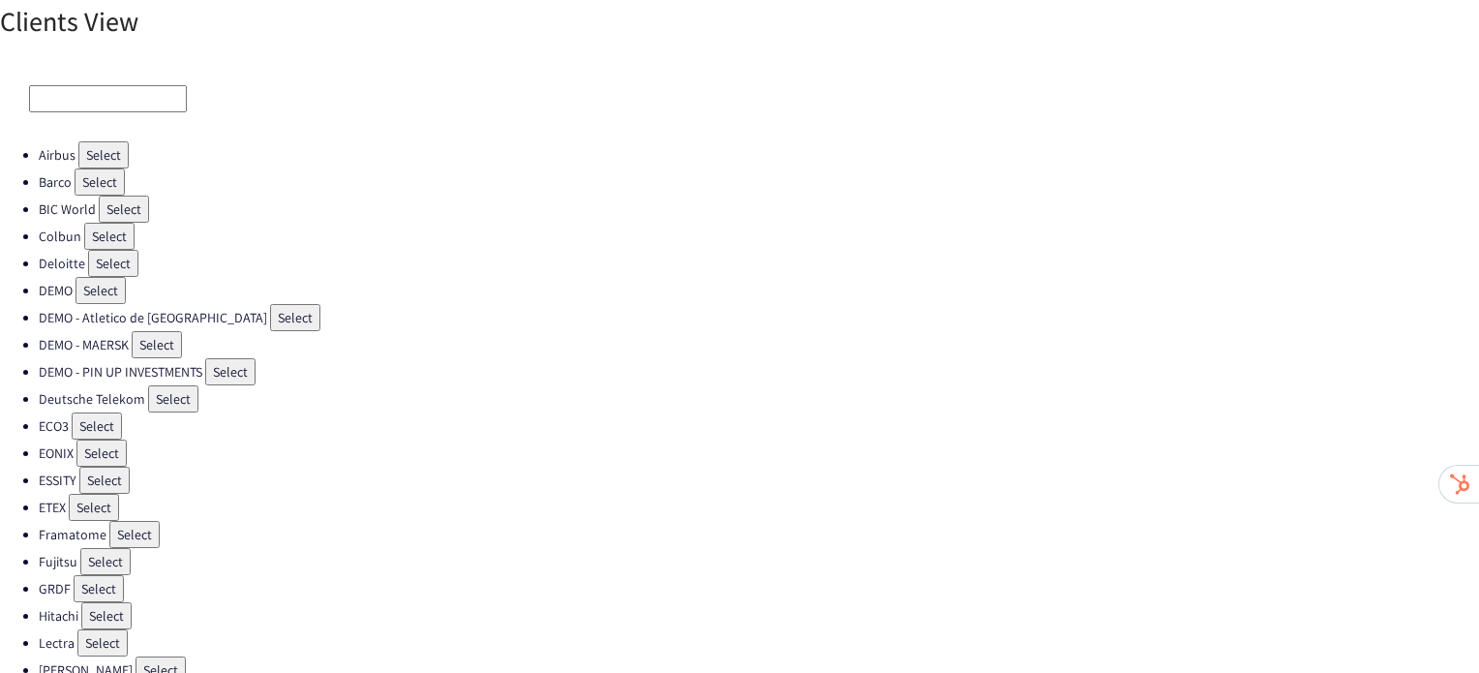
click at [105, 235] on button "Select" at bounding box center [109, 236] width 50 height 27
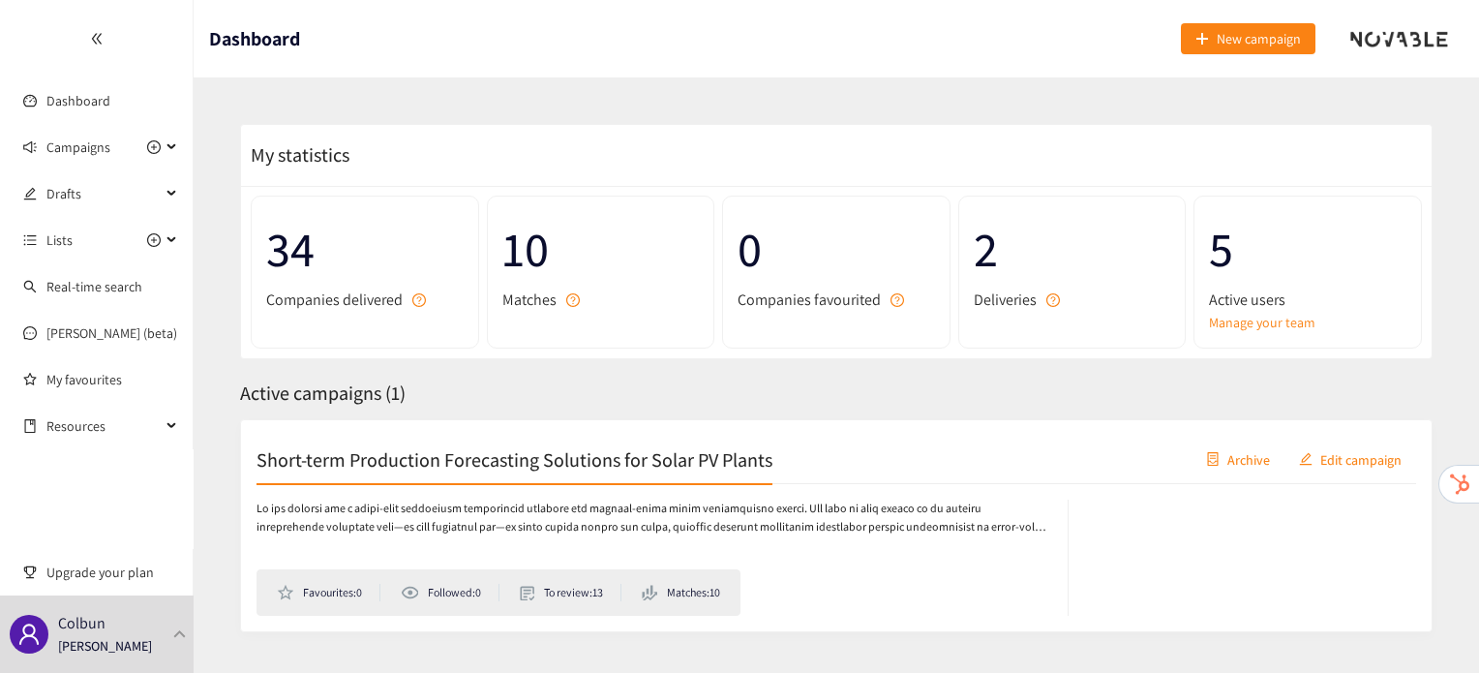
click at [390, 458] on h2 "Short-term Production Forecasting Solutions for Solar PV Plants" at bounding box center [515, 458] width 516 height 27
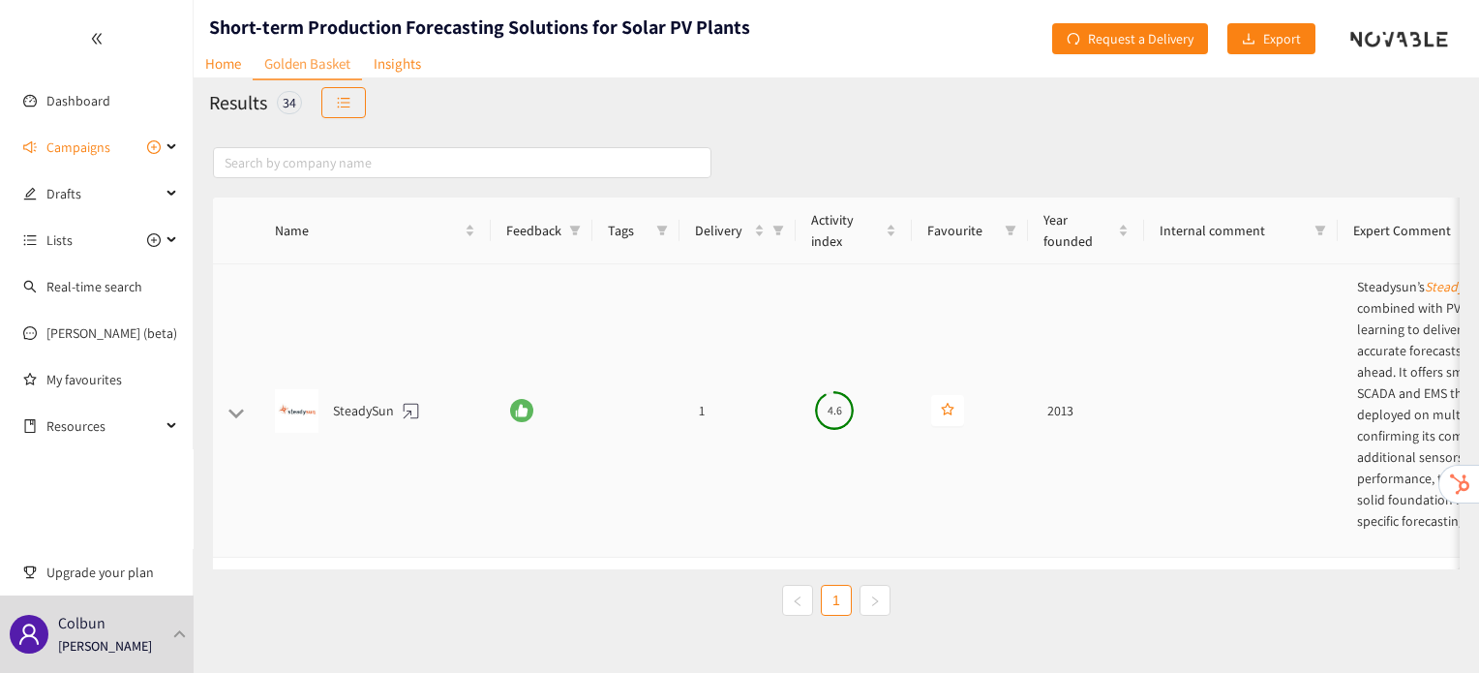
scroll to position [31, 0]
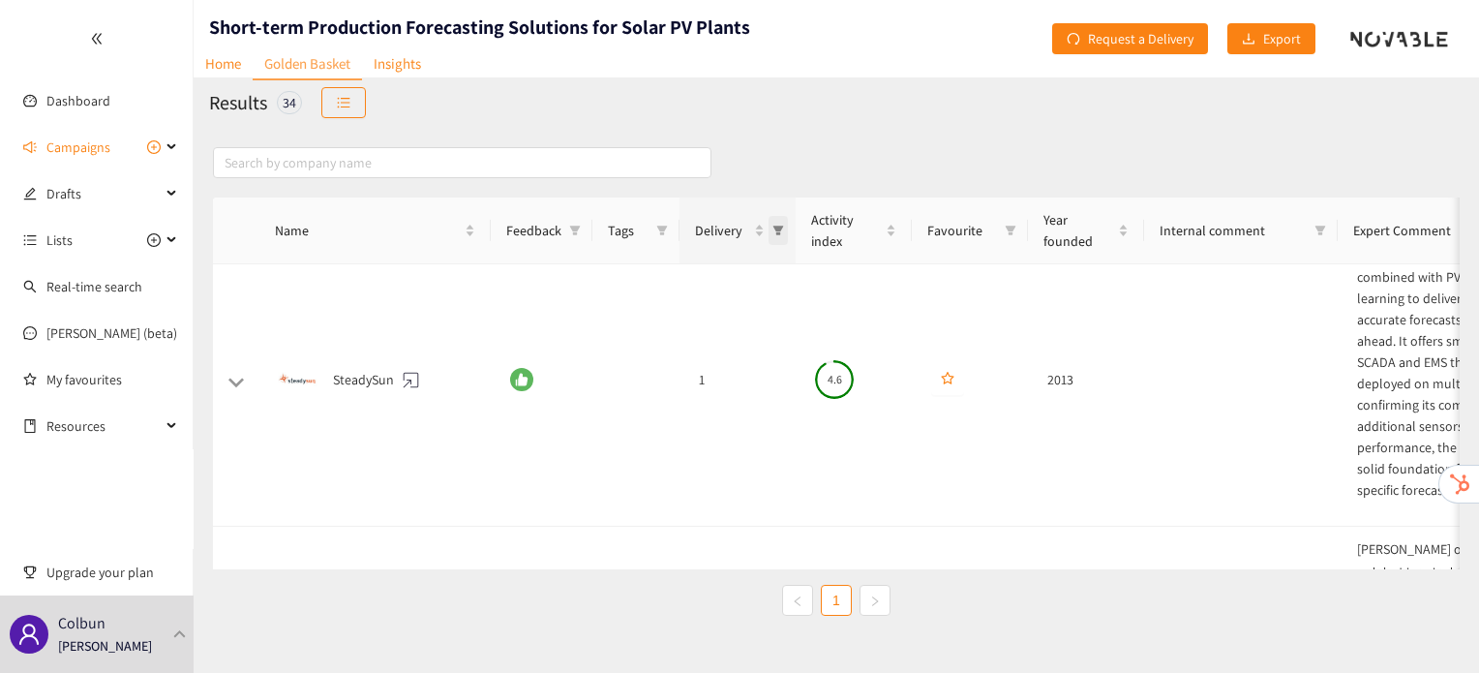
click at [776, 230] on icon "filter" at bounding box center [779, 231] width 11 height 10
click at [702, 355] on span "2" at bounding box center [693, 345] width 168 height 21
checkbox input "true"
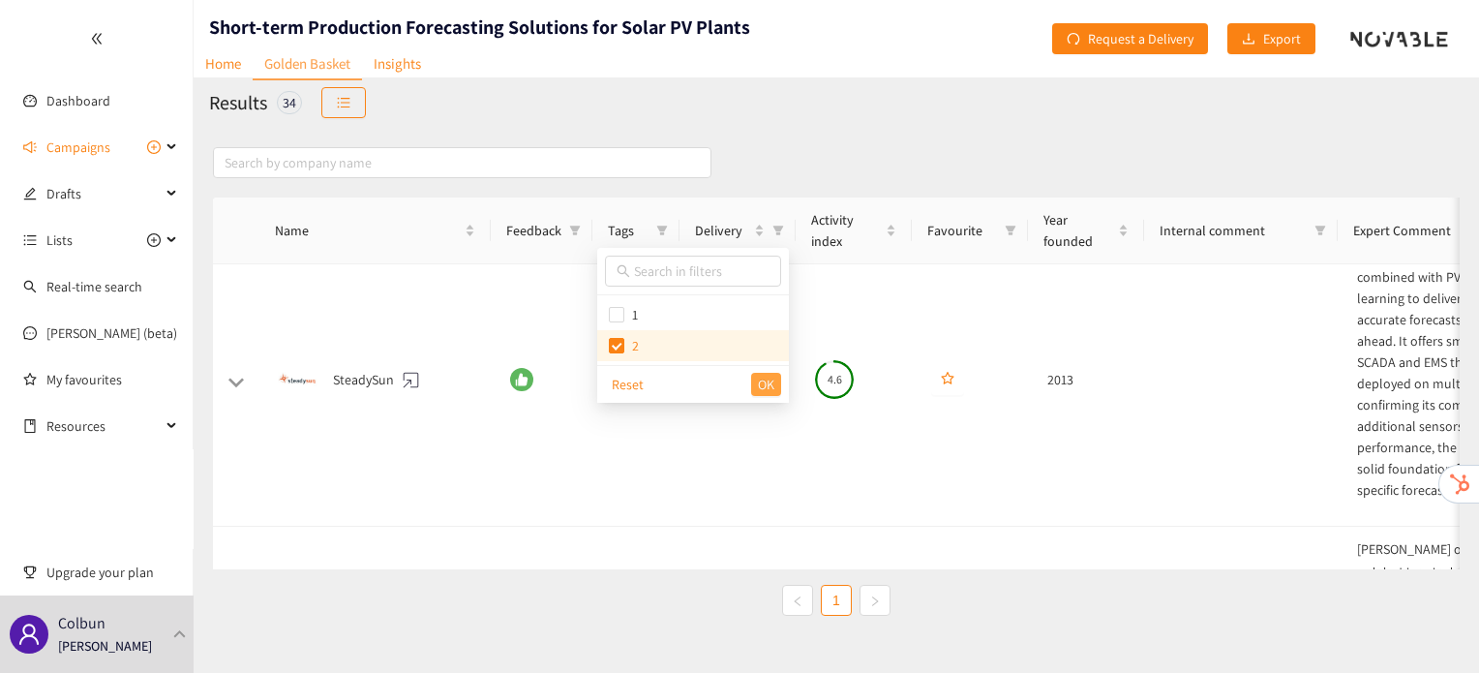
click at [769, 390] on span "OK" at bounding box center [766, 384] width 16 height 21
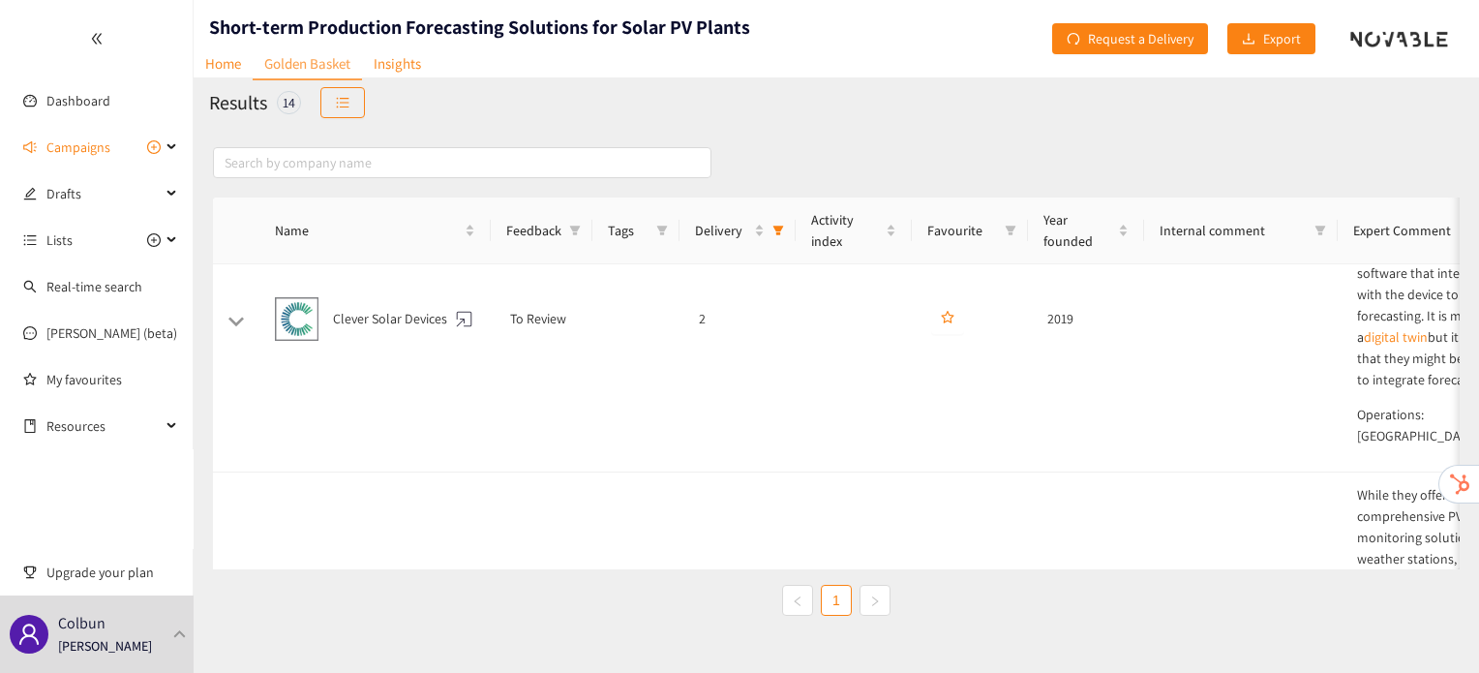
scroll to position [3877, 0]
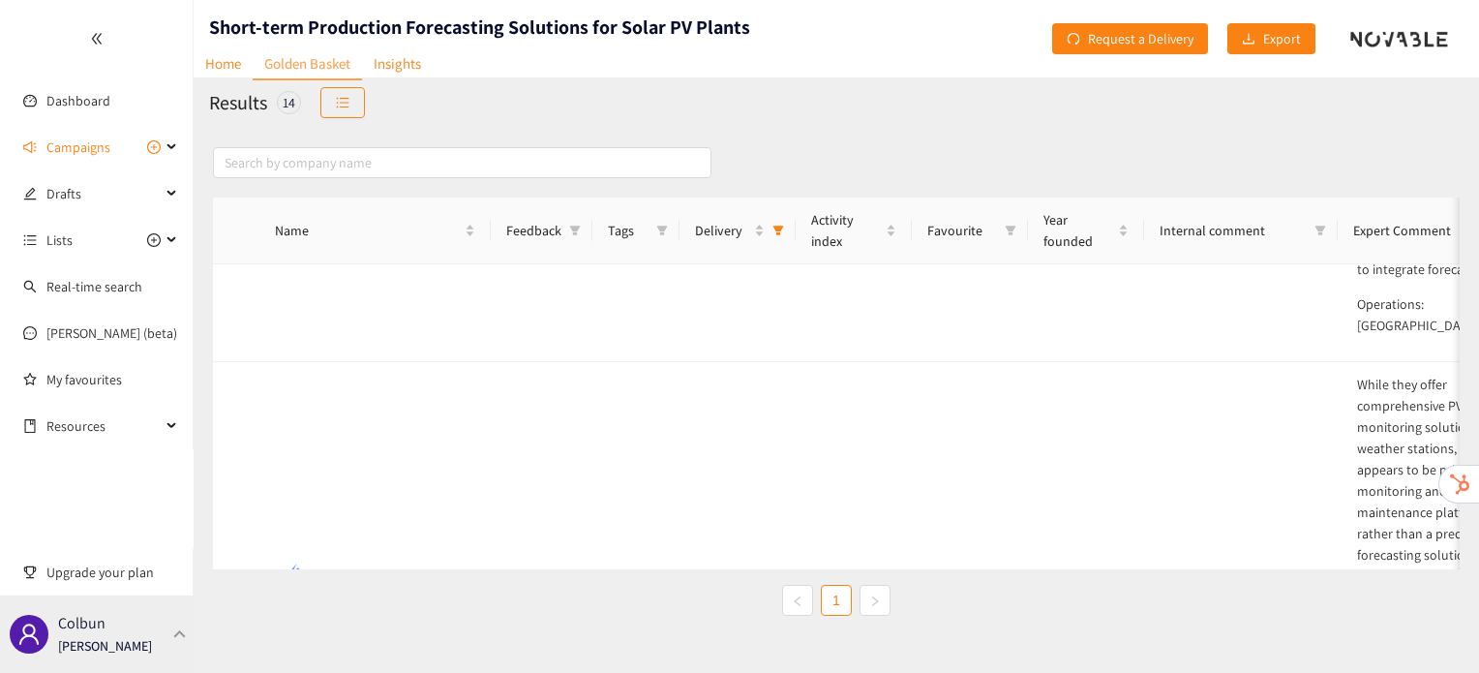
click at [132, 647] on p "[PERSON_NAME]" at bounding box center [105, 645] width 94 height 21
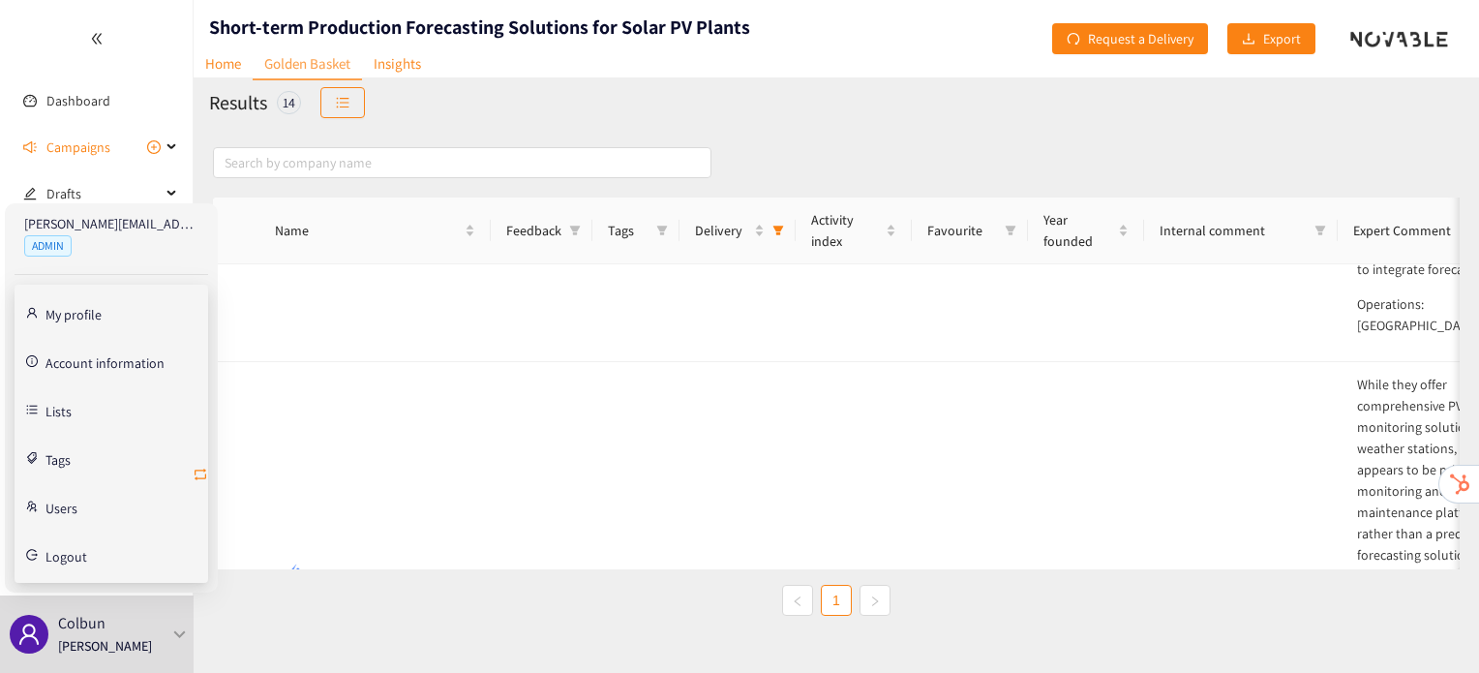
click at [197, 472] on icon "retweet" at bounding box center [200, 474] width 15 height 15
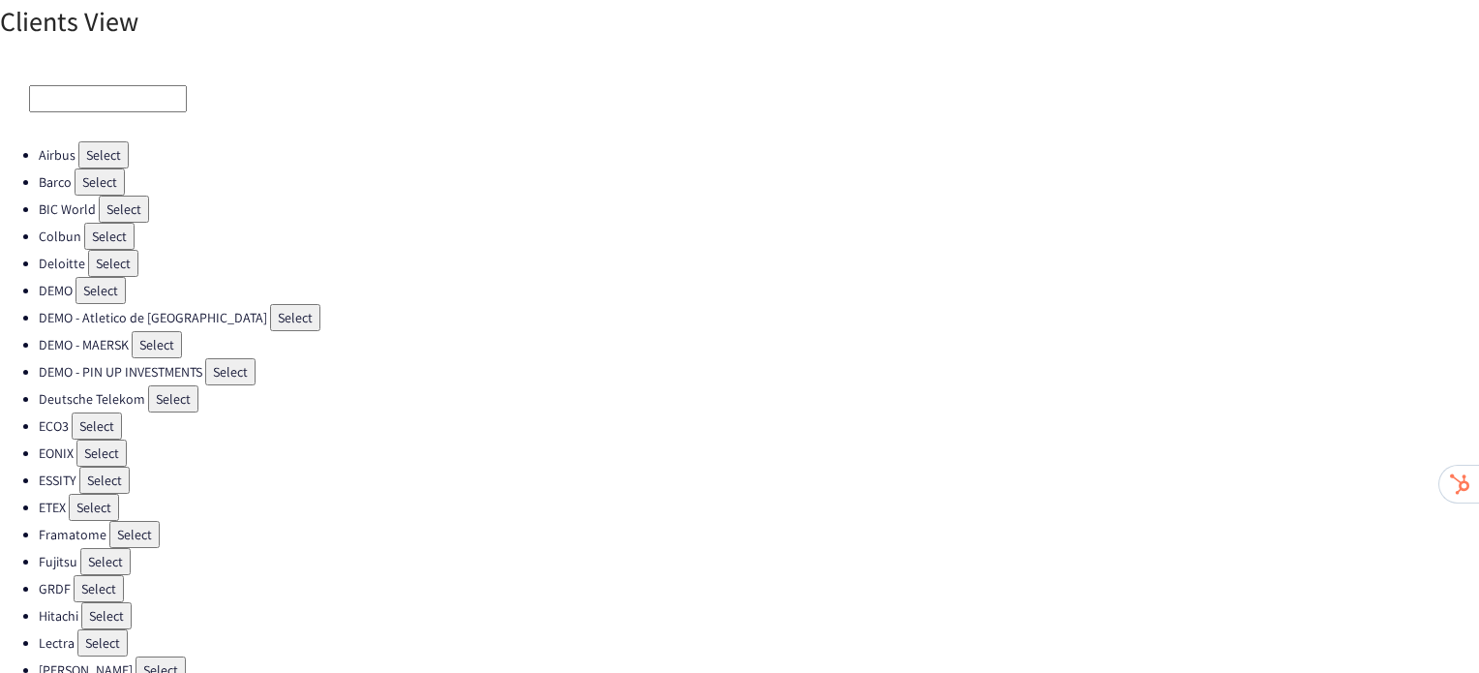
click at [110, 494] on button "Select" at bounding box center [94, 507] width 50 height 27
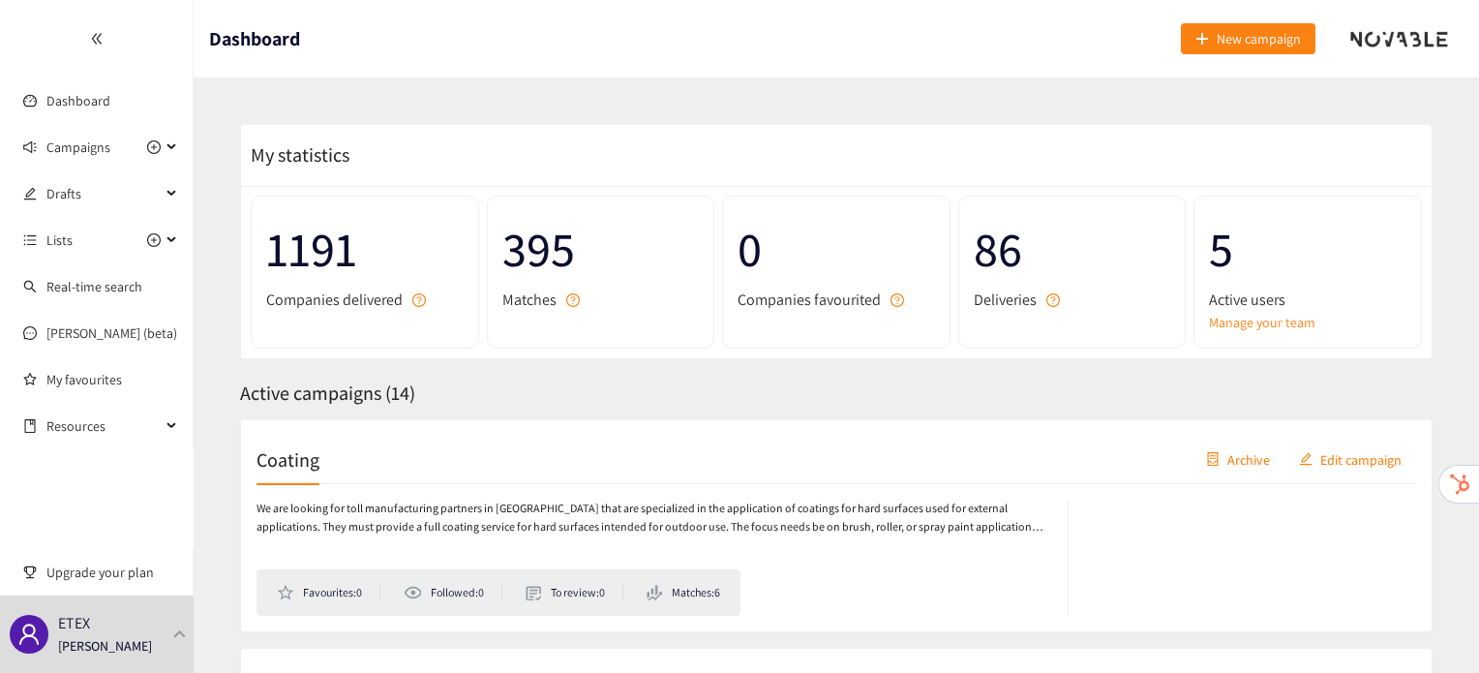
click at [295, 464] on h2 "Coating" at bounding box center [288, 458] width 63 height 27
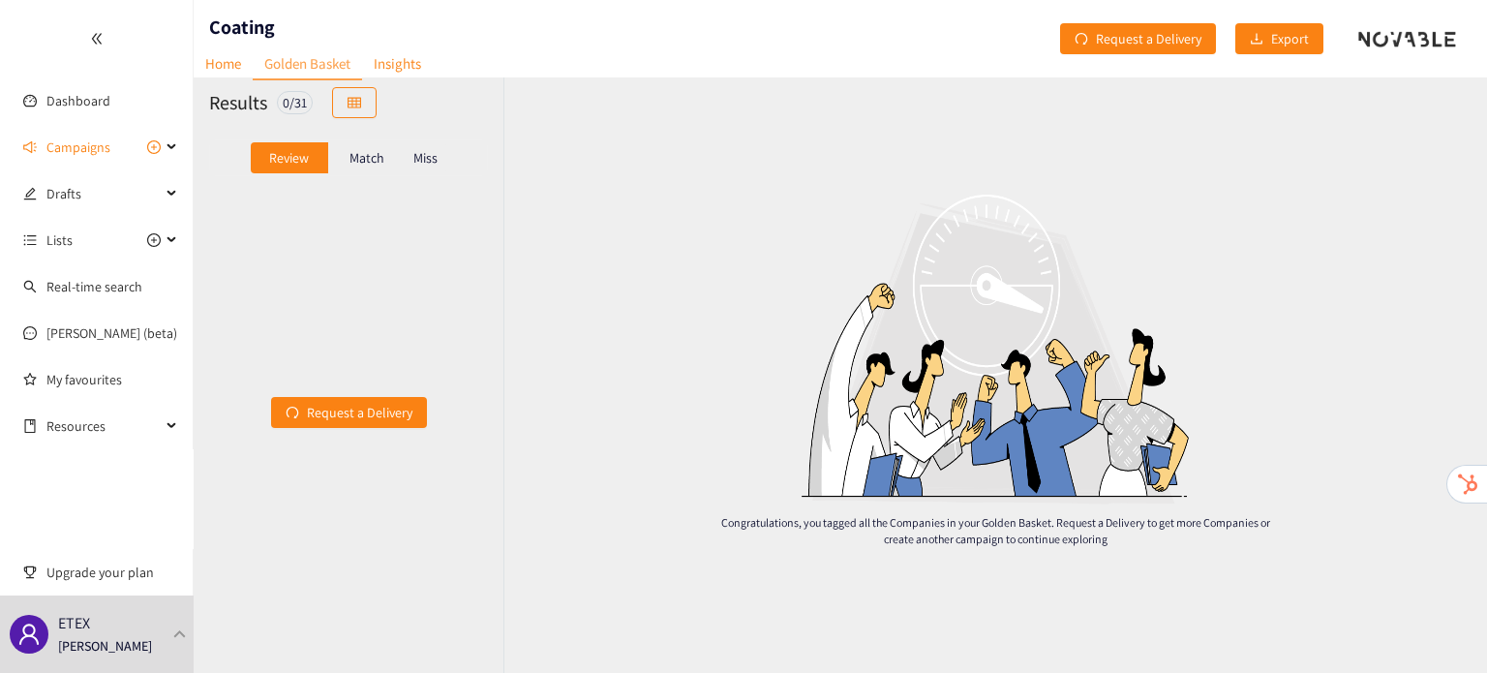
click at [378, 159] on p "Match" at bounding box center [366, 157] width 35 height 15
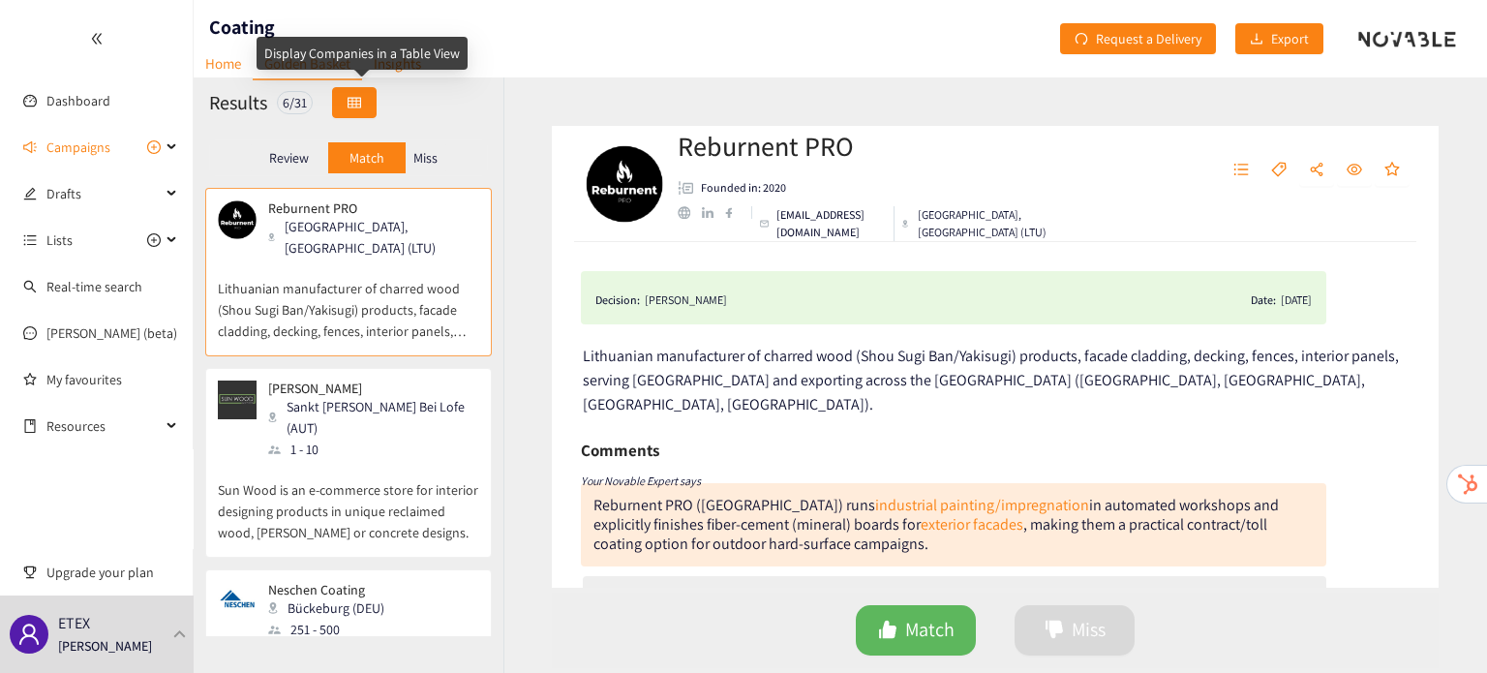
click at [370, 99] on button "button" at bounding box center [354, 102] width 45 height 31
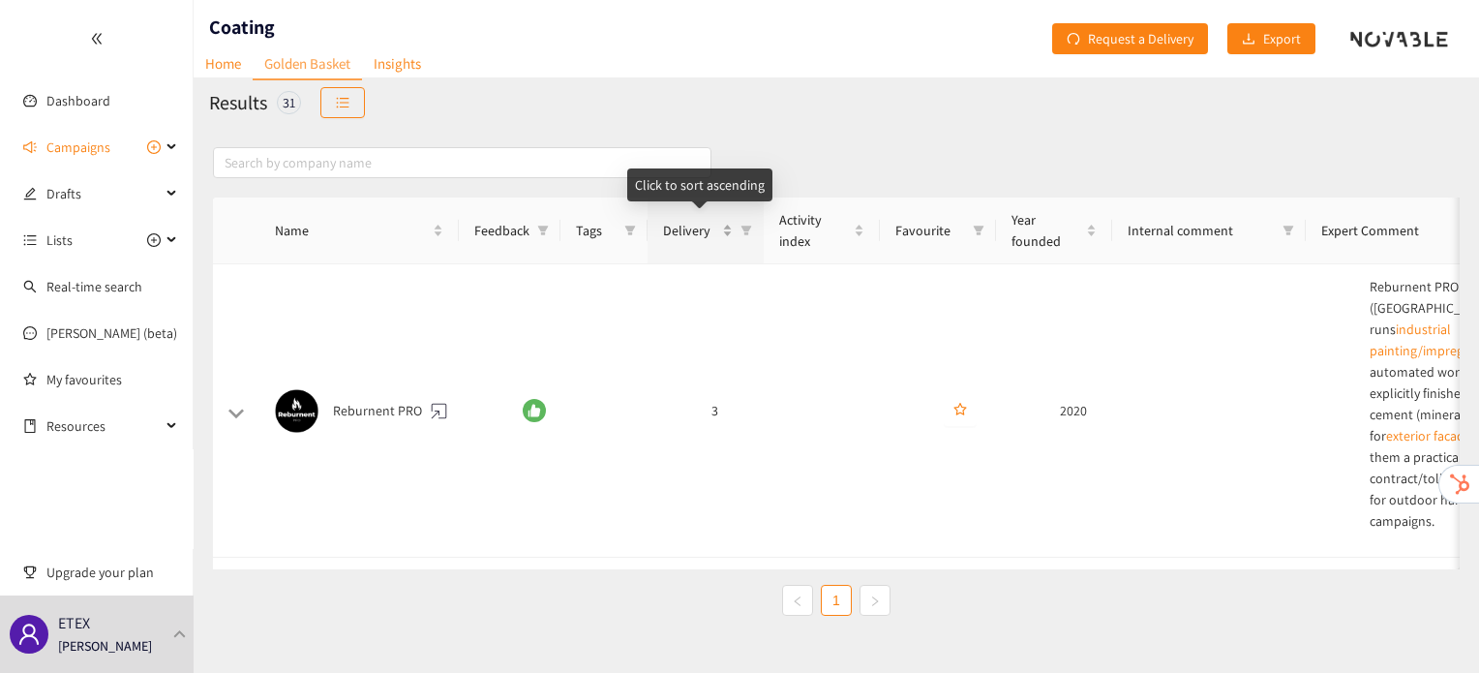
click at [709, 231] on span "Delivery" at bounding box center [690, 230] width 55 height 21
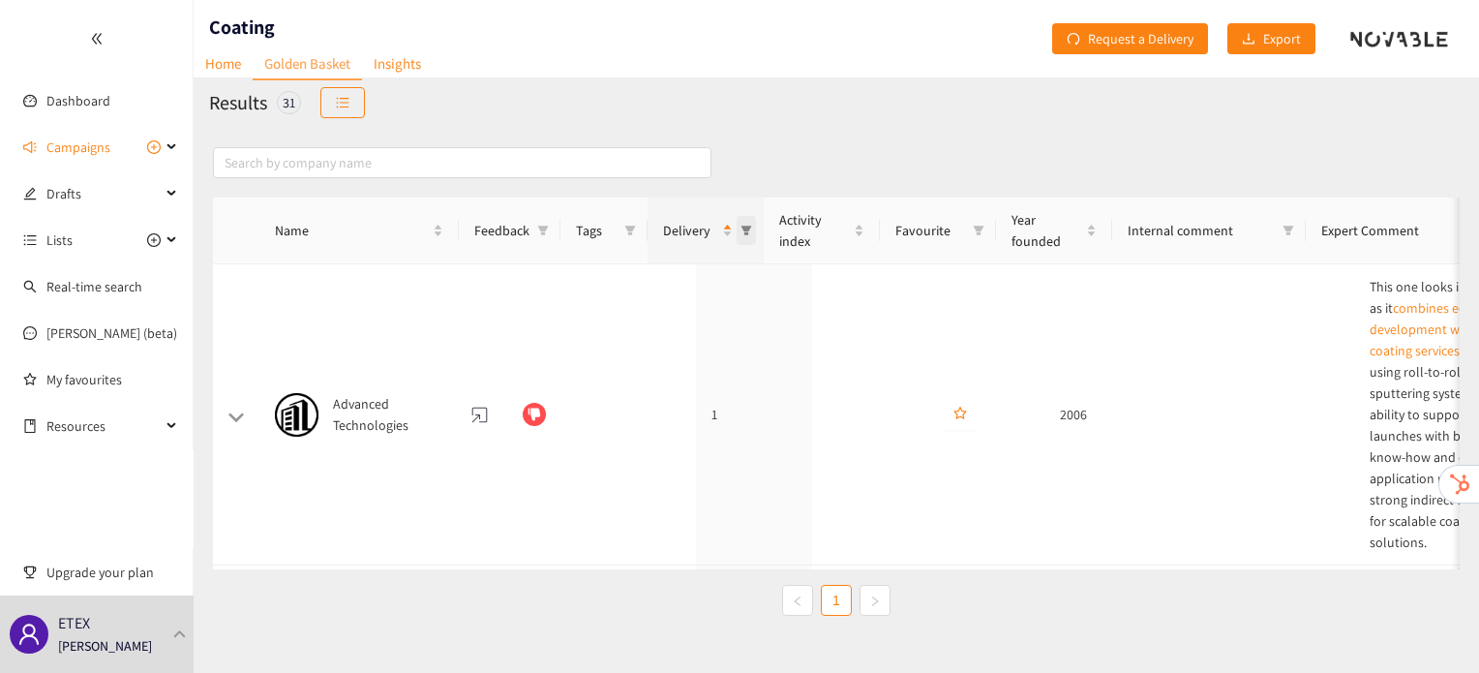
click at [746, 235] on icon "filter" at bounding box center [747, 231] width 12 height 12
click at [668, 368] on span "3" at bounding box center [661, 376] width 168 height 21
checkbox input "true"
click at [735, 400] on div "Reset OK" at bounding box center [661, 415] width 192 height 38
click at [726, 410] on span "OK" at bounding box center [734, 415] width 16 height 21
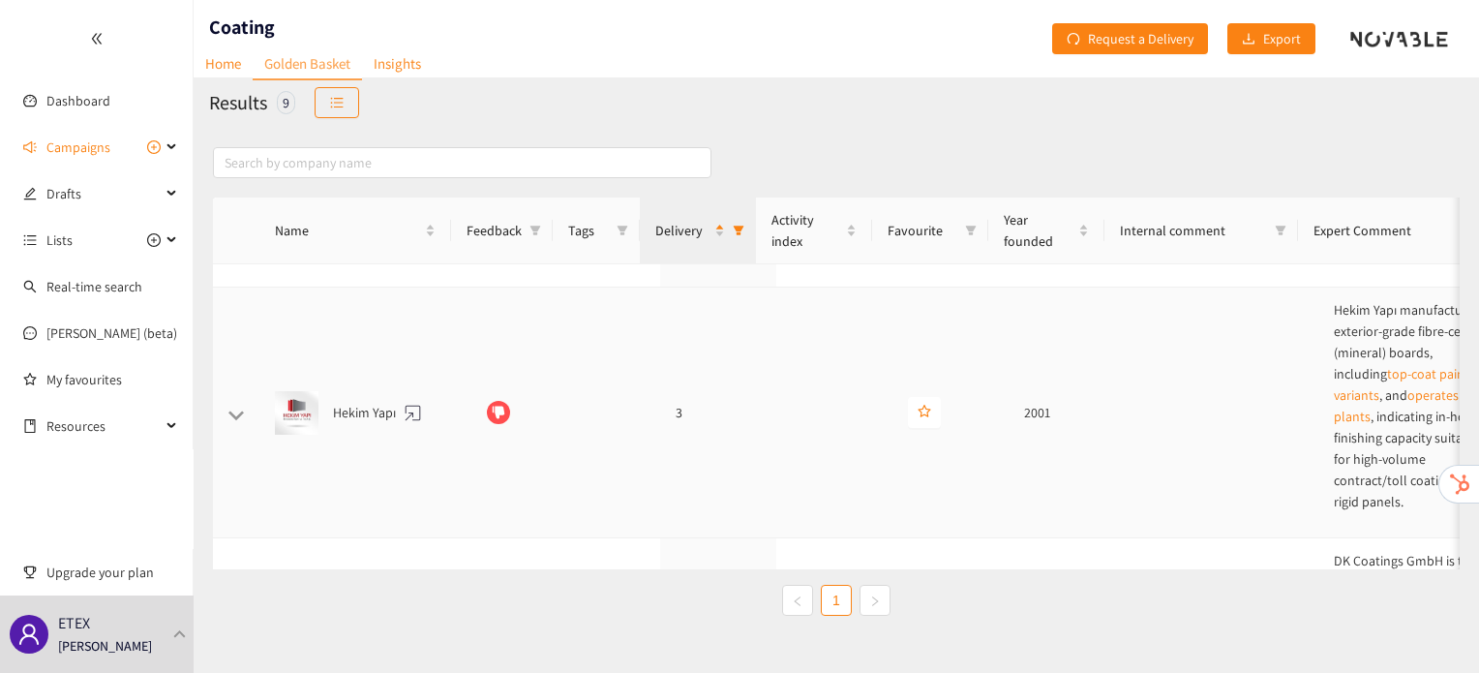
click at [793, 364] on td at bounding box center [834, 413] width 116 height 251
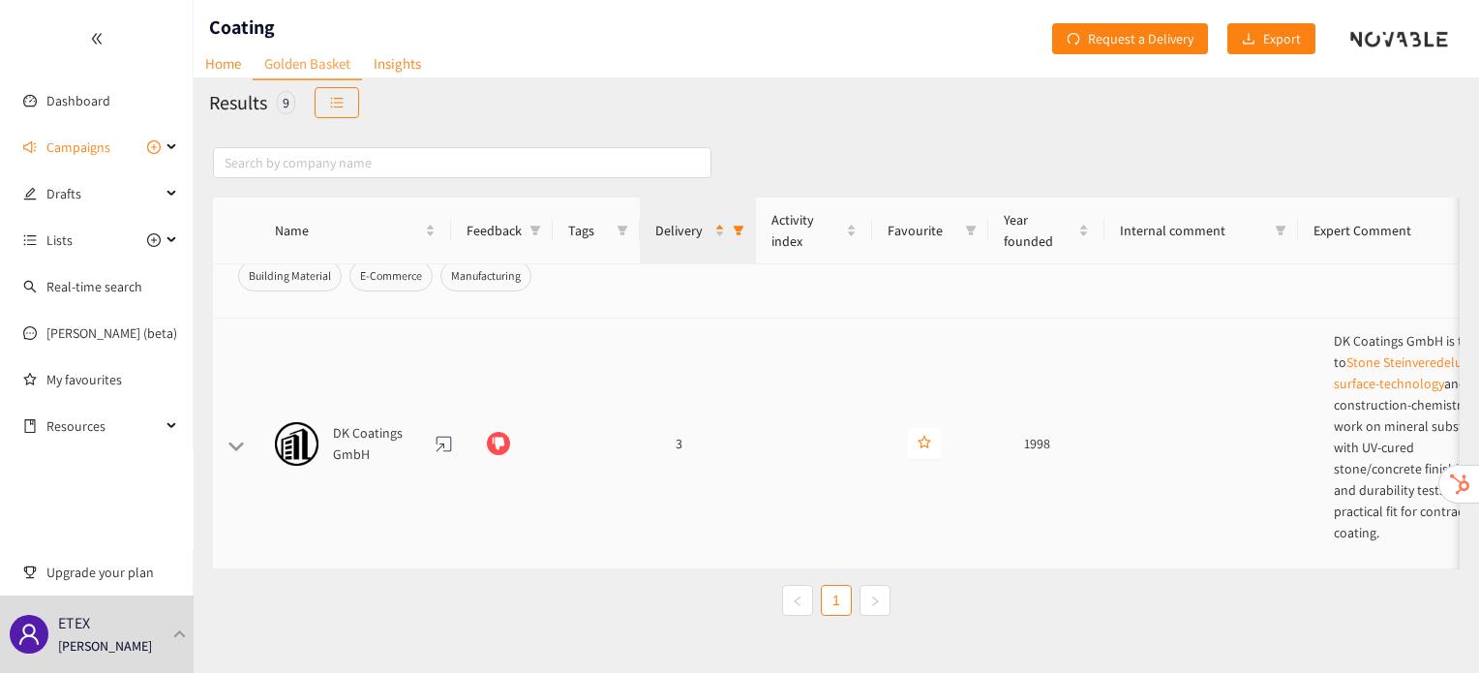
scroll to position [997, 0]
click at [712, 451] on td "3" at bounding box center [718, 442] width 116 height 251
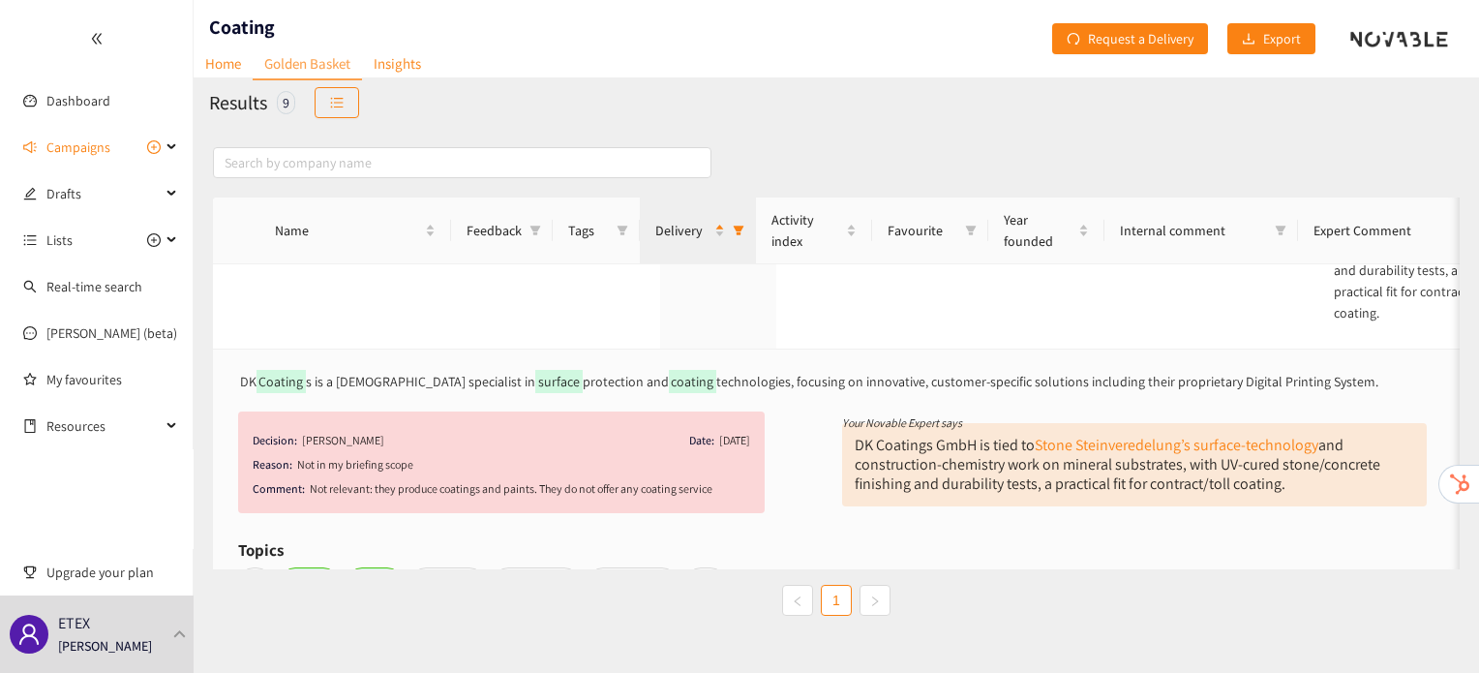
scroll to position [940, 0]
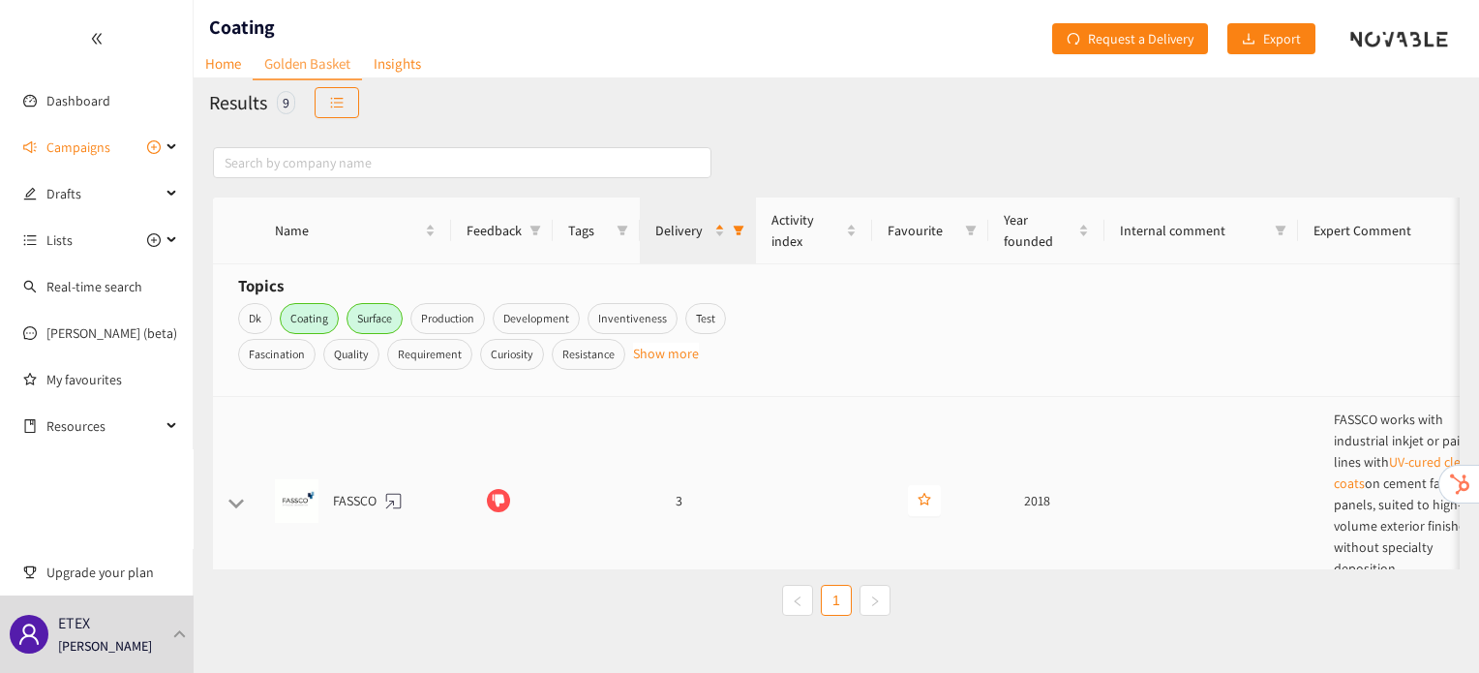
click at [778, 452] on td at bounding box center [834, 501] width 116 height 208
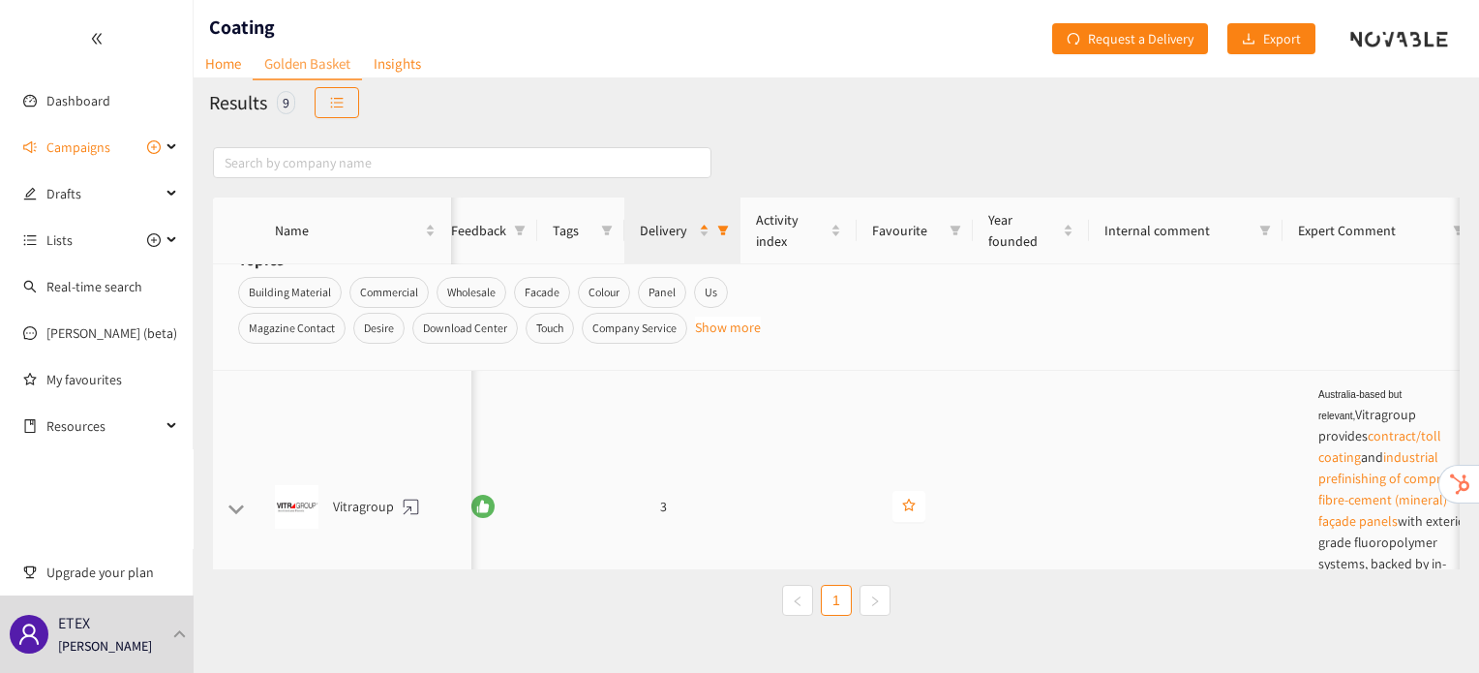
scroll to position [0, 0]
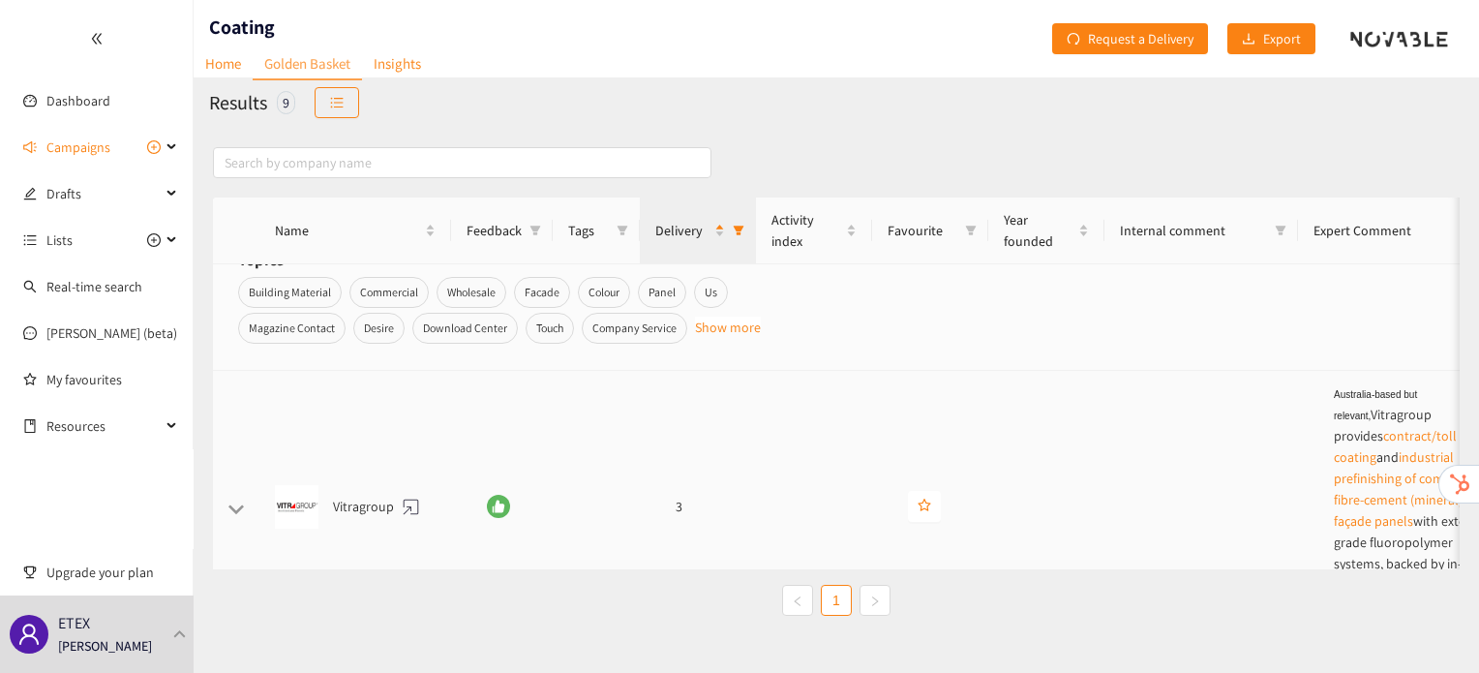
click at [695, 412] on td "3" at bounding box center [718, 507] width 116 height 272
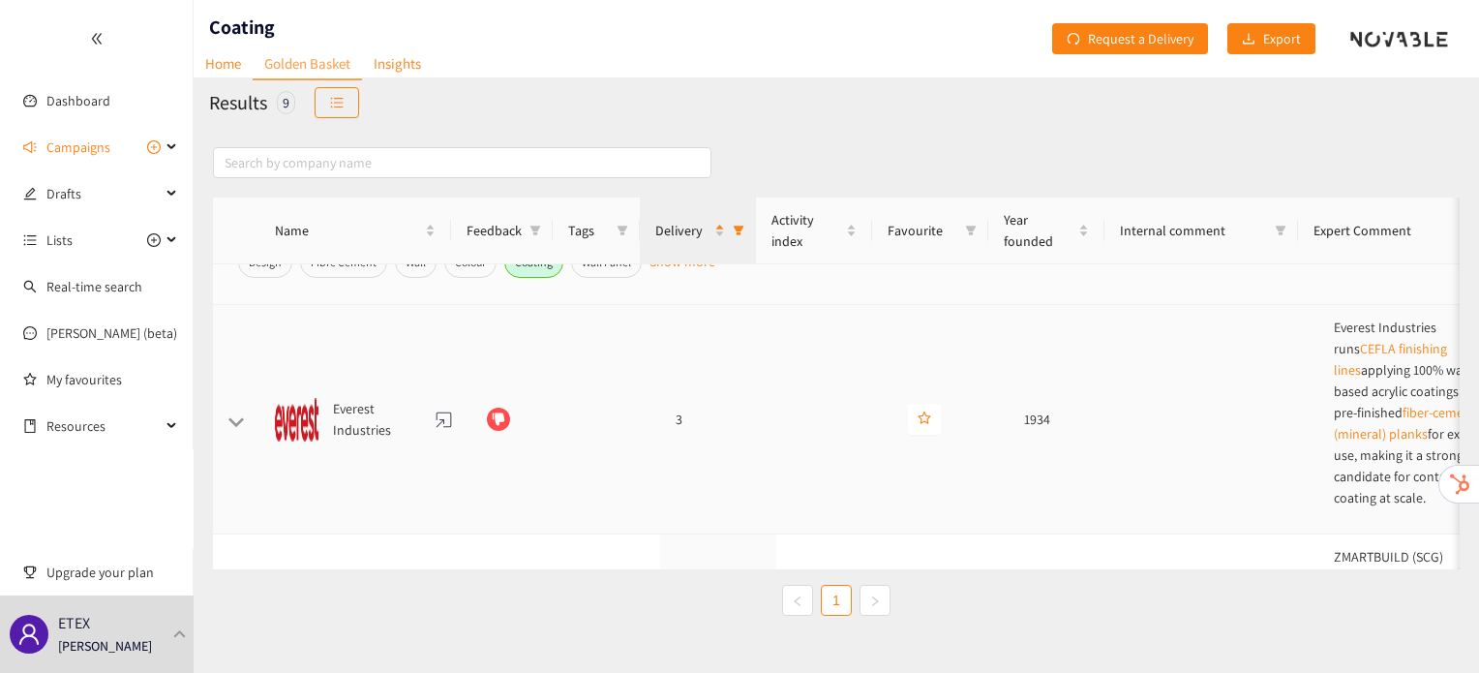
click at [670, 369] on td "3" at bounding box center [718, 419] width 116 height 229
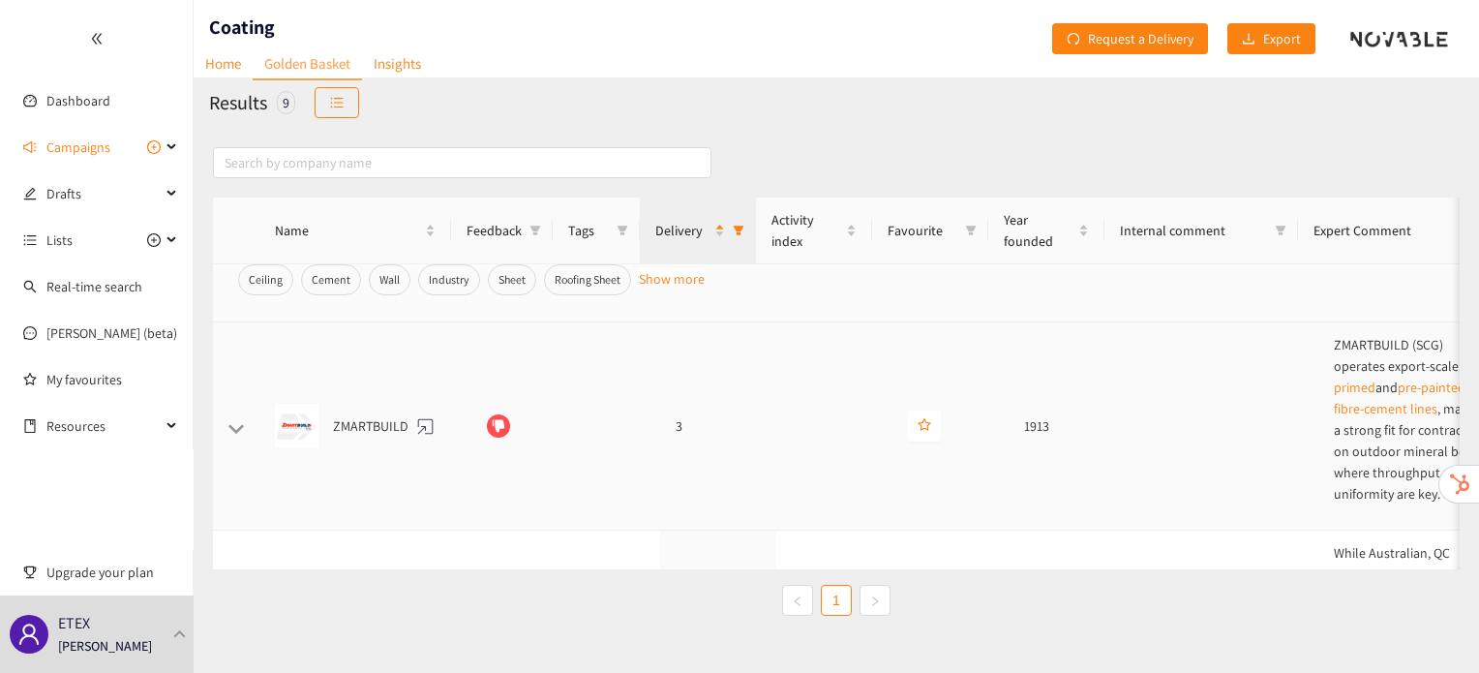
click at [664, 369] on td "3" at bounding box center [718, 426] width 116 height 208
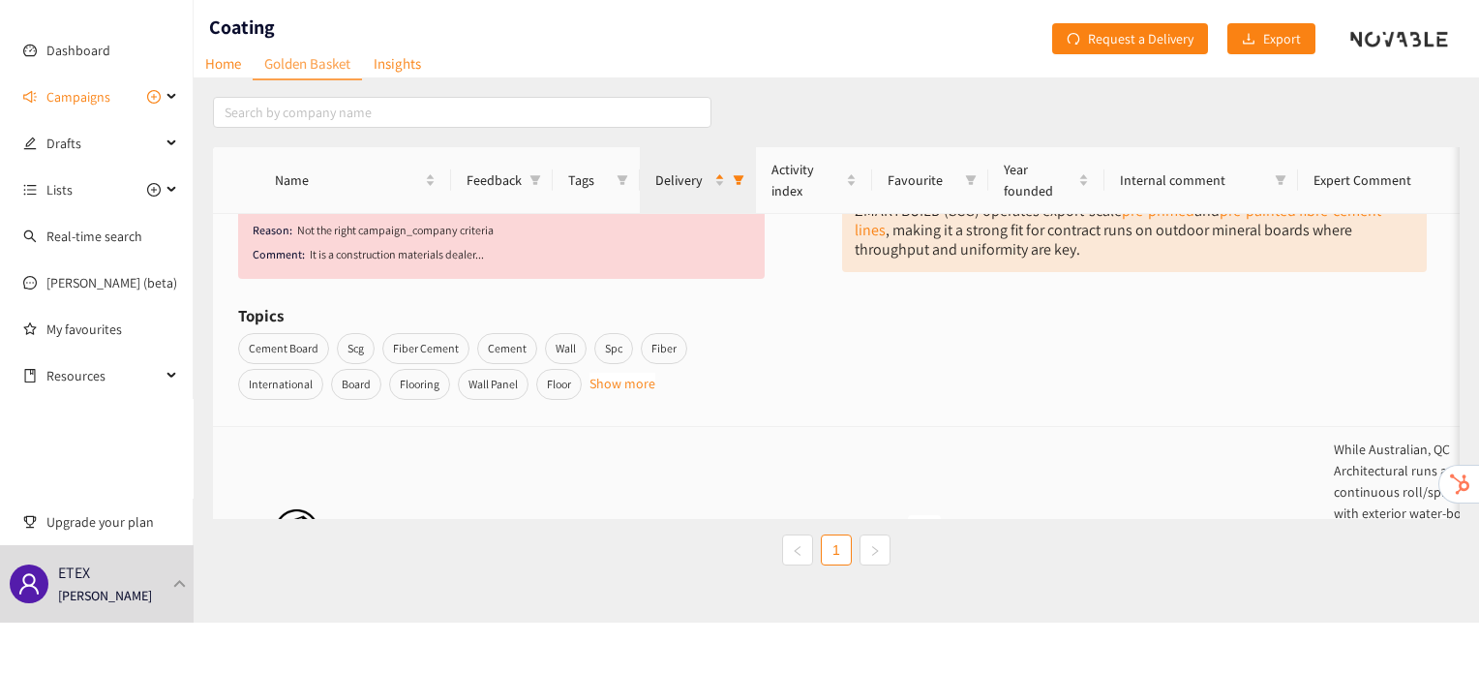
click at [709, 460] on td "3" at bounding box center [718, 531] width 116 height 208
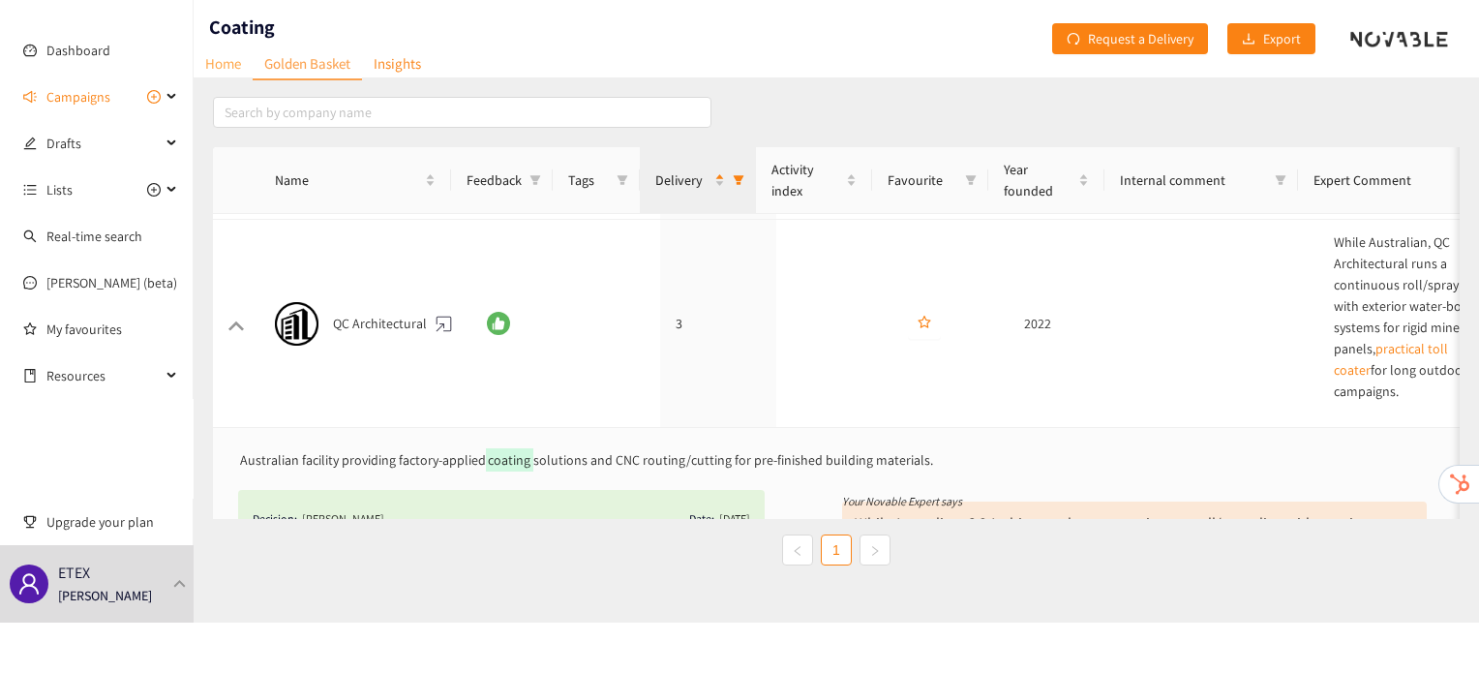
click at [230, 78] on link "Home" at bounding box center [223, 63] width 59 height 30
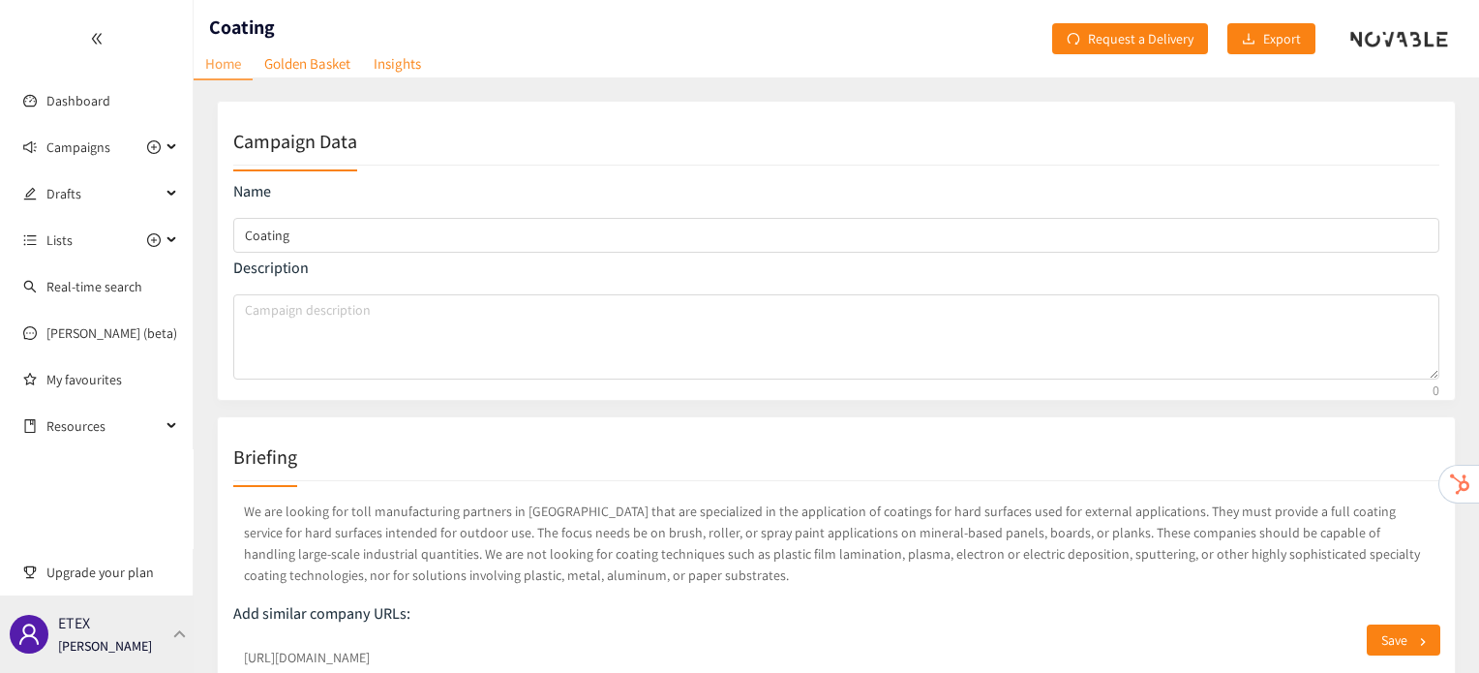
click at [176, 617] on div "ETEX Irene Violetta" at bounding box center [97, 633] width 194 height 77
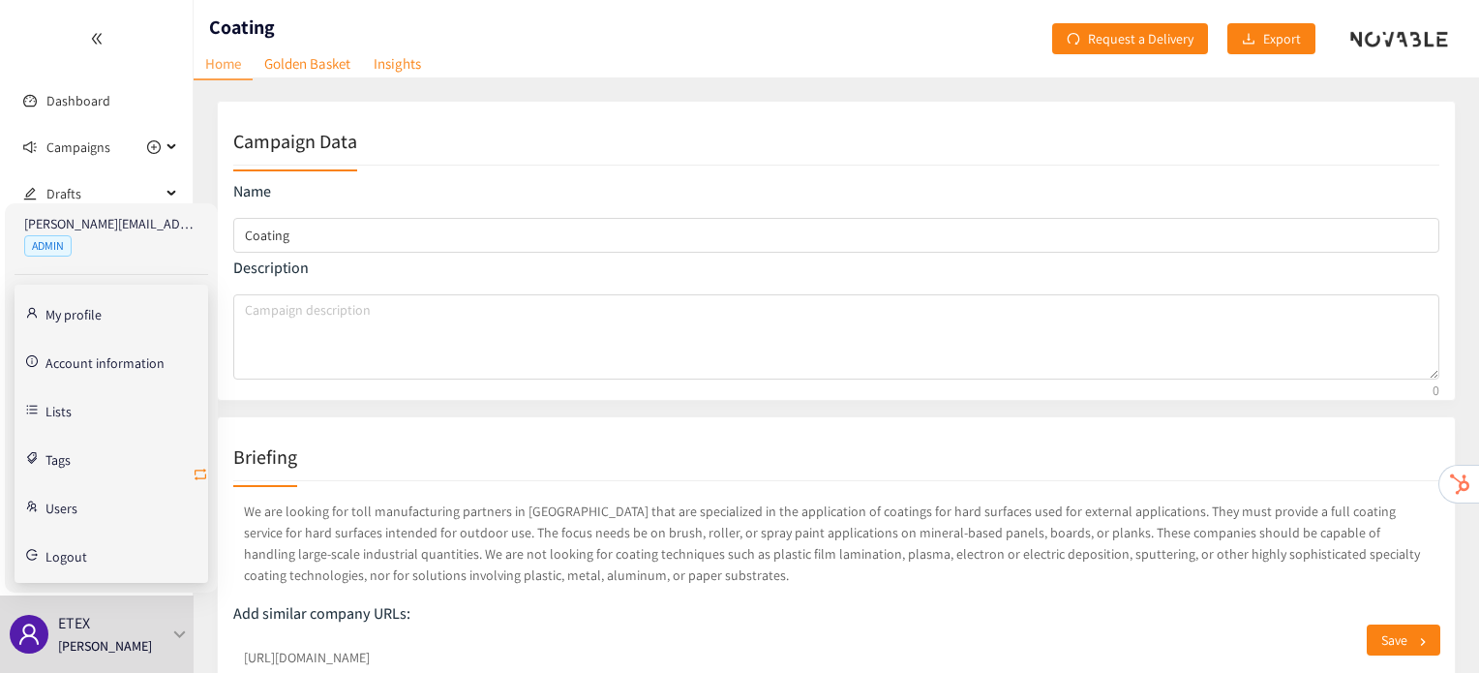
click at [199, 475] on icon "retweet" at bounding box center [200, 474] width 15 height 15
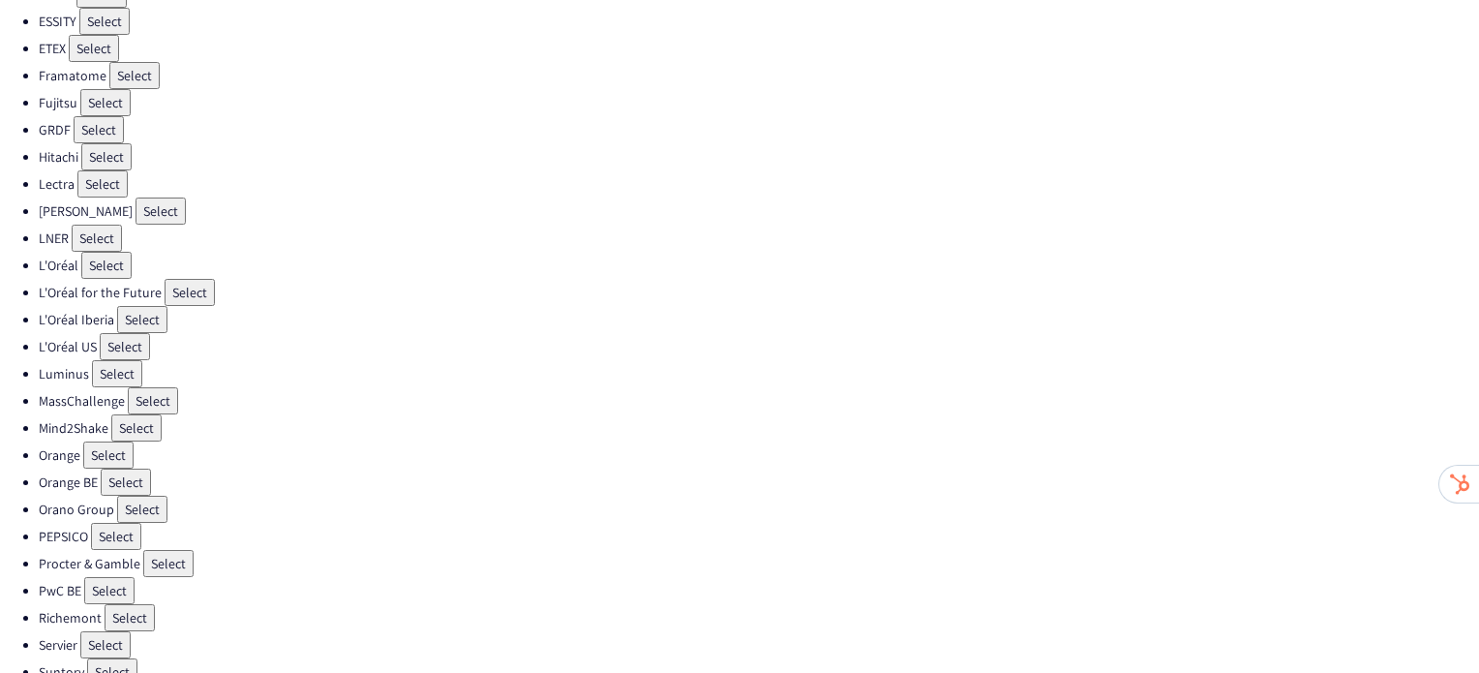
scroll to position [547, 0]
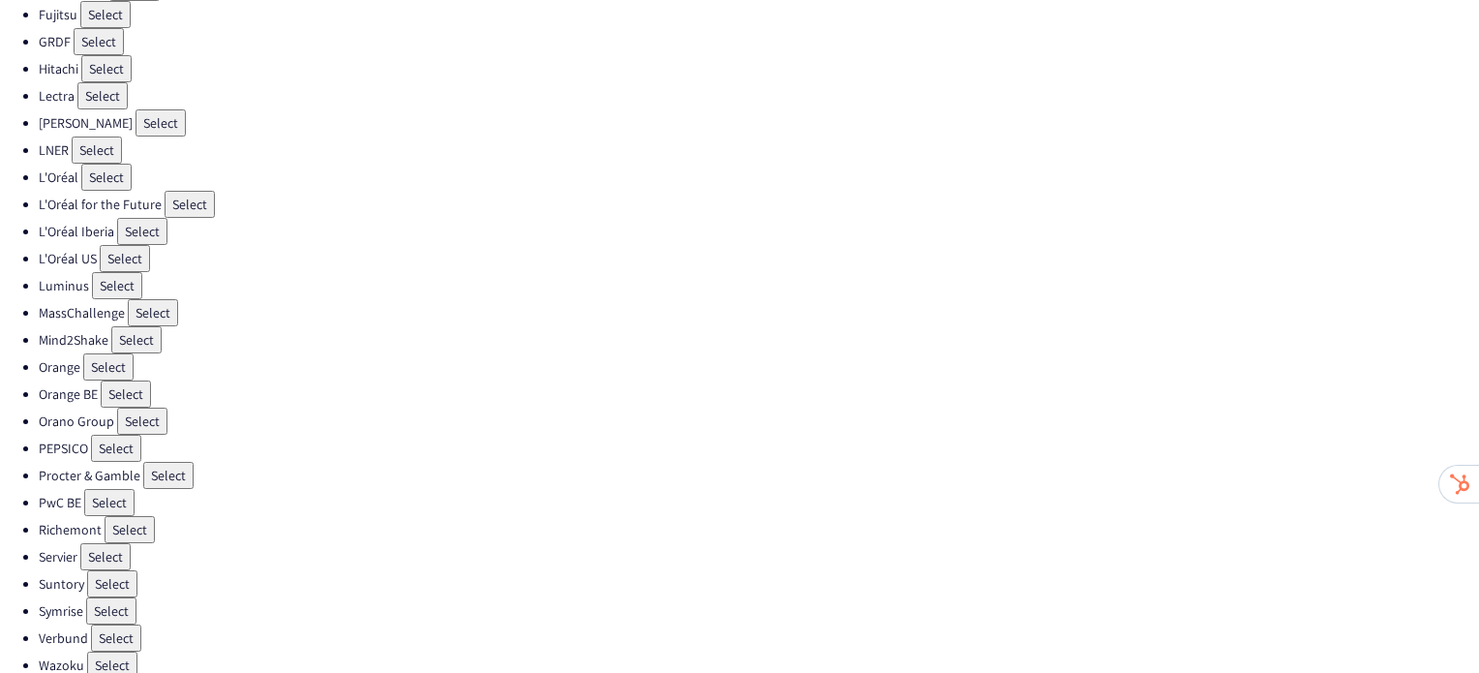
click at [163, 462] on button "Select" at bounding box center [168, 475] width 50 height 27
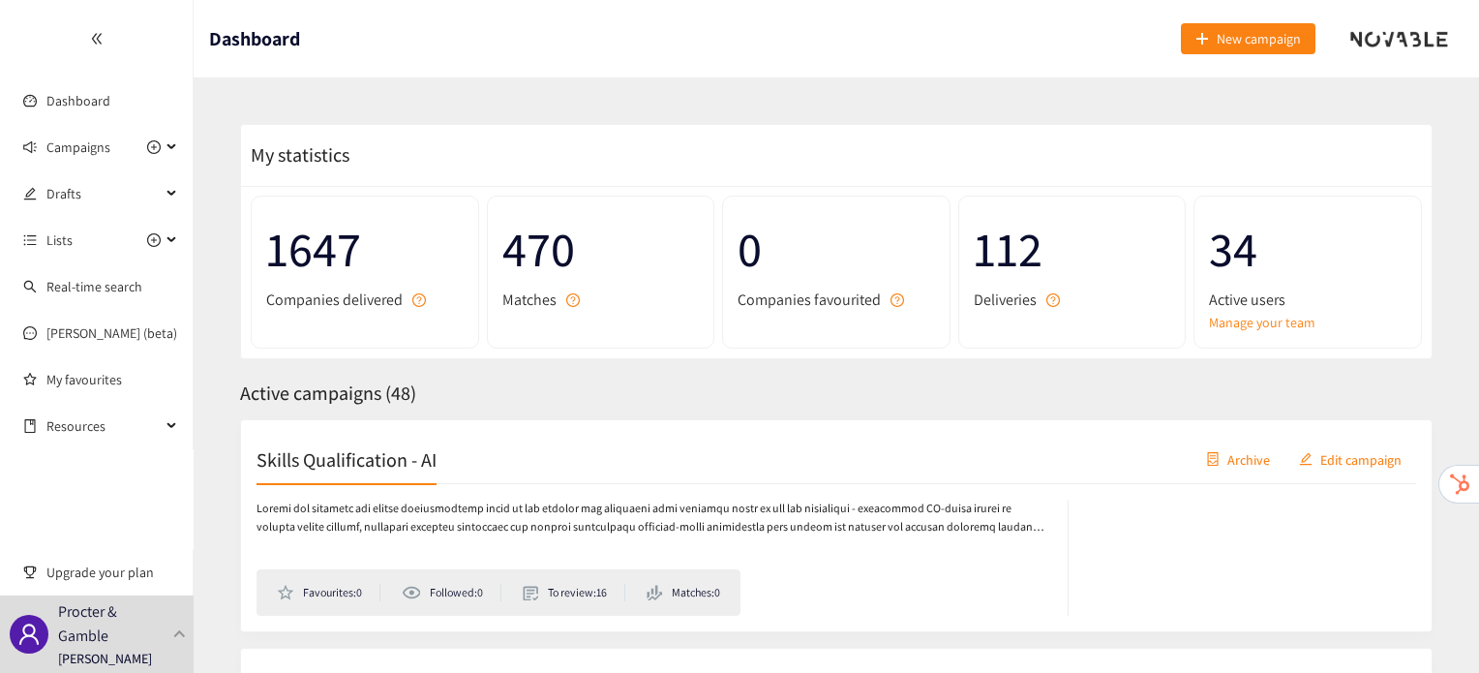
click at [328, 475] on div "Skills Qualification - AI Archive Edit campaign" at bounding box center [837, 460] width 1160 height 48
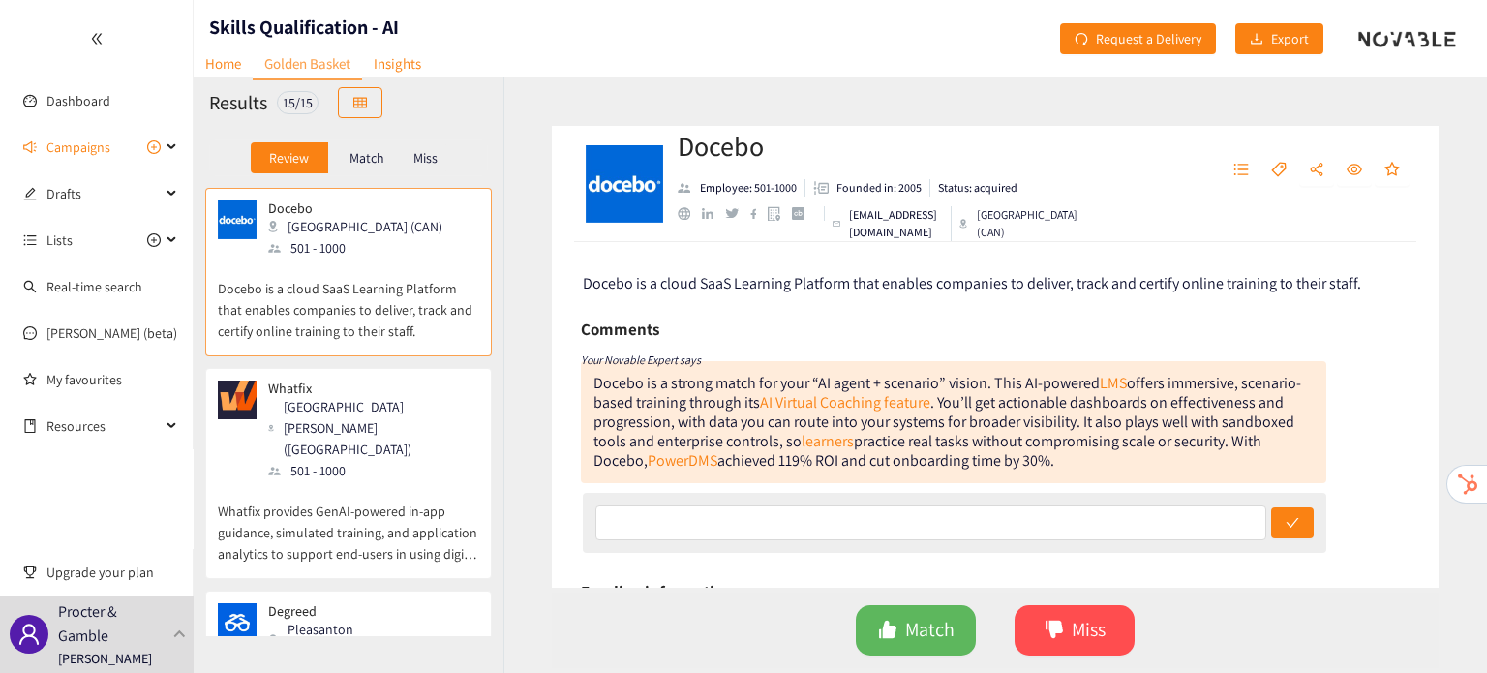
click at [407, 481] on p "Whatfix provides GenAI-powered in-app guidance, simulated training, and applica…" at bounding box center [348, 522] width 261 height 83
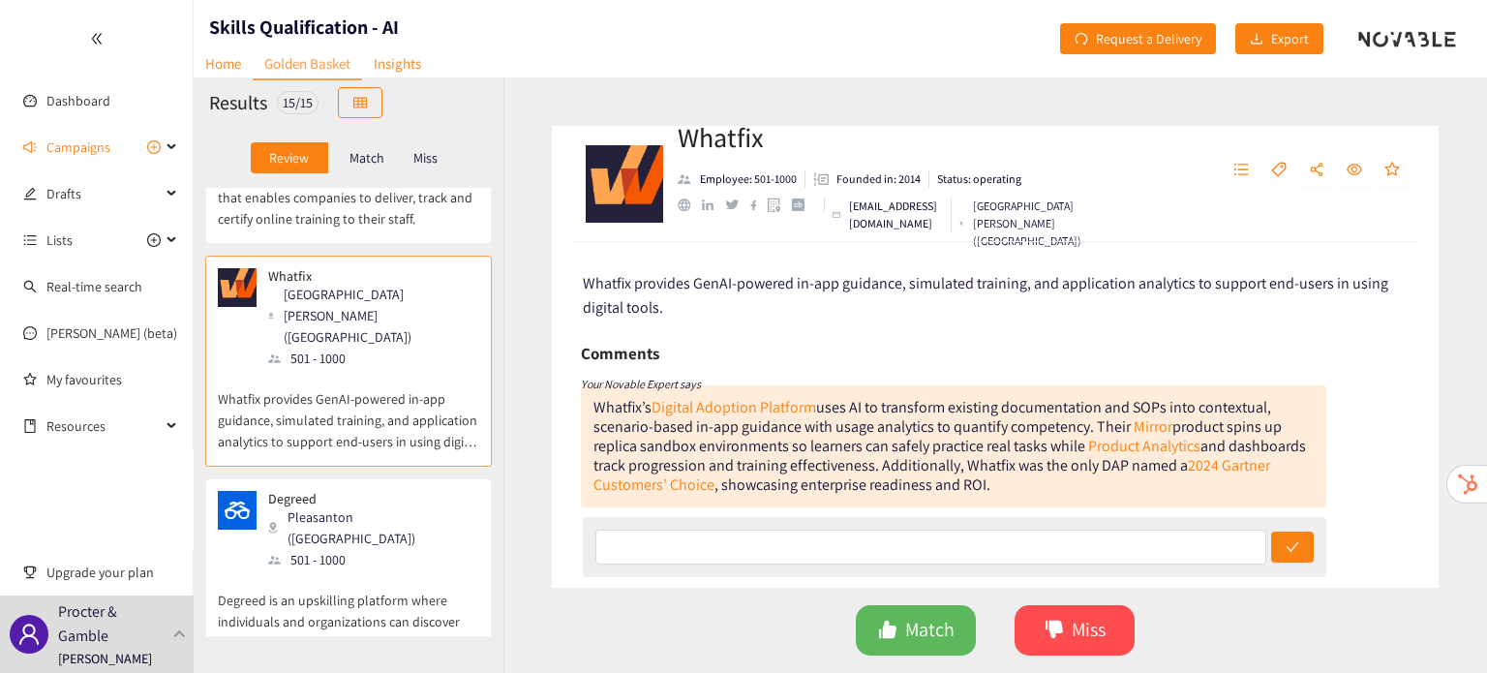
scroll to position [147, 0]
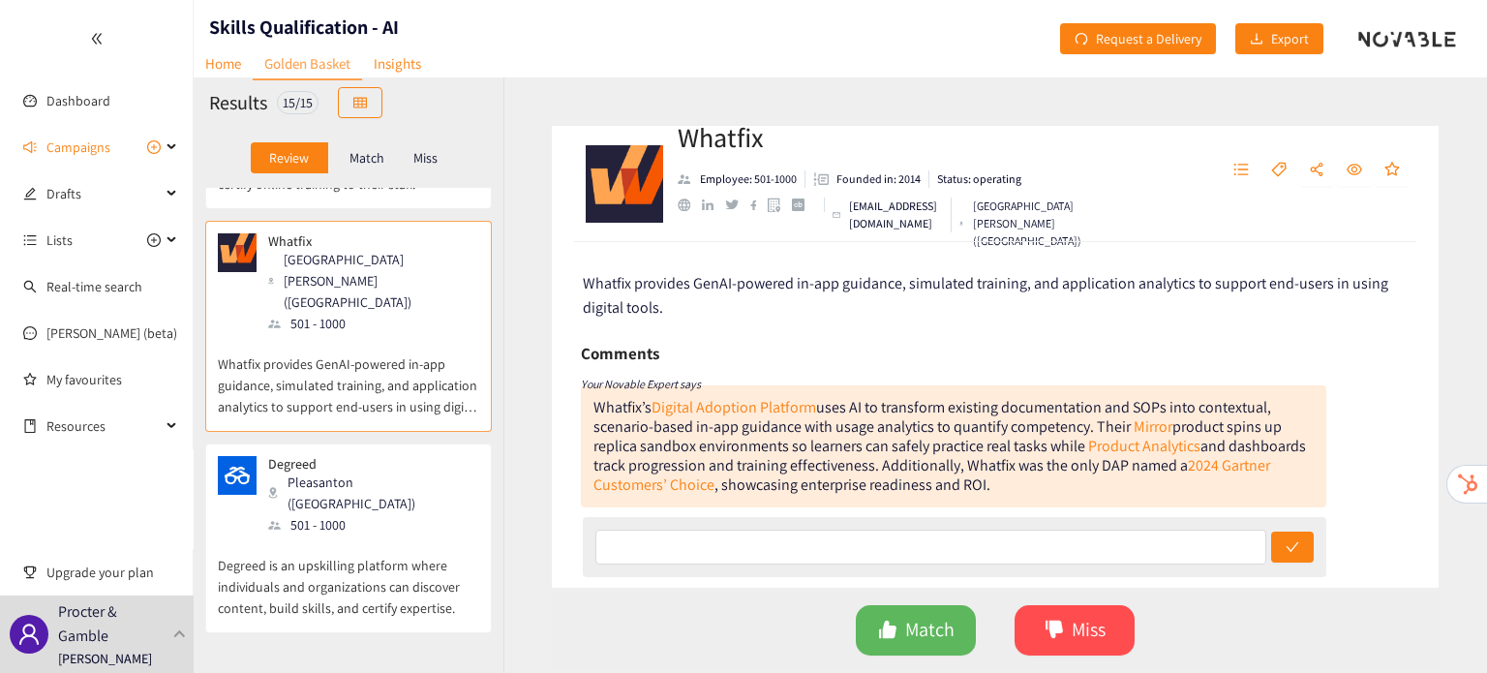
click at [407, 456] on div "Degreed Pleasanton (USA) 501 - 1000" at bounding box center [348, 495] width 261 height 79
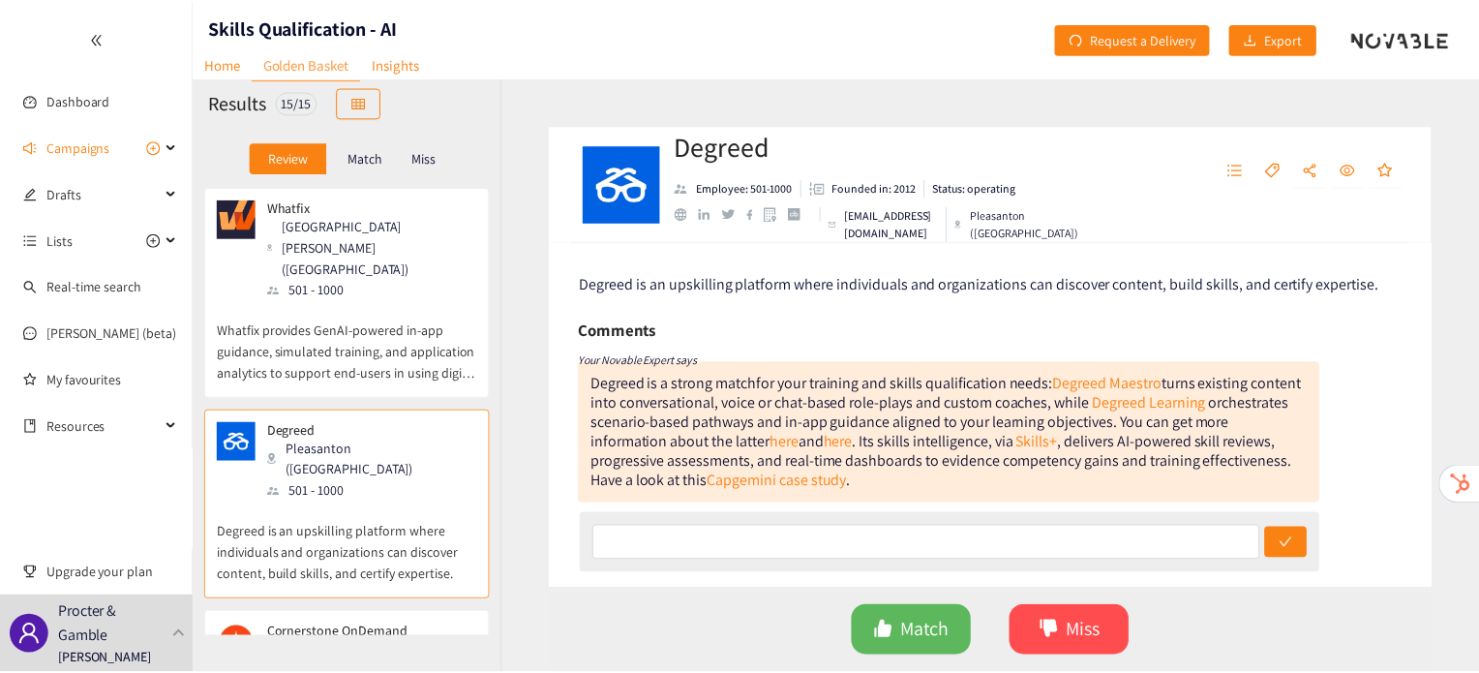
scroll to position [182, 0]
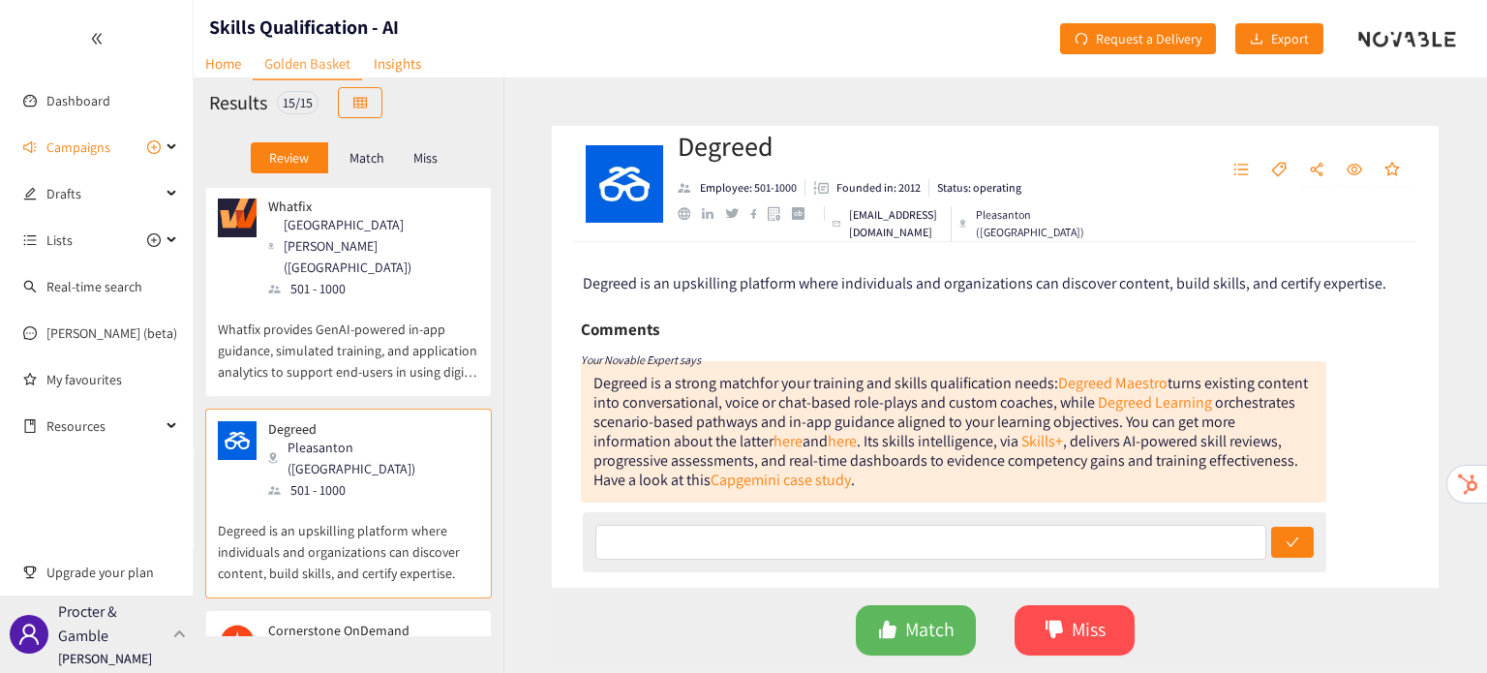
click at [184, 630] on div at bounding box center [179, 634] width 17 height 9
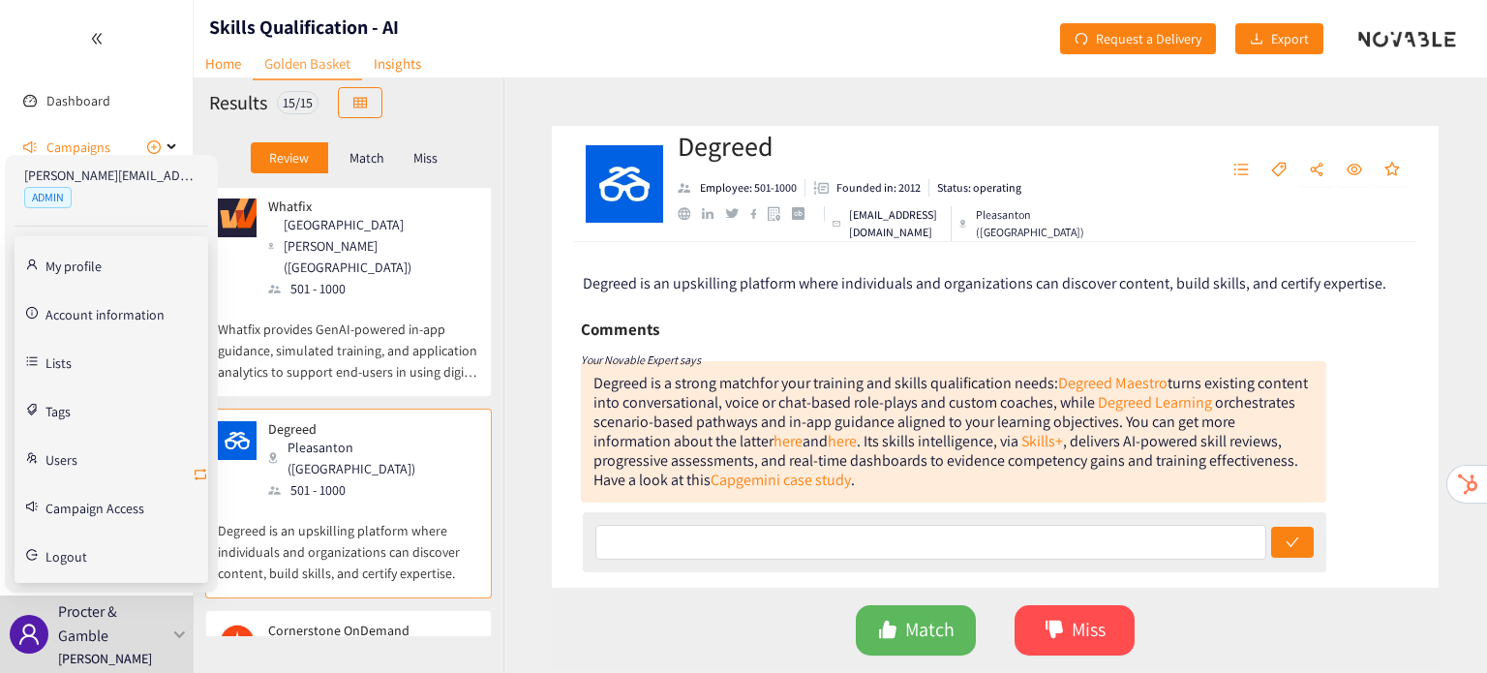
click at [201, 469] on icon "retweet" at bounding box center [201, 475] width 12 height 12
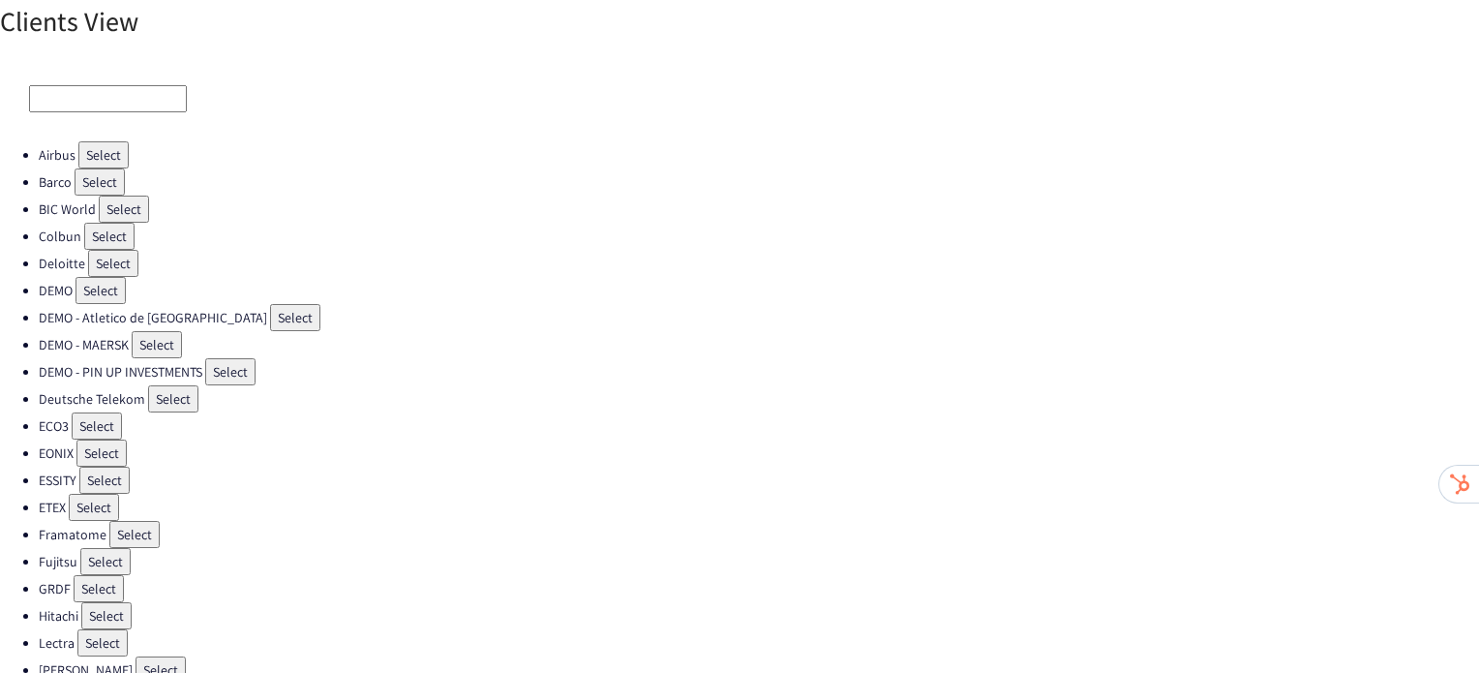
scroll to position [547, 0]
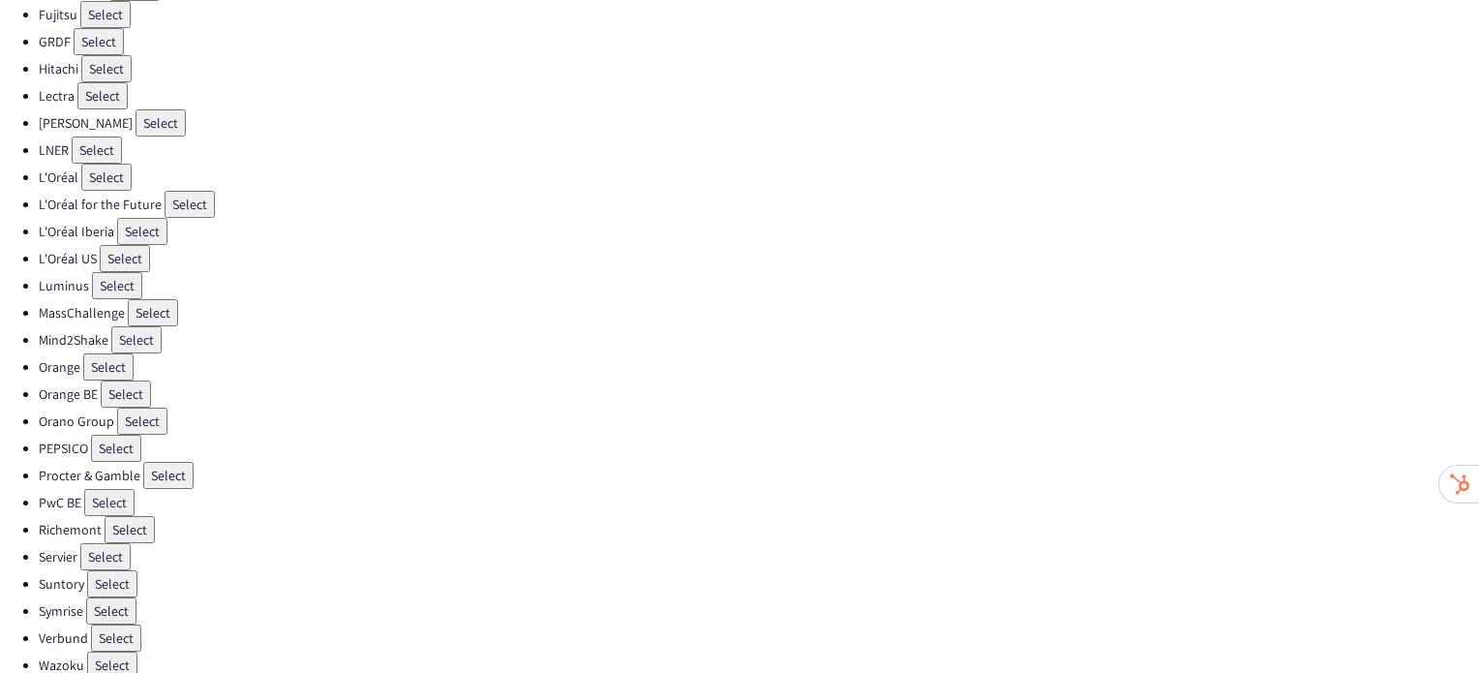
click at [89, 543] on button "Select" at bounding box center [105, 556] width 50 height 27
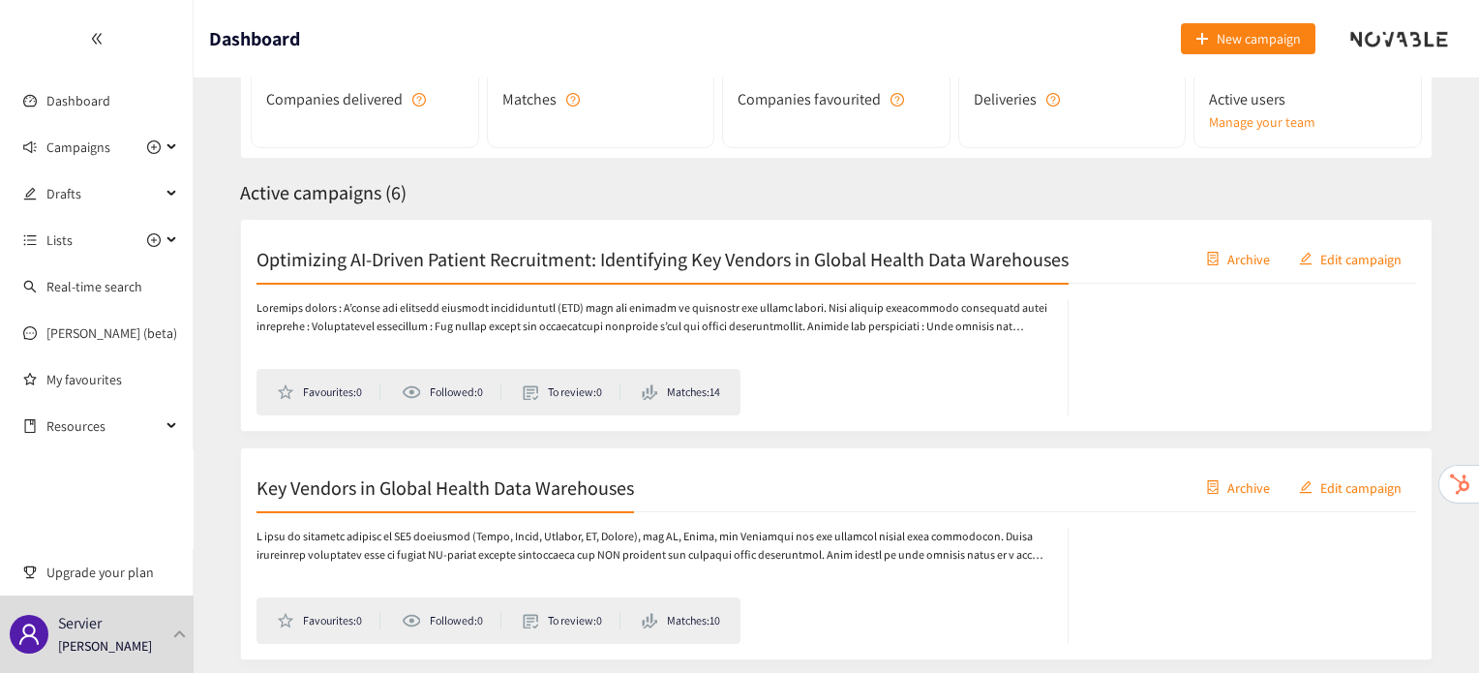
scroll to position [201, 0]
click at [541, 497] on h2 "Key Vendors in Global Health Data Warehouses" at bounding box center [446, 485] width 378 height 27
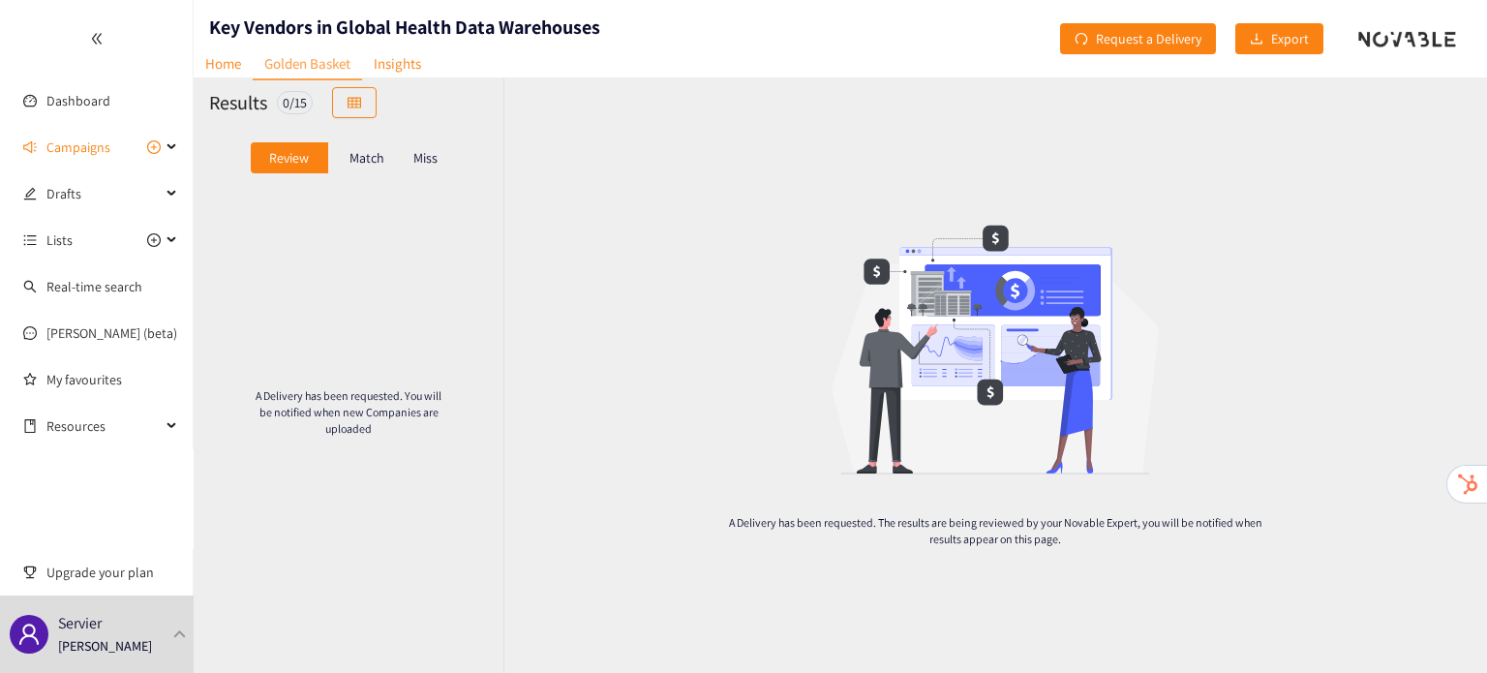
click at [376, 154] on p "Match" at bounding box center [366, 157] width 35 height 15
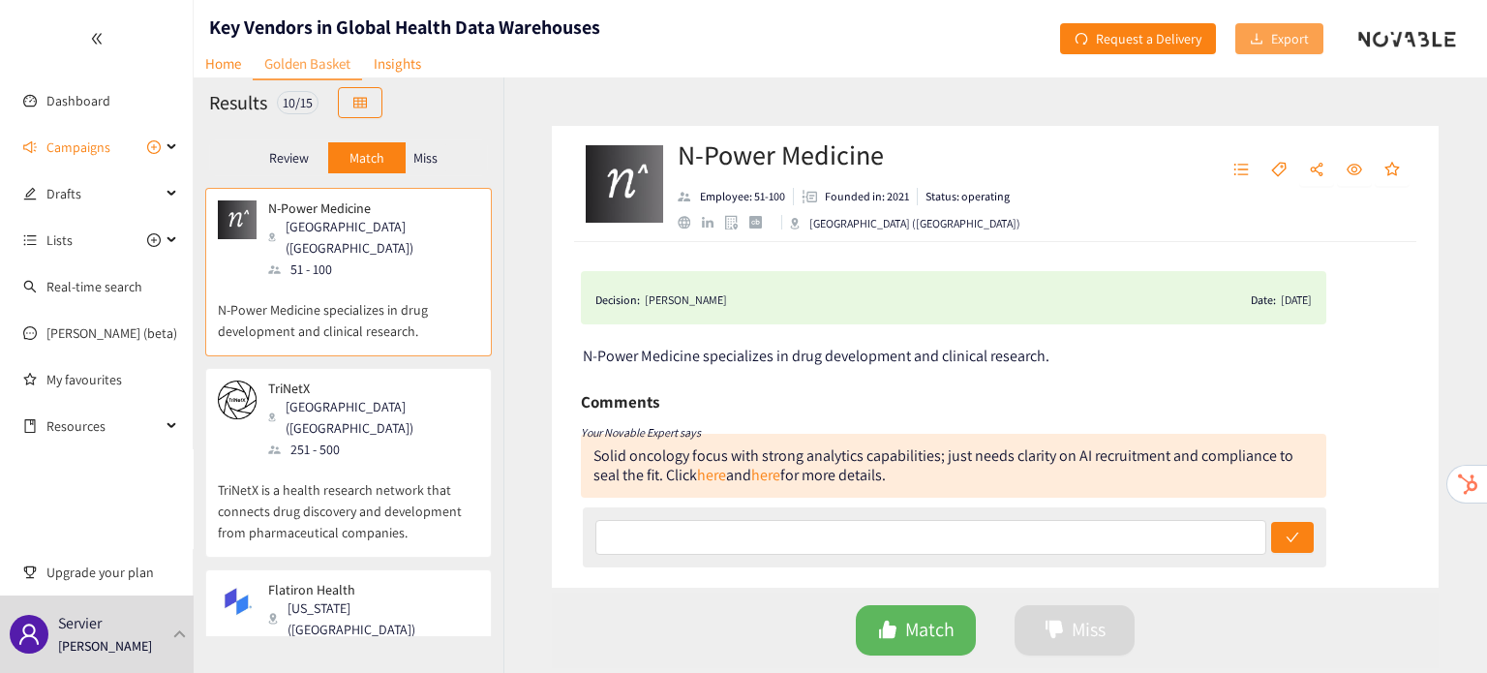
click at [1274, 34] on span "Export" at bounding box center [1290, 38] width 38 height 21
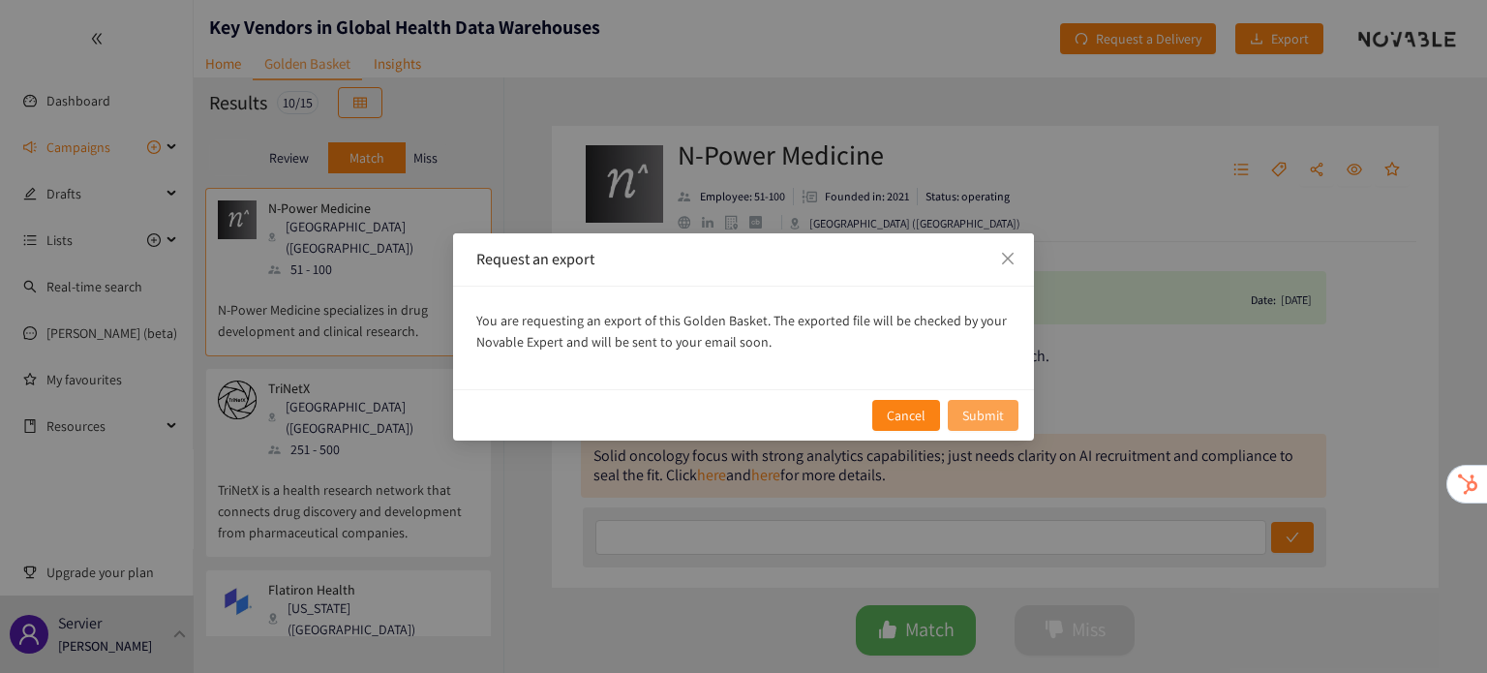
click at [978, 417] on span "Submit" at bounding box center [983, 415] width 42 height 21
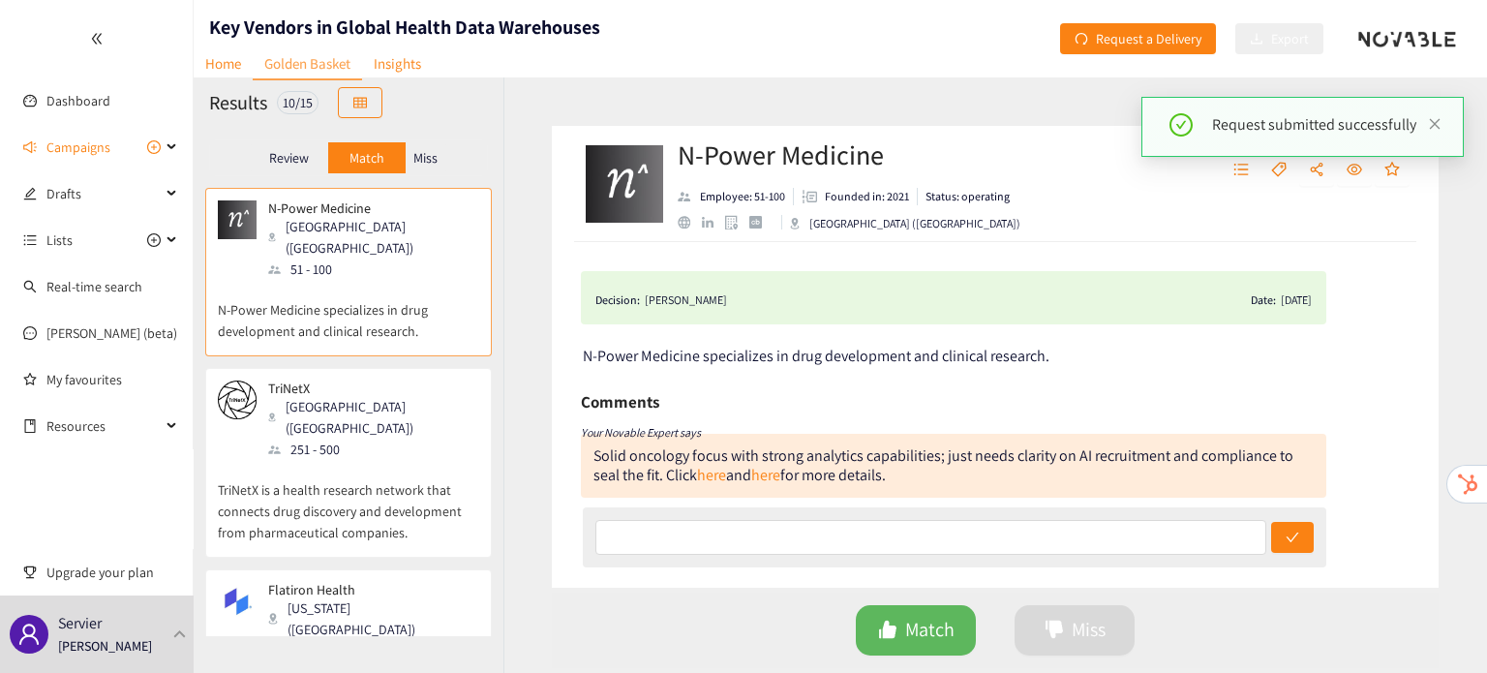
click at [341, 460] on p "TriNetX is a health research network that connects drug discovery and developme…" at bounding box center [348, 501] width 261 height 83
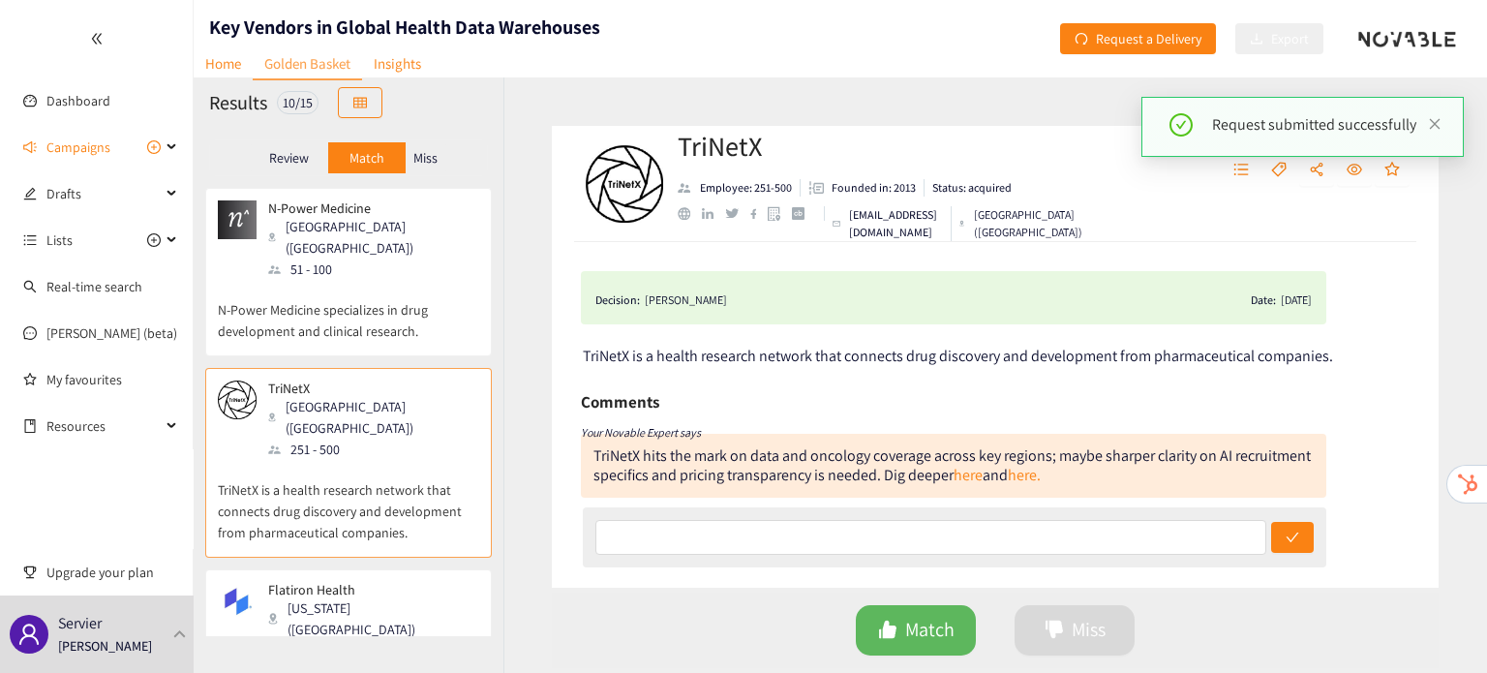
click at [368, 597] on div "New York (USA)" at bounding box center [372, 618] width 209 height 43
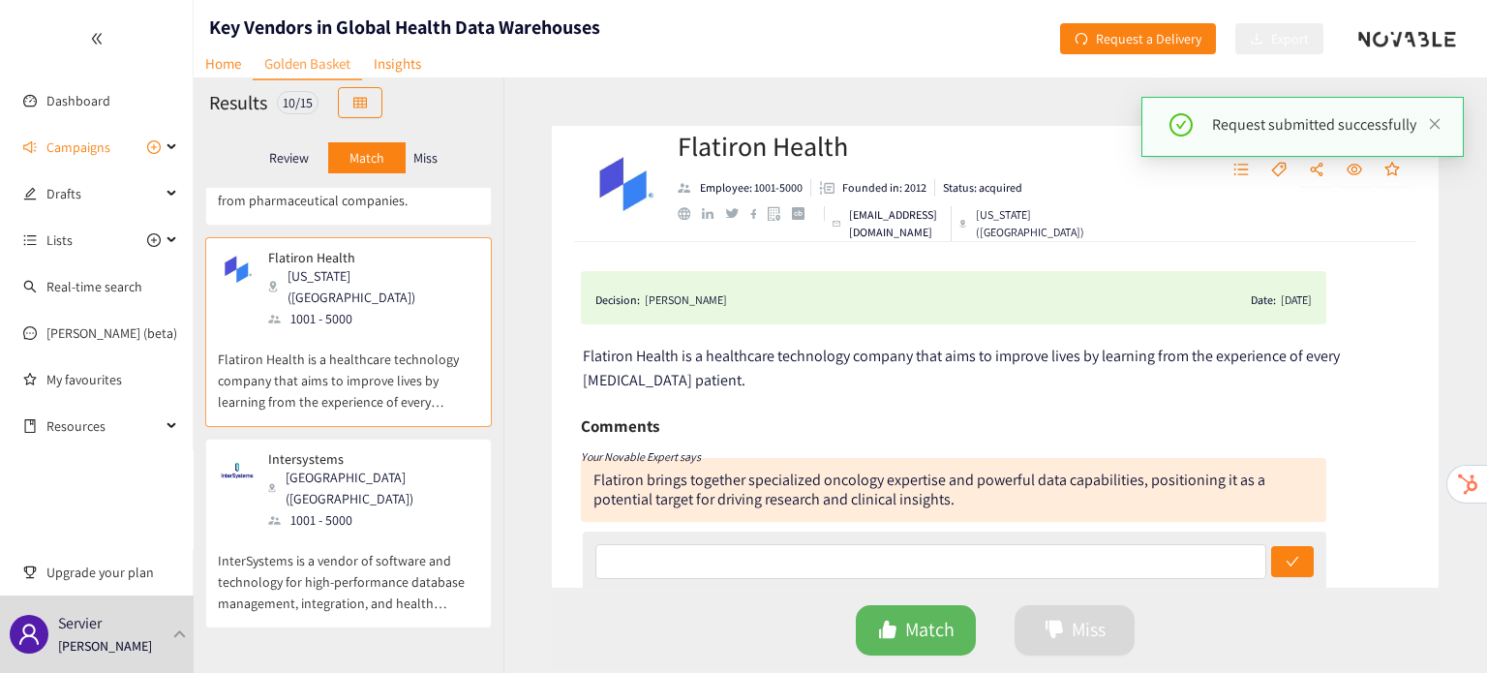
scroll to position [333, 0]
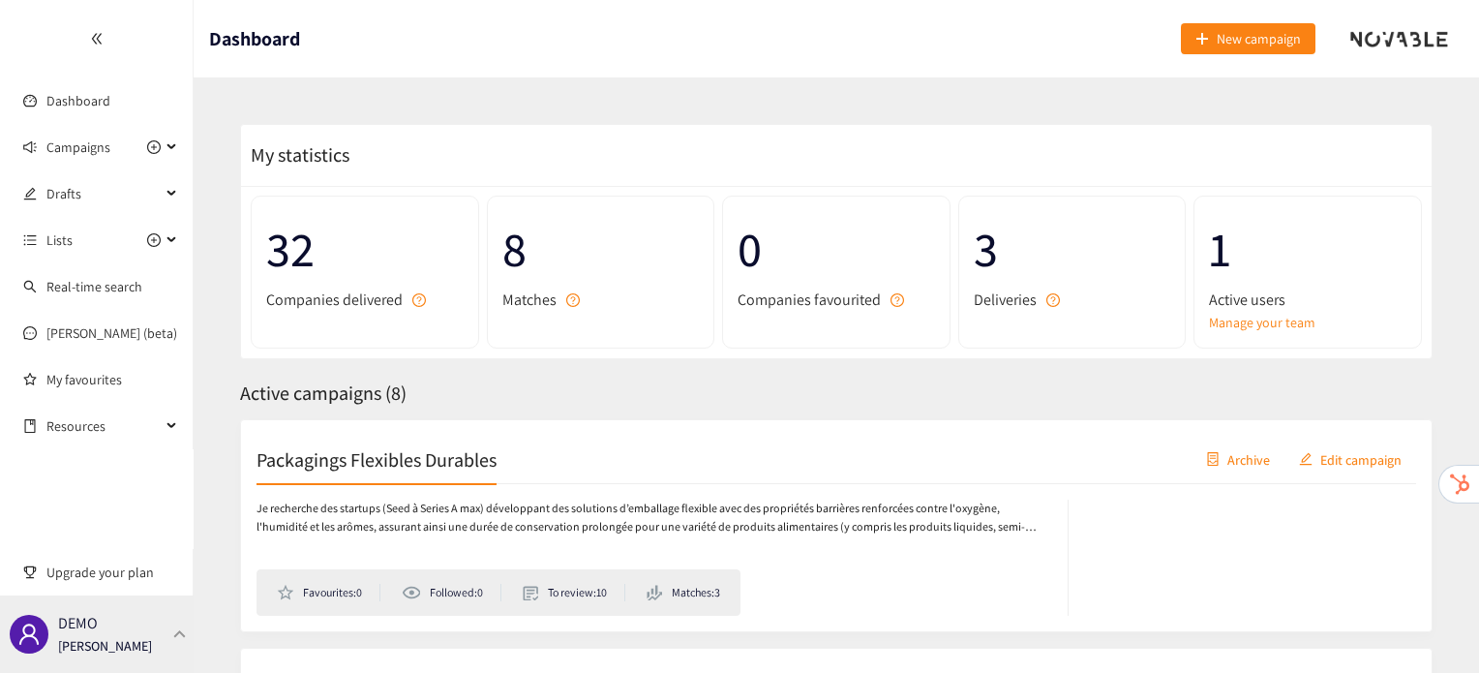
click at [146, 629] on div "DEMO [PERSON_NAME]" at bounding box center [97, 633] width 194 height 77
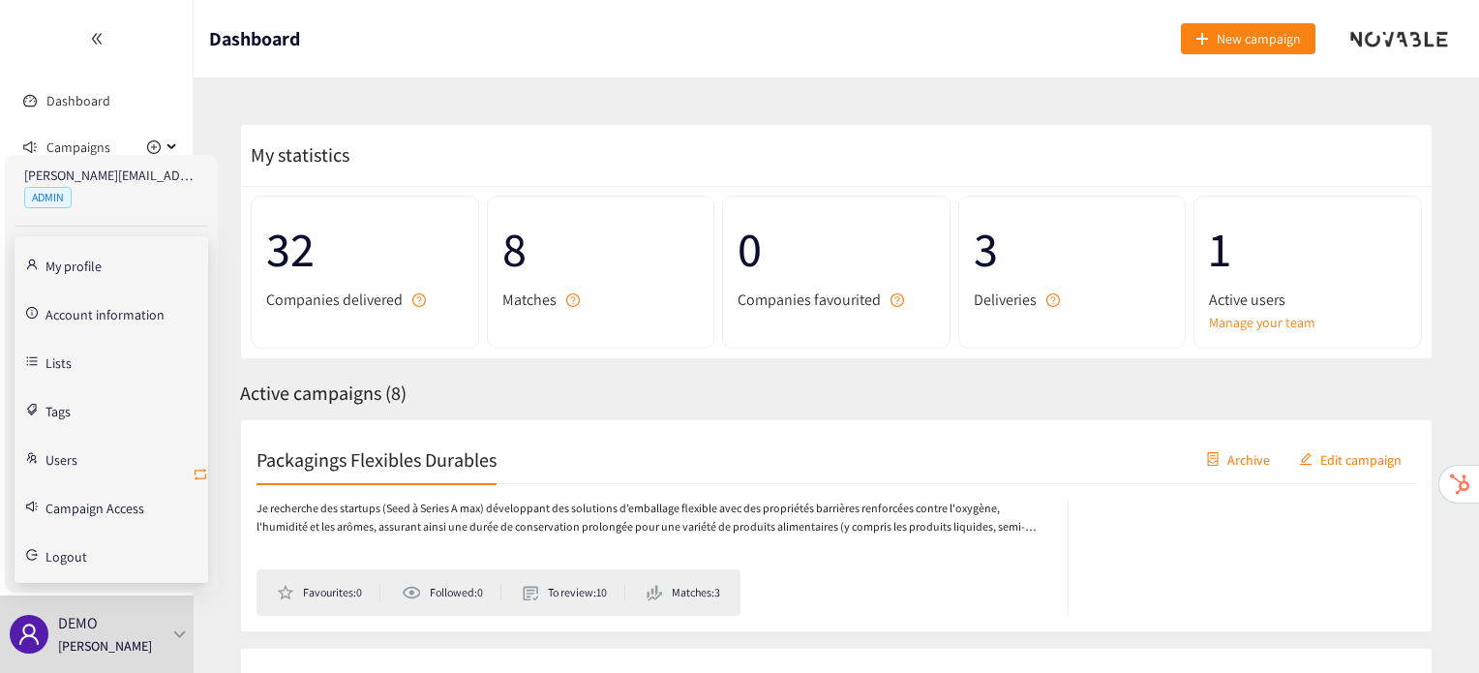
click at [201, 471] on icon "retweet" at bounding box center [200, 474] width 15 height 15
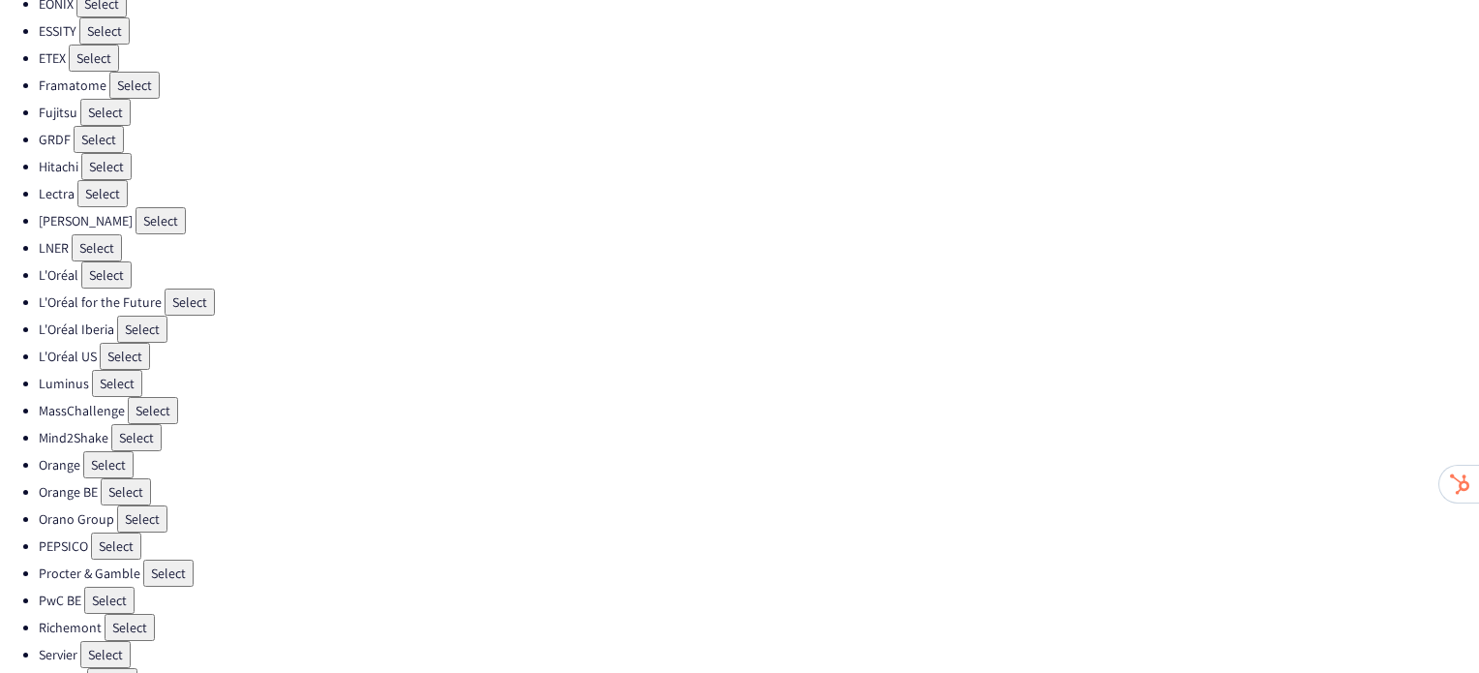
scroll to position [547, 0]
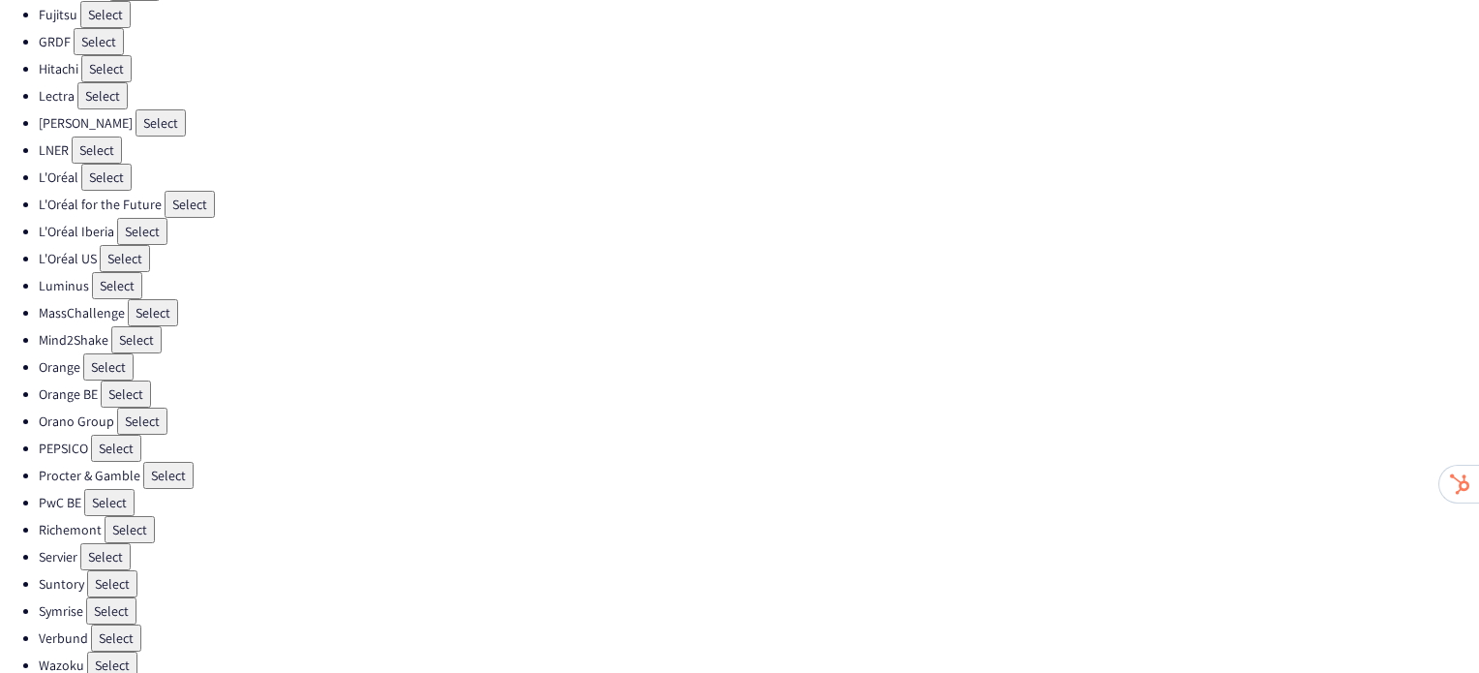
click at [130, 435] on button "Select" at bounding box center [116, 448] width 50 height 27
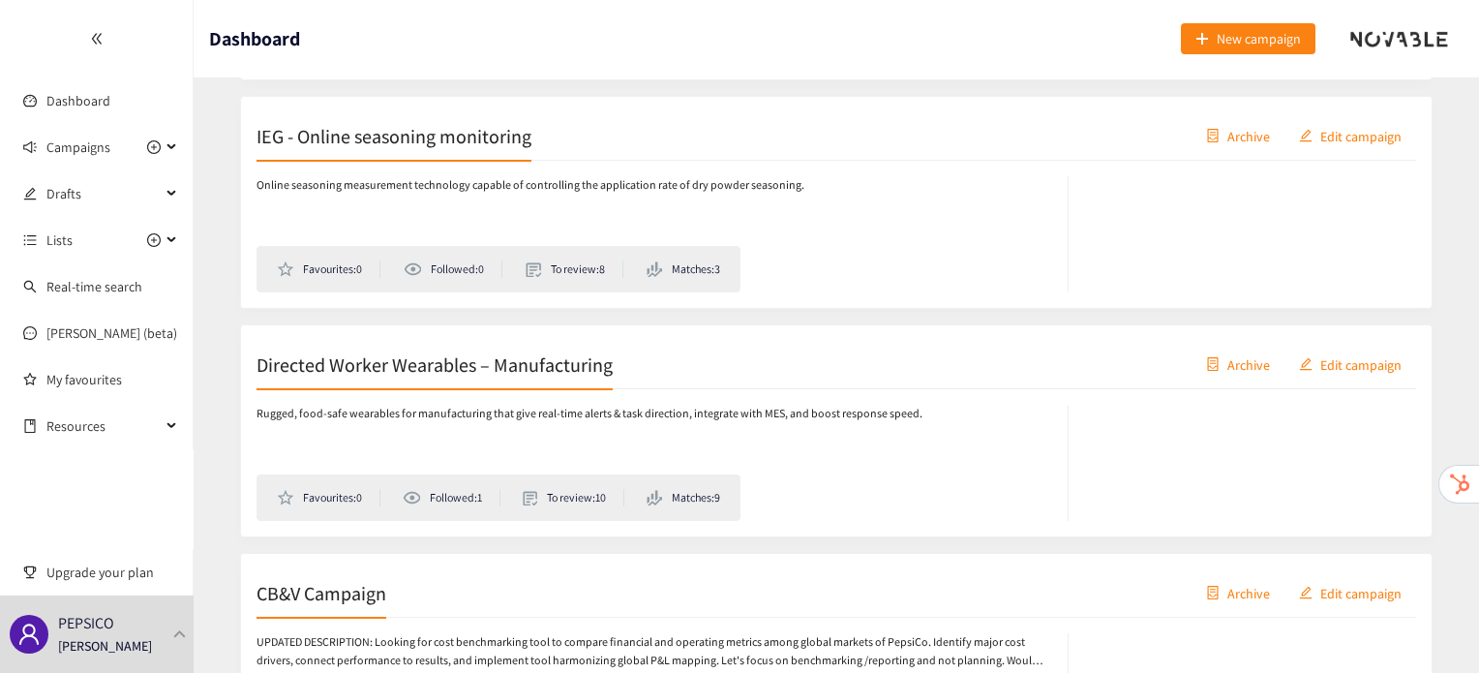
scroll to position [1695, 0]
click at [511, 380] on div "Directed Worker Wearables – Manufacturing Archive Edit campaign" at bounding box center [837, 364] width 1160 height 48
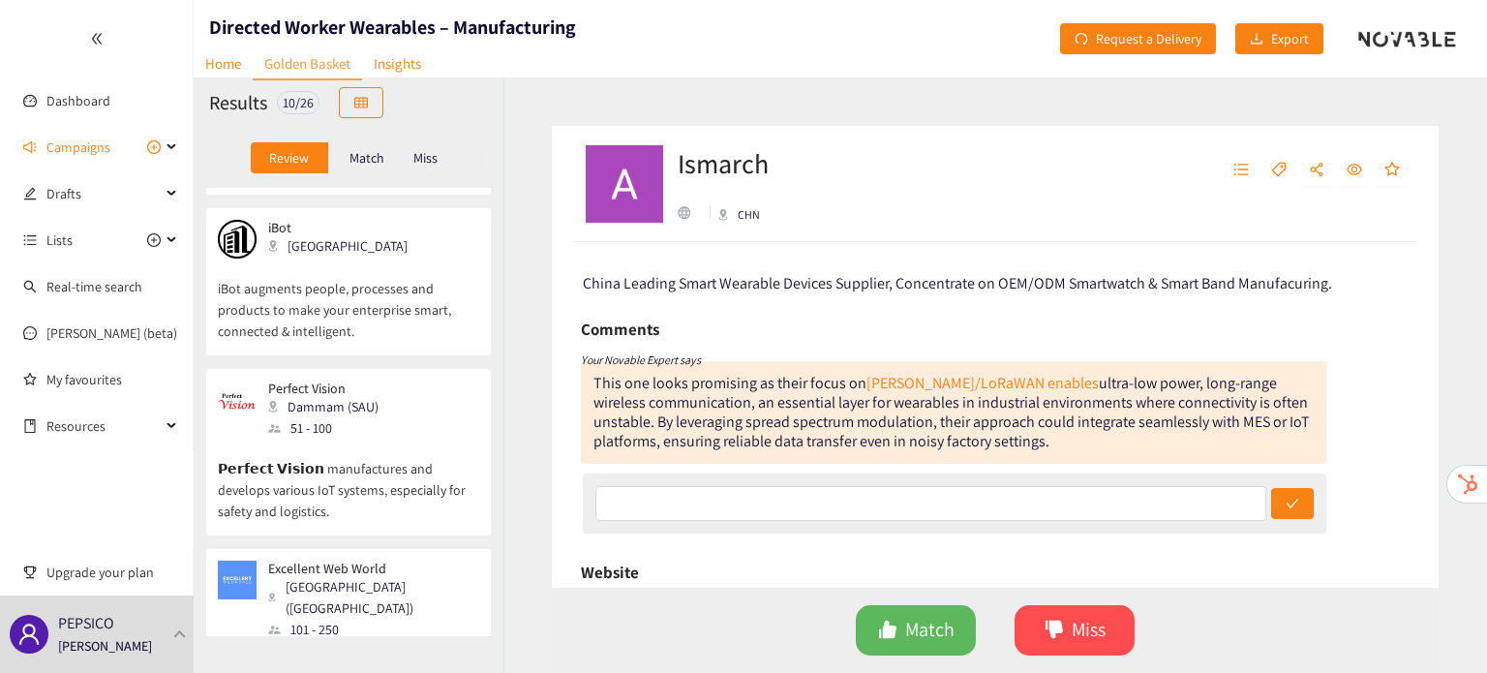
scroll to position [1288, 0]
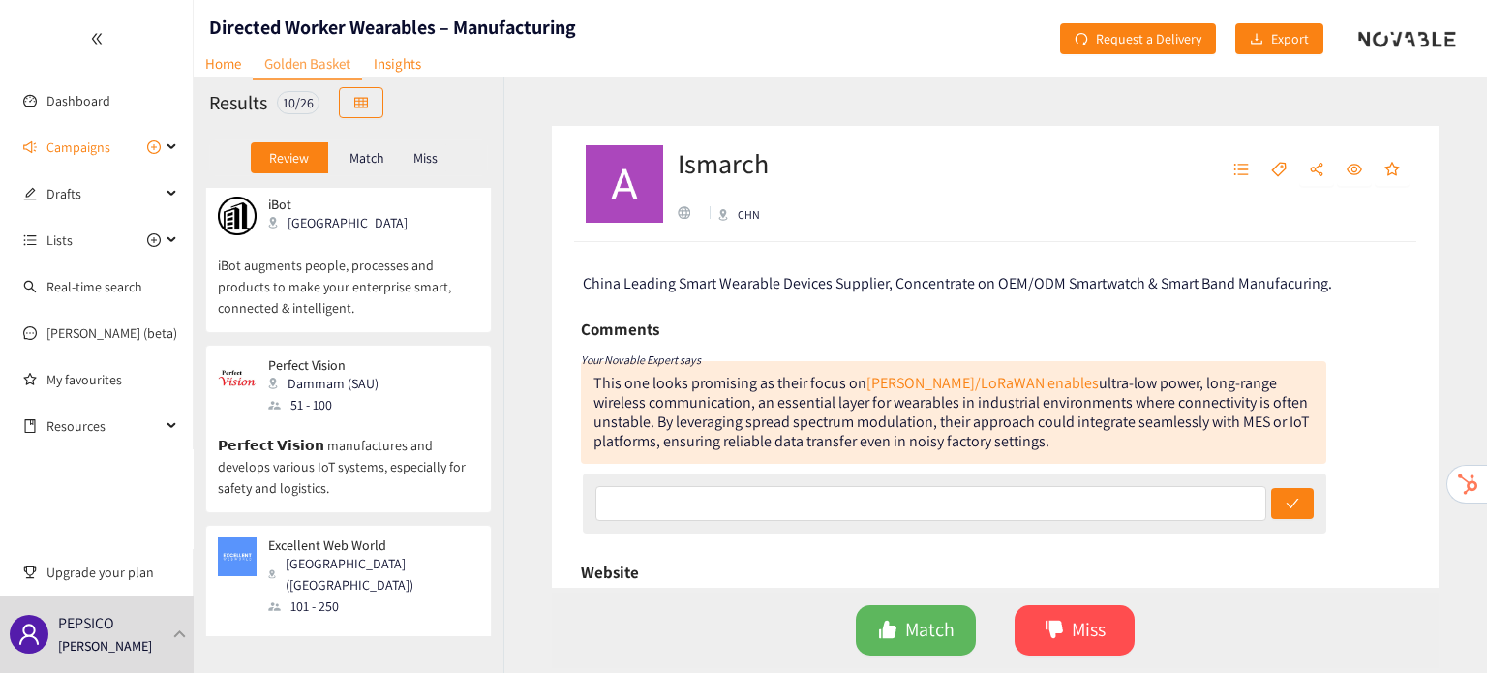
click at [372, 171] on div "Match" at bounding box center [366, 157] width 77 height 31
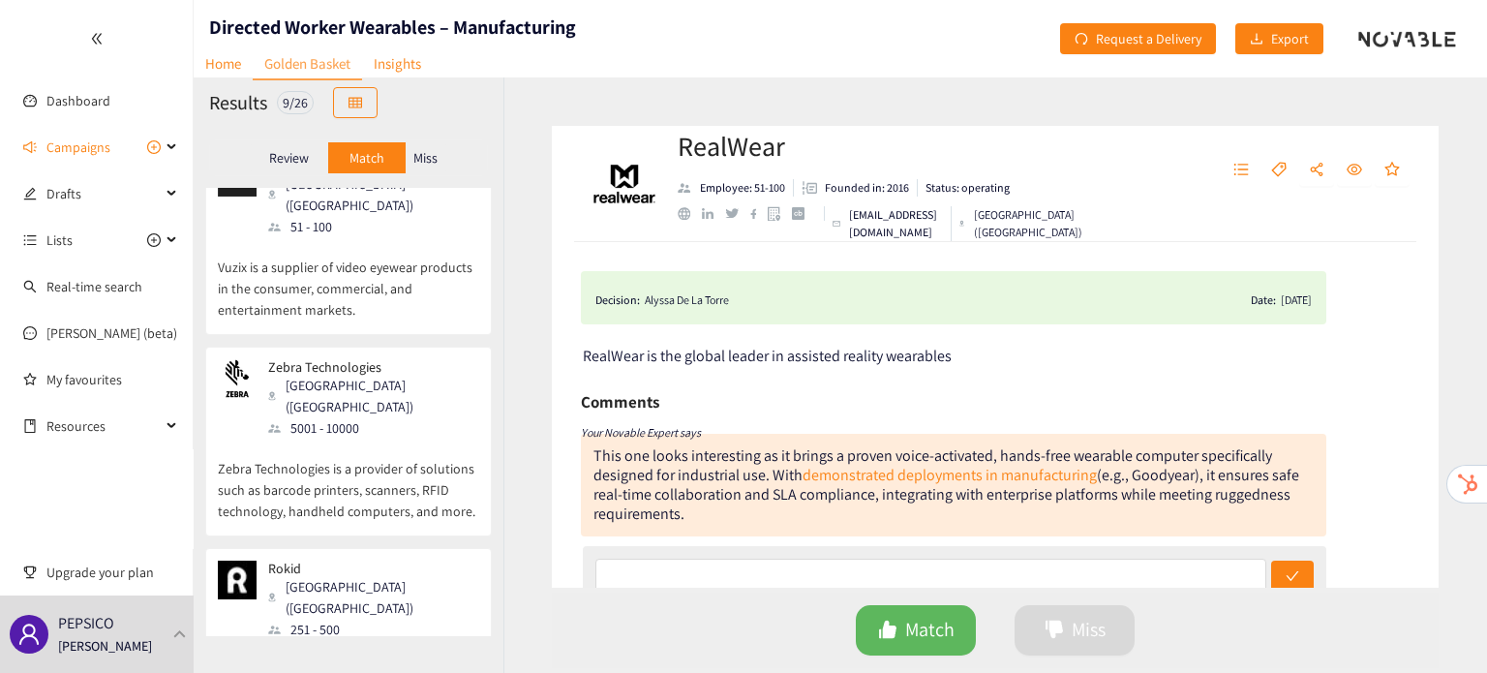
scroll to position [1127, 0]
click at [427, 167] on div "Miss" at bounding box center [426, 157] width 41 height 31
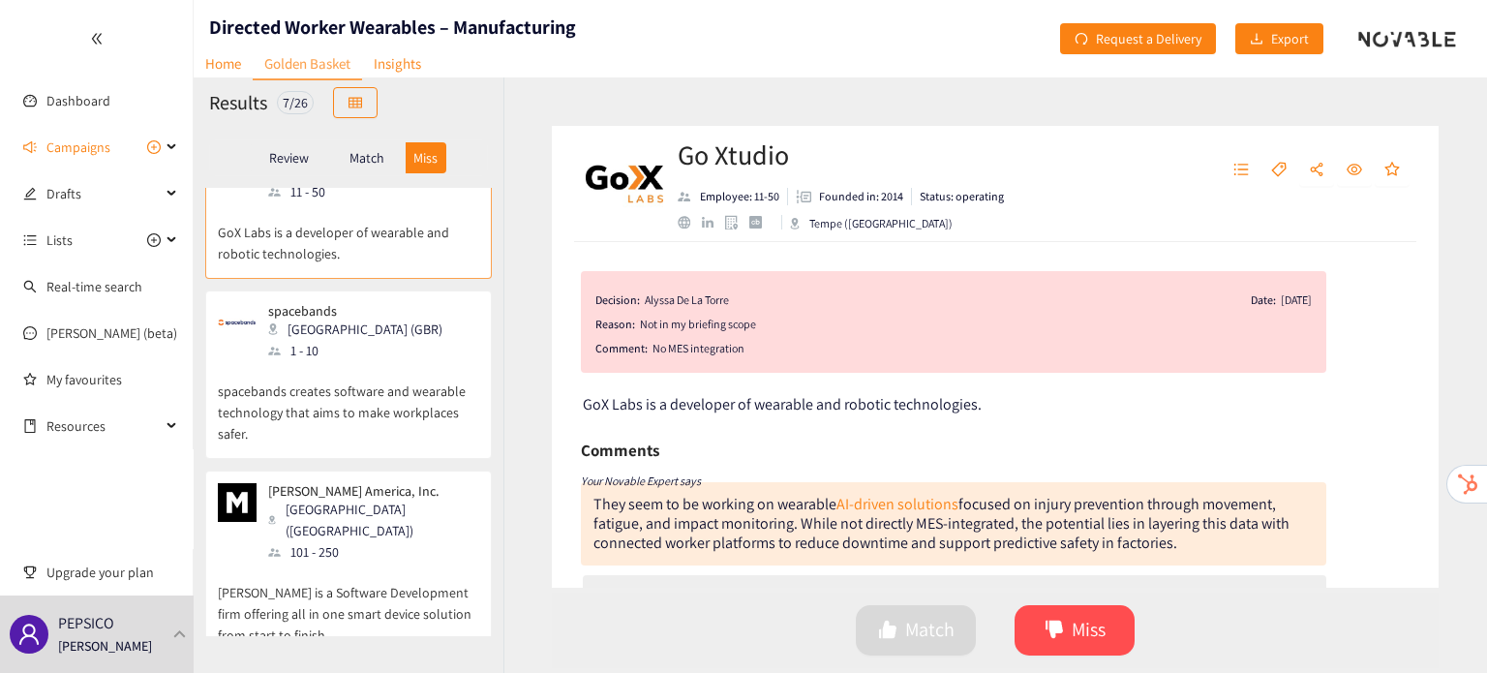
scroll to position [0, 0]
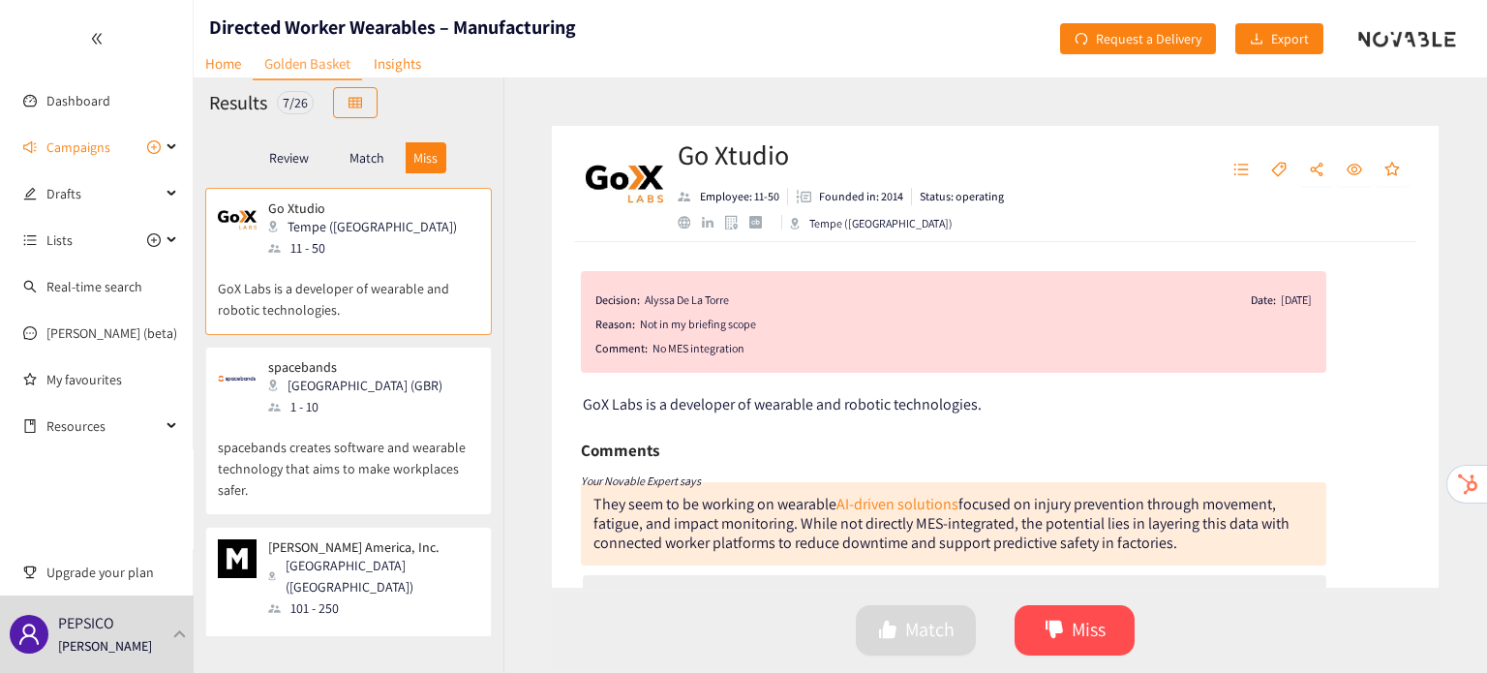
click at [370, 162] on p "Match" at bounding box center [366, 157] width 35 height 15
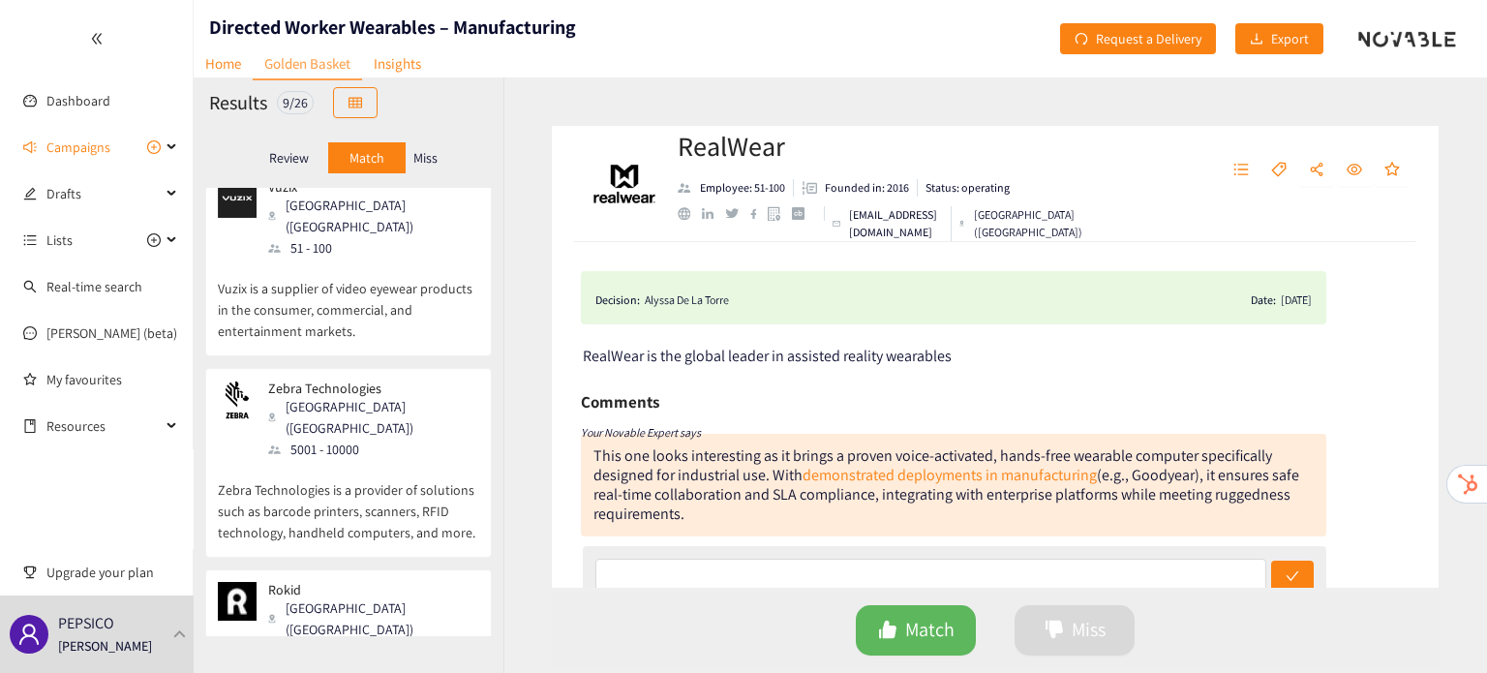
scroll to position [1127, 0]
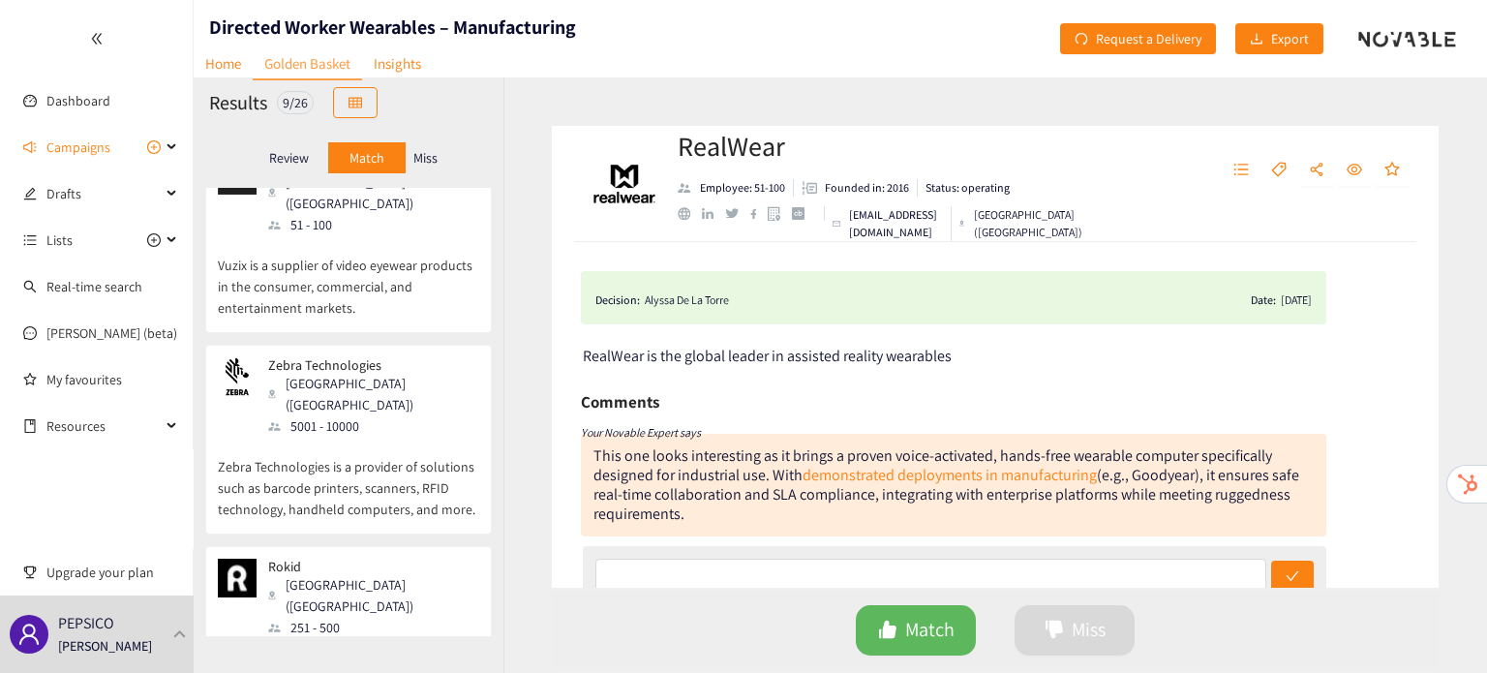
click at [291, 166] on p "Review" at bounding box center [289, 157] width 40 height 15
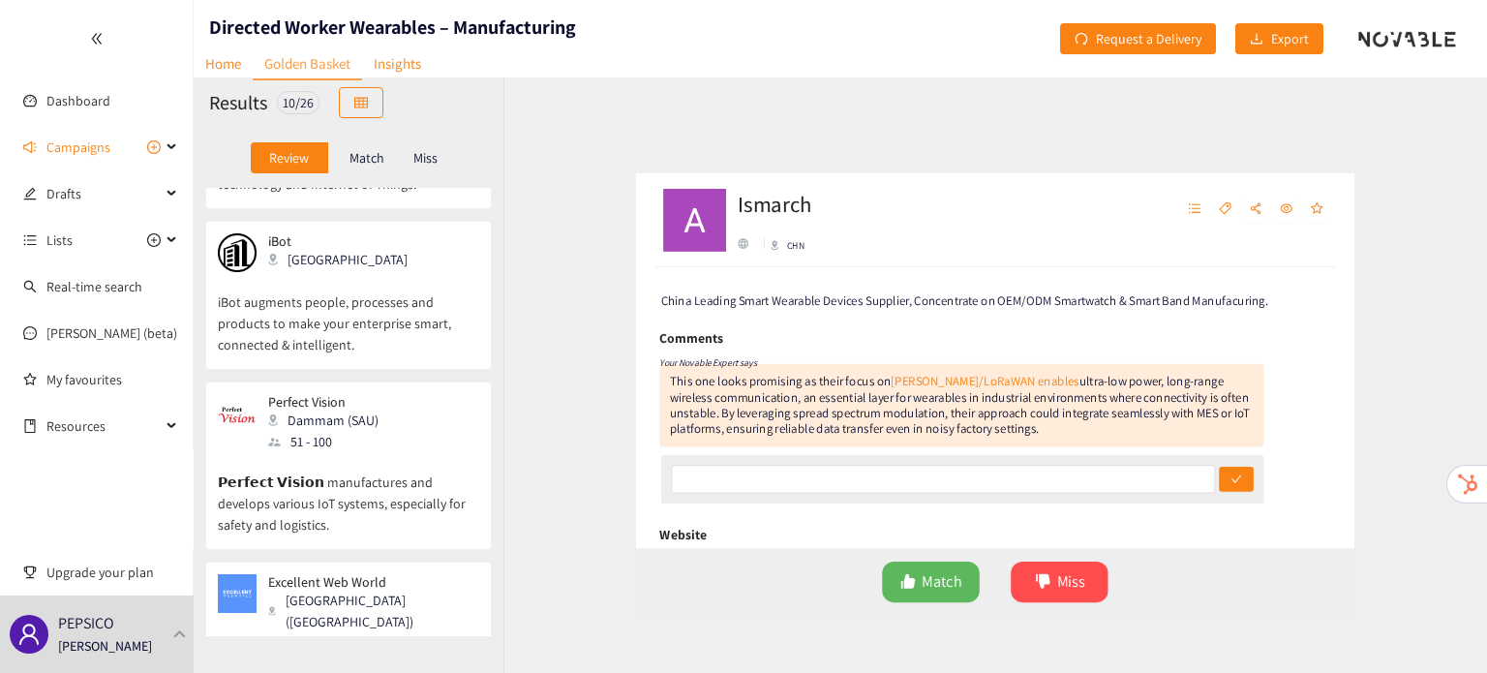
scroll to position [1288, 0]
